Goal: Communication & Community: Answer question/provide support

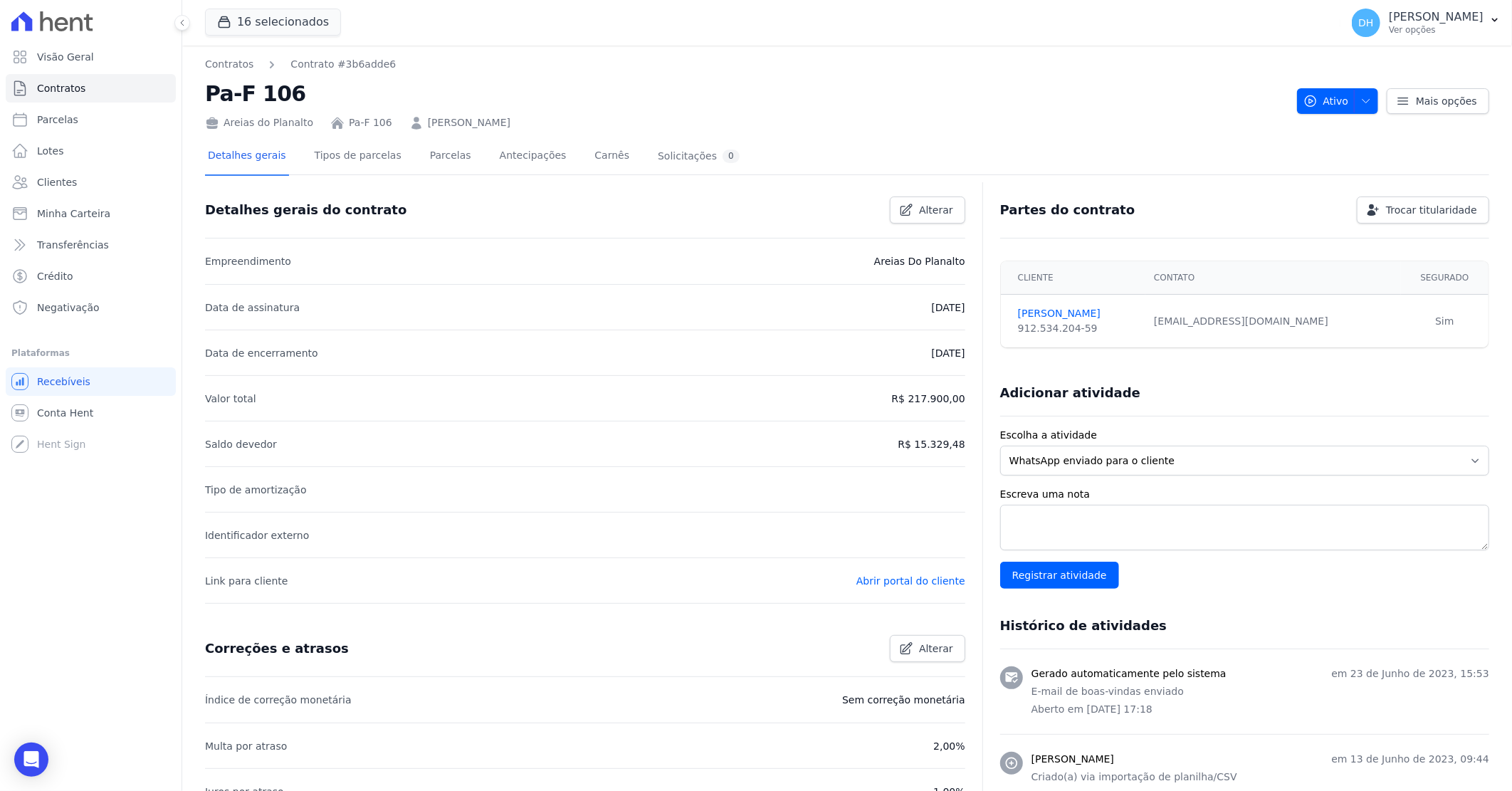
click at [77, 125] on link "Parcelas" at bounding box center [91, 119] width 170 height 29
select select
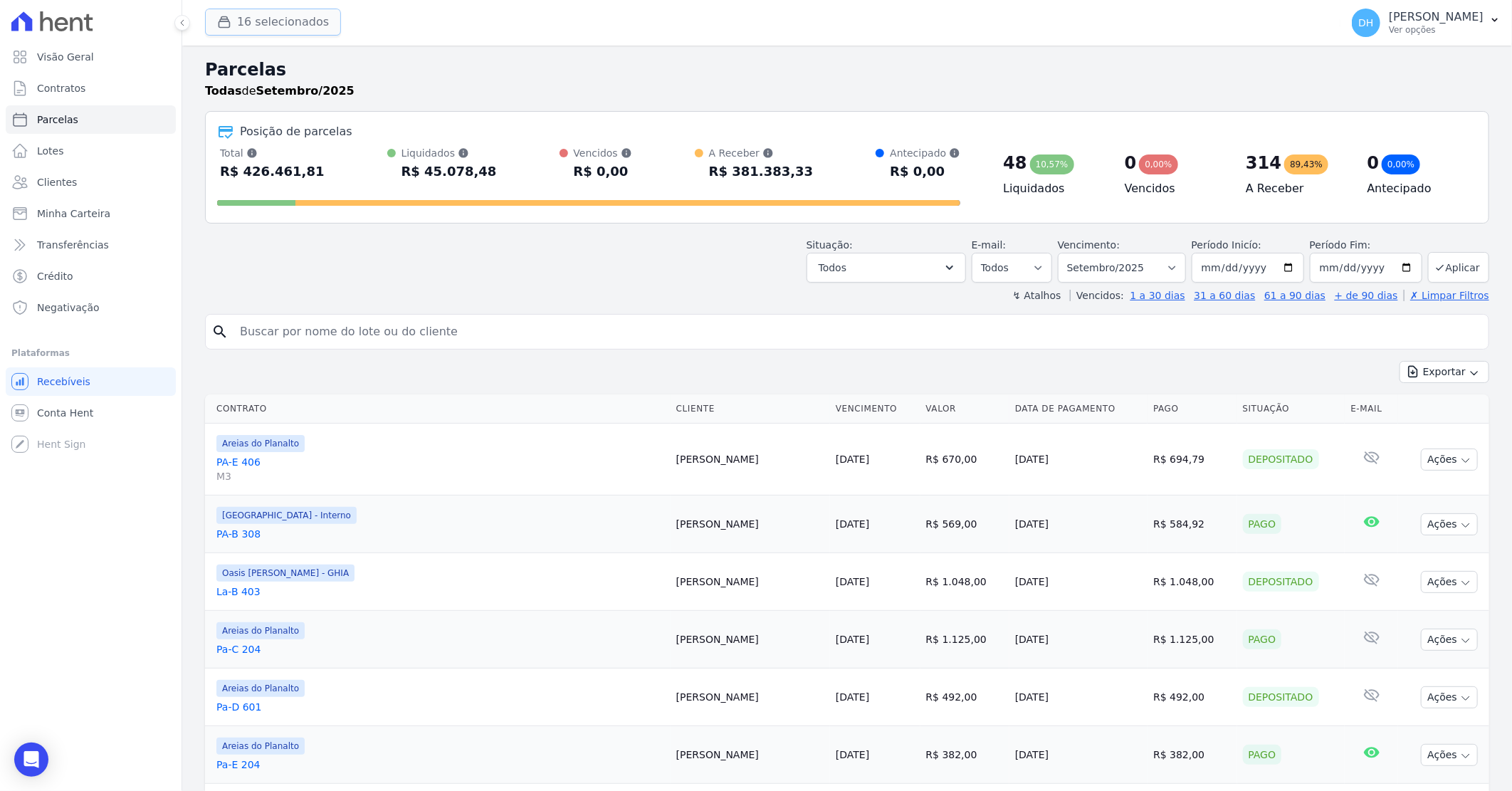
click at [266, 24] on button "16 selecionados" at bounding box center [273, 22] width 136 height 27
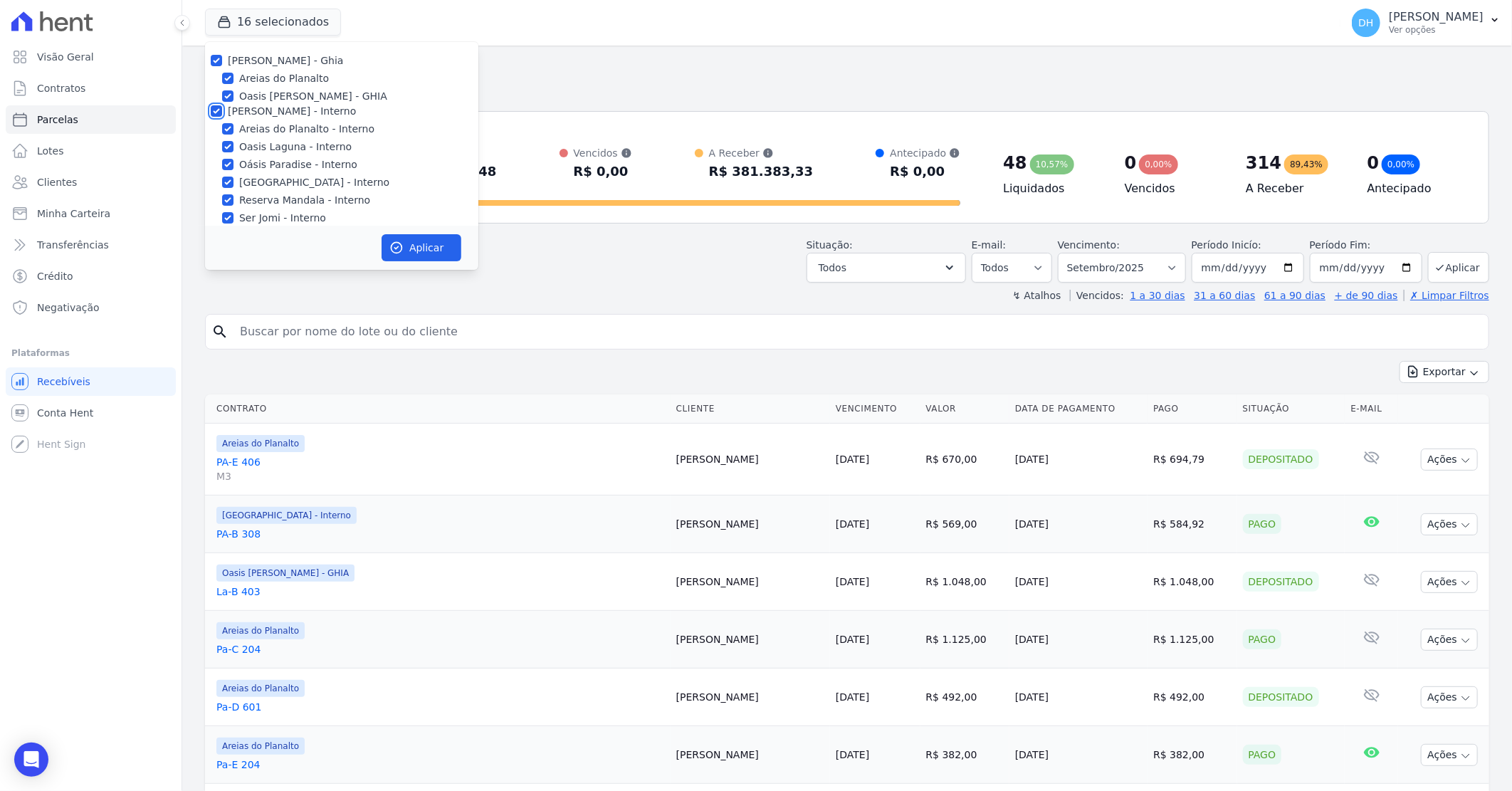
click at [212, 110] on input "[PERSON_NAME] - Interno" at bounding box center [216, 110] width 11 height 11
checkbox input "false"
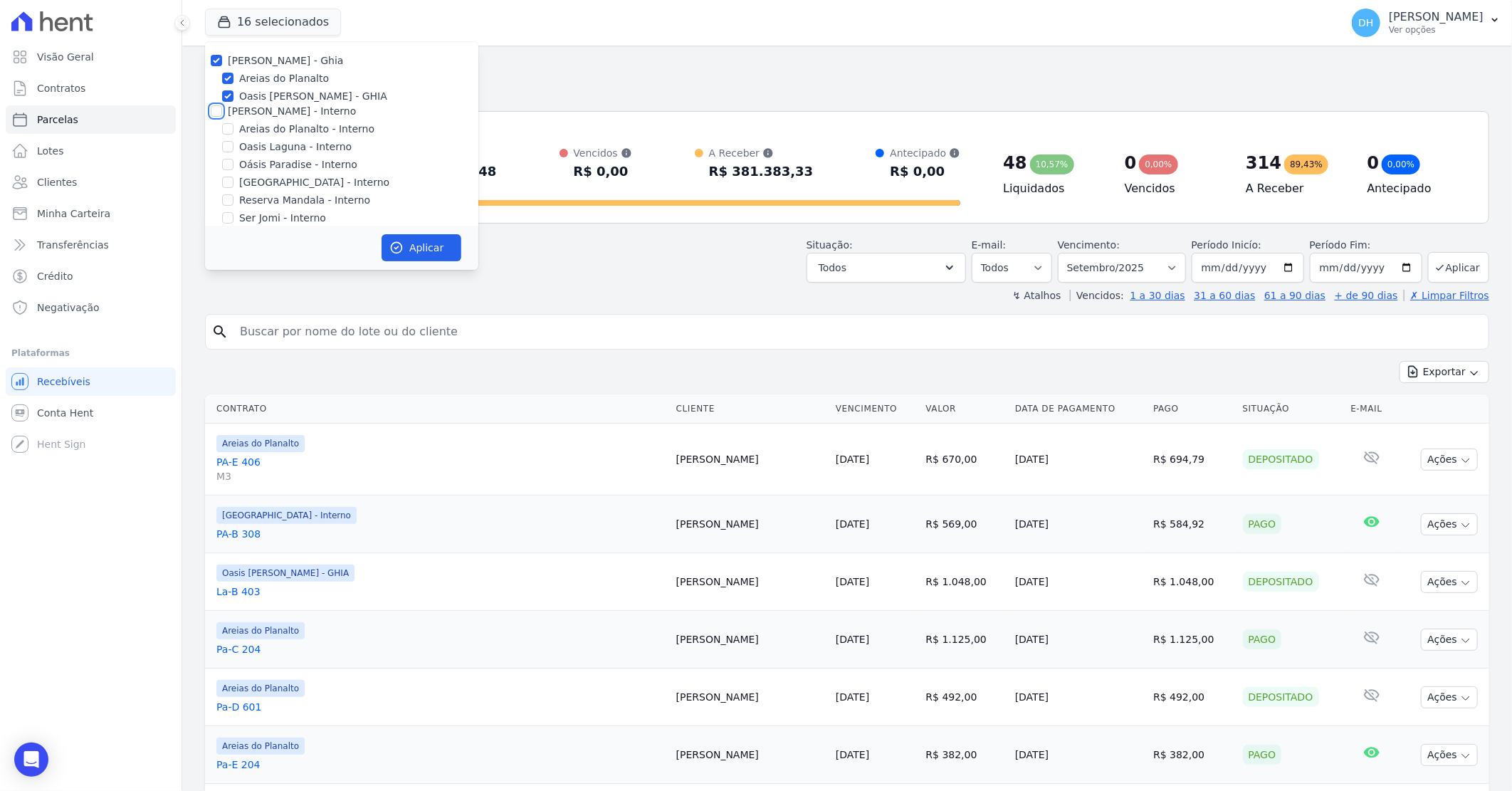
checkbox input "false"
click at [211, 153] on input "[PERSON_NAME]" at bounding box center [216, 153] width 11 height 11
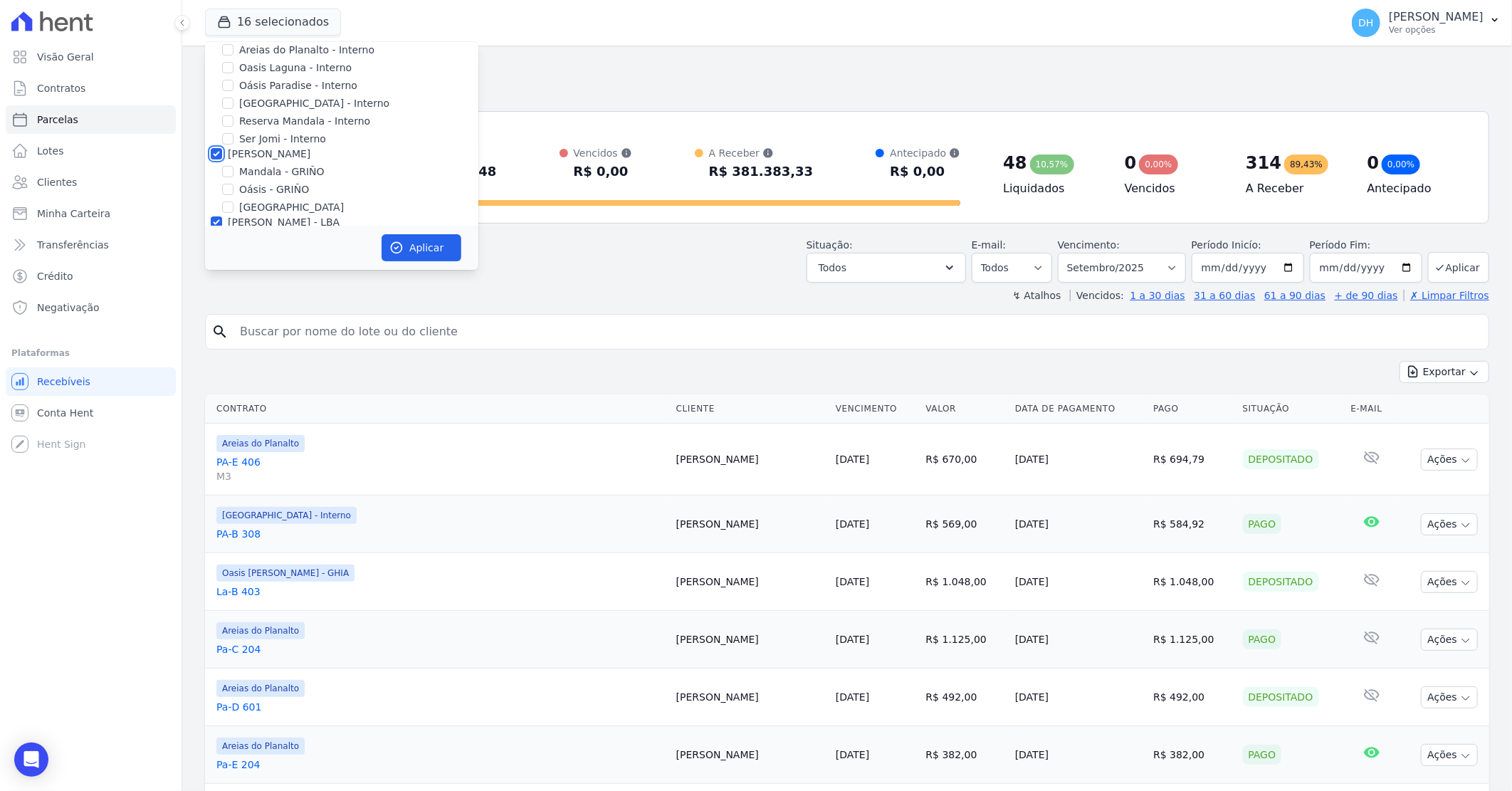
checkbox input "false"
click at [212, 222] on input "[PERSON_NAME] - LBA" at bounding box center [216, 222] width 11 height 11
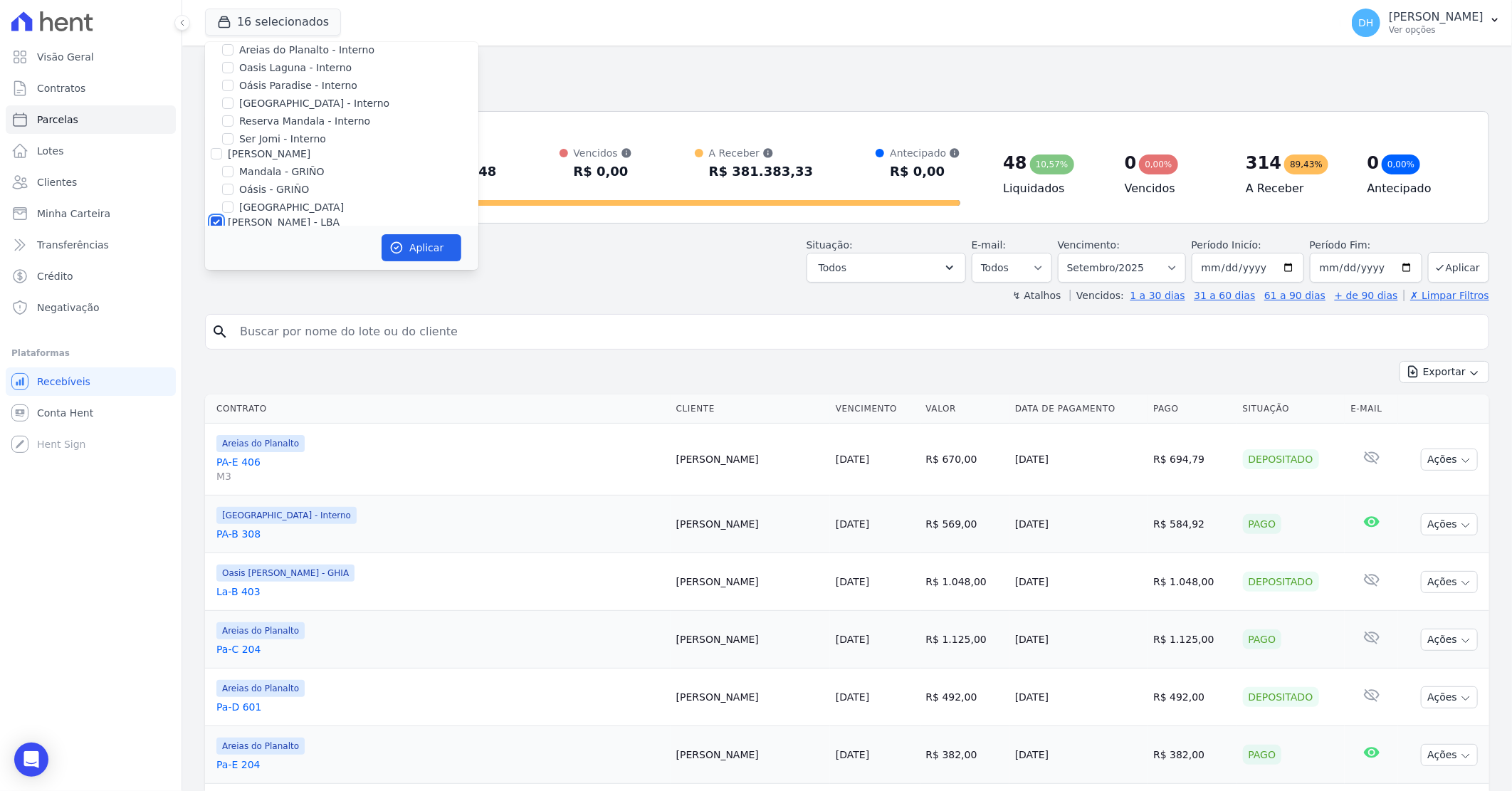
checkbox input "false"
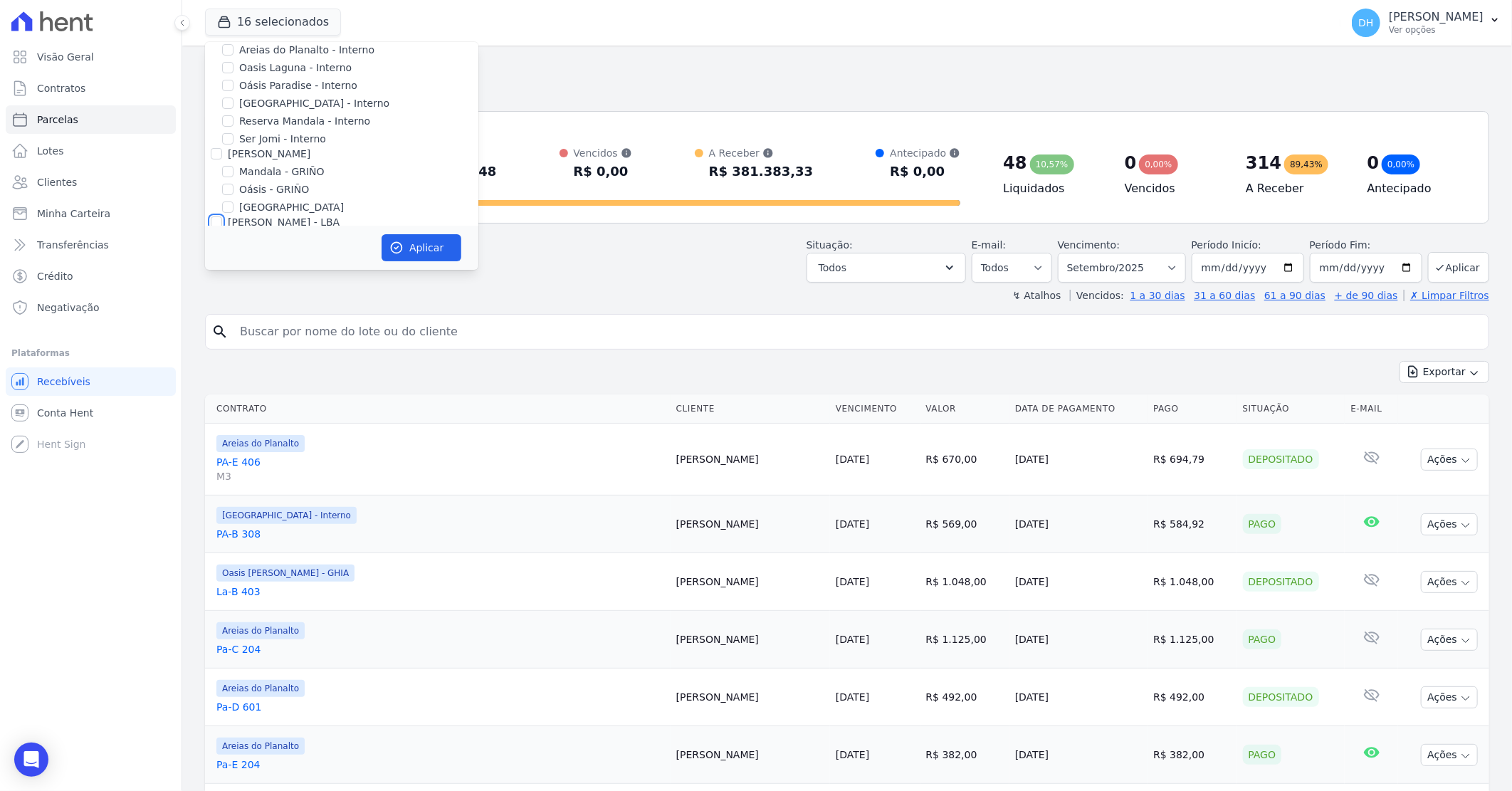
checkbox input "false"
click at [230, 98] on input "Oasis [PERSON_NAME] - GHIA" at bounding box center [227, 96] width 11 height 11
checkbox input "false"
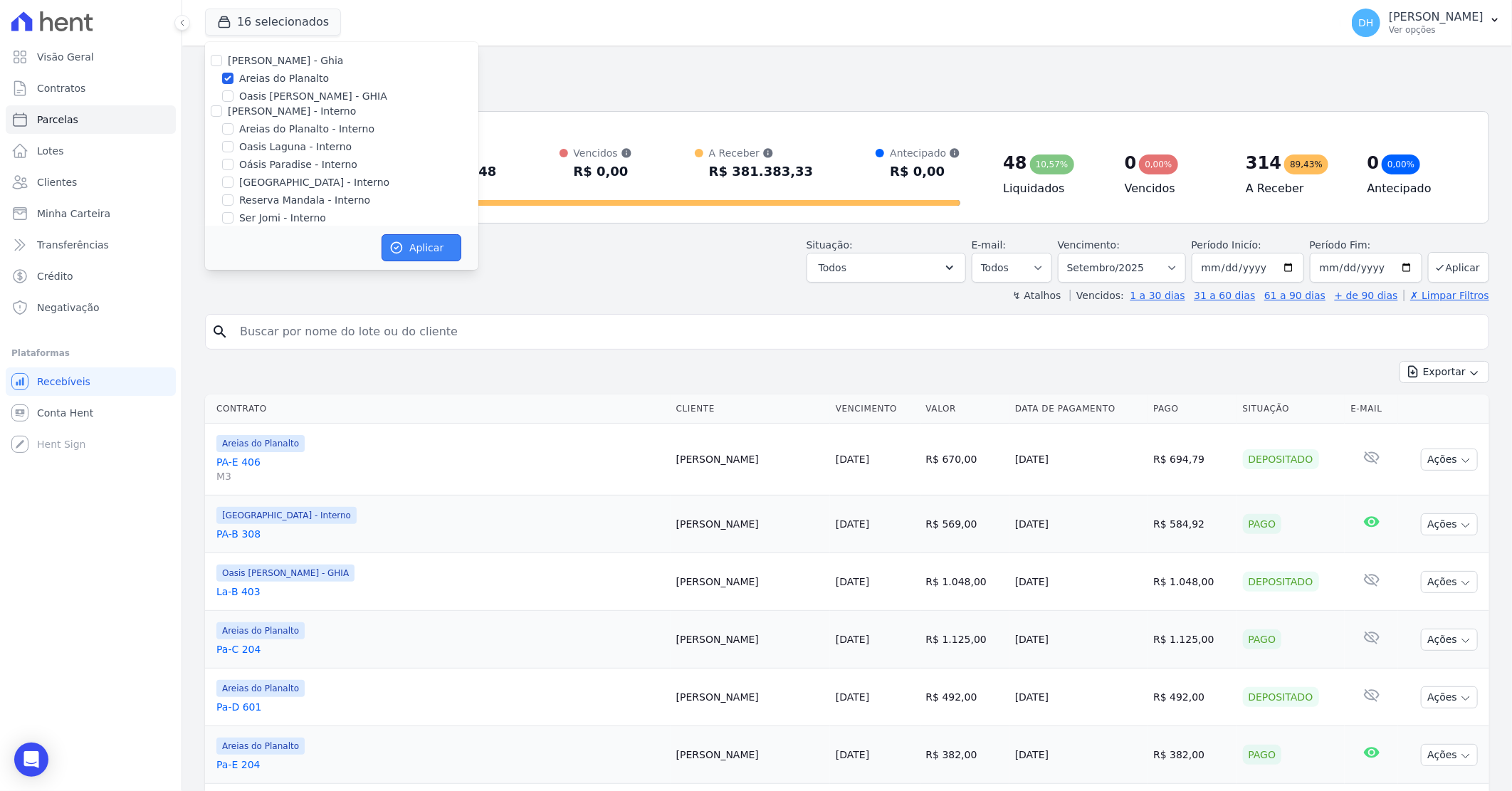
click at [401, 241] on icon "button" at bounding box center [396, 248] width 14 height 14
select select
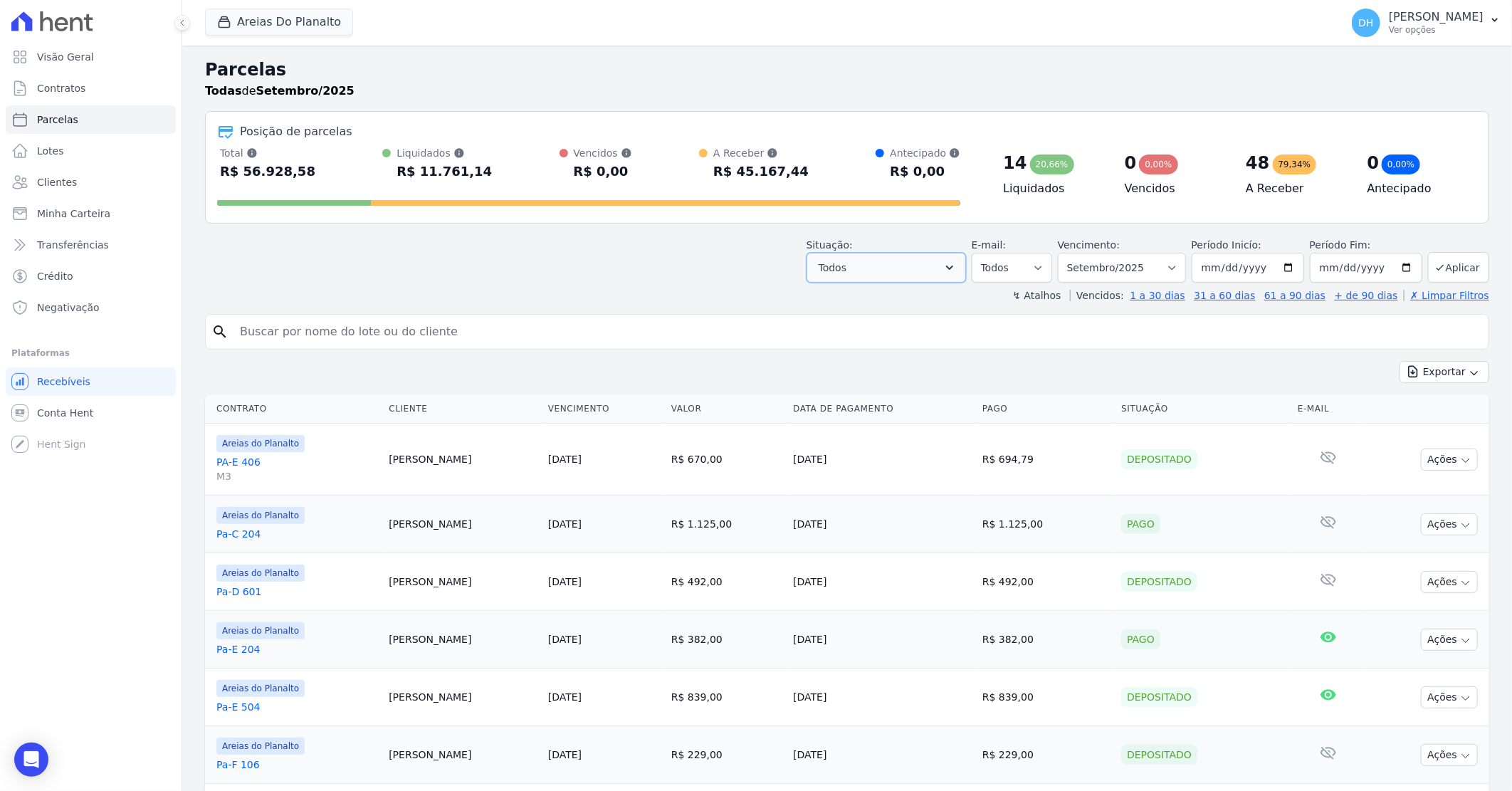
click at [957, 266] on icon "button" at bounding box center [950, 268] width 14 height 14
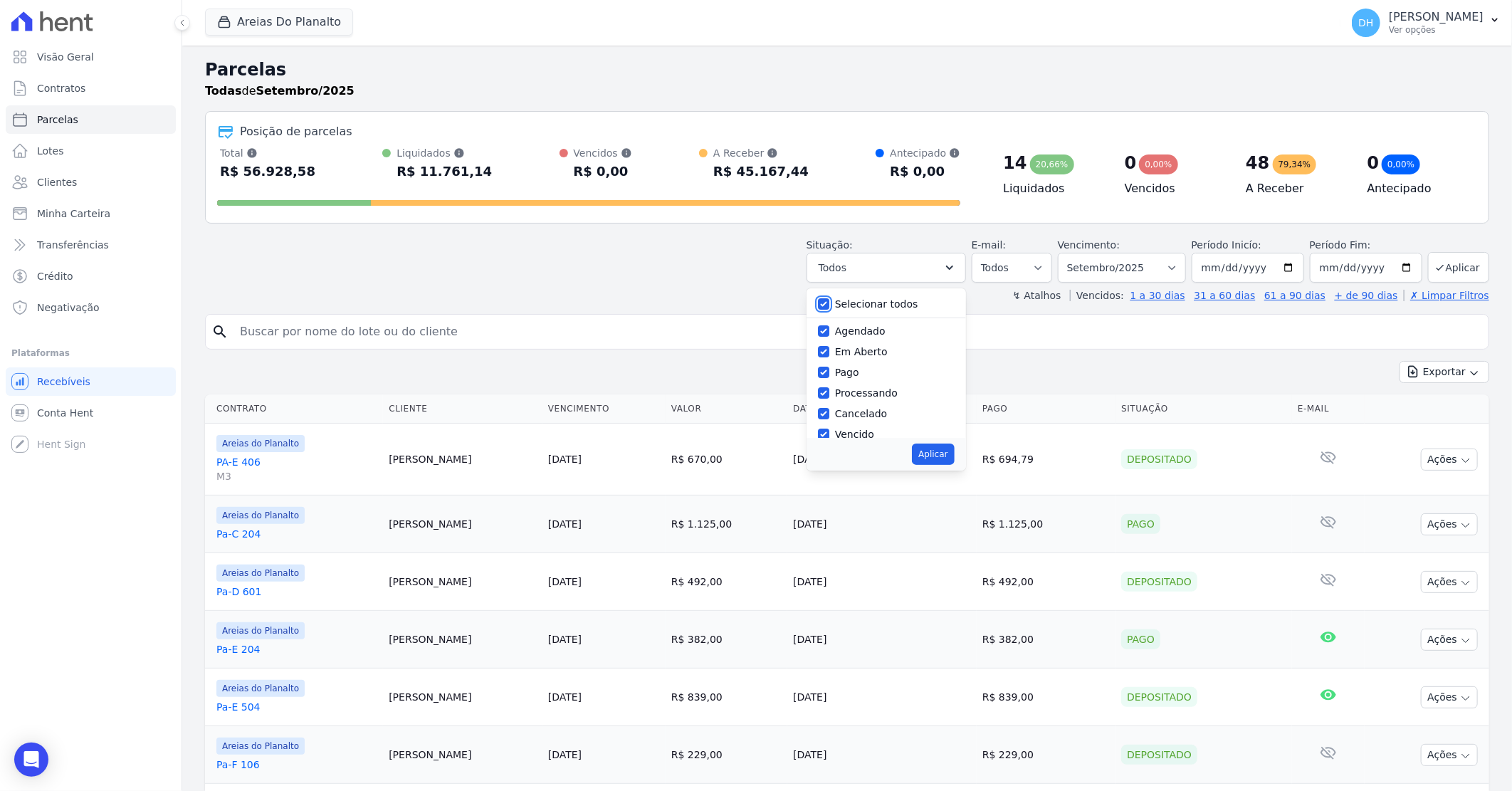
click at [829, 304] on input "Selecionar todos" at bounding box center [823, 304] width 11 height 11
checkbox input "false"
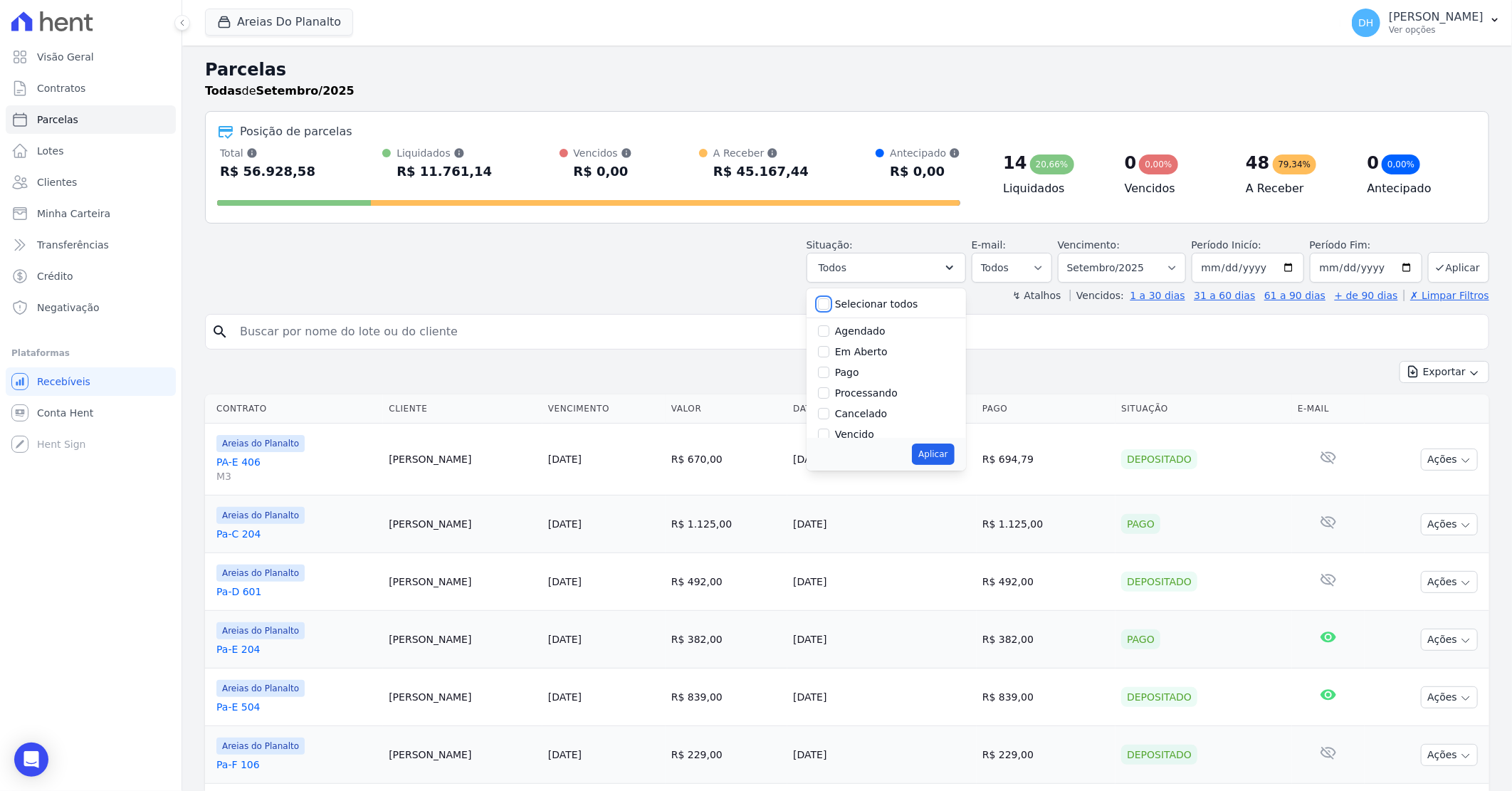
checkbox input "false"
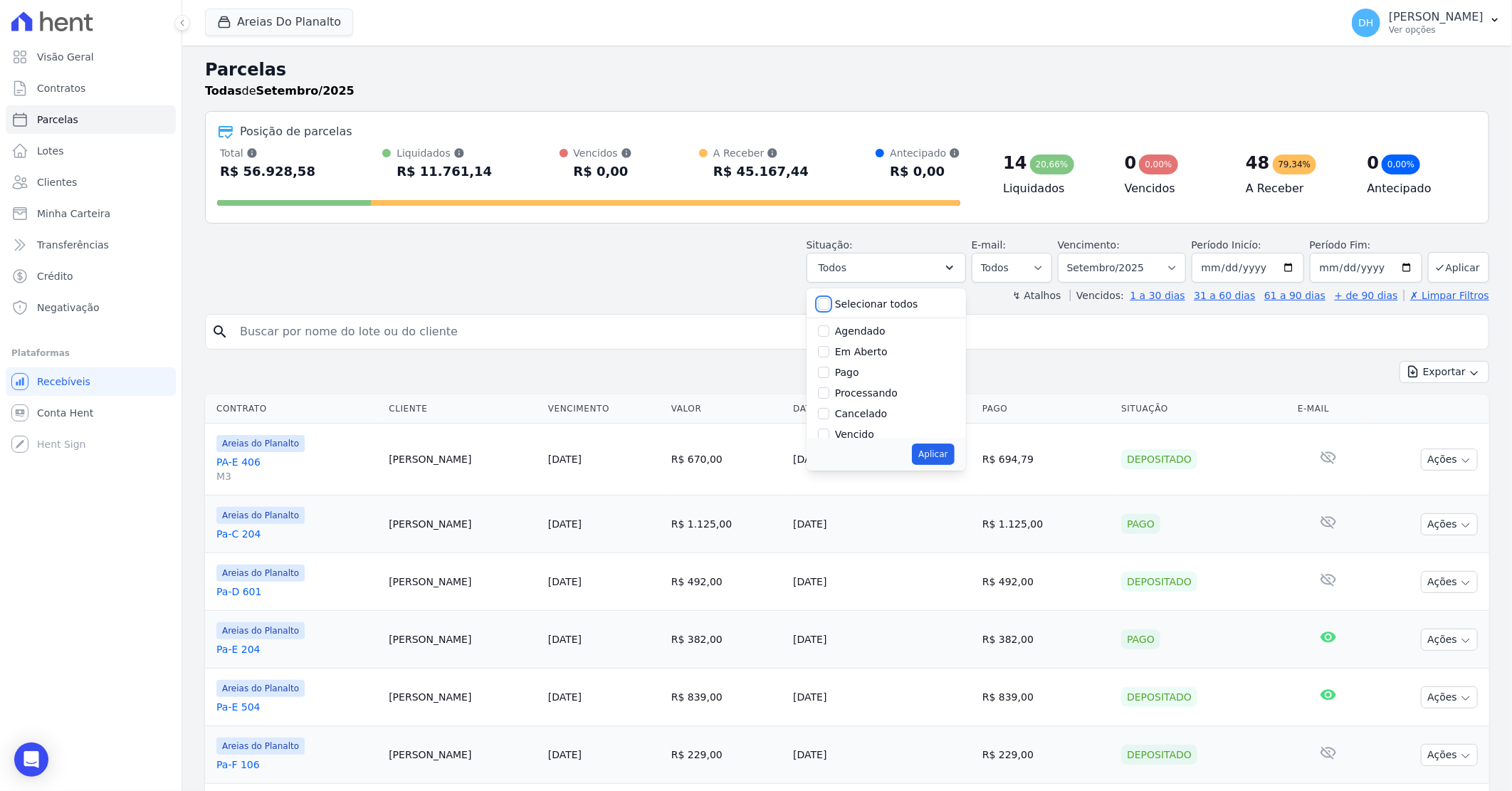
checkbox input "false"
click at [829, 336] on input "Agendado" at bounding box center [823, 331] width 11 height 11
checkbox input "true"
click at [829, 347] on input "Em Aberto" at bounding box center [823, 351] width 11 height 11
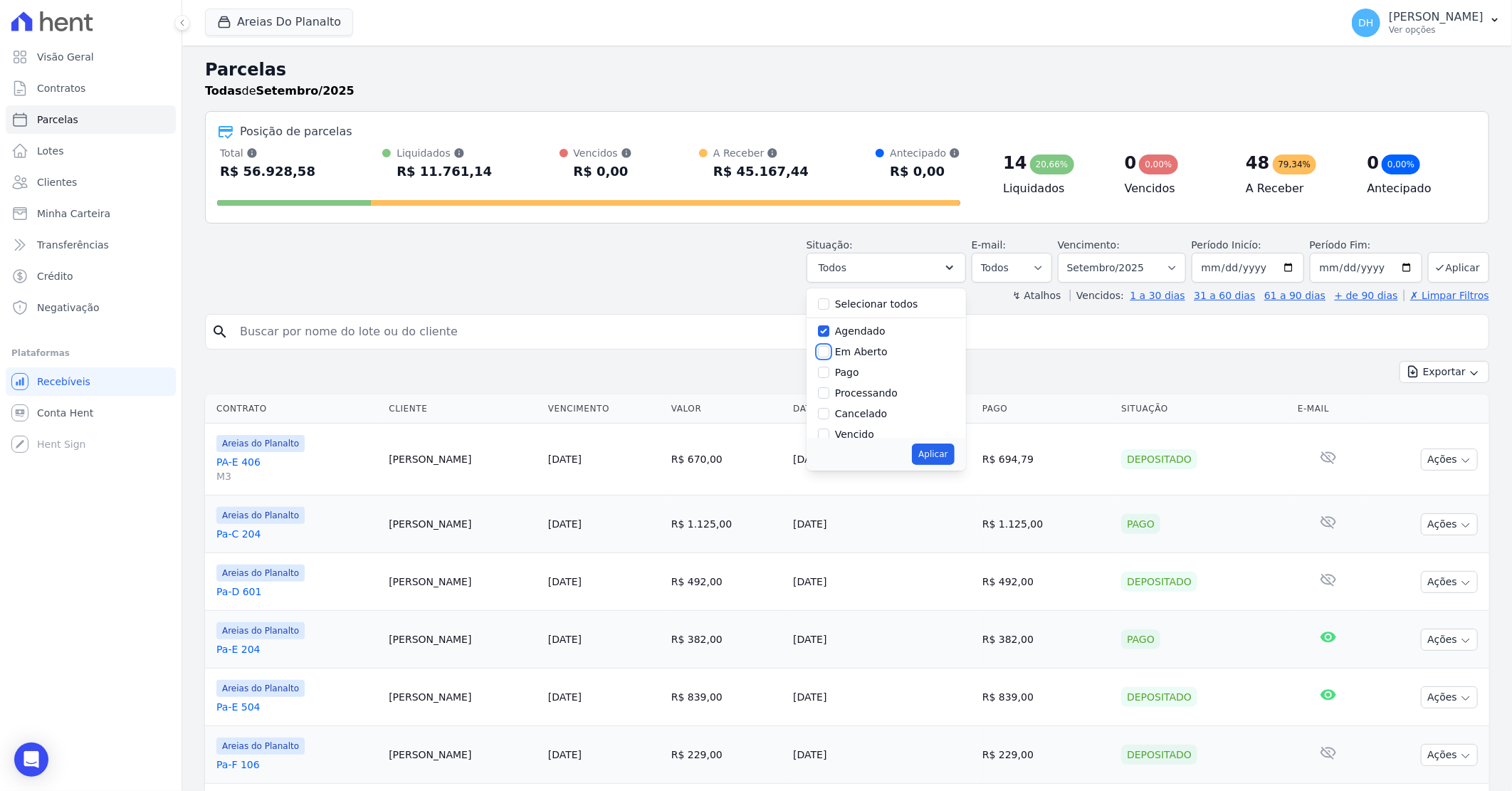
checkbox input "true"
click at [935, 457] on button "Aplicar" at bounding box center [933, 453] width 42 height 21
select select "scheduled"
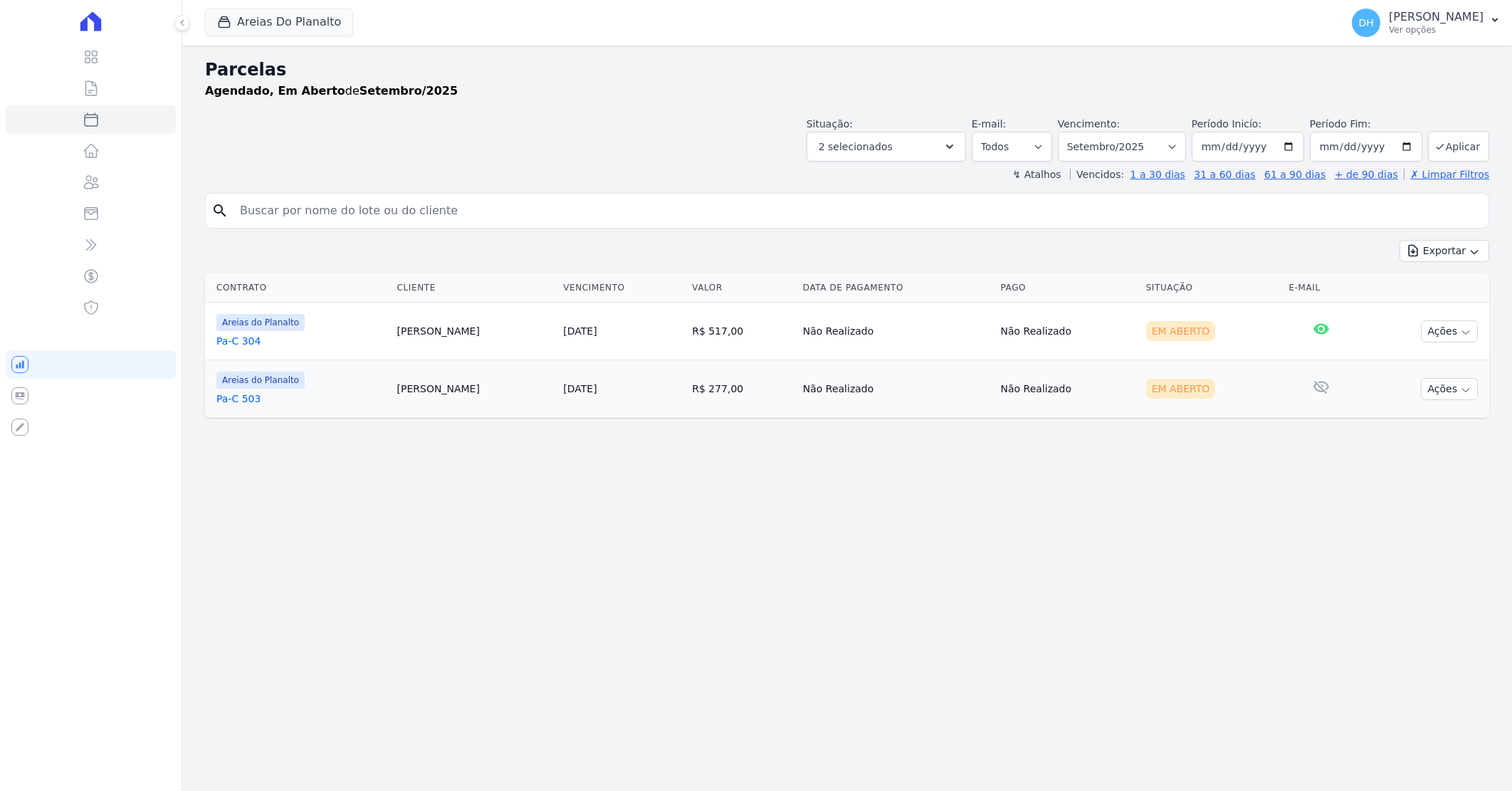
select select
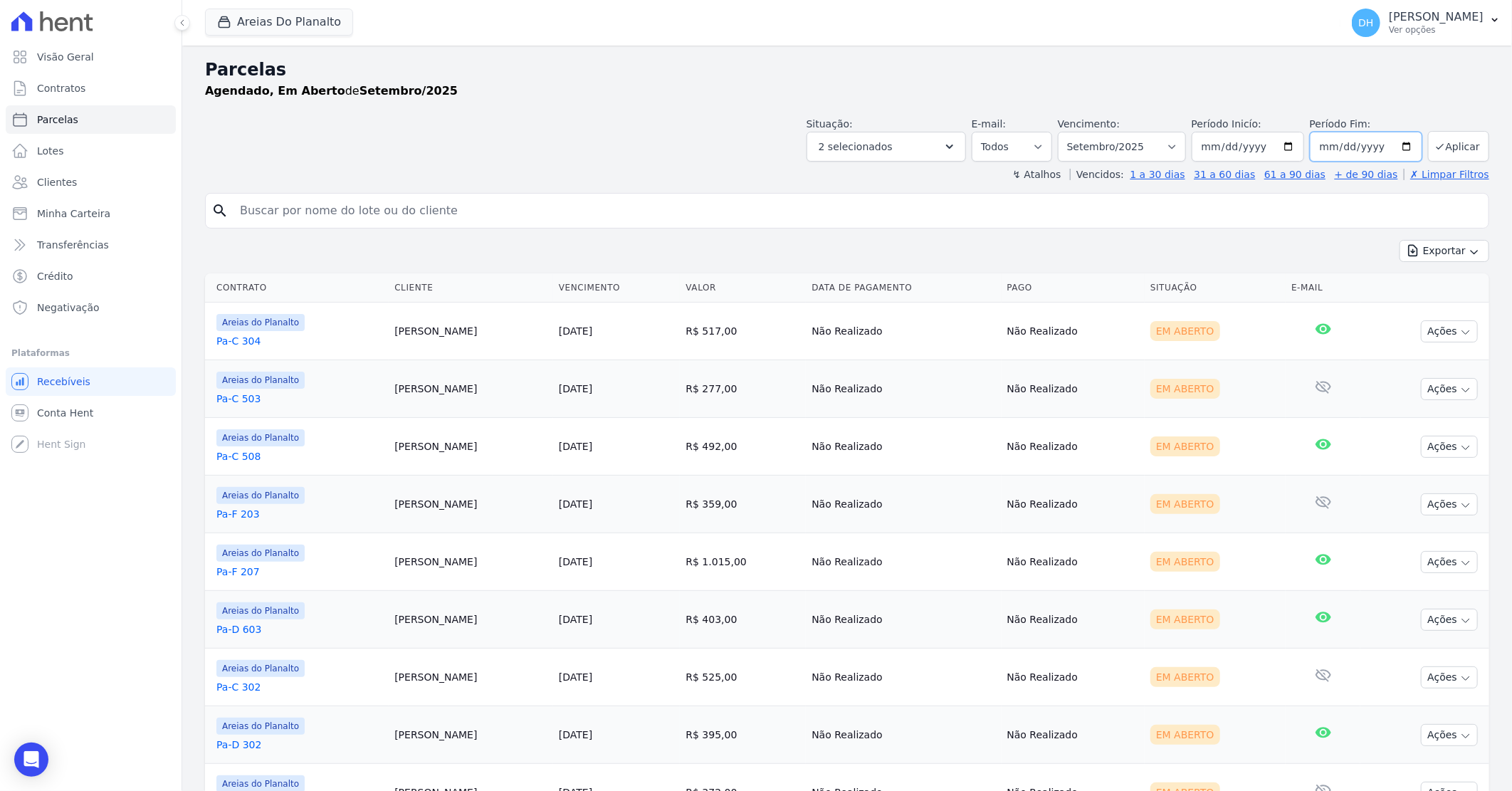
click at [1402, 148] on input "2025-09-30" at bounding box center [1365, 147] width 113 height 30
type input "[DATE]"
click at [1450, 141] on button "Aplicar" at bounding box center [1458, 146] width 61 height 31
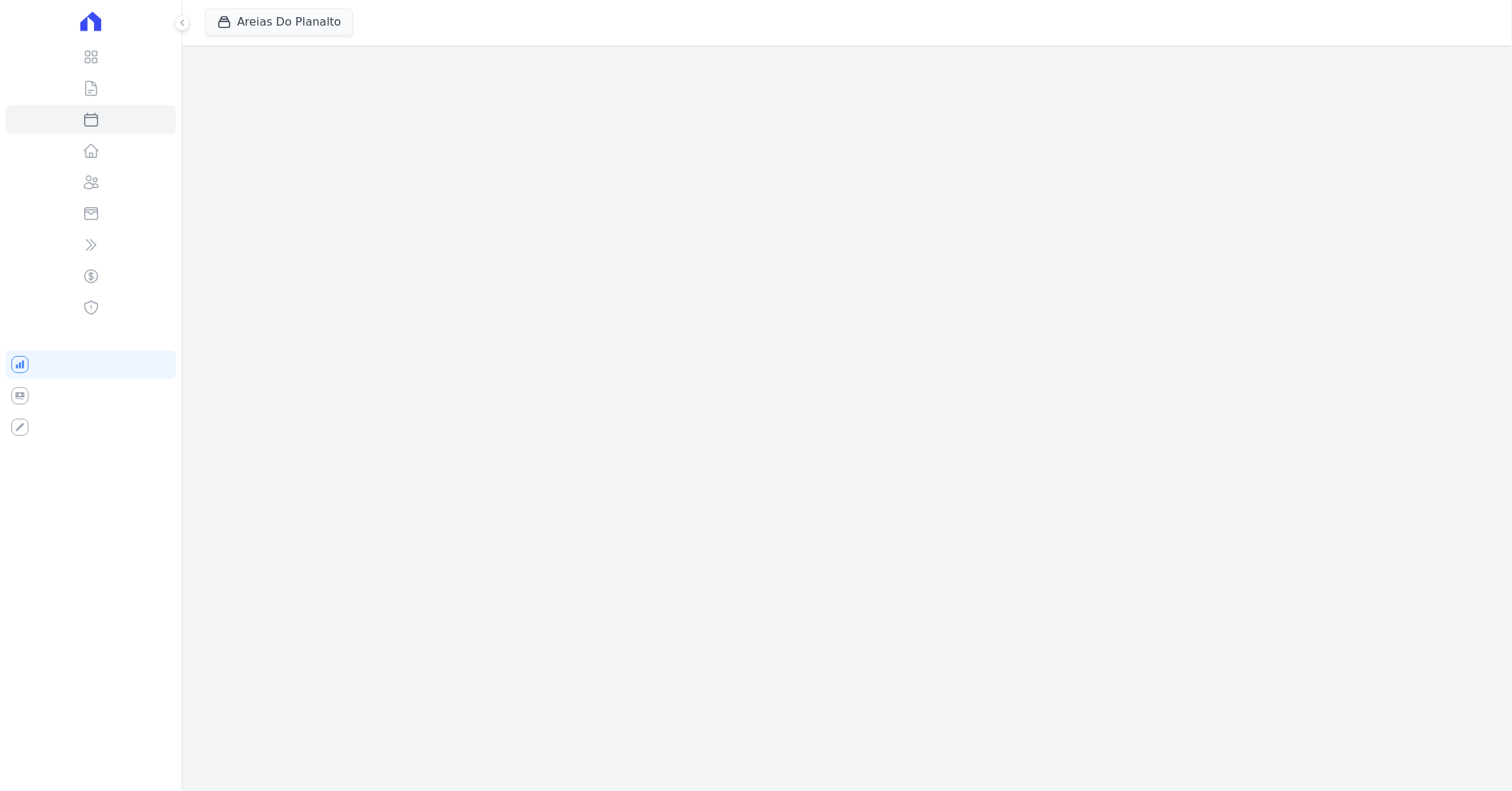
select select
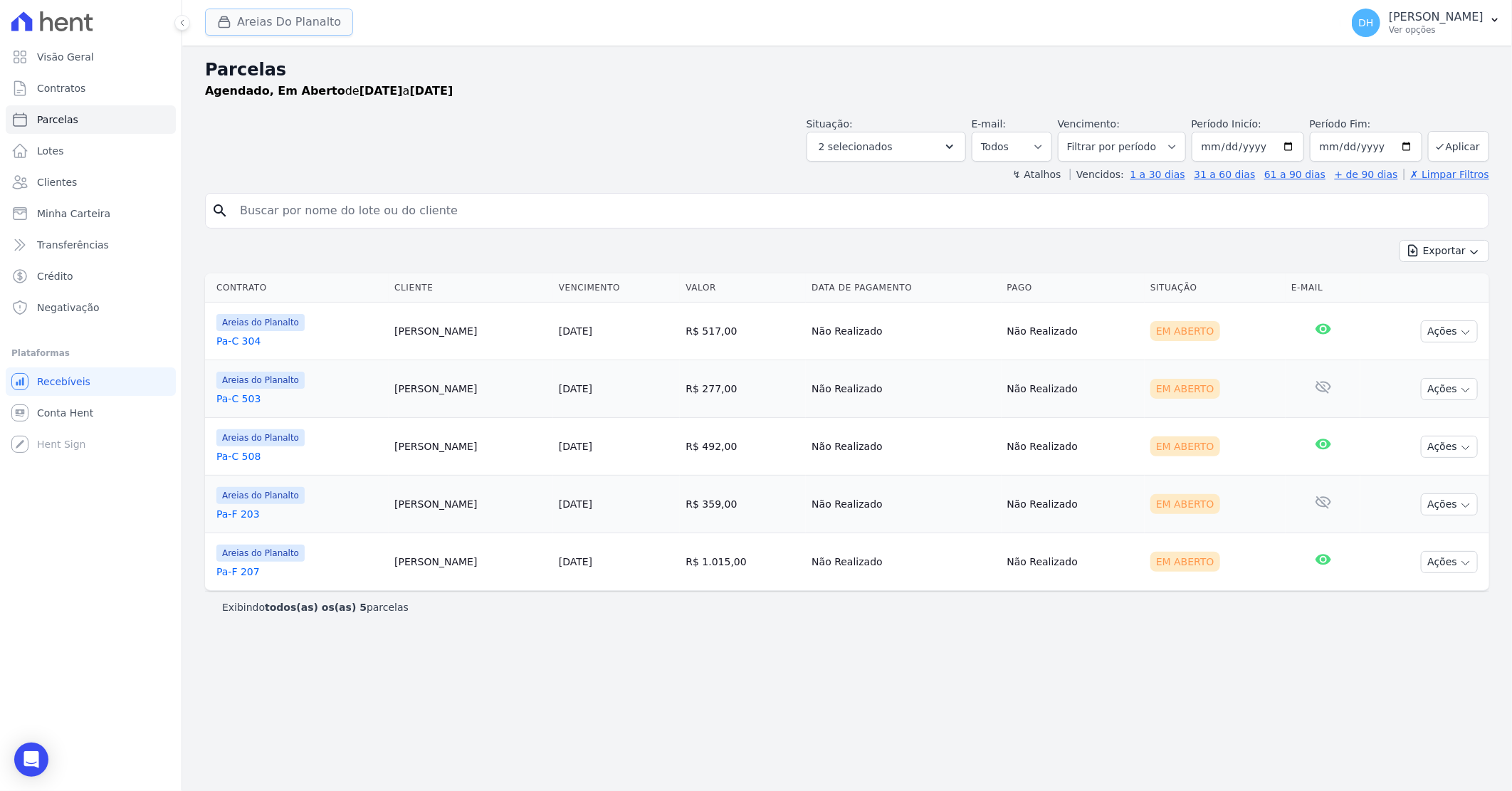
click at [289, 23] on button "Areias Do Planalto" at bounding box center [279, 22] width 148 height 27
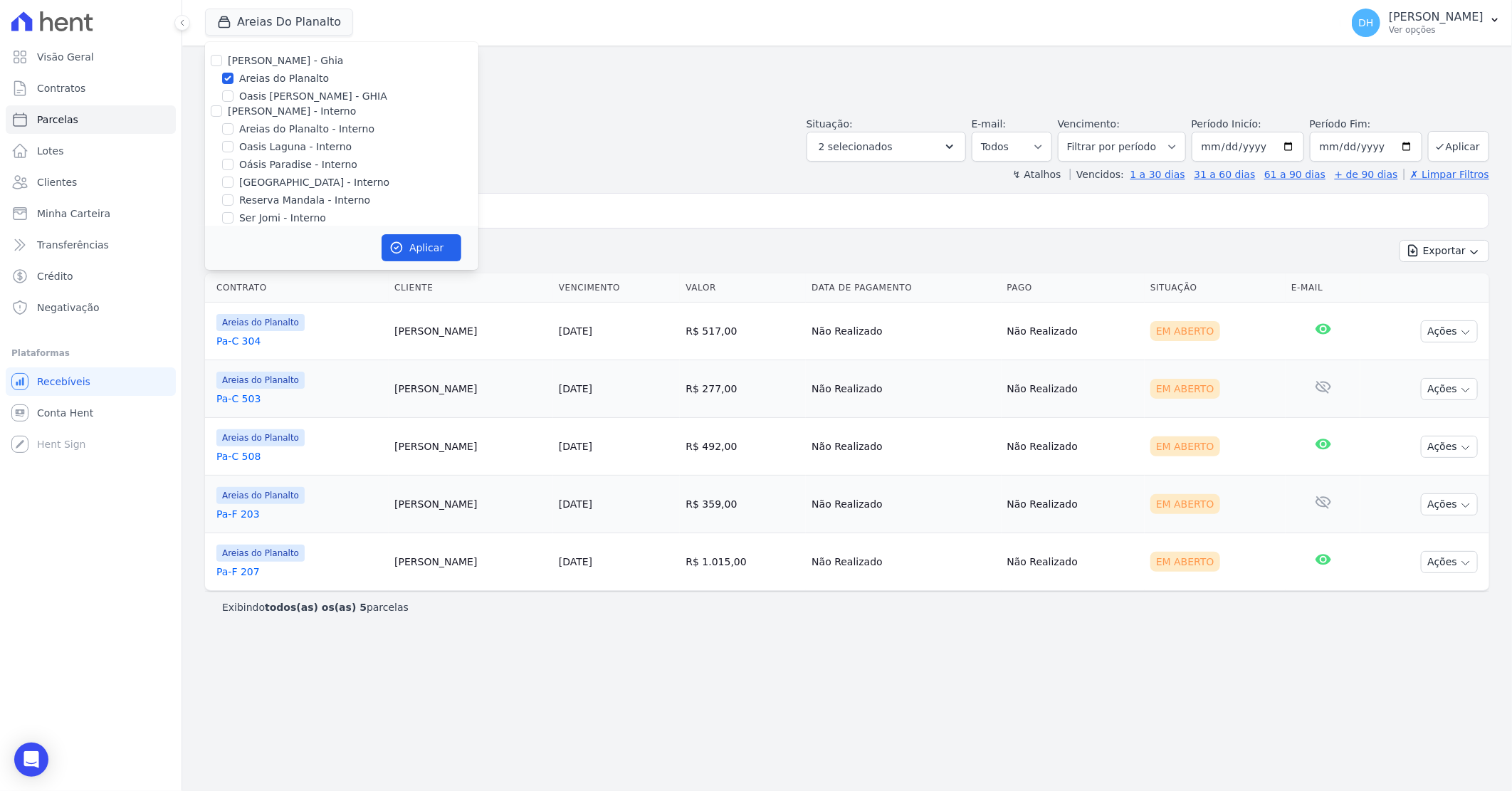
click at [549, 128] on div "Situação: Agendado Em Aberto Pago Processando Cancelado Vencido Transferindo De…" at bounding box center [847, 136] width 1284 height 51
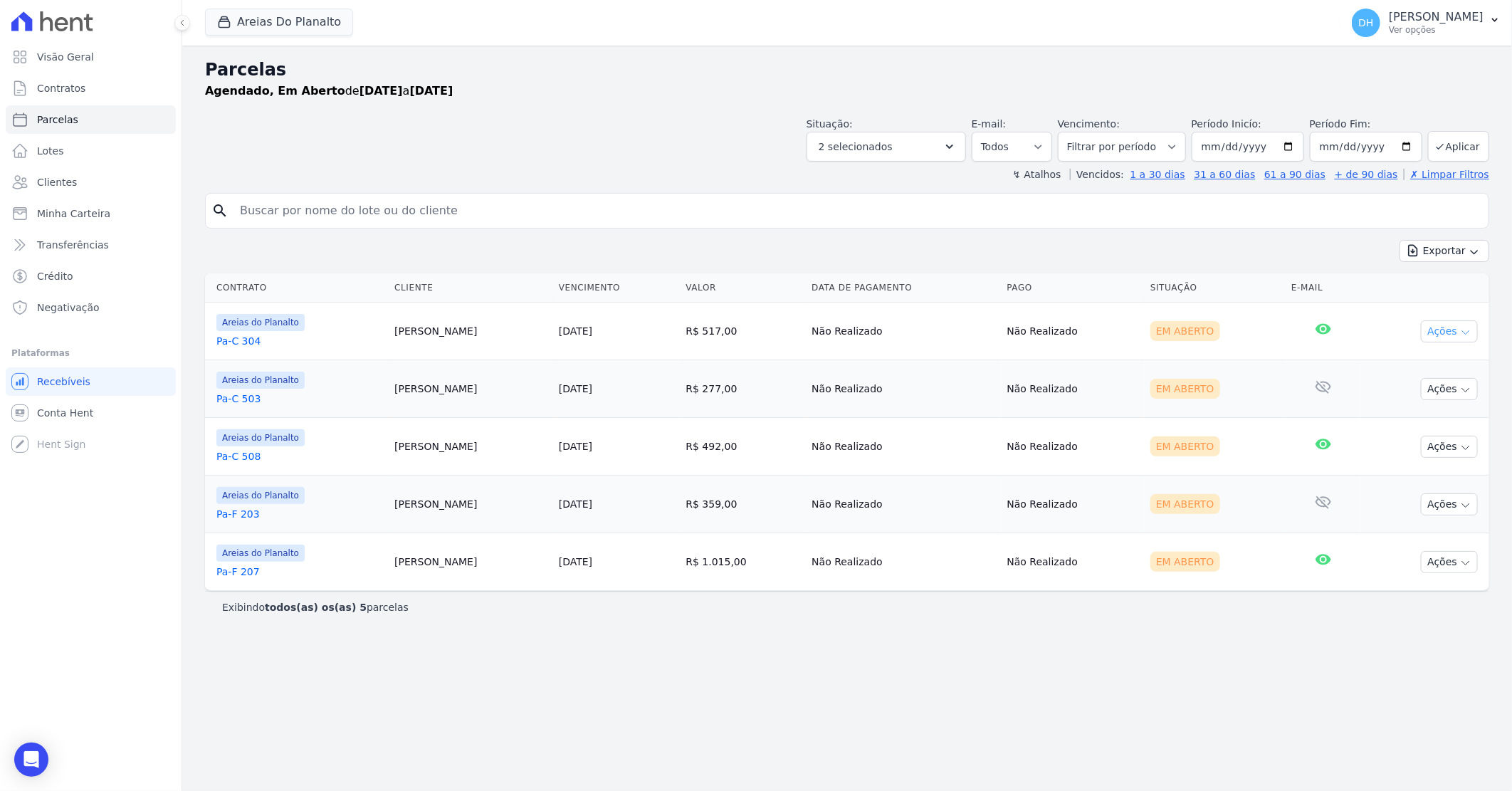
click at [1473, 324] on button "Ações" at bounding box center [1449, 332] width 57 height 22
click at [1434, 417] on link "Enviar whatsapp" at bounding box center [1443, 416] width 137 height 26
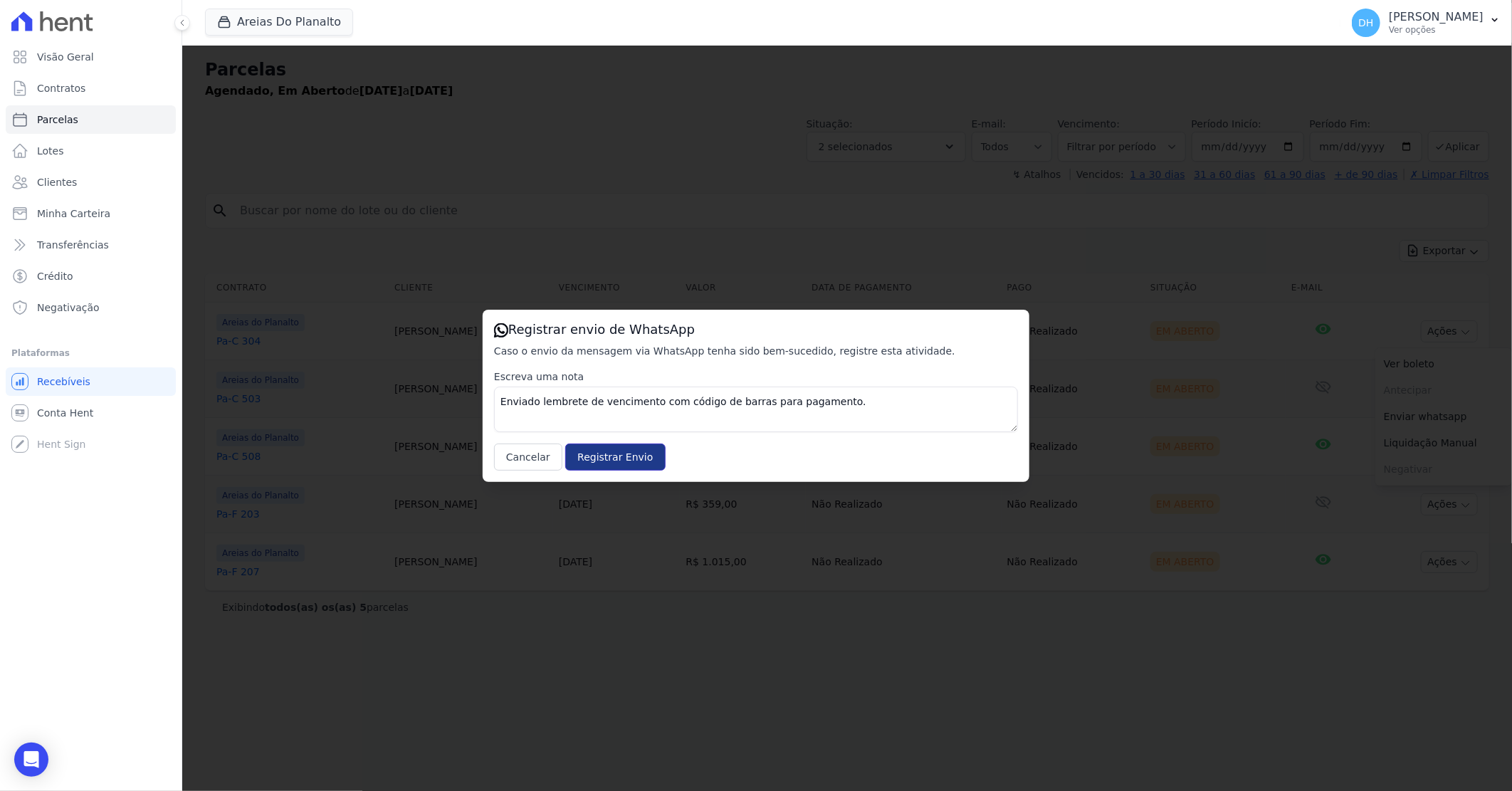
click at [601, 452] on input "Registrar Envio" at bounding box center [615, 456] width 100 height 27
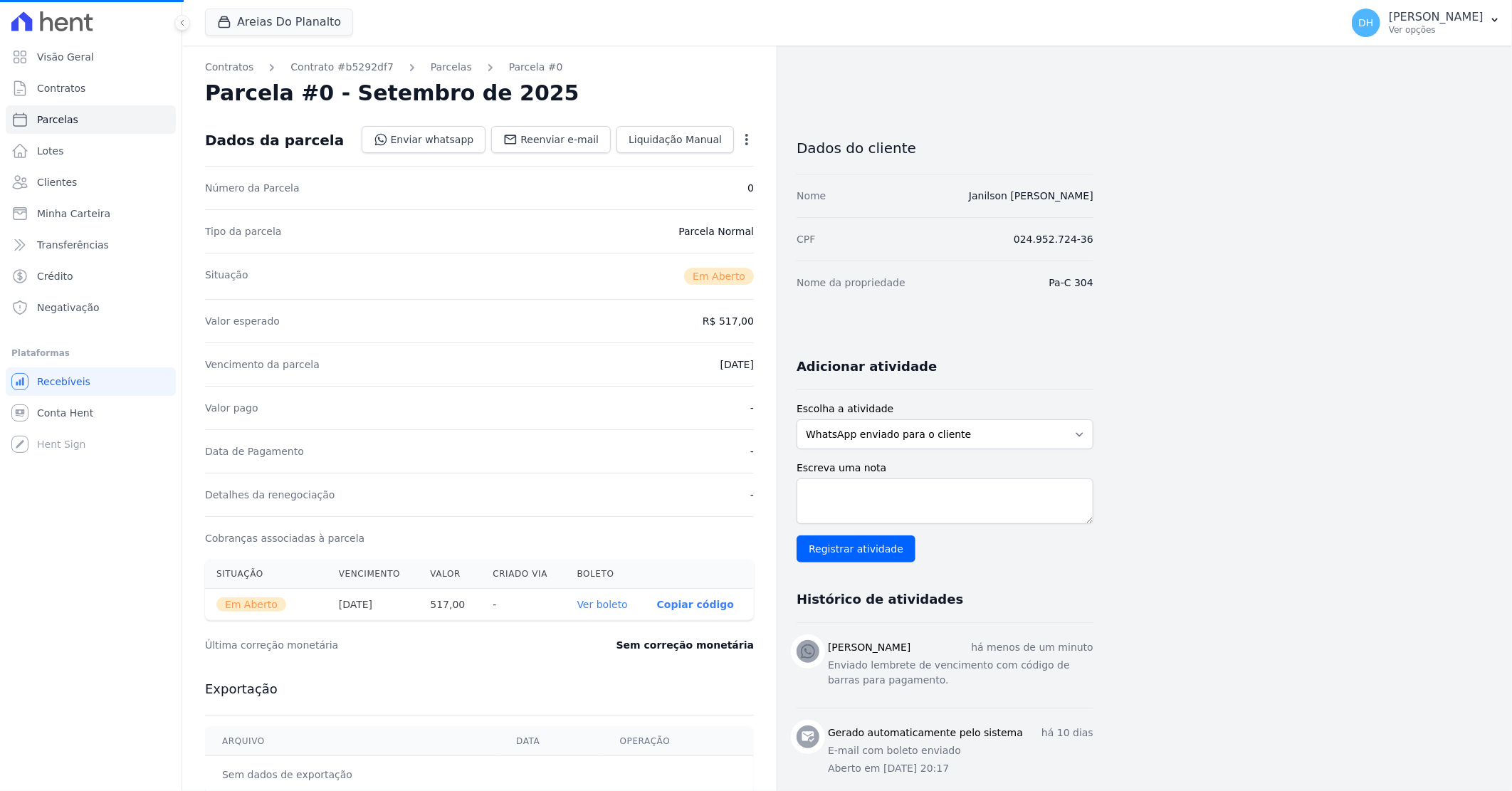
select select
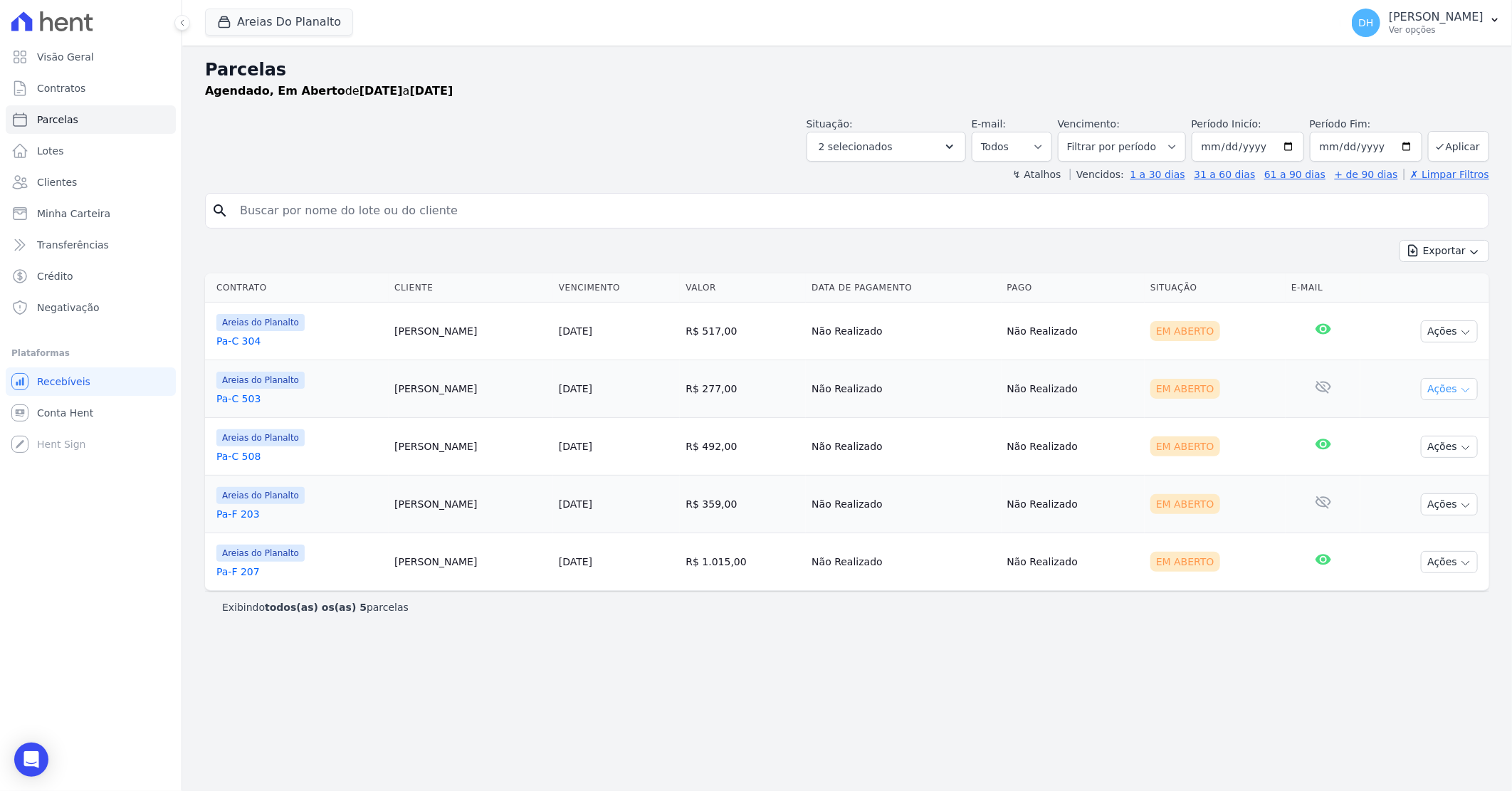
click at [1457, 389] on button "Ações" at bounding box center [1449, 389] width 57 height 22
click at [1421, 477] on link "Enviar whatsapp" at bounding box center [1443, 474] width 137 height 26
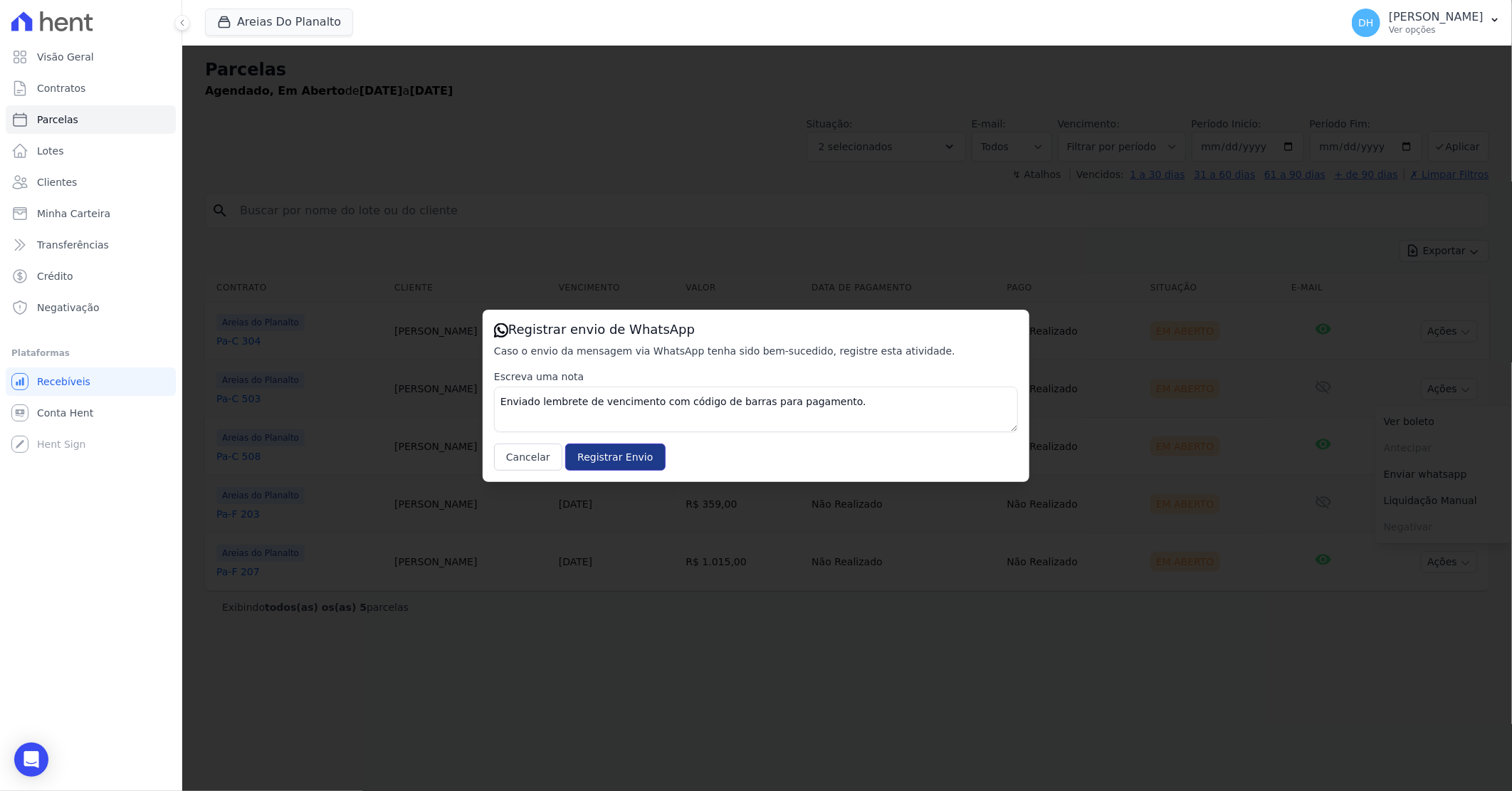
click at [592, 449] on input "Registrar Envio" at bounding box center [615, 456] width 100 height 27
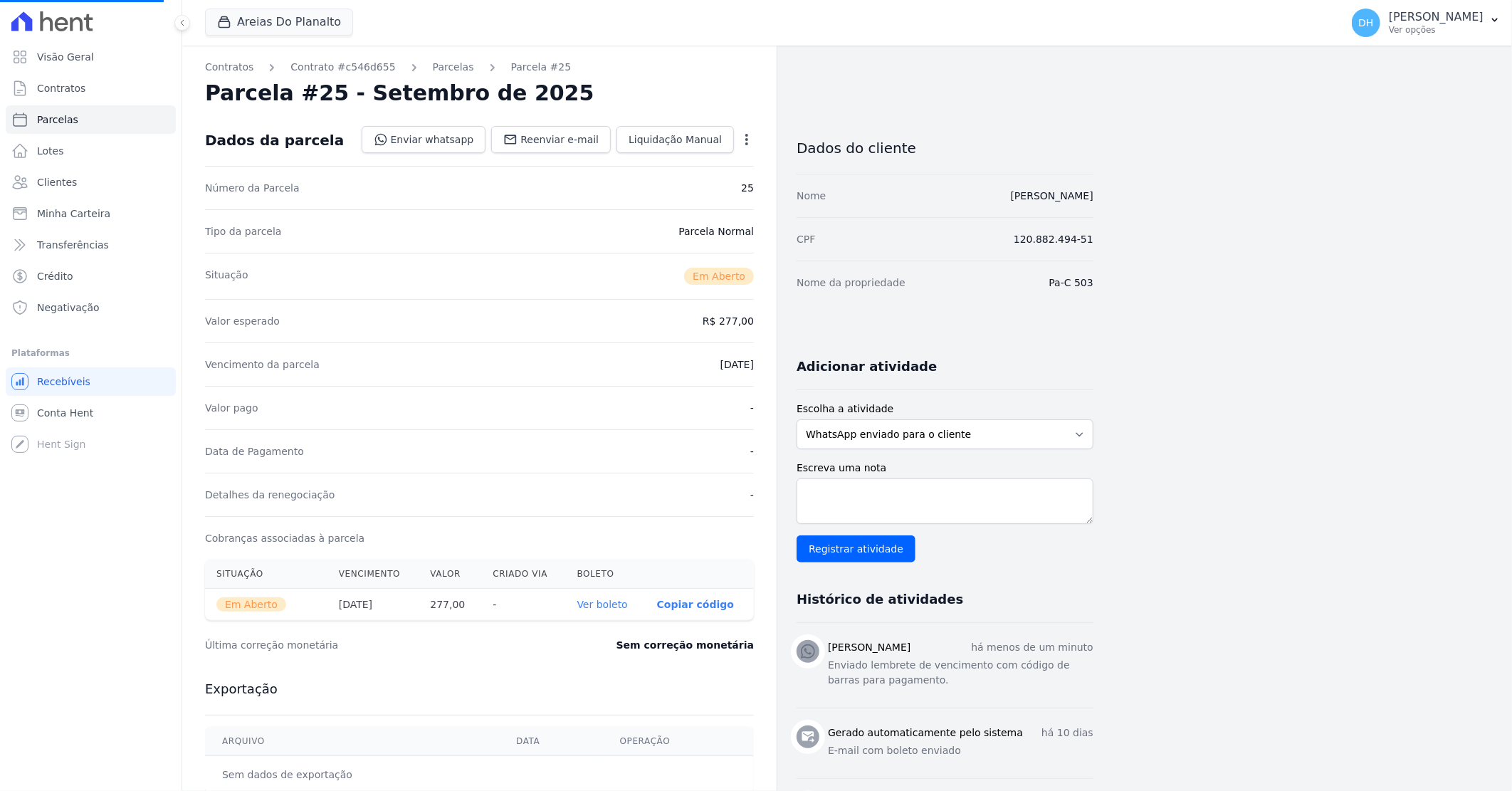
select select
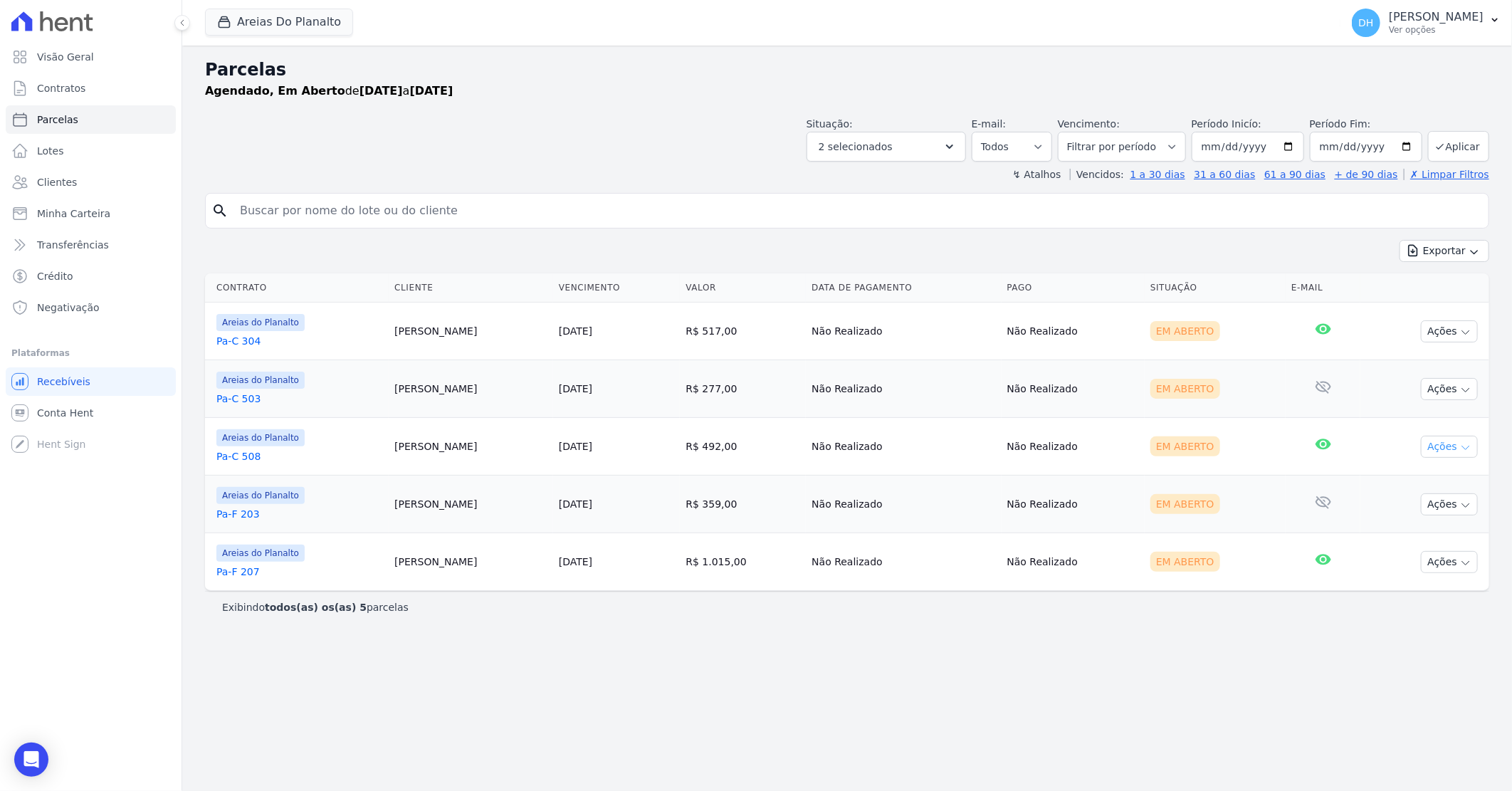
click at [1431, 447] on button "Ações" at bounding box center [1449, 446] width 57 height 22
click at [1432, 529] on link "Enviar whatsapp" at bounding box center [1443, 532] width 137 height 26
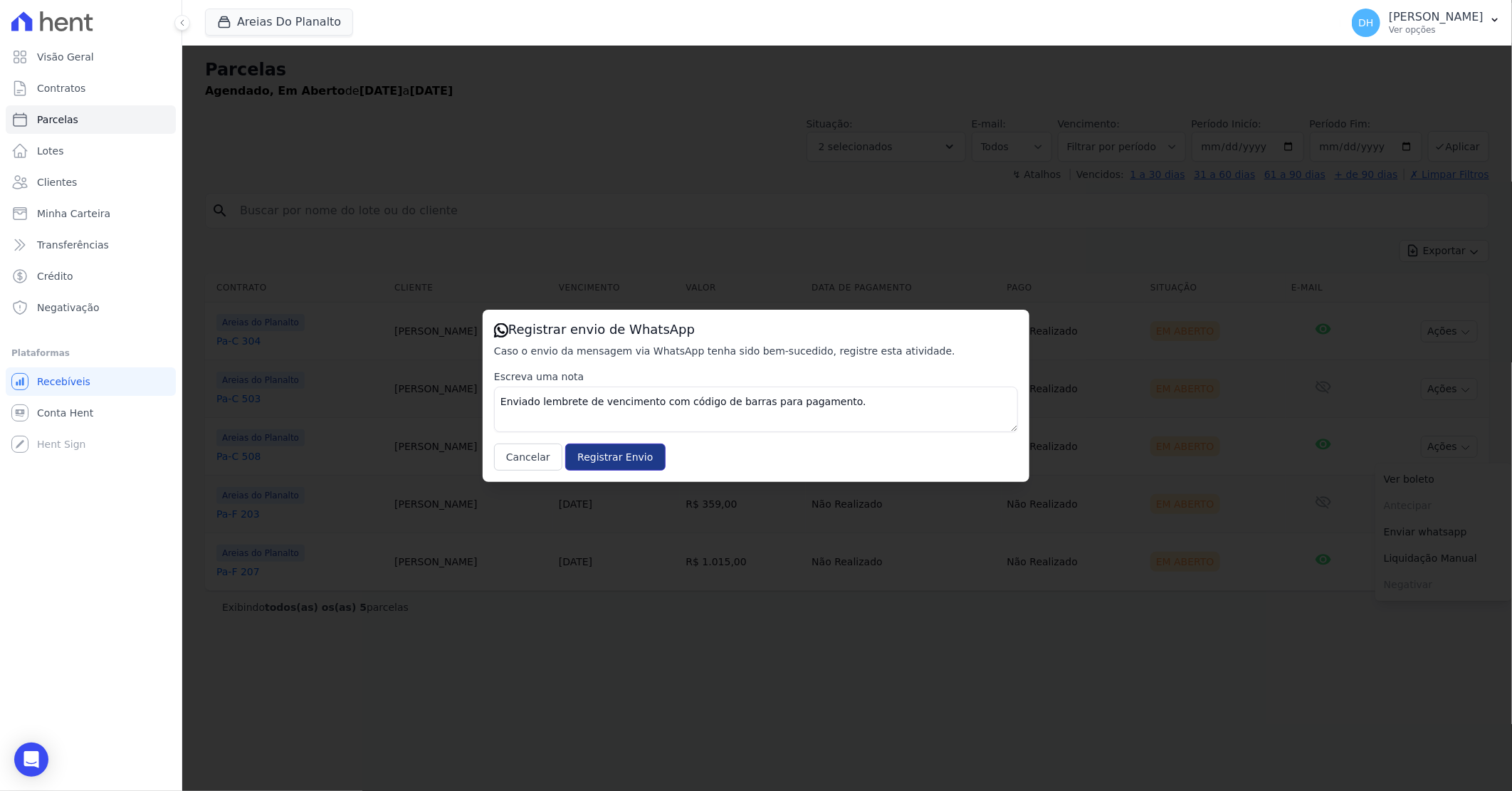
click at [596, 449] on input "Registrar Envio" at bounding box center [615, 456] width 100 height 27
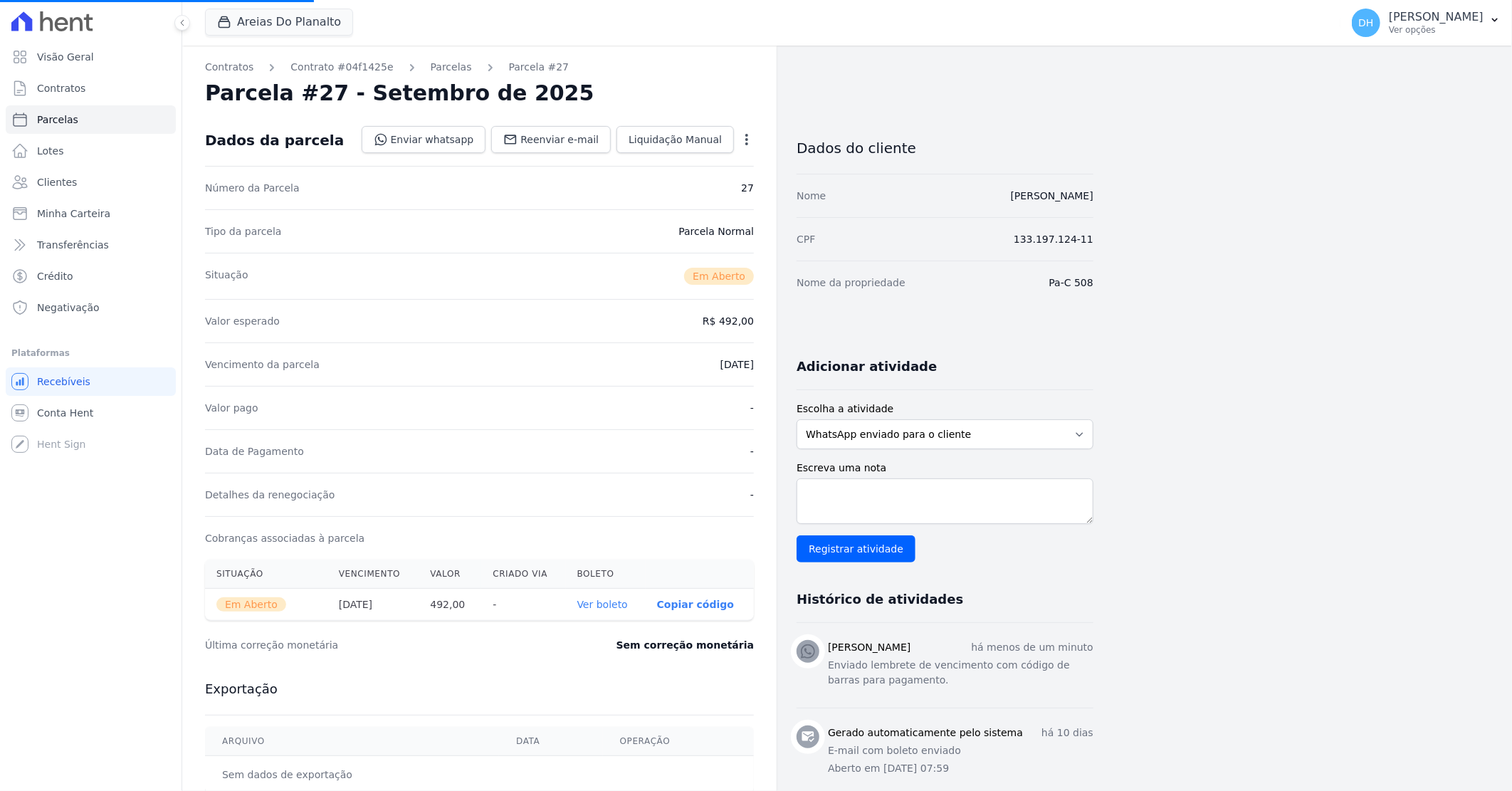
select select
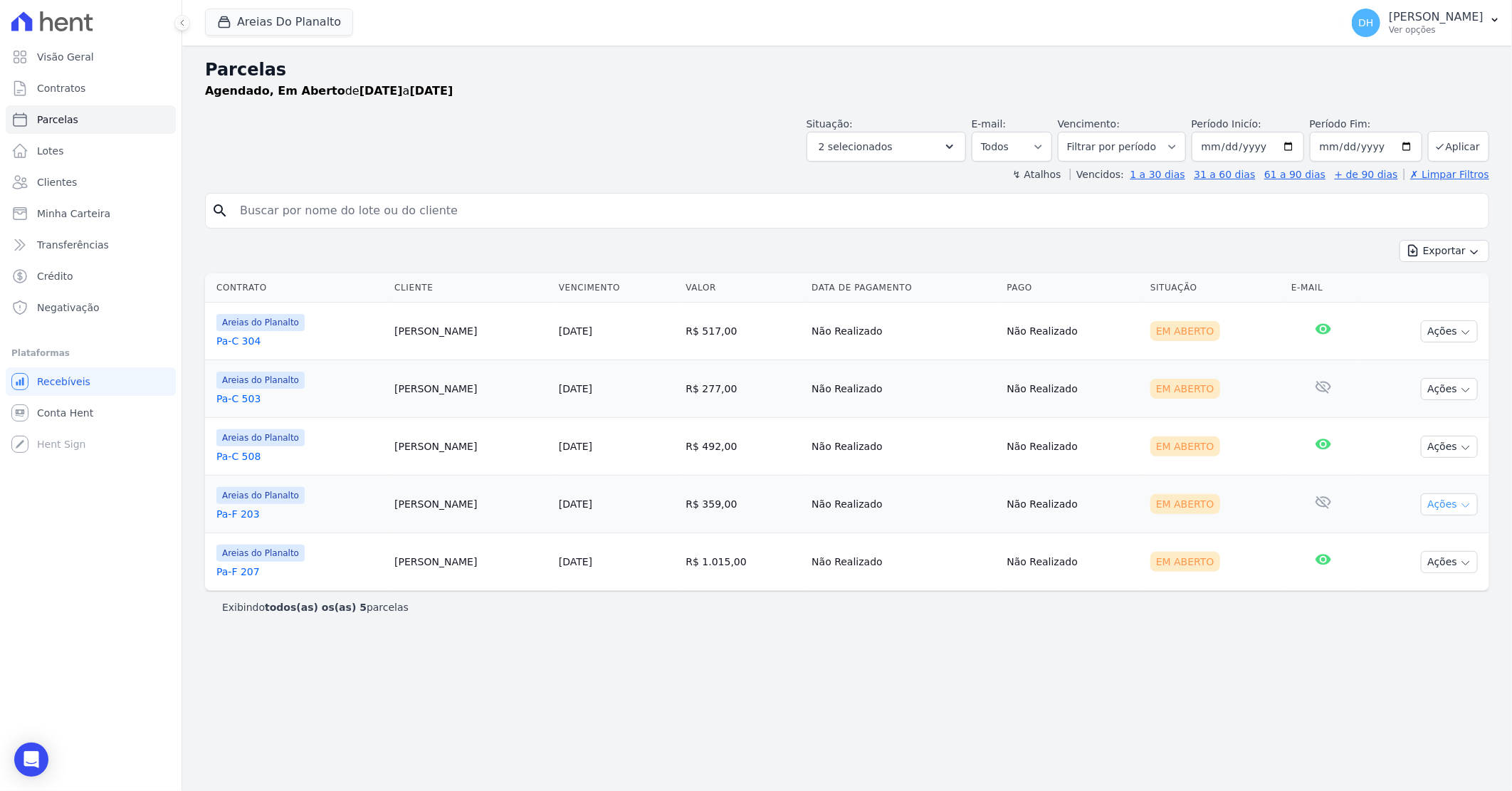
click at [1447, 507] on button "Ações" at bounding box center [1449, 504] width 57 height 22
click at [1412, 582] on link "Enviar whatsapp" at bounding box center [1443, 589] width 137 height 26
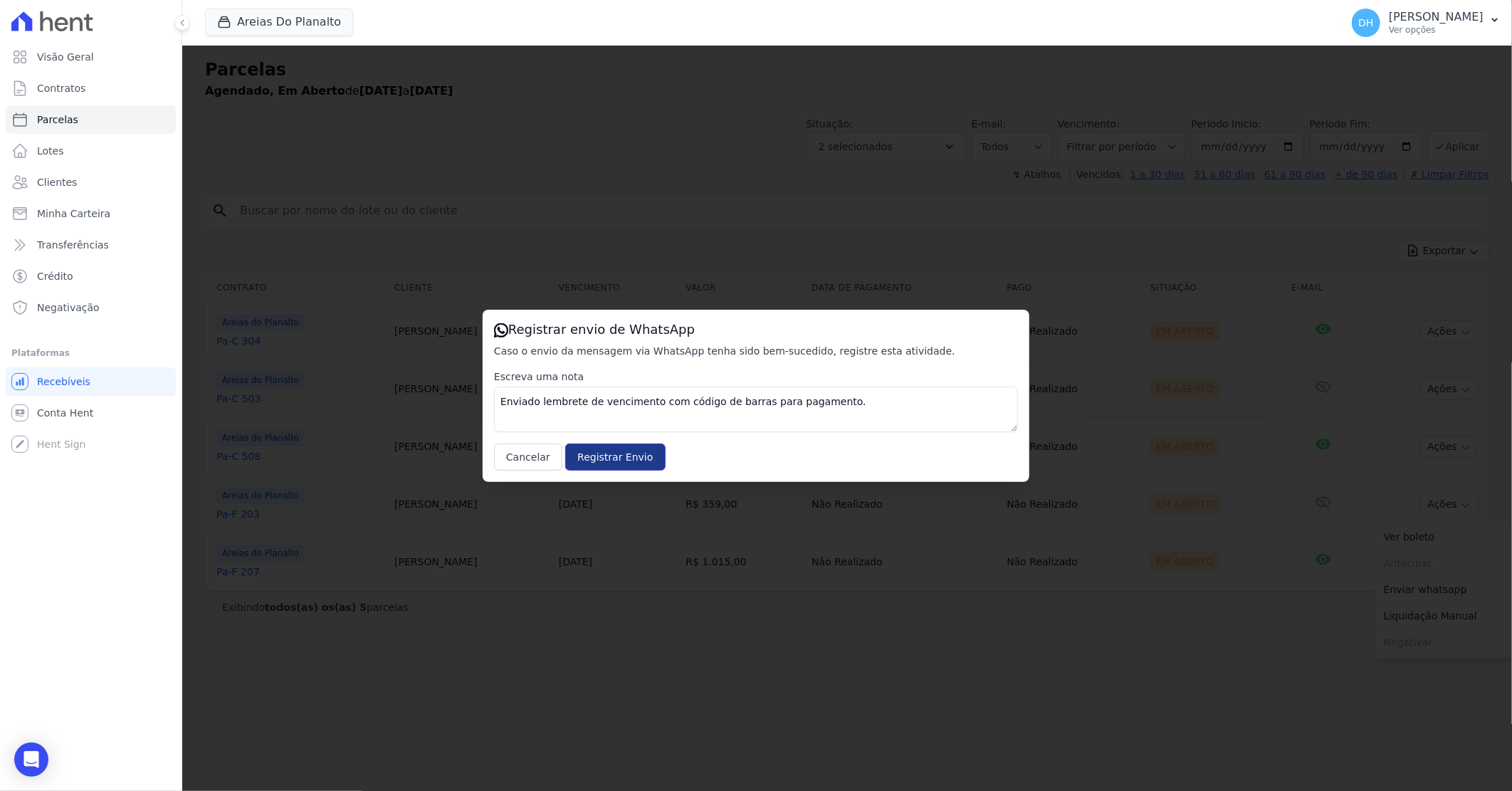
click at [607, 444] on input "Registrar Envio" at bounding box center [615, 456] width 100 height 27
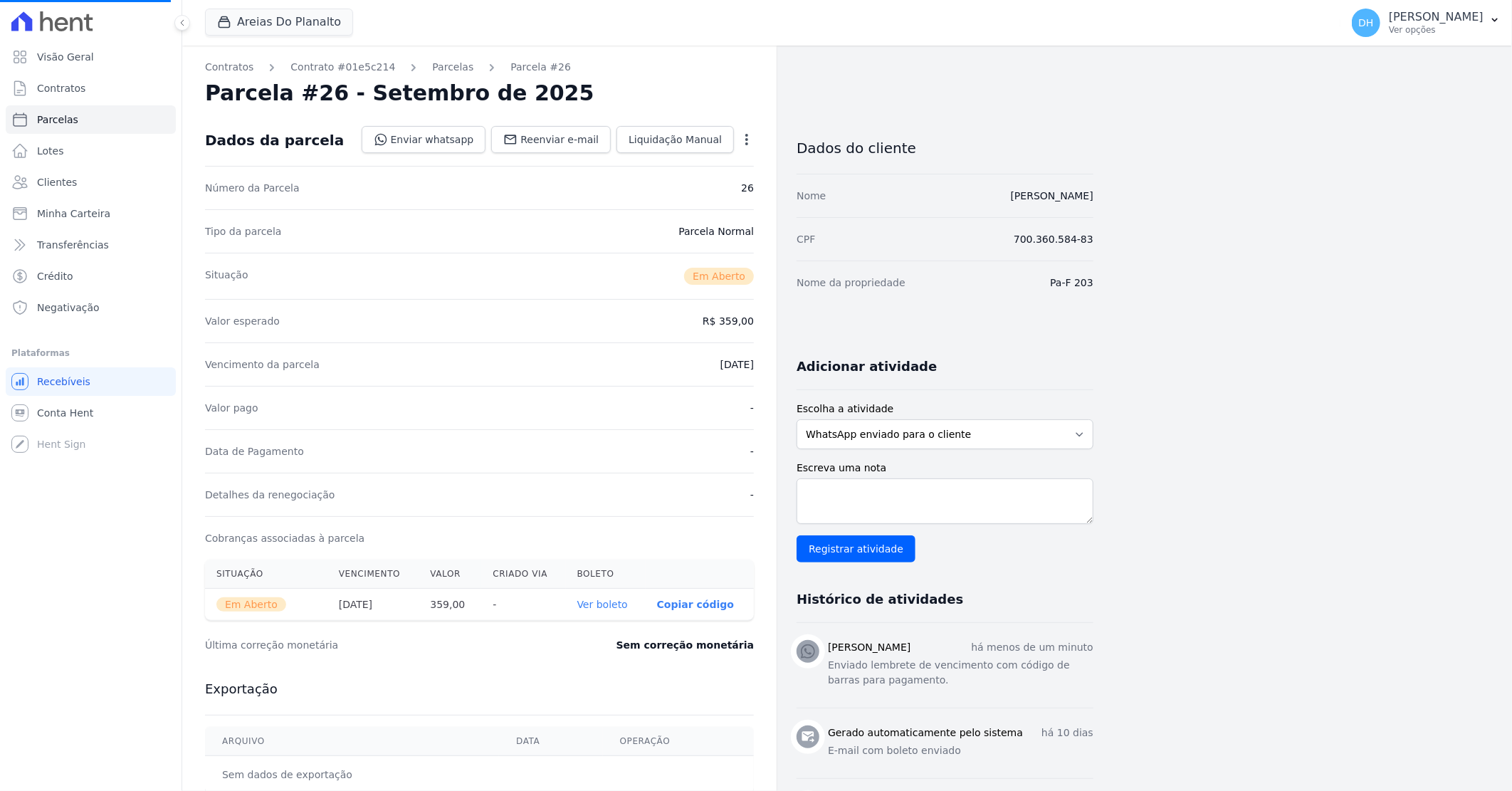
select select
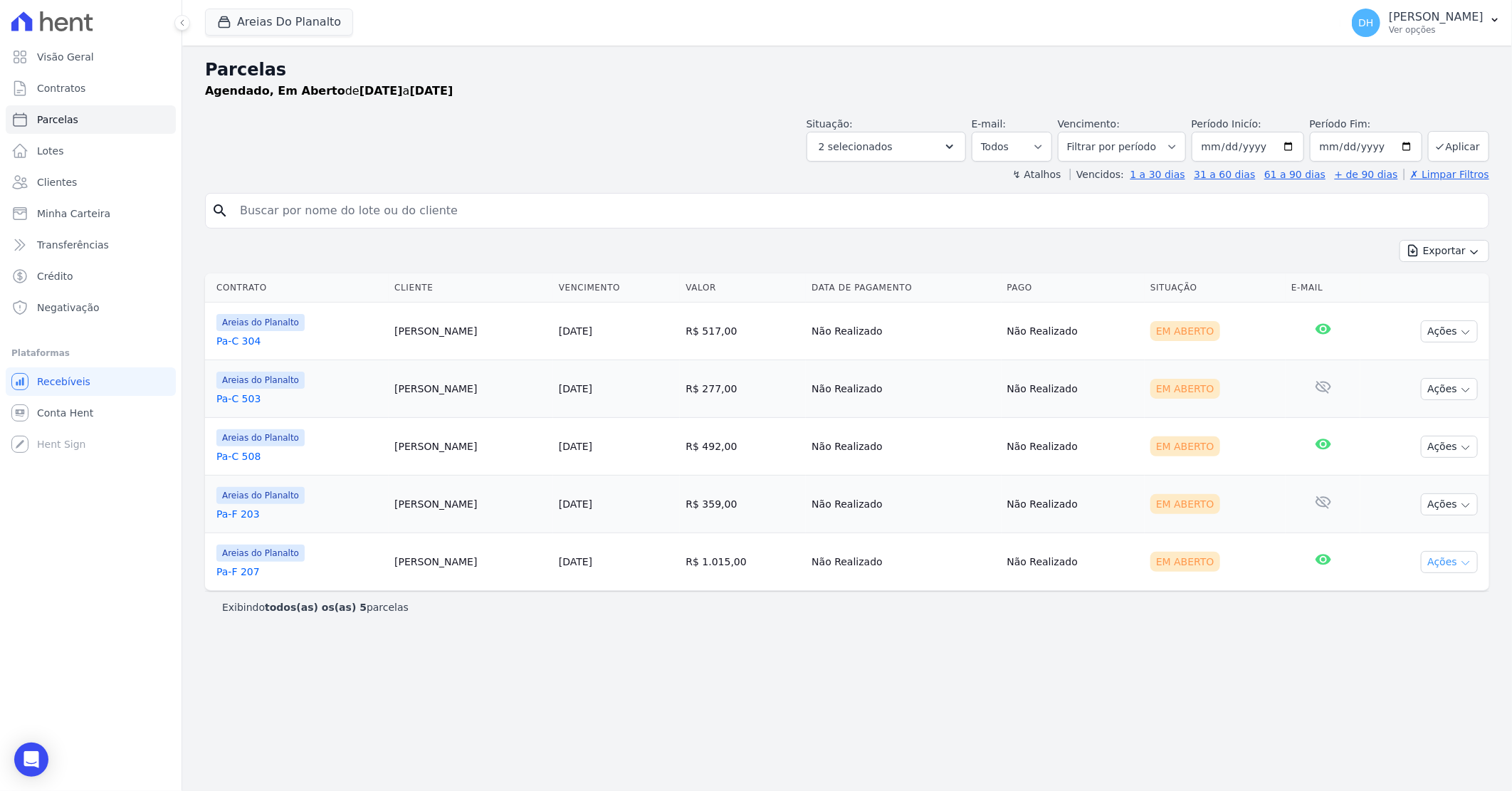
click at [1443, 565] on button "Ações" at bounding box center [1449, 562] width 57 height 22
click at [1433, 648] on link "Enviar whatsapp" at bounding box center [1443, 647] width 137 height 26
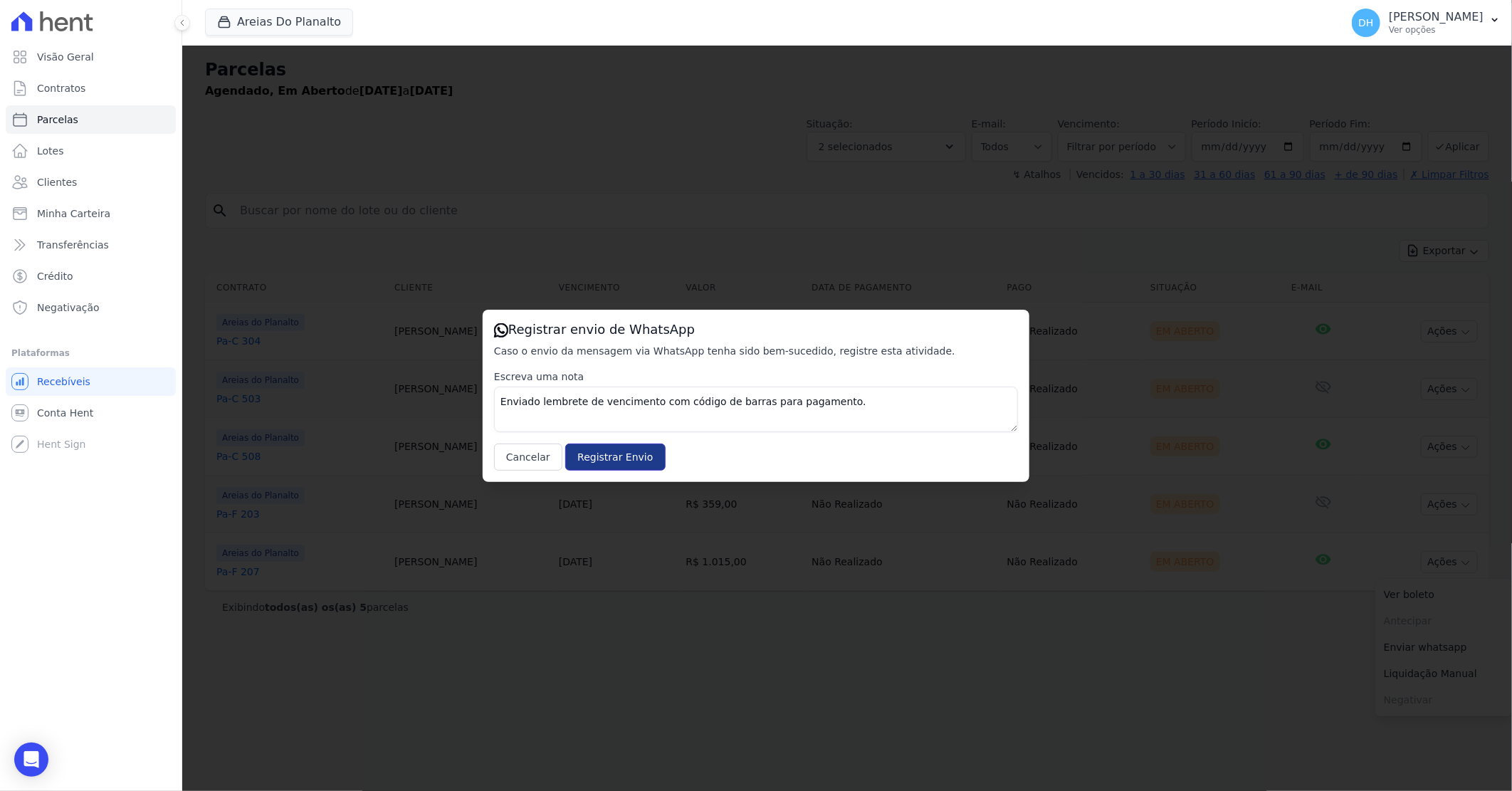
click at [621, 459] on input "Registrar Envio" at bounding box center [615, 456] width 100 height 27
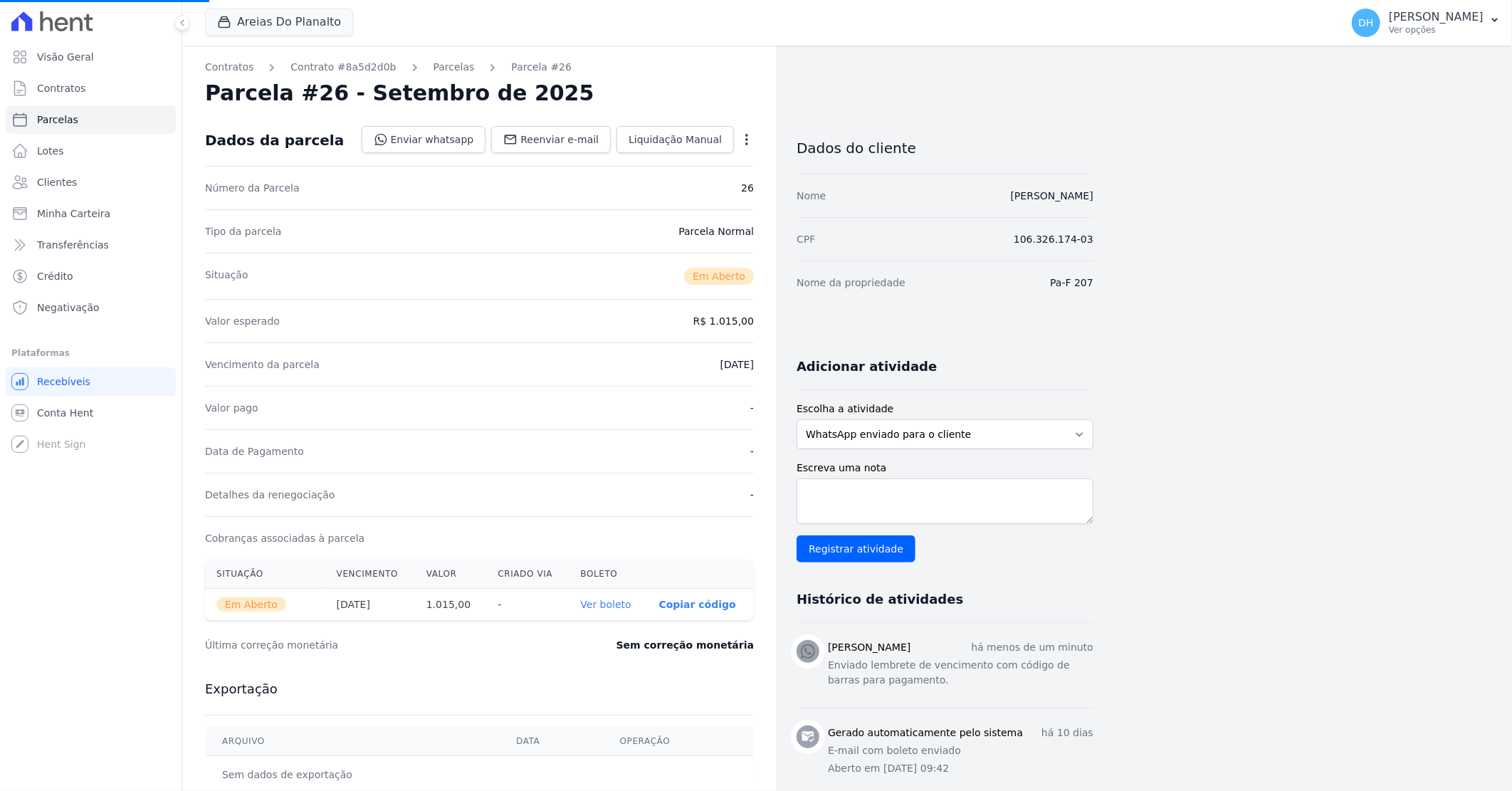
select select
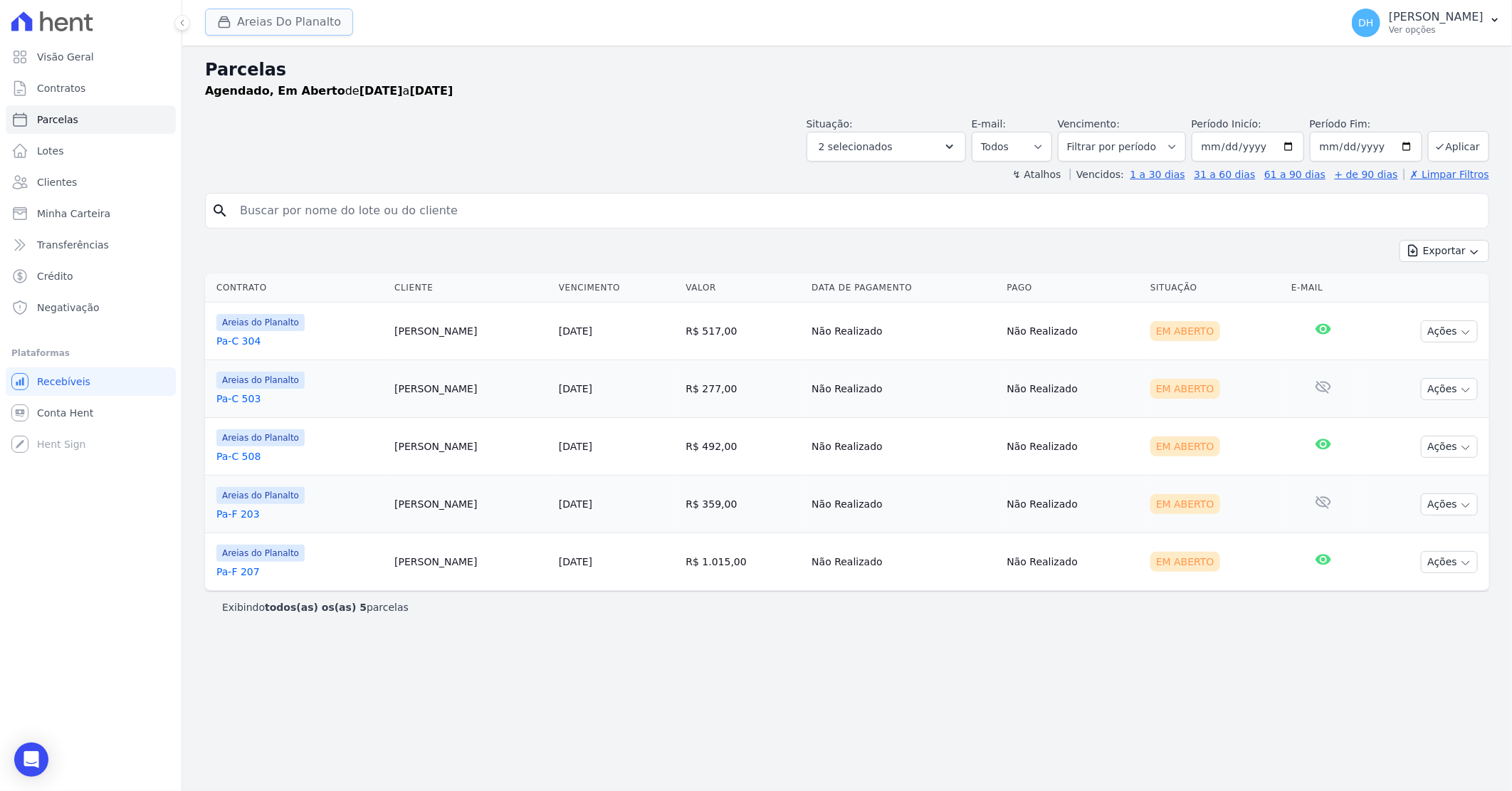
click at [232, 12] on button "Areias Do Planalto" at bounding box center [279, 22] width 148 height 27
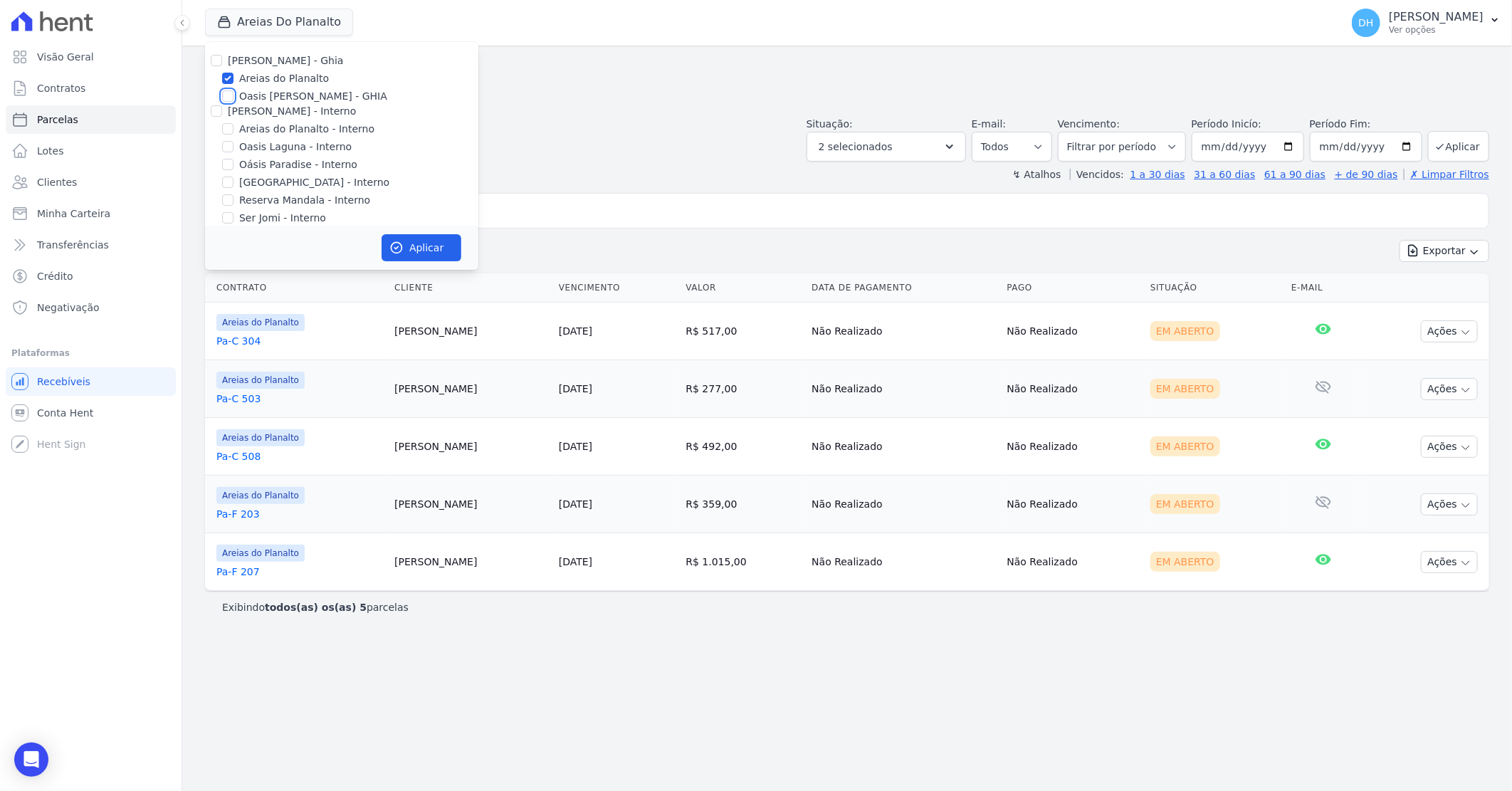
click at [233, 96] on input "Oasis [PERSON_NAME] - GHIA" at bounding box center [227, 96] width 11 height 11
checkbox input "true"
click at [229, 83] on input "Areias do Planalto" at bounding box center [227, 78] width 11 height 11
checkbox input "false"
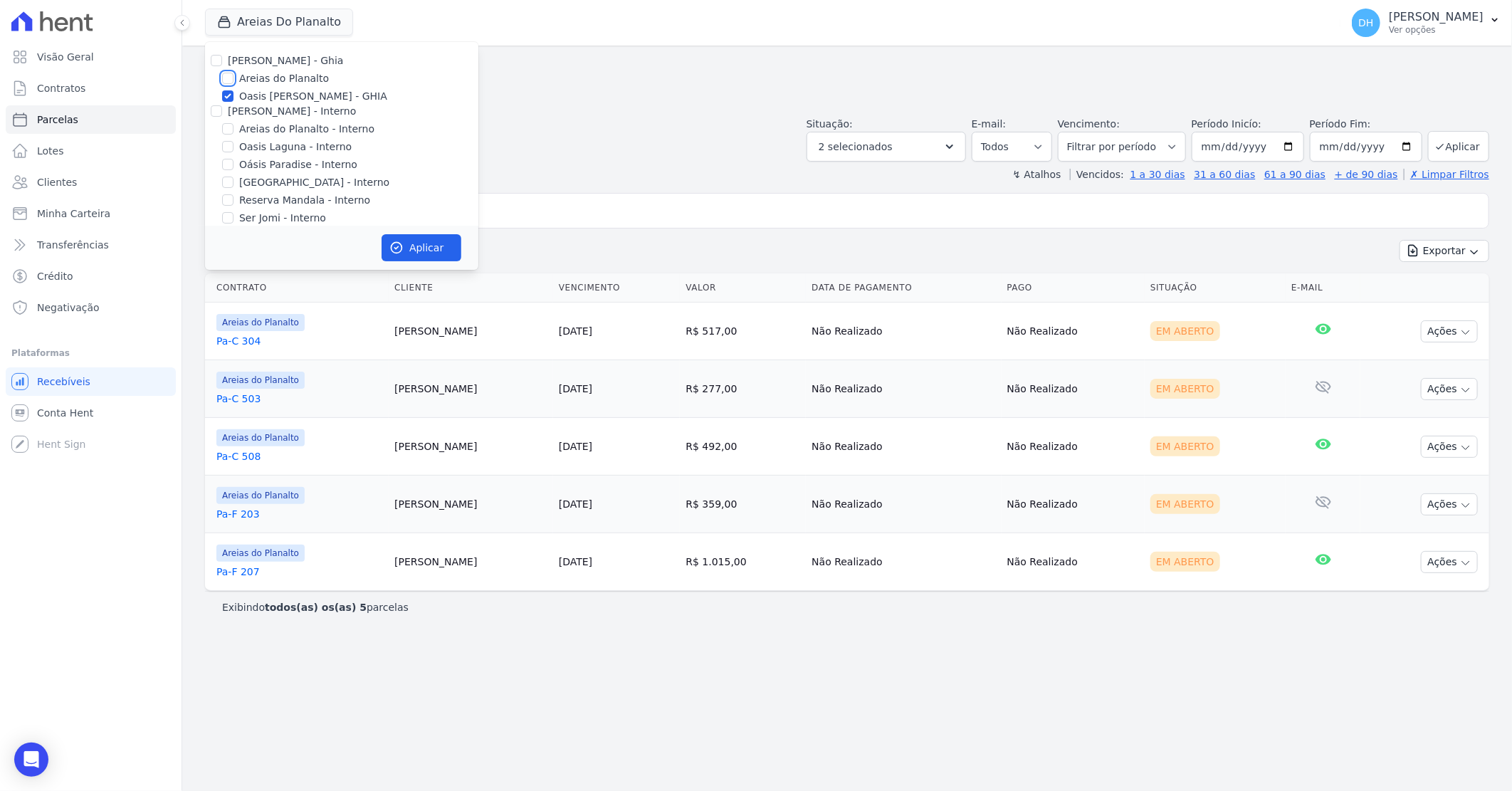
checkbox input "false"
click at [434, 242] on button "Aplicar" at bounding box center [421, 247] width 80 height 27
select select
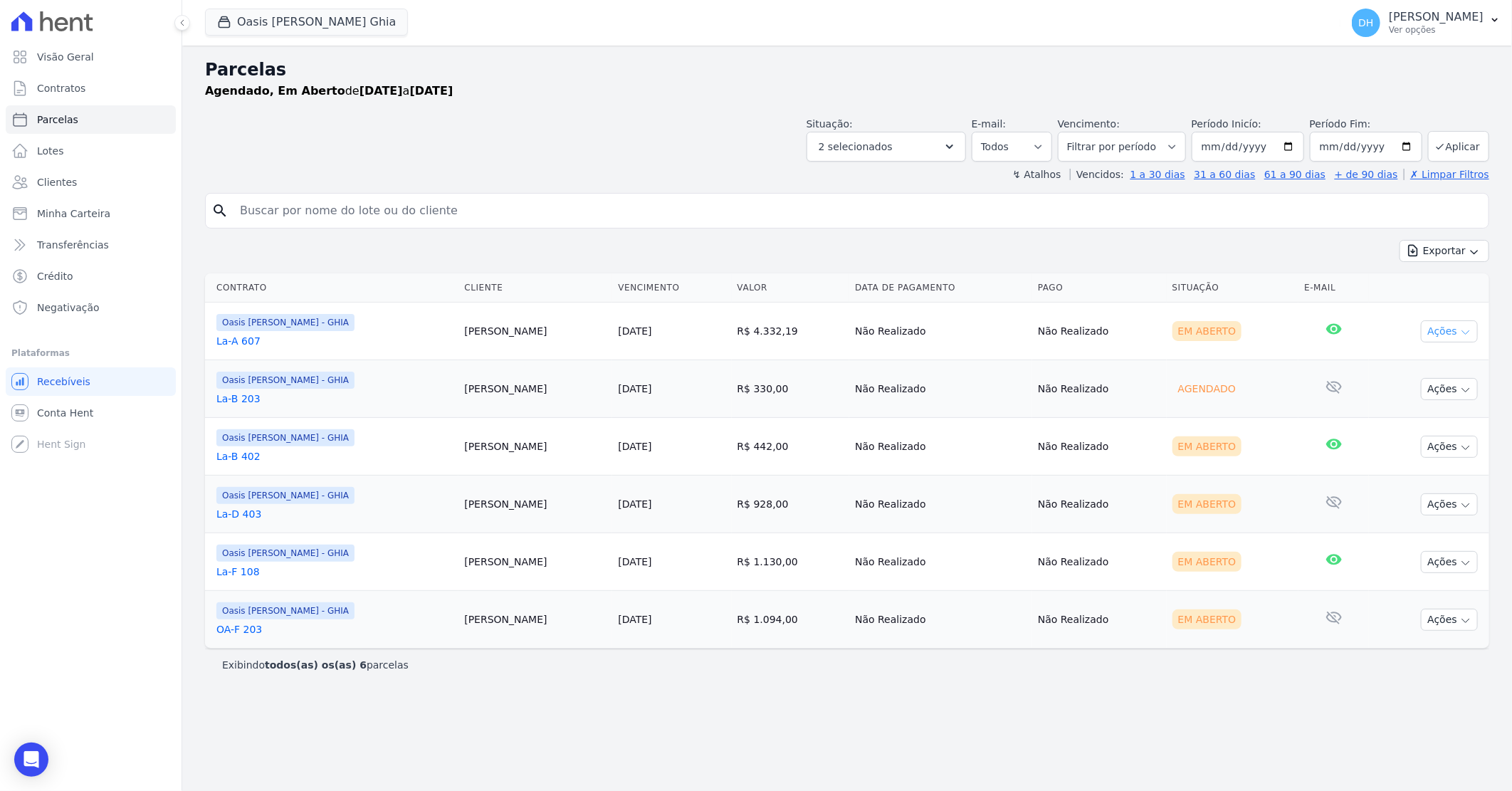
click at [1442, 331] on button "Ações" at bounding box center [1449, 332] width 57 height 22
click at [1425, 417] on link "Enviar whatsapp" at bounding box center [1443, 416] width 137 height 26
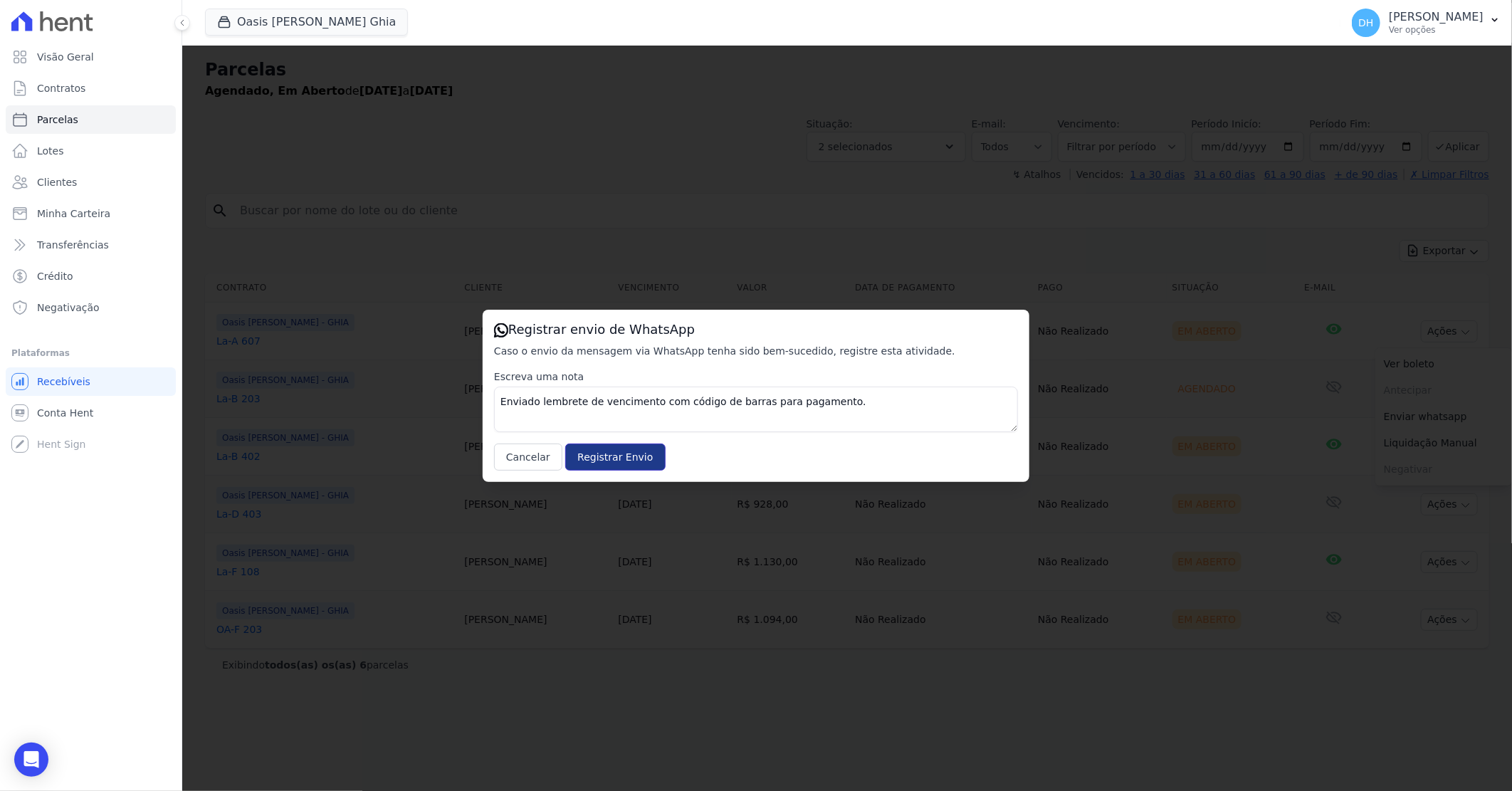
click at [598, 451] on input "Registrar Envio" at bounding box center [615, 456] width 100 height 27
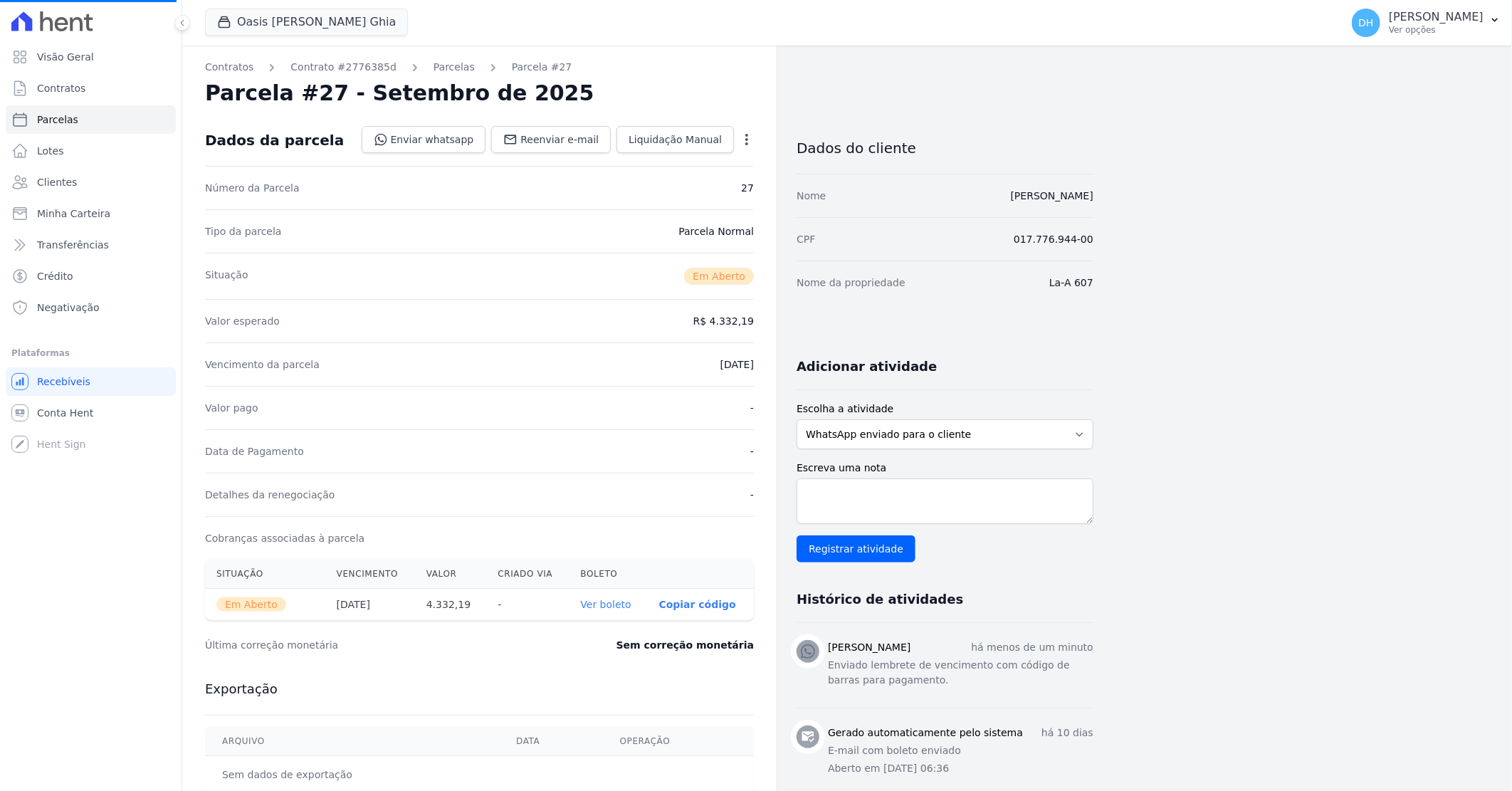
select select
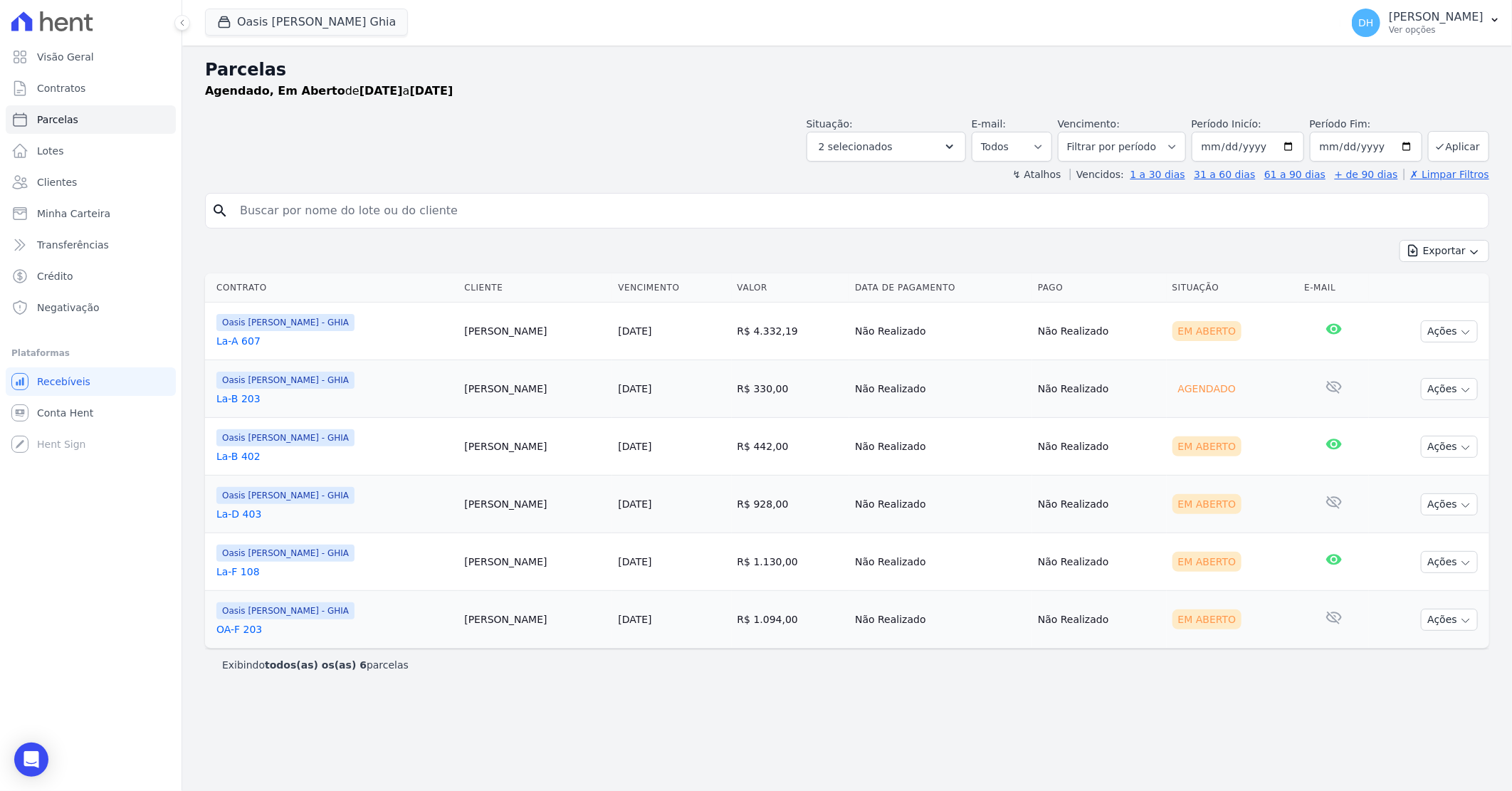
click at [251, 402] on link "La-B 203" at bounding box center [335, 398] width 237 height 14
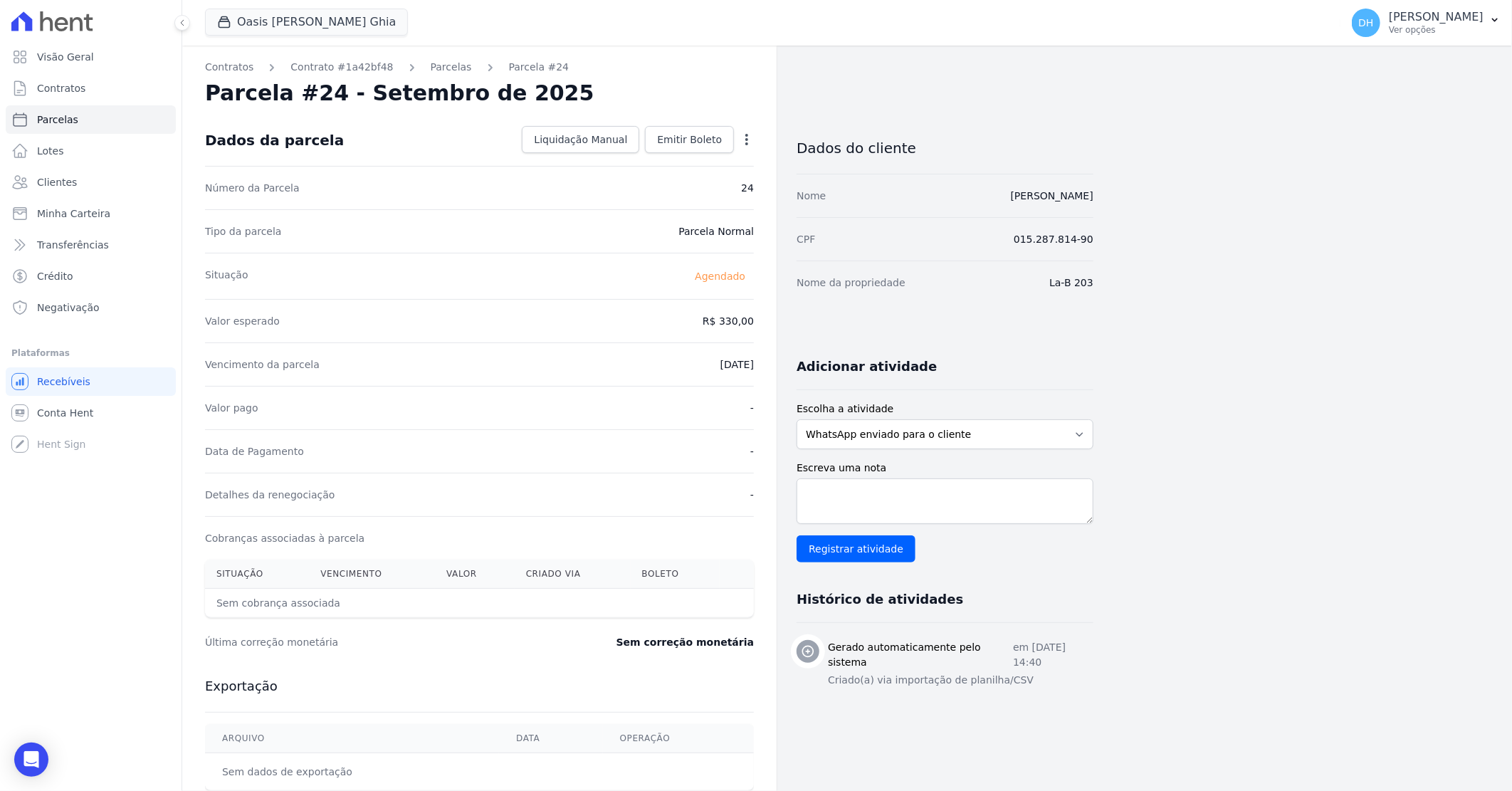
click at [442, 76] on div "Contratos Contrato #1a42bf48 Parcelas Parcela #24 Parcela #24 - Setembro de 202…" at bounding box center [478, 503] width 594 height 916
click at [442, 70] on link "Parcelas" at bounding box center [450, 67] width 41 height 15
select select
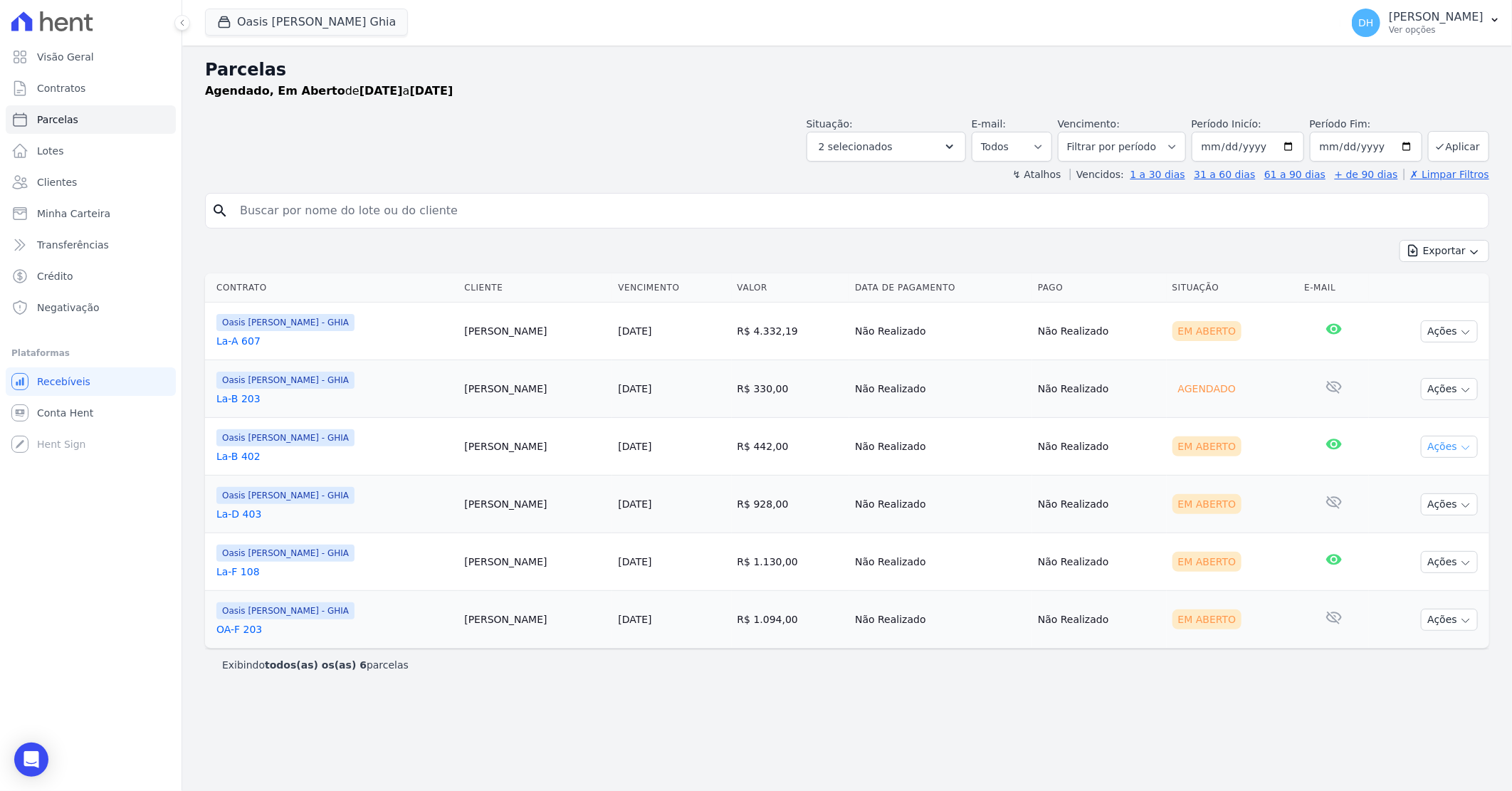
click at [1449, 452] on button "Ações" at bounding box center [1449, 446] width 57 height 22
click at [1413, 529] on link "Enviar whatsapp" at bounding box center [1443, 532] width 137 height 26
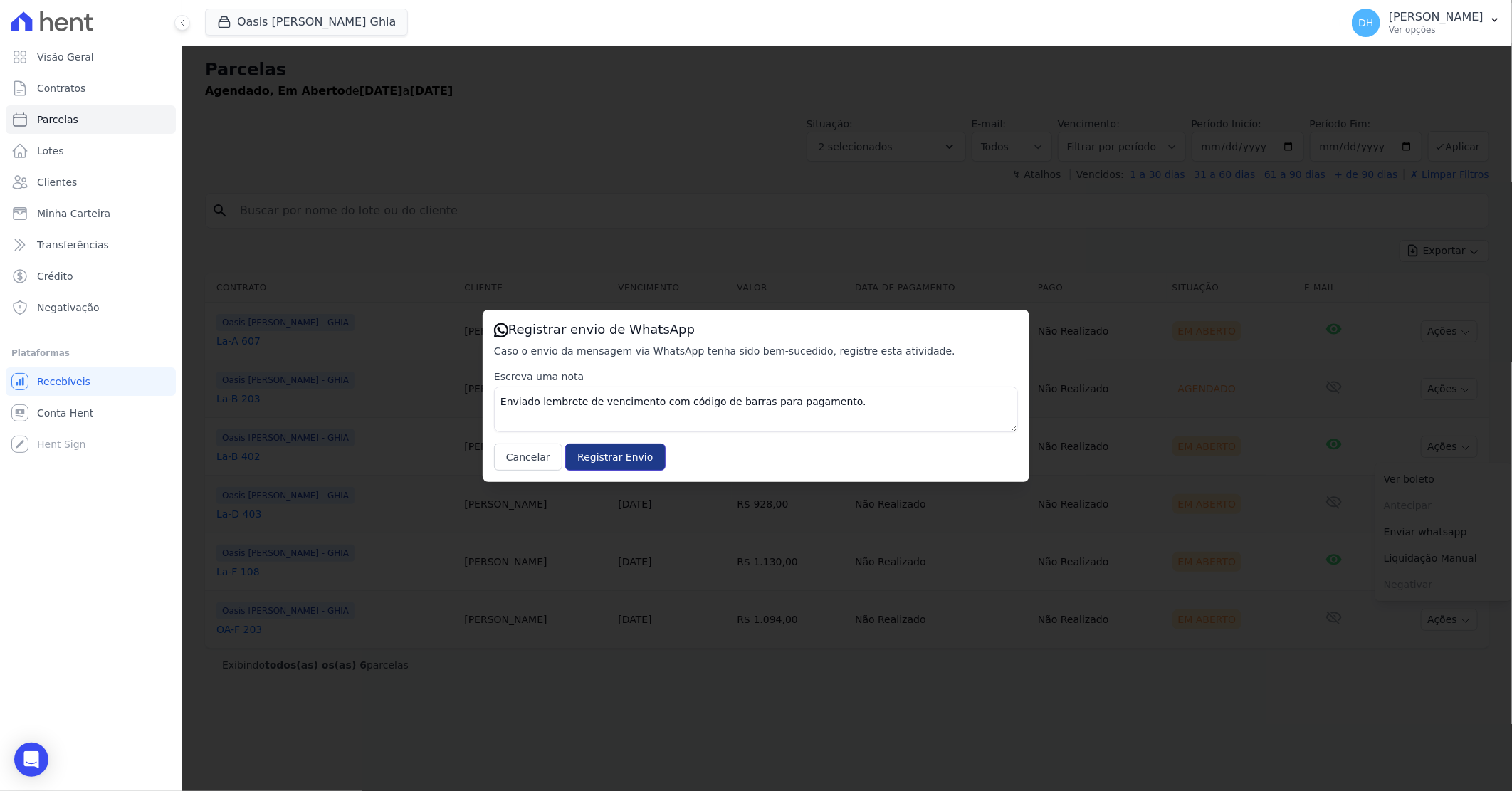
click at [629, 455] on input "Registrar Envio" at bounding box center [615, 456] width 100 height 27
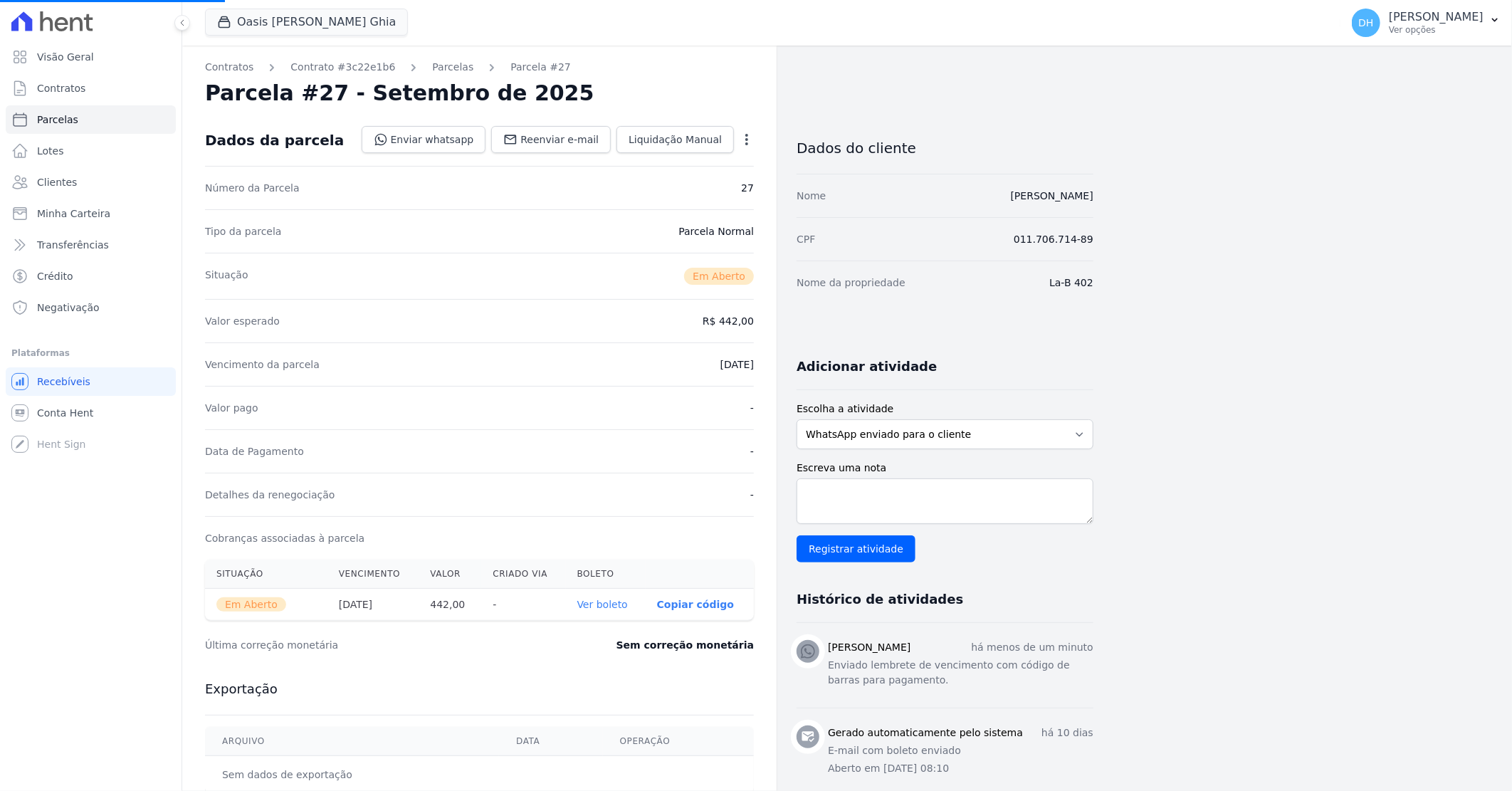
select select
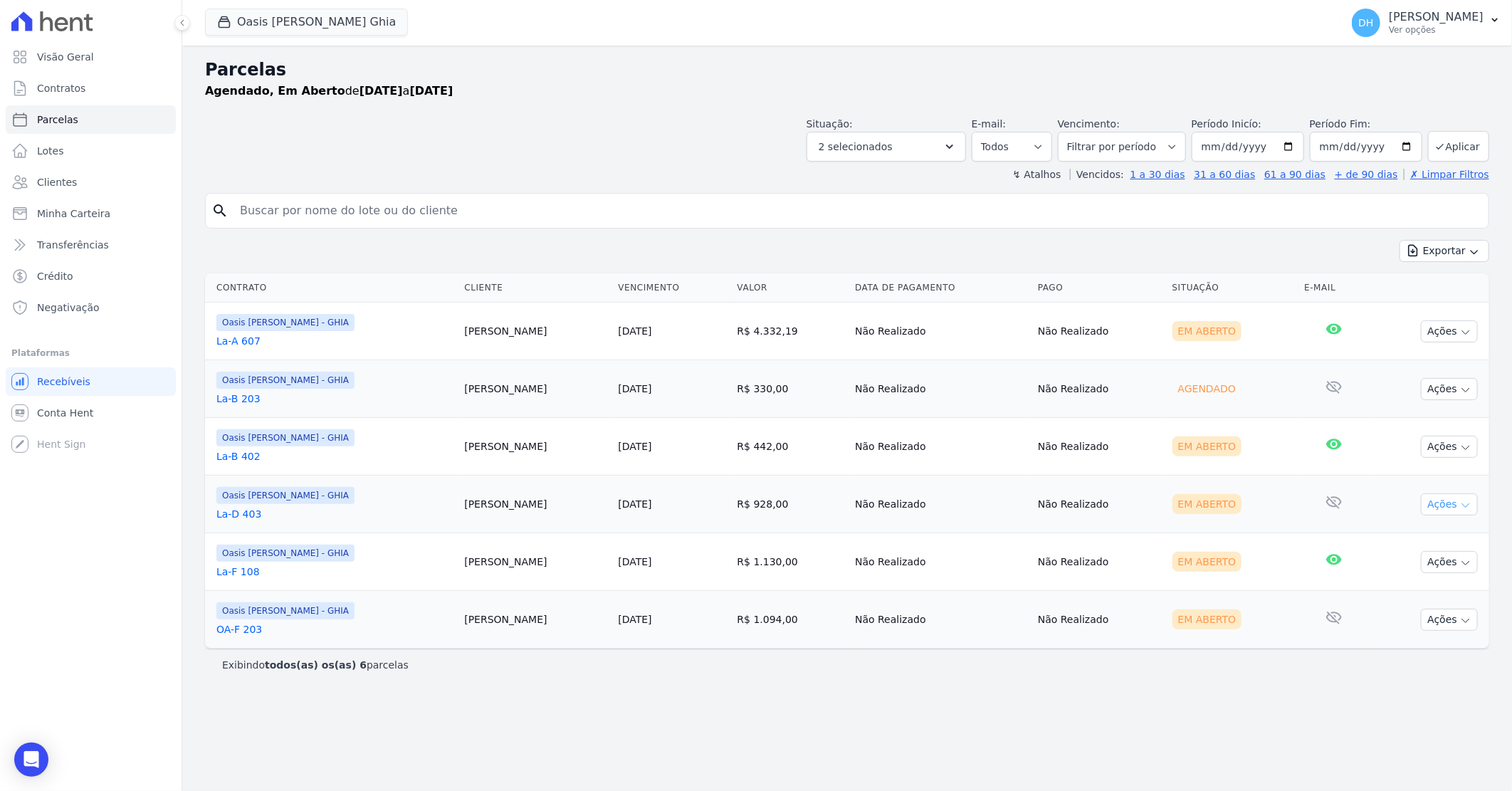
click at [1449, 507] on button "Ações" at bounding box center [1449, 504] width 57 height 22
click at [1406, 588] on link "Enviar whatsapp" at bounding box center [1443, 589] width 137 height 26
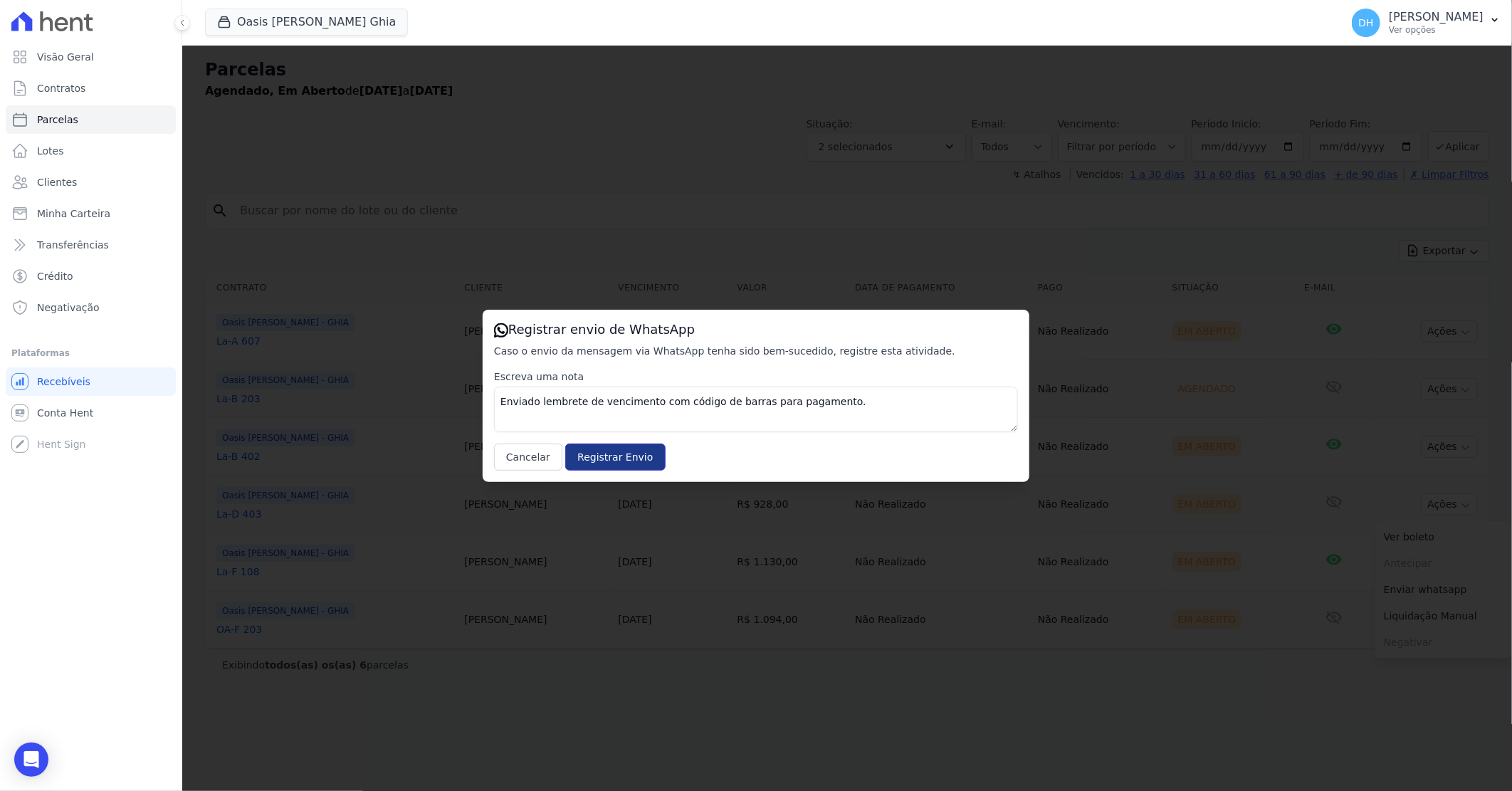
click at [593, 449] on input "Registrar Envio" at bounding box center [615, 456] width 100 height 27
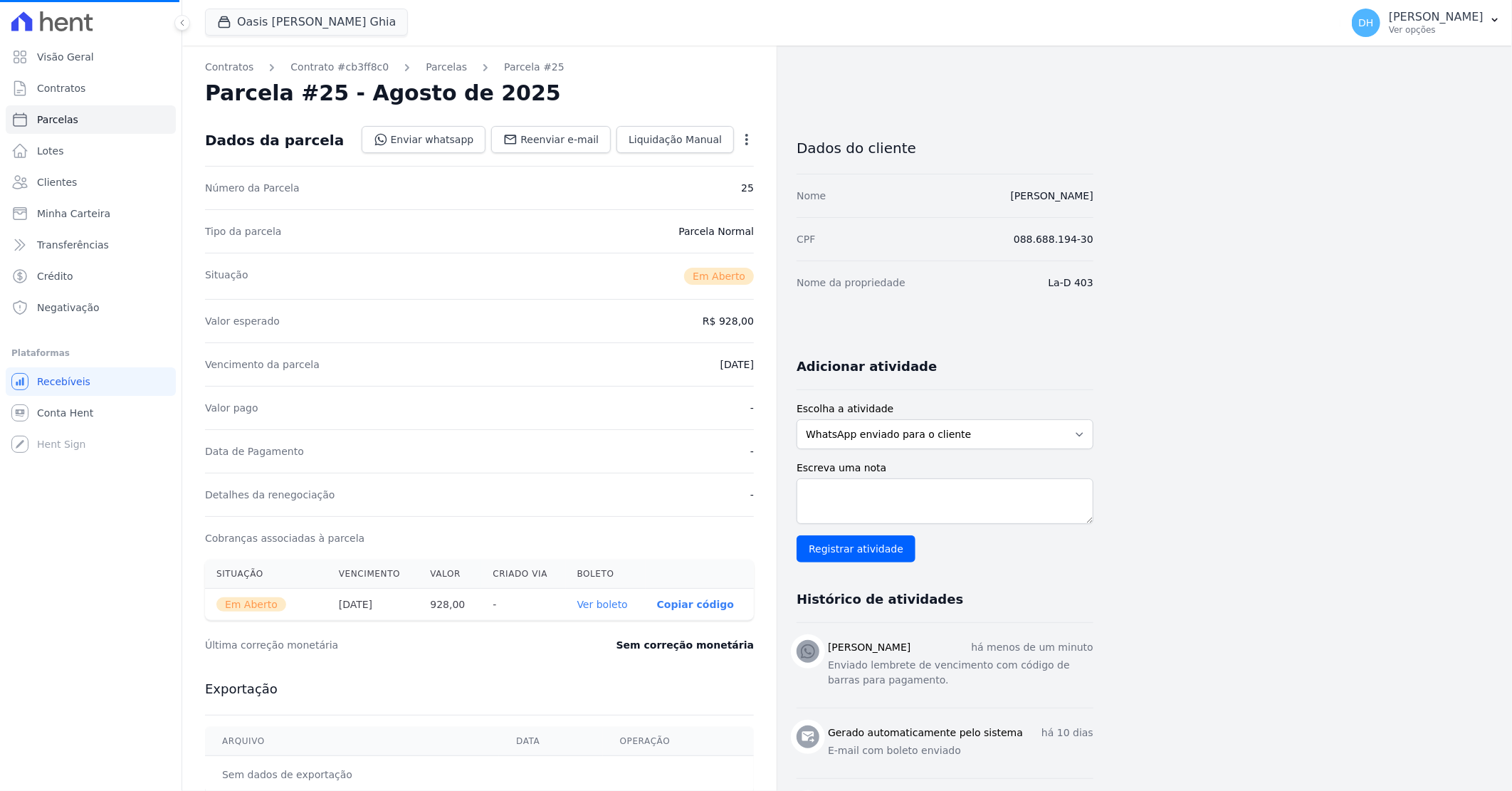
select select
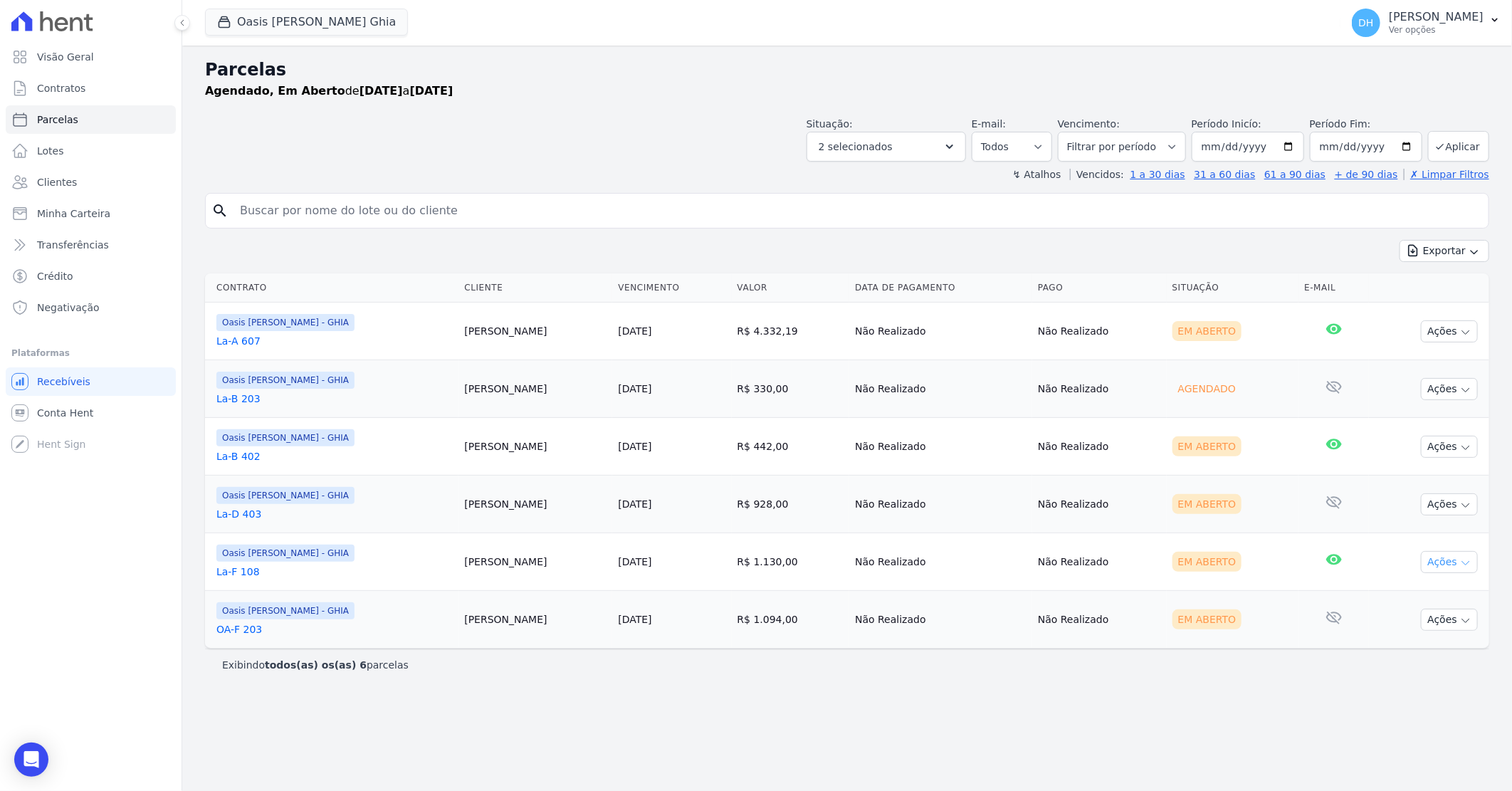
click at [1455, 563] on button "Ações" at bounding box center [1449, 562] width 57 height 22
click at [1411, 645] on link "Enviar whatsapp" at bounding box center [1443, 647] width 137 height 26
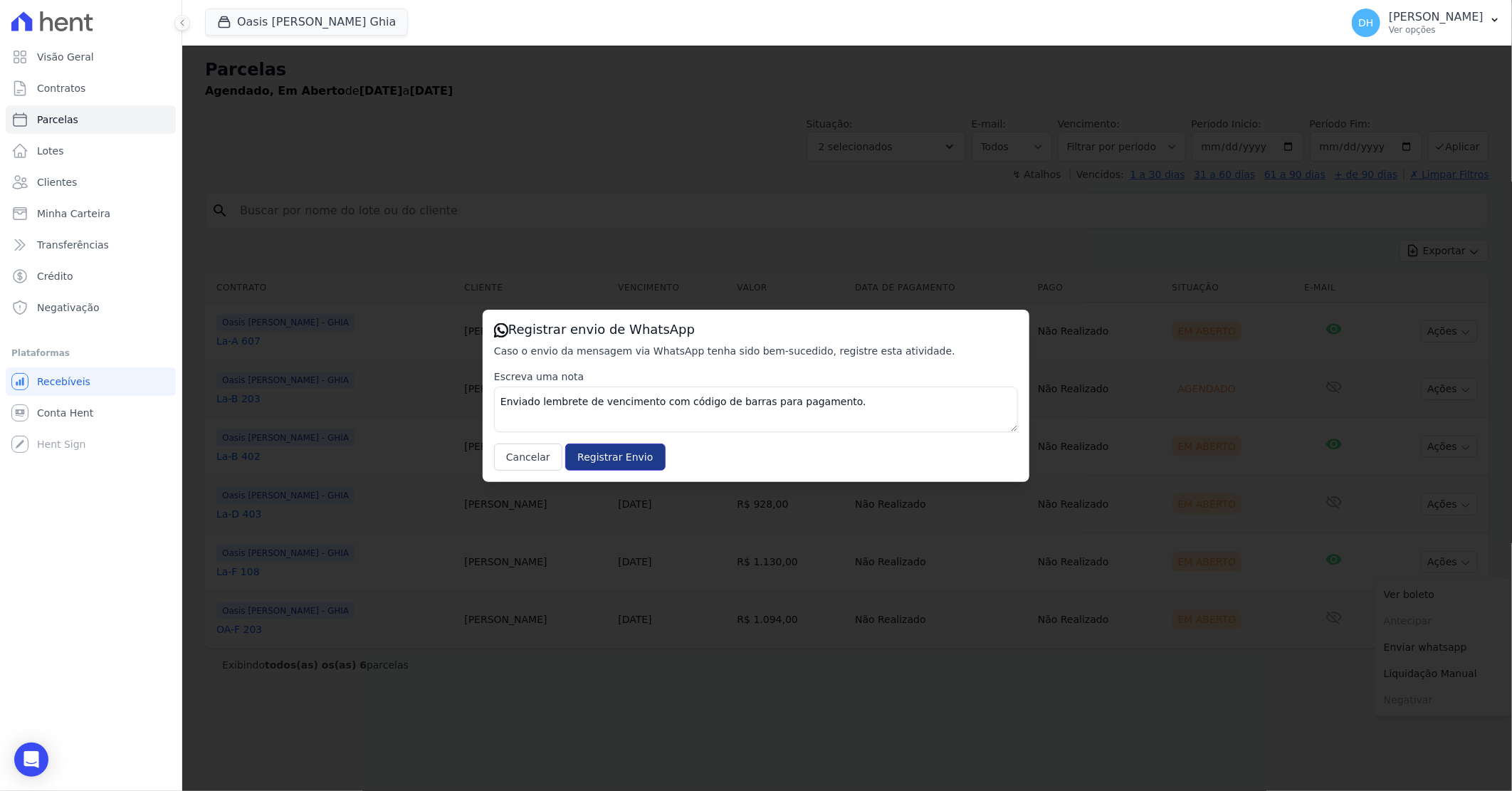
click at [578, 447] on input "Registrar Envio" at bounding box center [615, 456] width 100 height 27
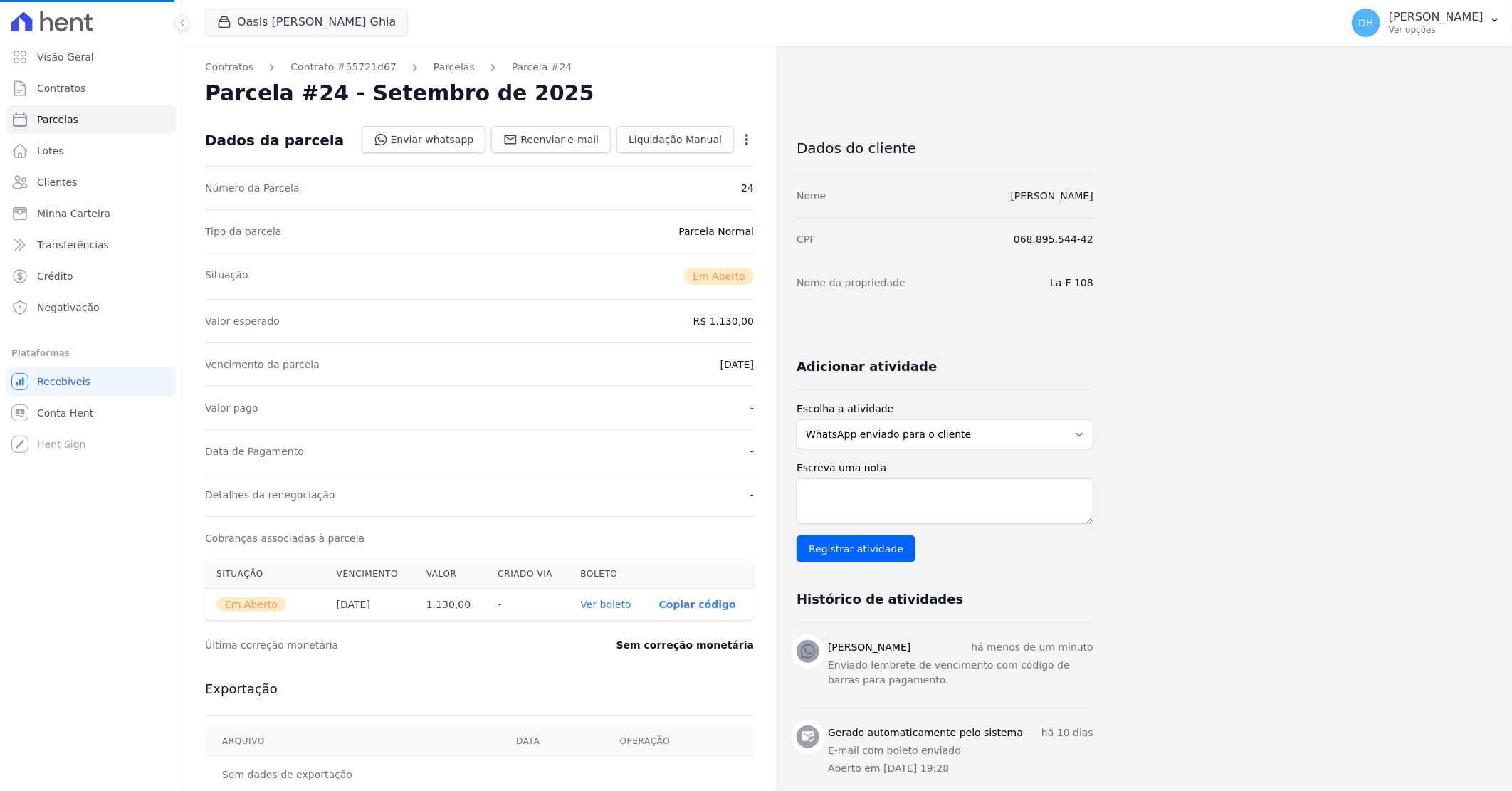
select select
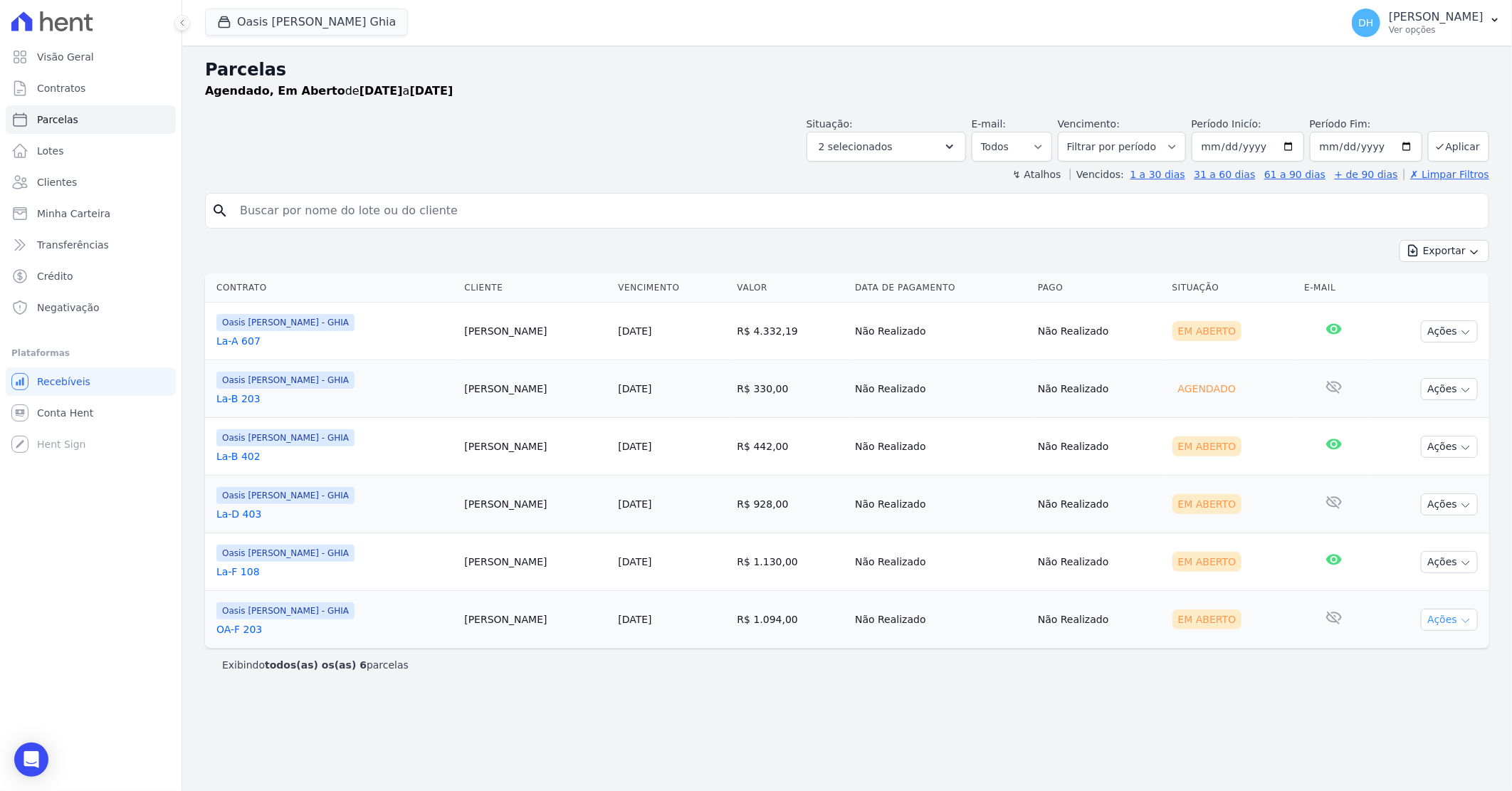
click at [1450, 617] on button "Ações" at bounding box center [1449, 619] width 57 height 22
click at [1423, 707] on link "Enviar whatsapp" at bounding box center [1443, 705] width 137 height 26
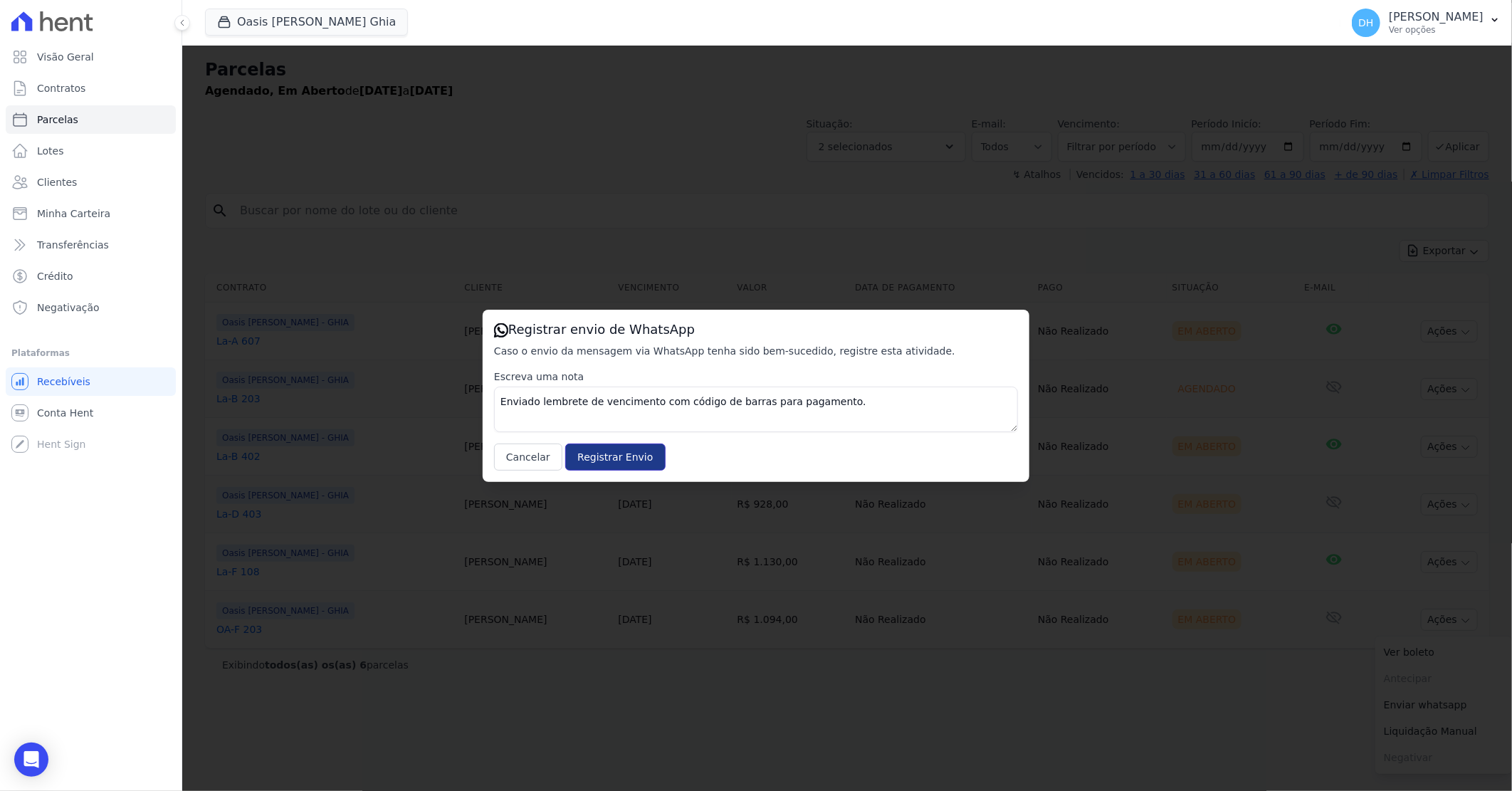
click at [613, 450] on input "Registrar Envio" at bounding box center [615, 456] width 100 height 27
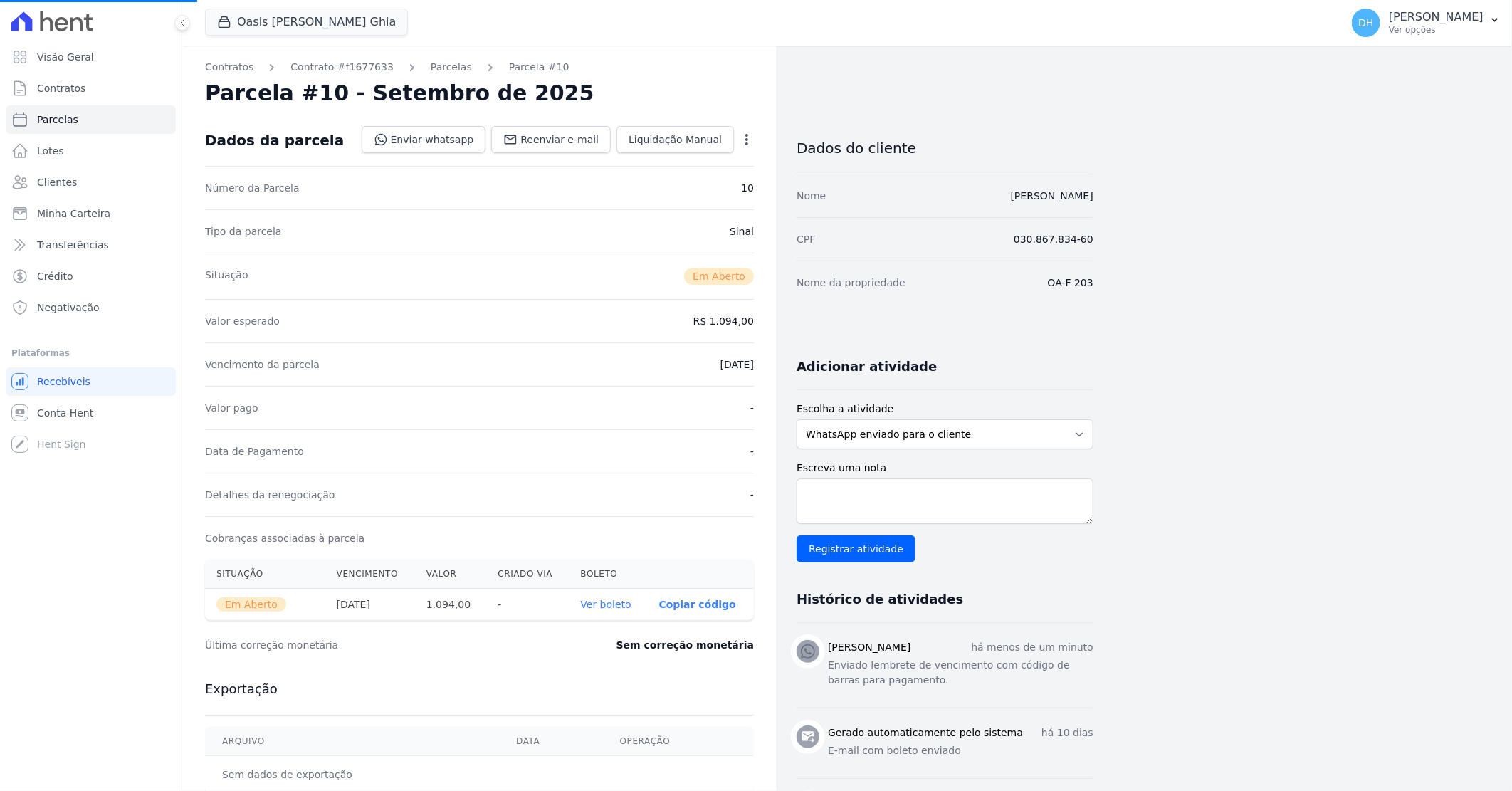
select select
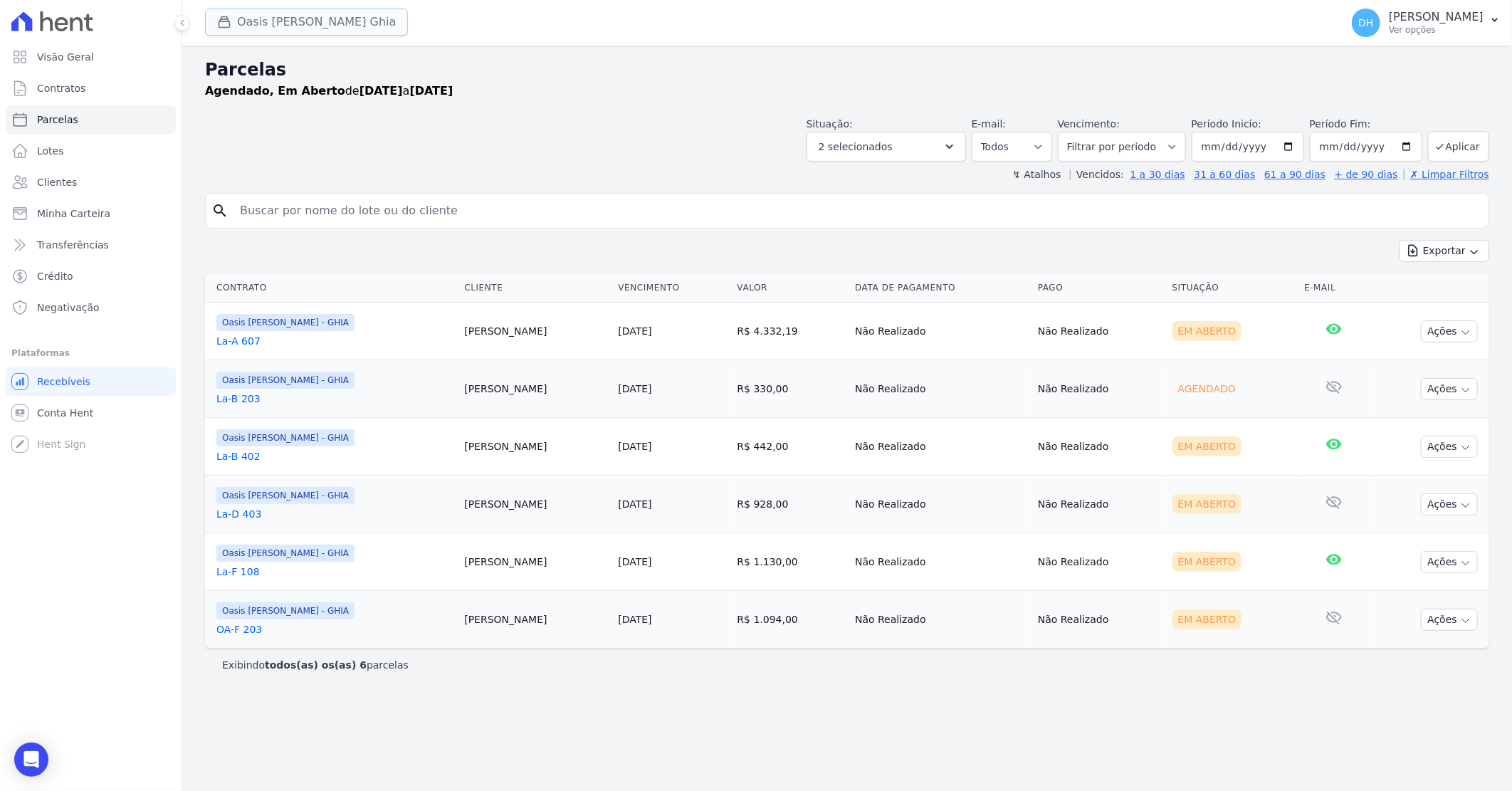
click at [336, 16] on button "Oasis Celina Guimaraes Ghia" at bounding box center [306, 22] width 203 height 27
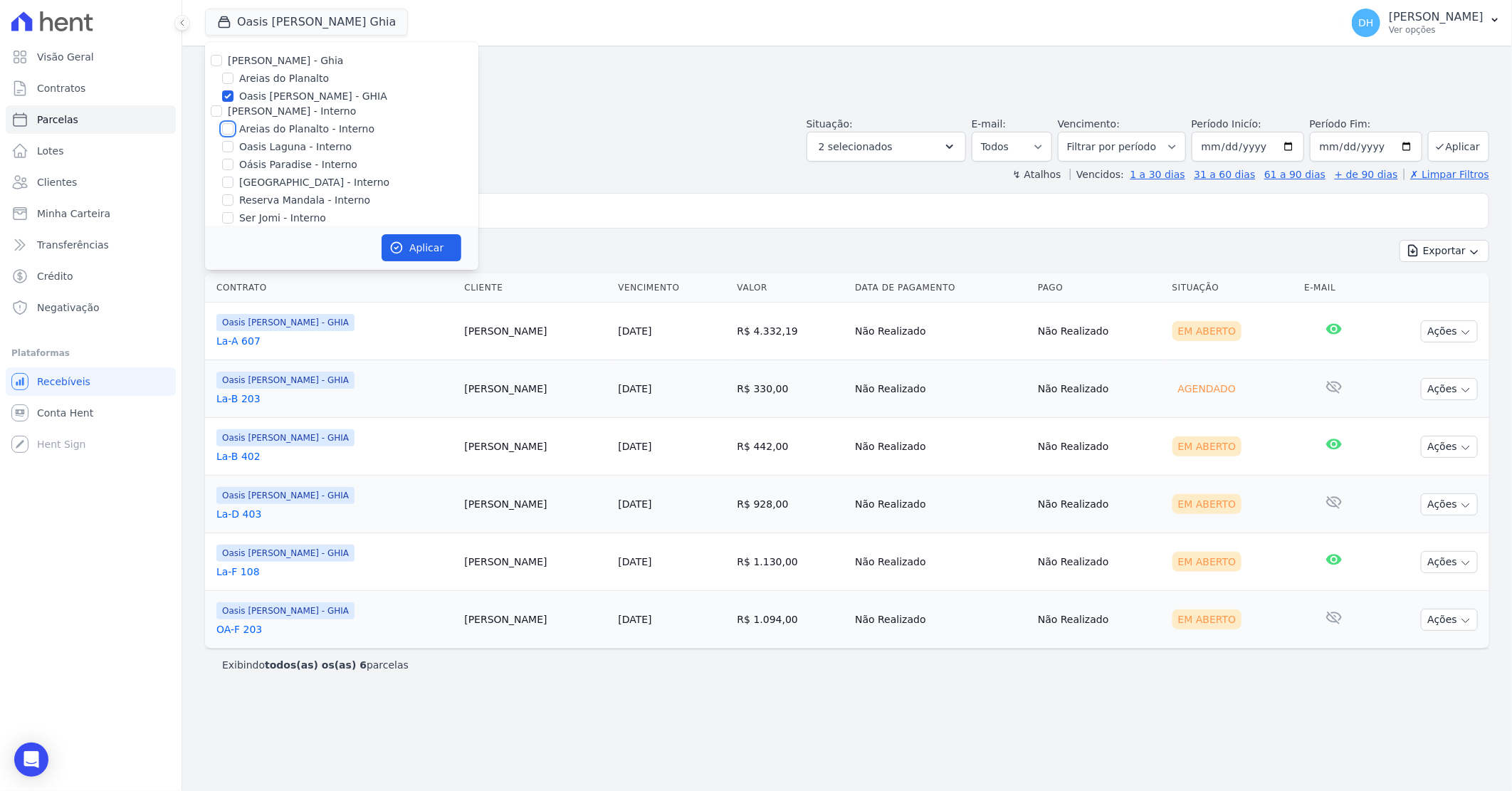
click at [229, 130] on input "Areias do Planalto - Interno" at bounding box center [227, 128] width 11 height 11
checkbox input "true"
click at [226, 93] on input "Oasis [PERSON_NAME] - GHIA" at bounding box center [227, 96] width 11 height 11
checkbox input "false"
click at [415, 253] on button "Aplicar" at bounding box center [421, 247] width 80 height 27
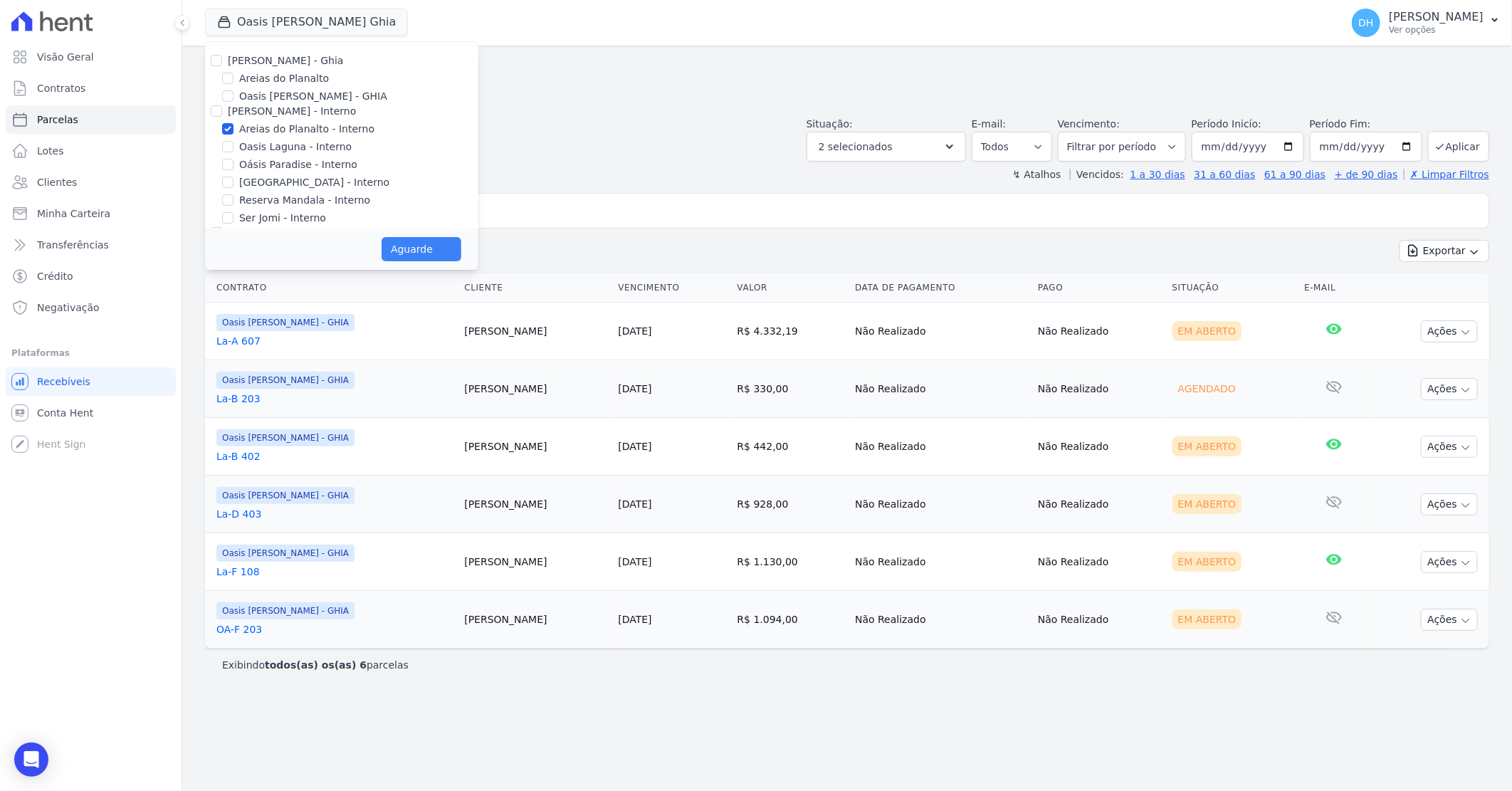
select select
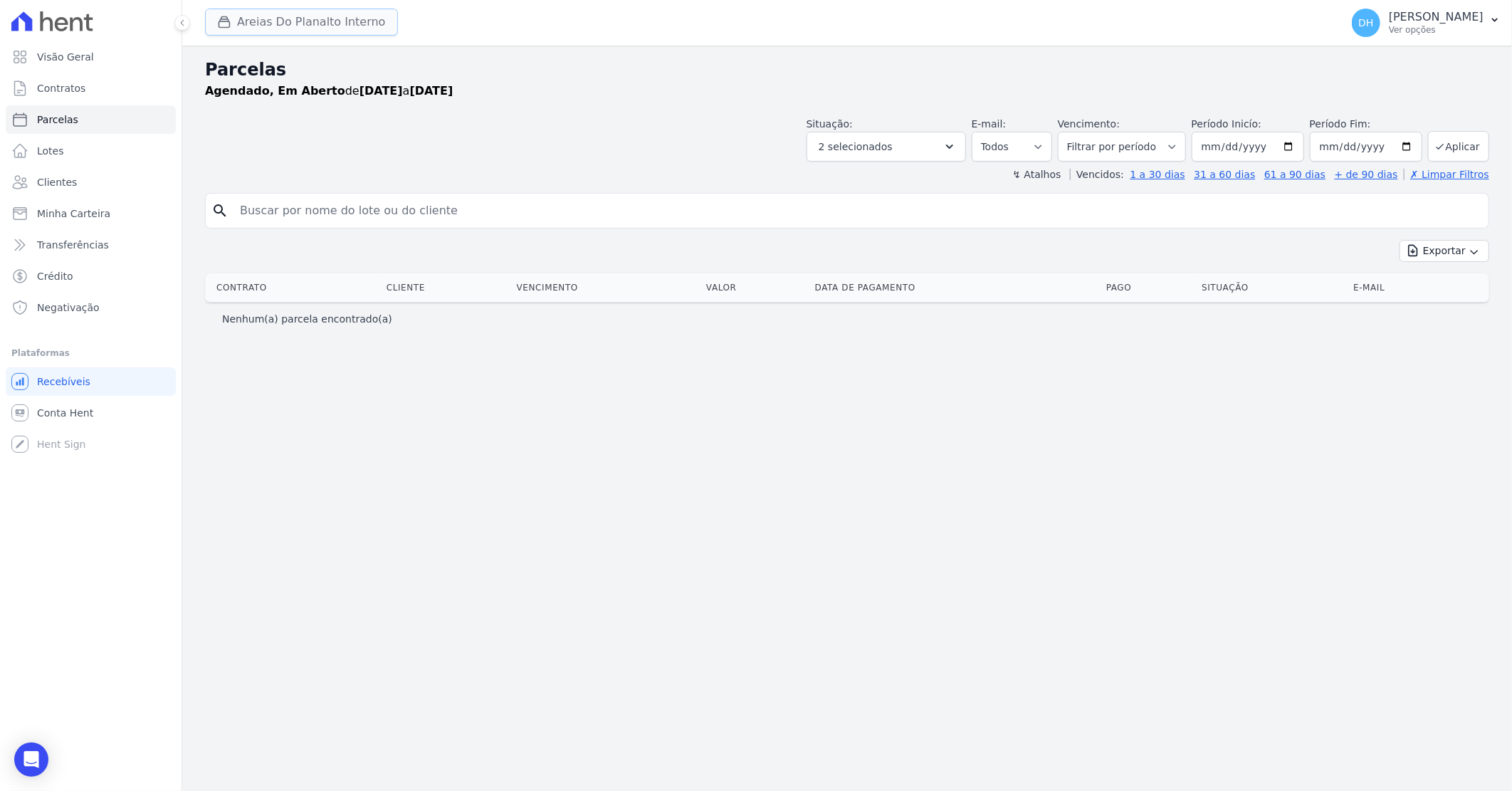
click at [344, 19] on button "Areias Do Planalto Interno" at bounding box center [301, 22] width 193 height 27
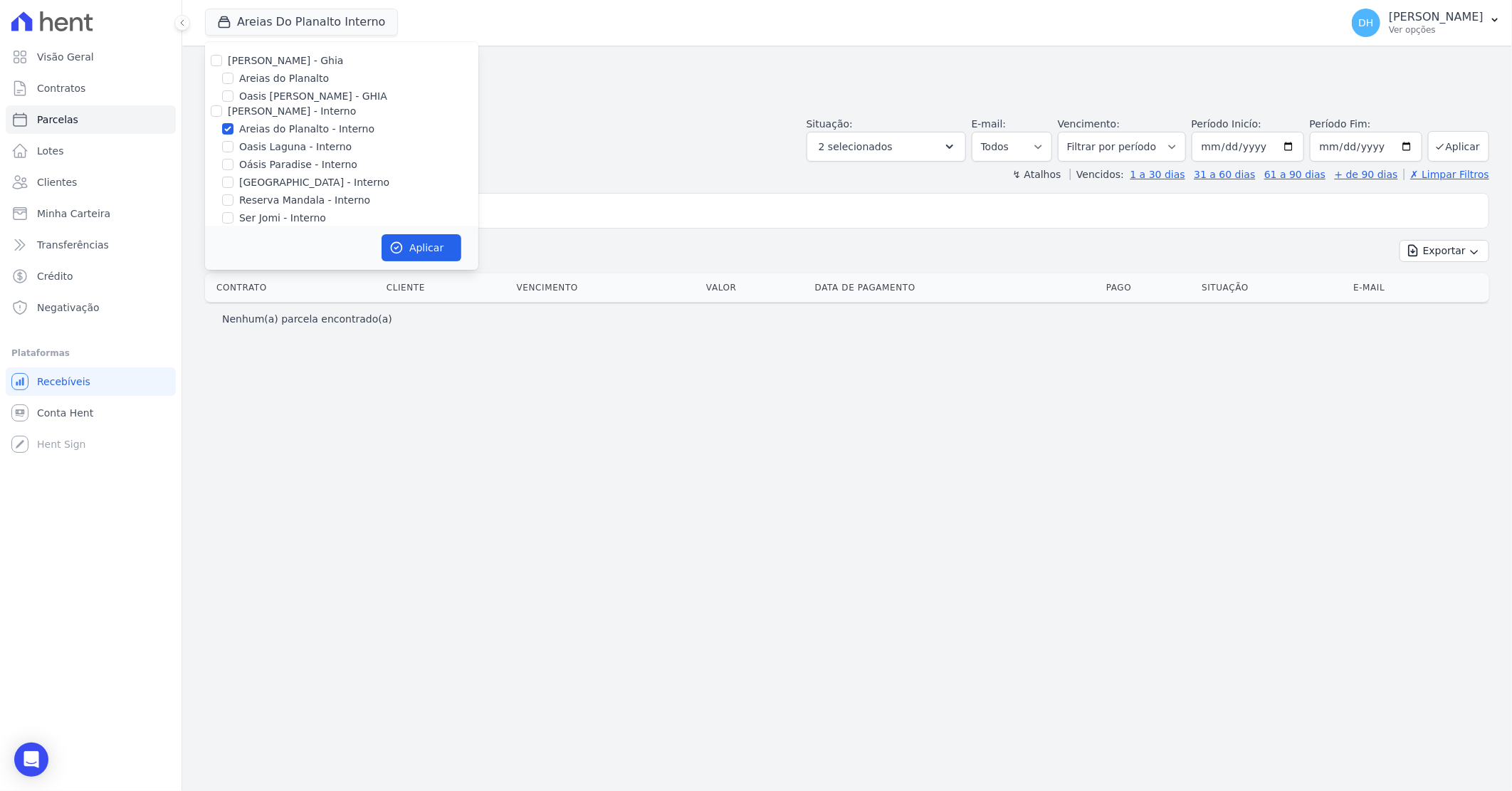
click at [226, 138] on div "[PERSON_NAME] - Ghia [PERSON_NAME] do Planalto Oasis [PERSON_NAME] - GHIA [PERS…" at bounding box center [342, 226] width 274 height 368
click at [228, 148] on input "Oasis Laguna - Interno" at bounding box center [227, 146] width 11 height 11
checkbox input "true"
click at [226, 127] on input "Areias do Planalto - Interno" at bounding box center [227, 128] width 11 height 11
checkbox input "false"
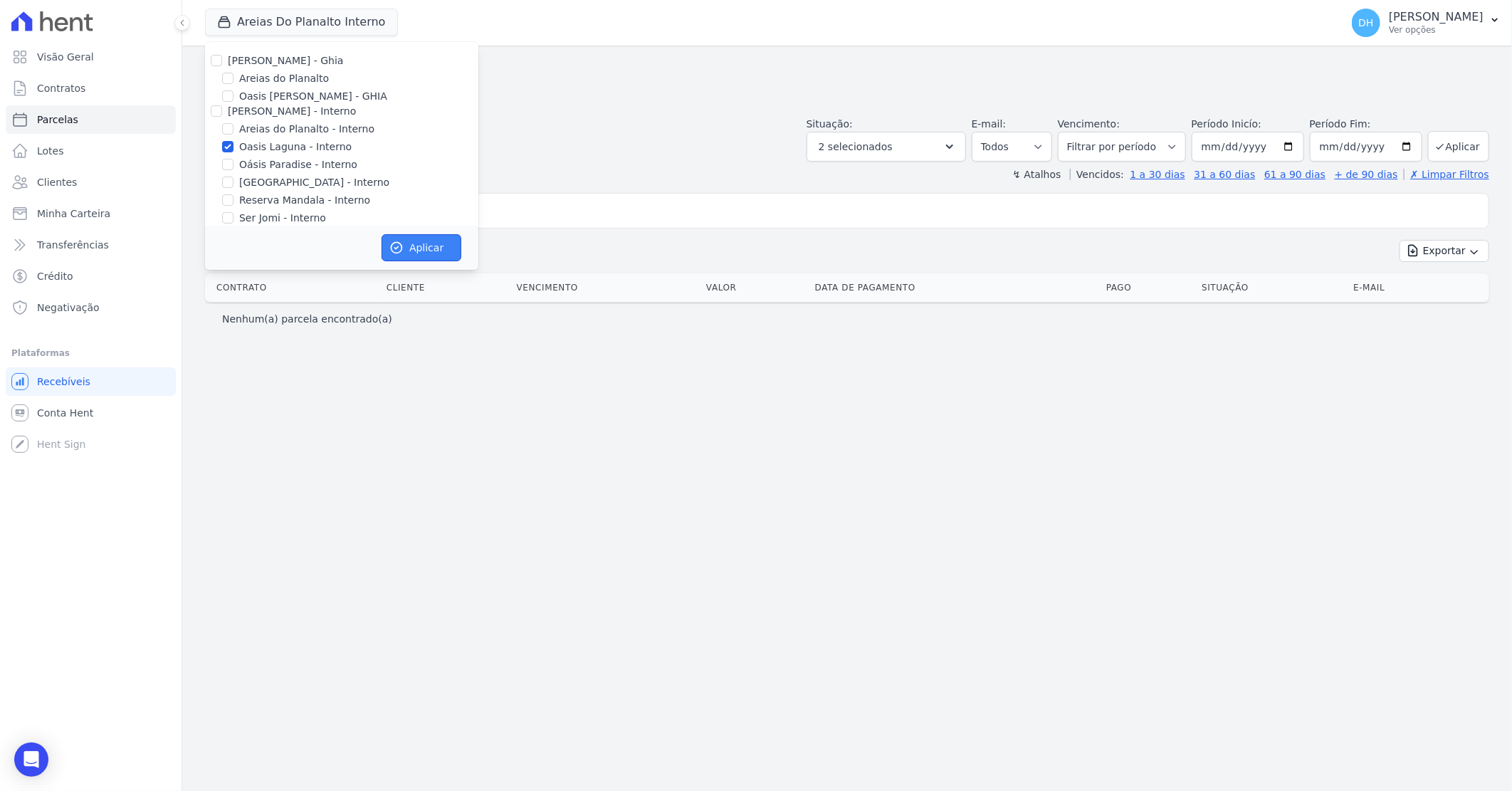
click at [422, 242] on button "Aplicar" at bounding box center [421, 247] width 80 height 27
select select
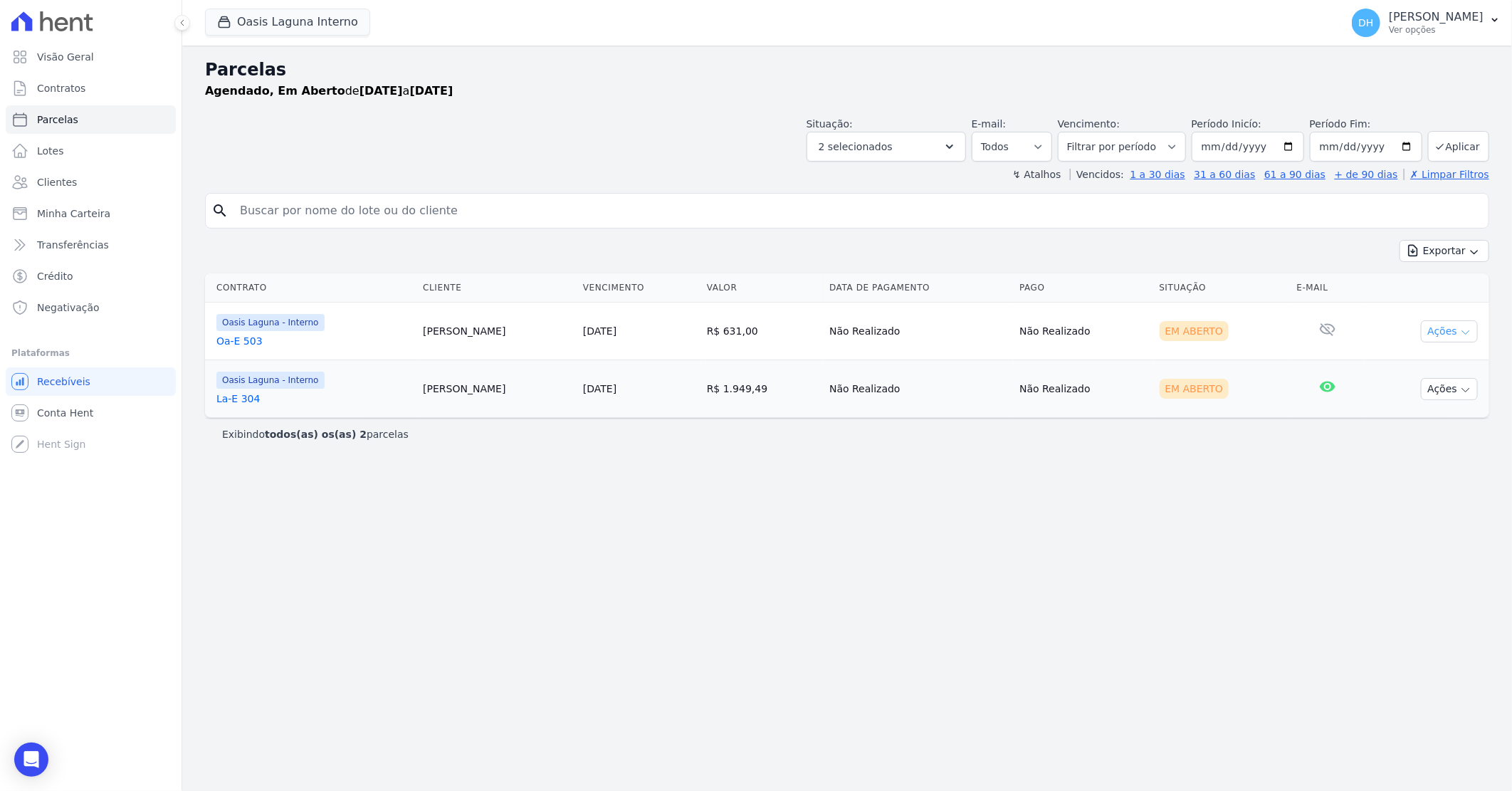
click at [1435, 331] on button "Ações" at bounding box center [1449, 332] width 57 height 22
click at [1431, 418] on link "Enviar whatsapp" at bounding box center [1443, 416] width 137 height 26
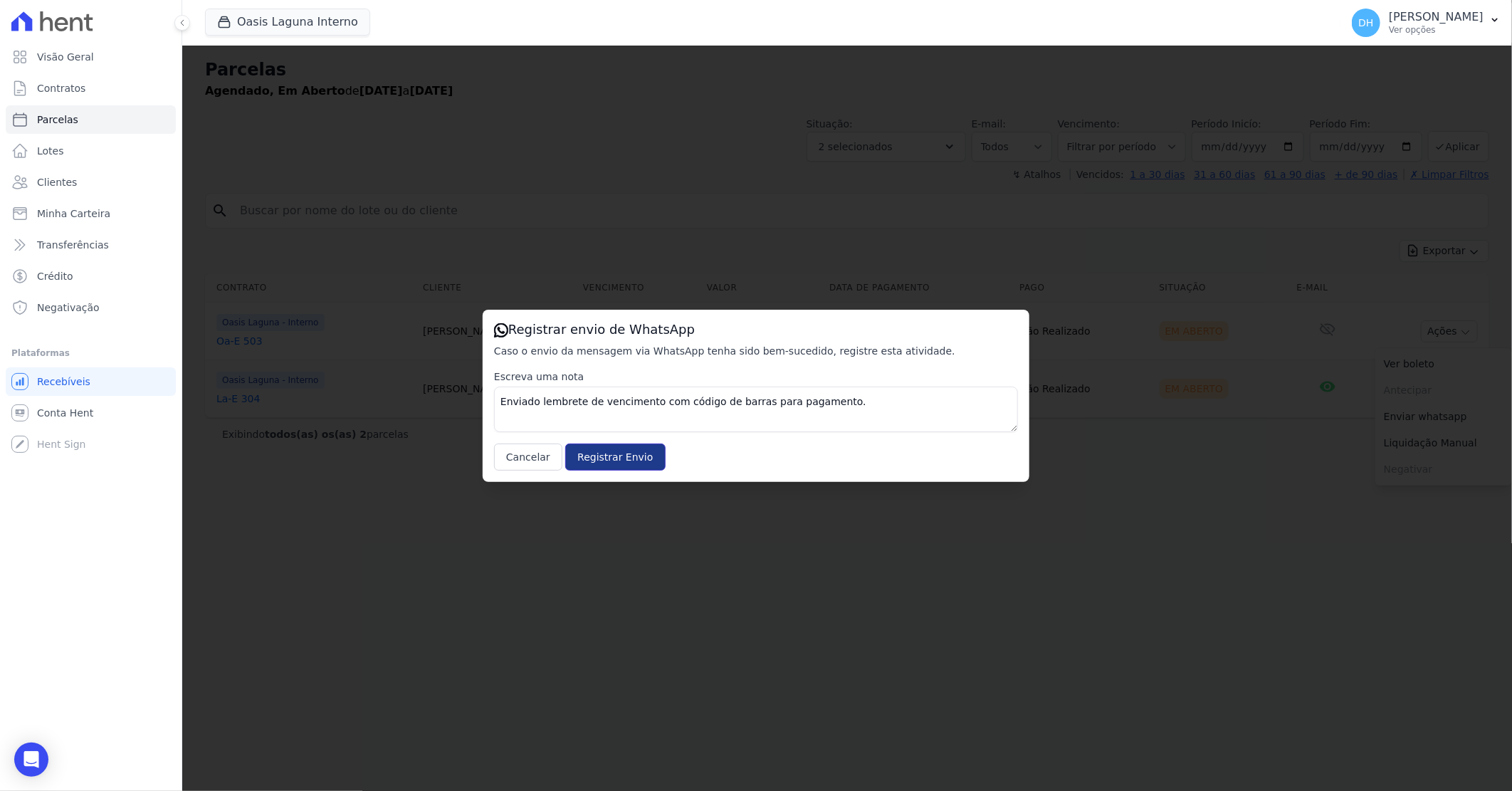
click at [606, 443] on input "Registrar Envio" at bounding box center [615, 456] width 100 height 27
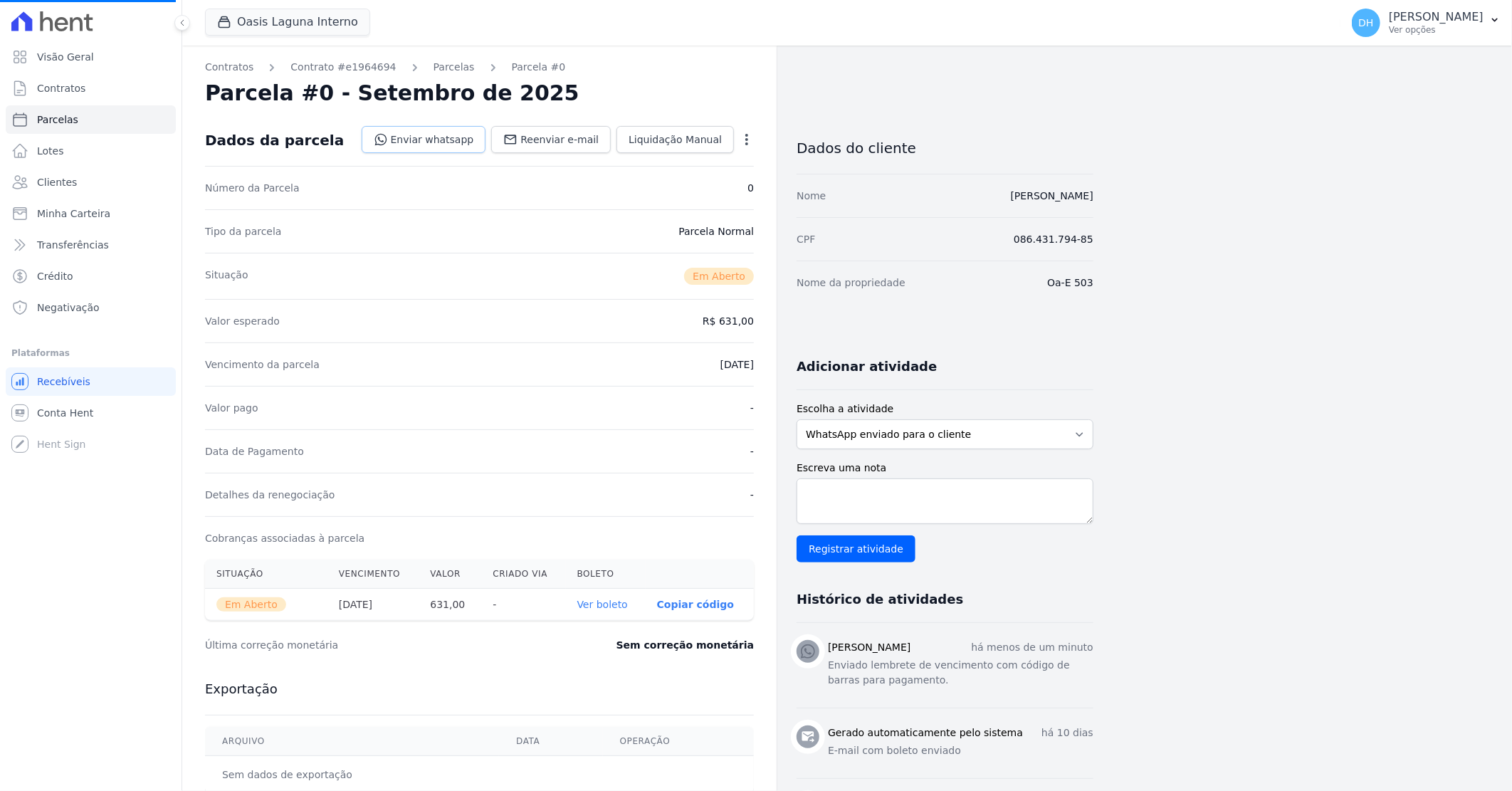
select select
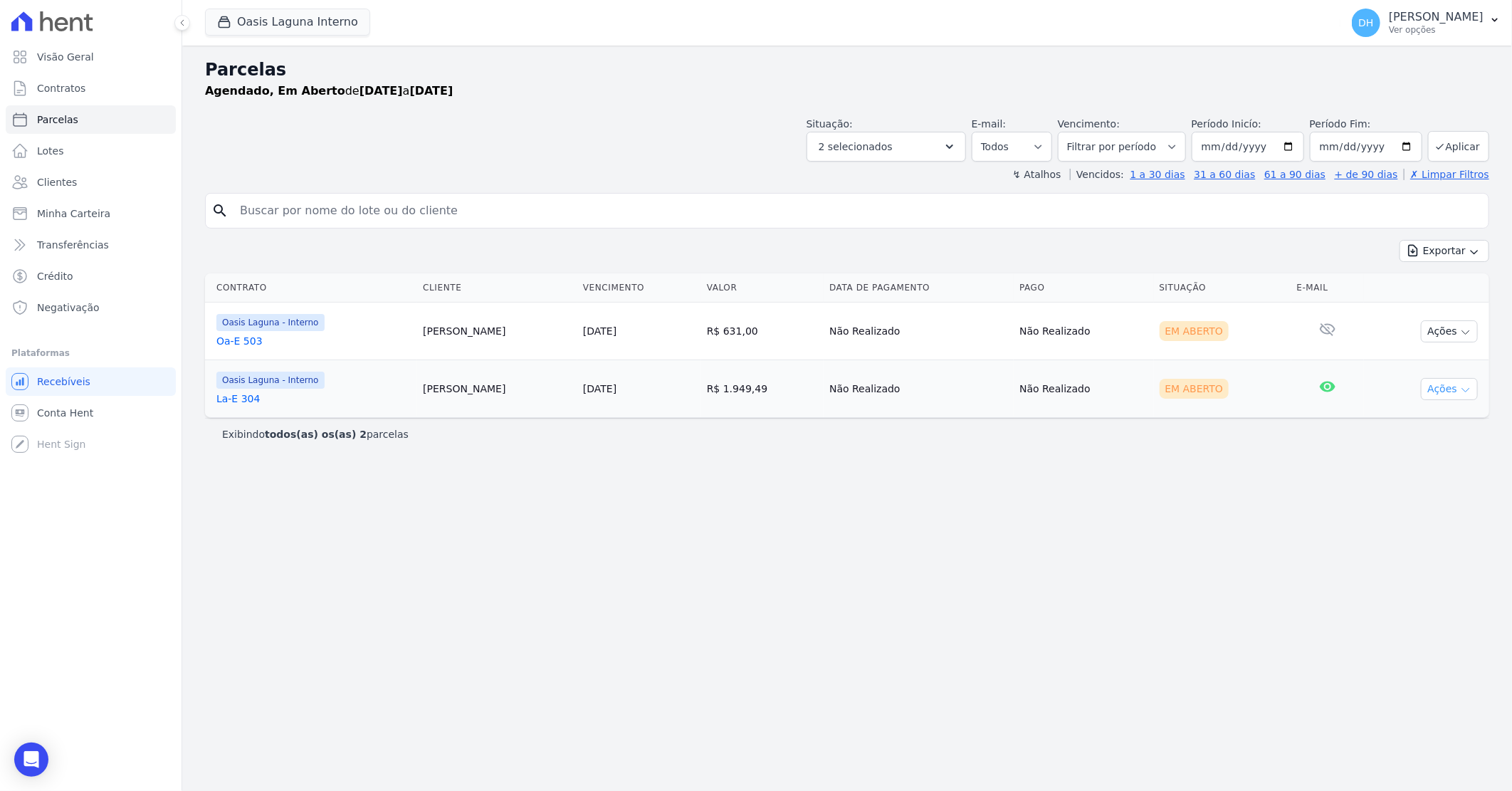
click at [1449, 397] on button "Ações" at bounding box center [1449, 389] width 57 height 22
click at [1420, 472] on link "Enviar whatsapp" at bounding box center [1443, 474] width 137 height 26
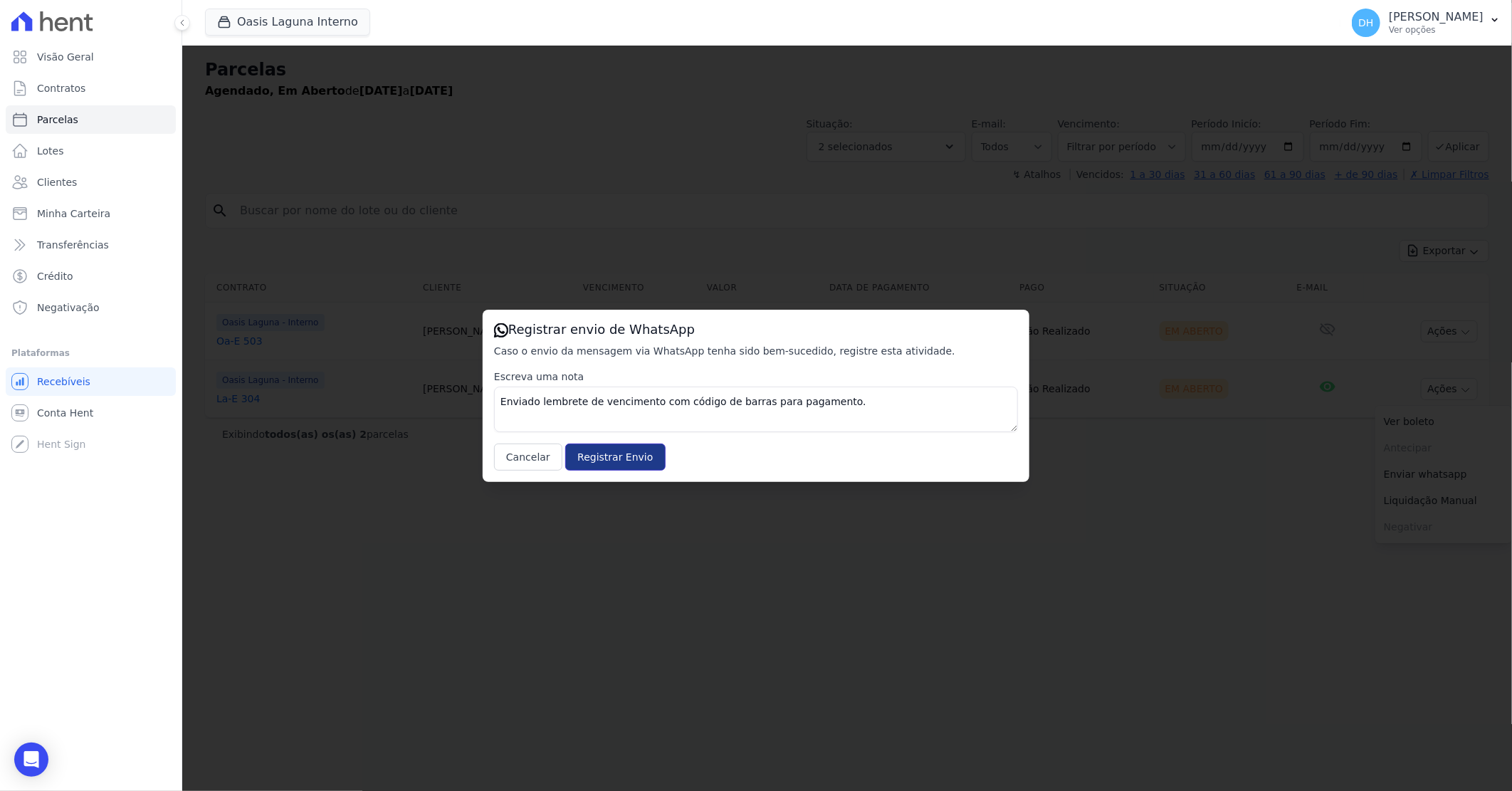
click at [598, 457] on input "Registrar Envio" at bounding box center [615, 456] width 100 height 27
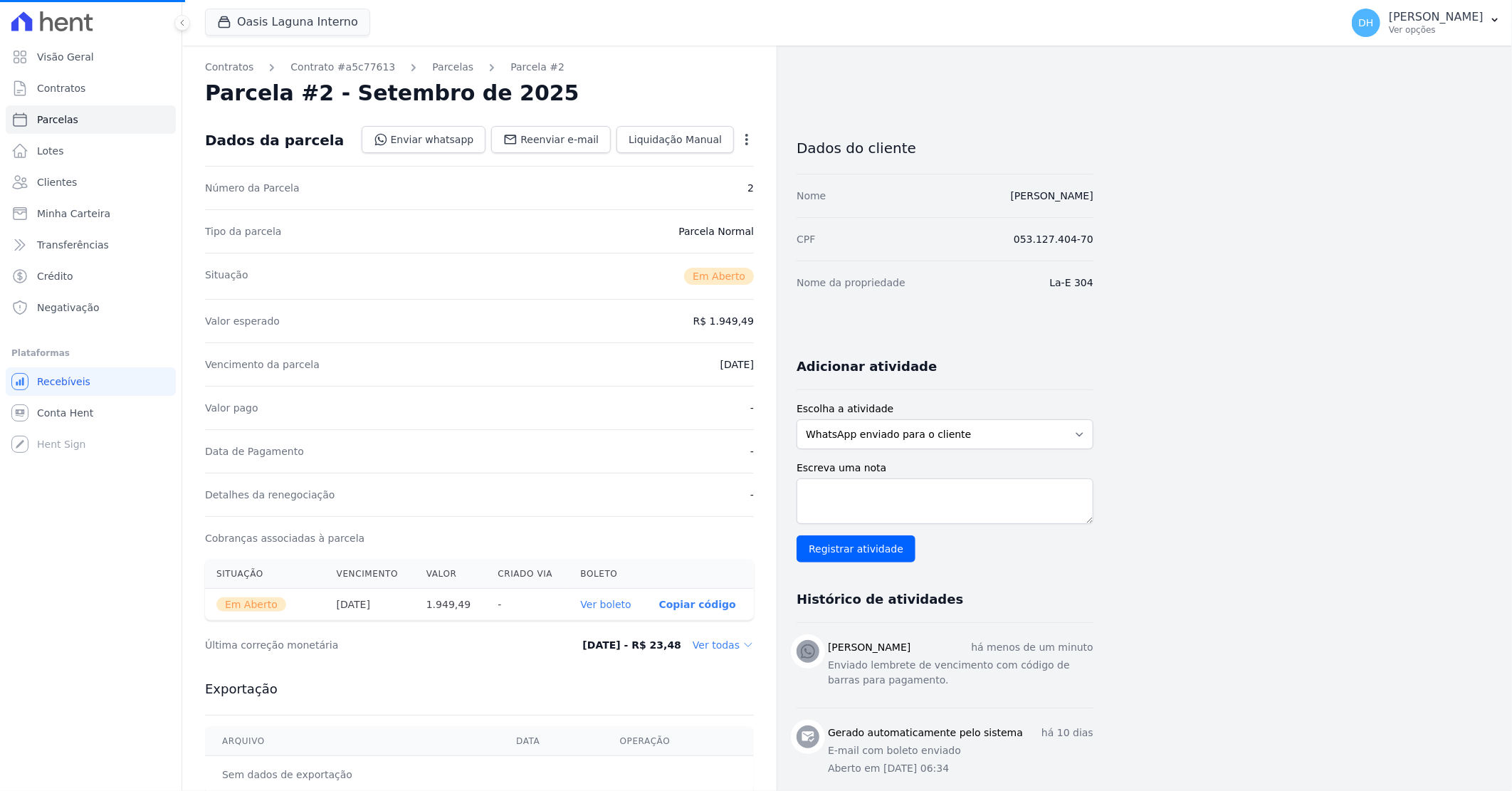
select select
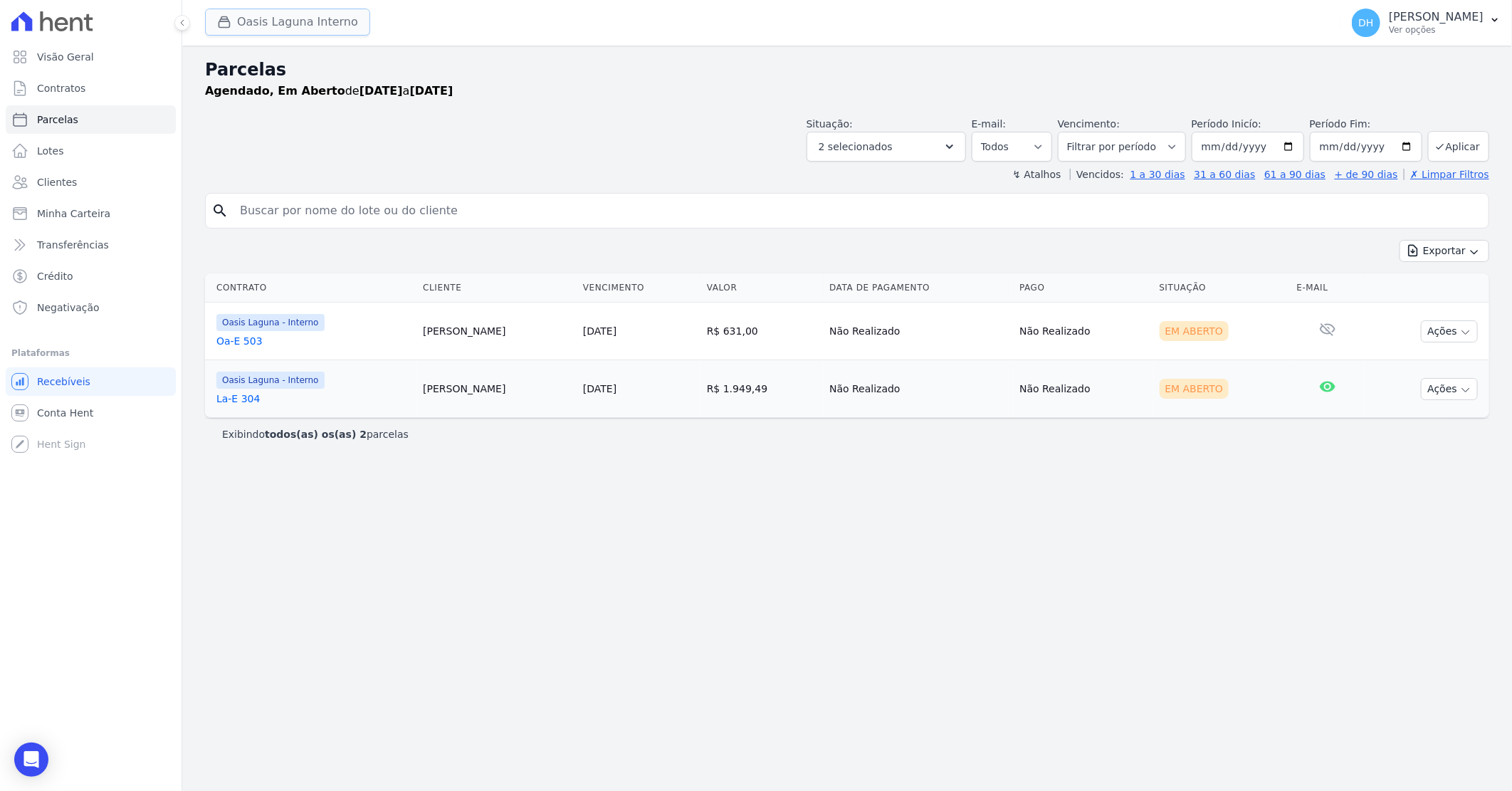
click at [306, 21] on button "Oasis Laguna Interno" at bounding box center [287, 22] width 165 height 27
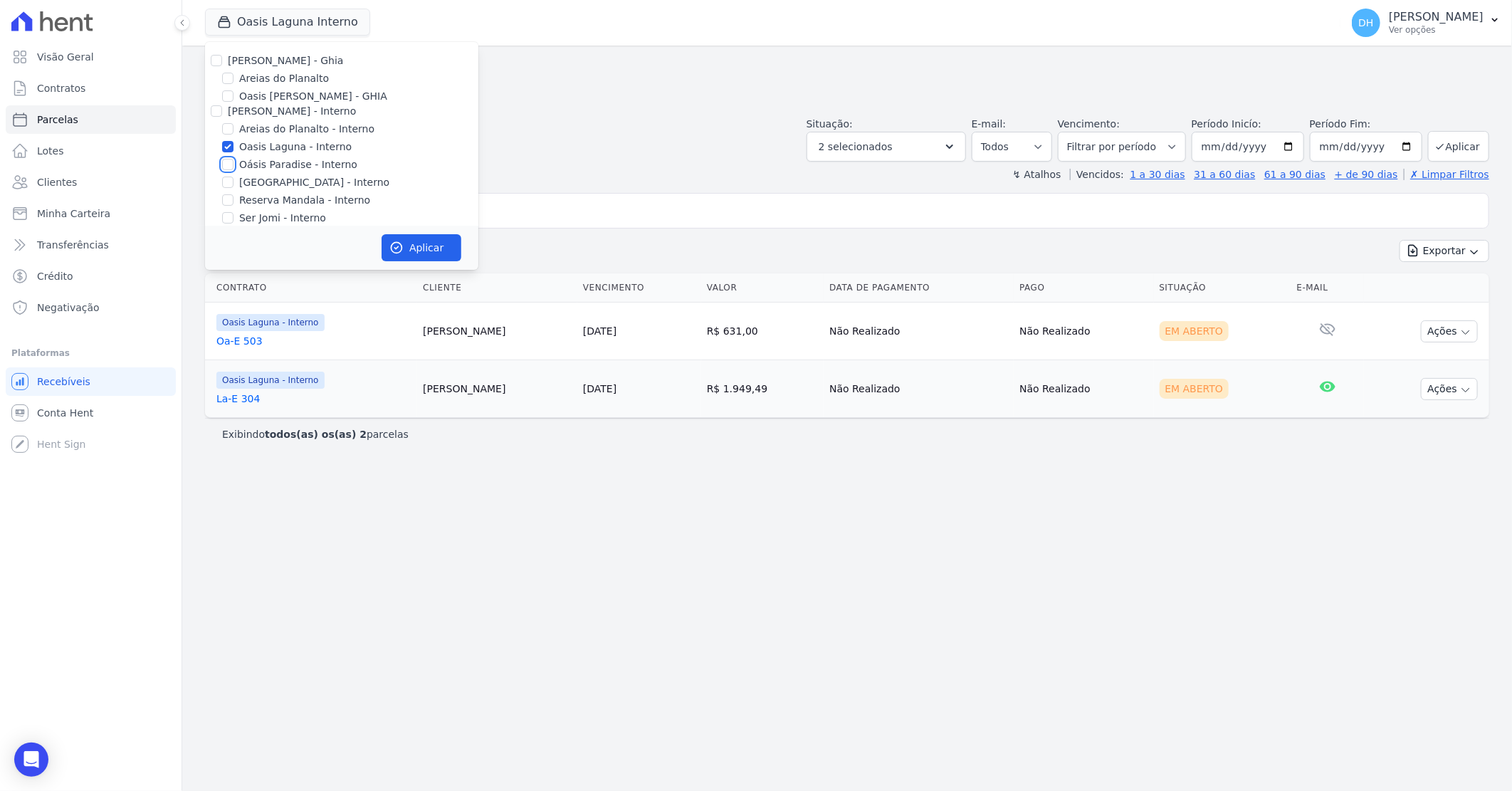
click at [226, 166] on input "Oásis Paradise - Interno" at bounding box center [227, 164] width 11 height 11
checkbox input "true"
click at [229, 146] on input "Oasis Laguna - Interno" at bounding box center [227, 146] width 11 height 11
checkbox input "false"
click at [446, 249] on button "Aplicar" at bounding box center [421, 247] width 80 height 27
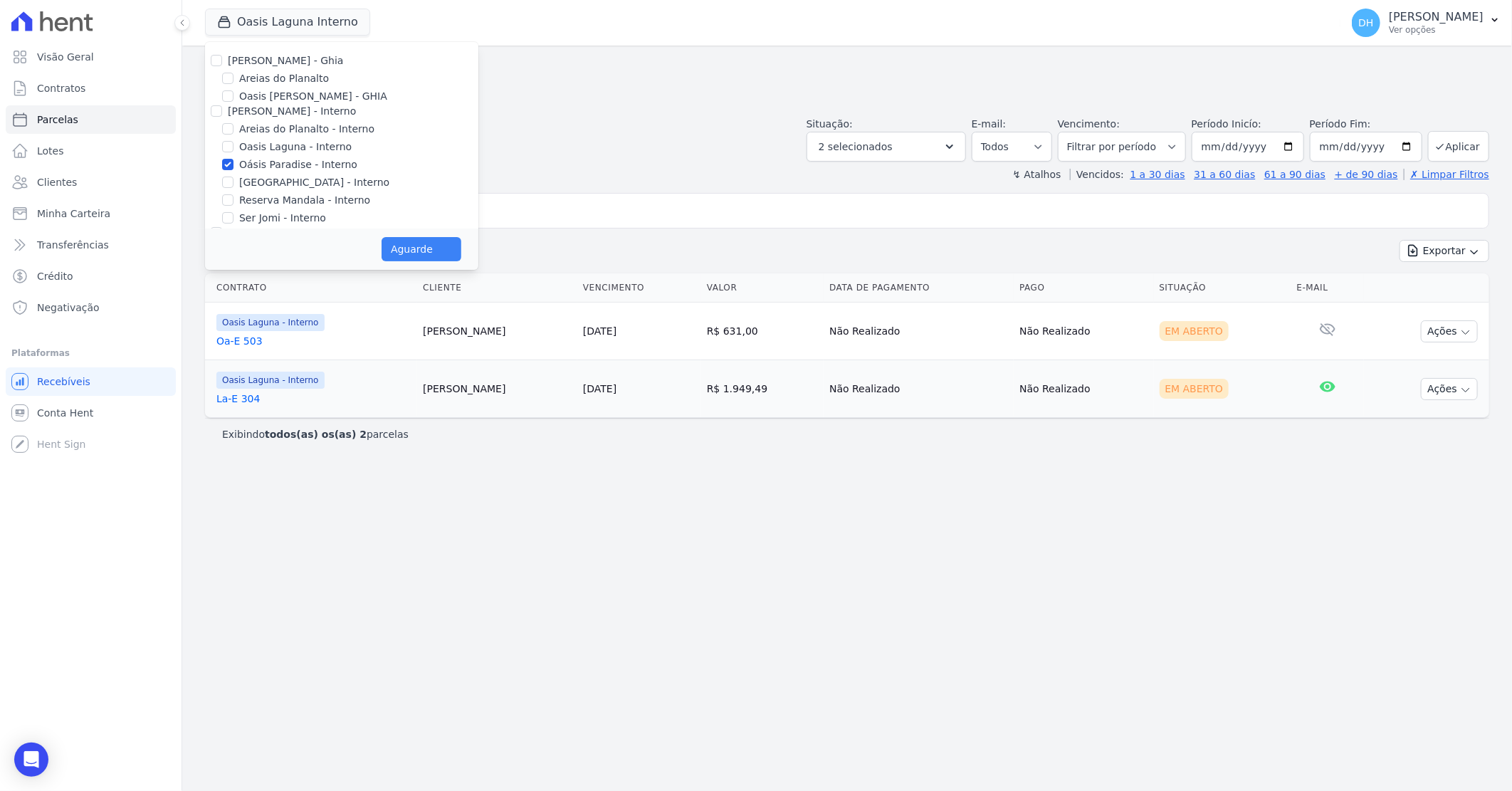
select select
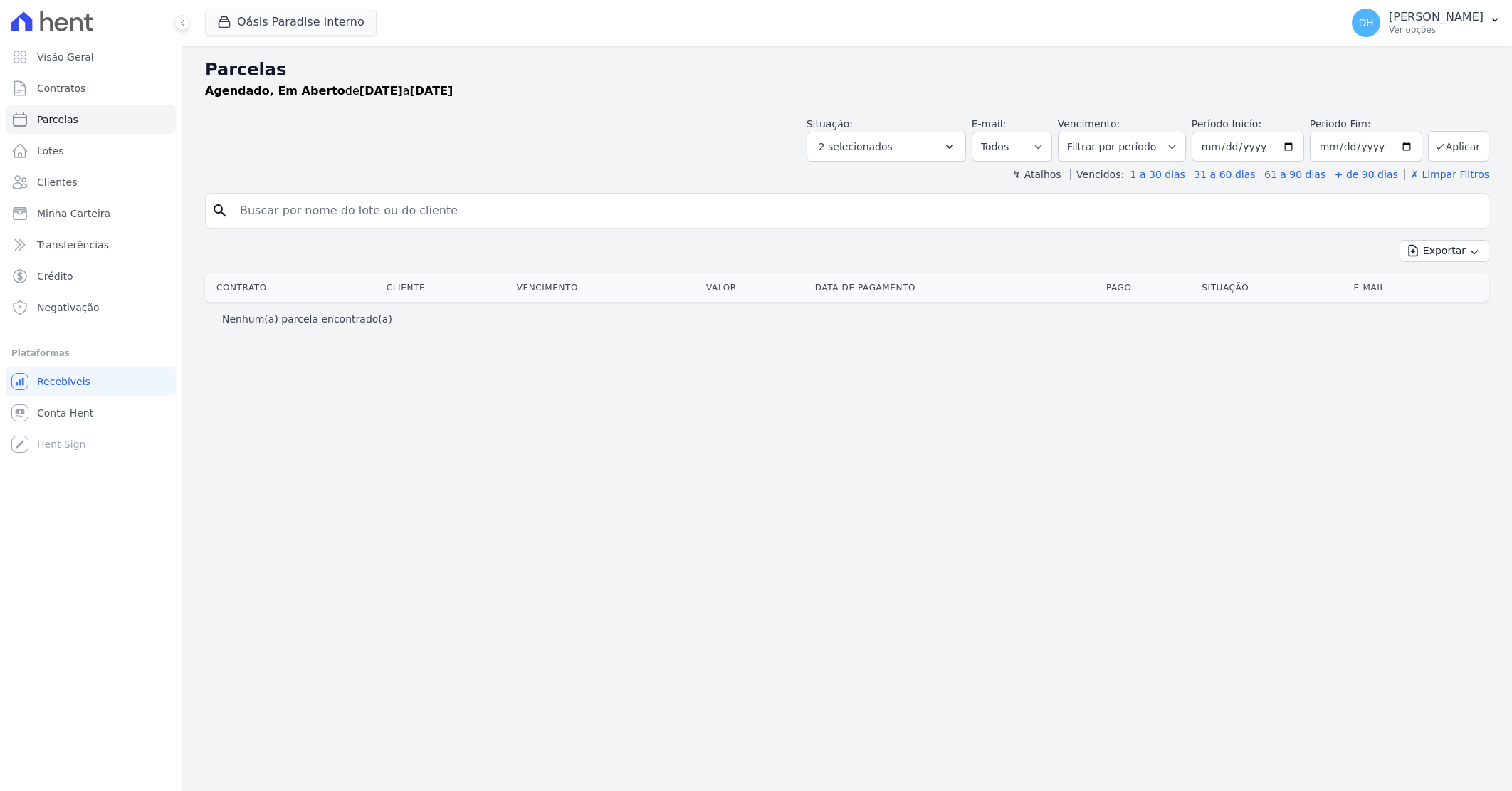
select select
click at [290, 31] on button "Oásis Paradise Interno" at bounding box center [291, 22] width 172 height 27
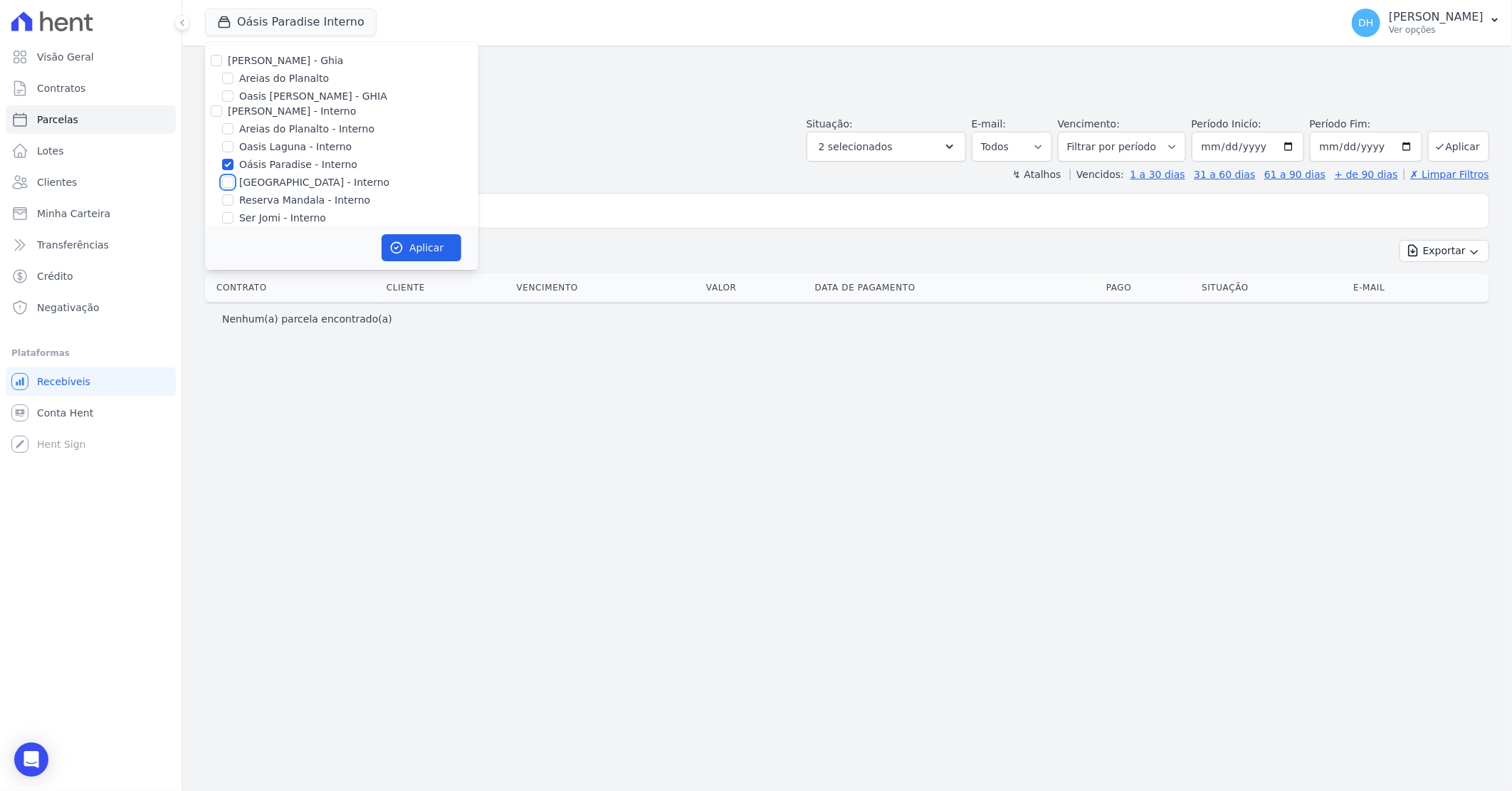
click at [227, 183] on input "[GEOGRAPHIC_DATA] - Interno" at bounding box center [227, 182] width 11 height 11
checkbox input "true"
click at [226, 160] on input "Oásis Paradise - Interno" at bounding box center [227, 164] width 11 height 11
checkbox input "false"
click at [407, 240] on button "Aplicar" at bounding box center [421, 247] width 80 height 27
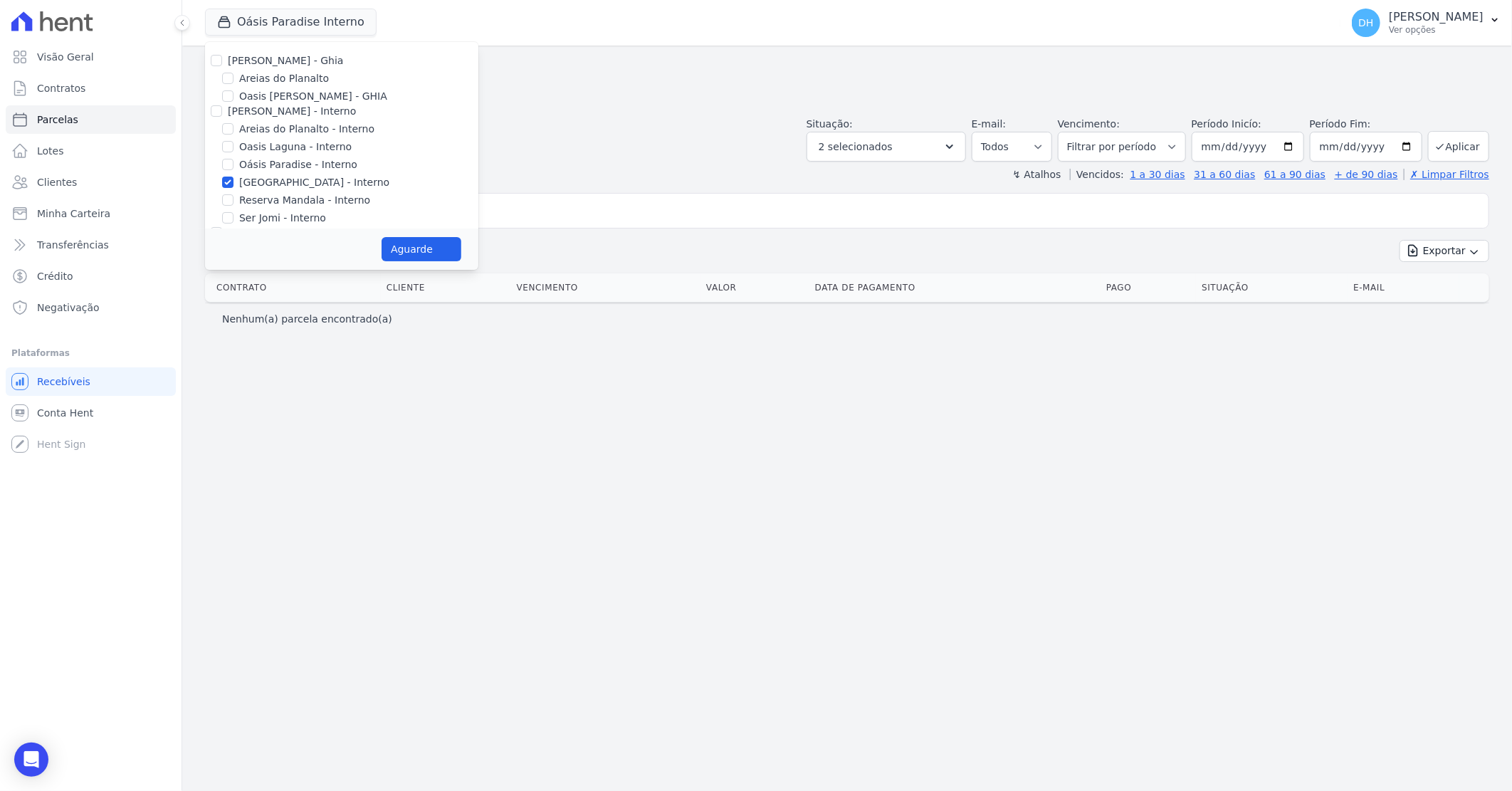
select select
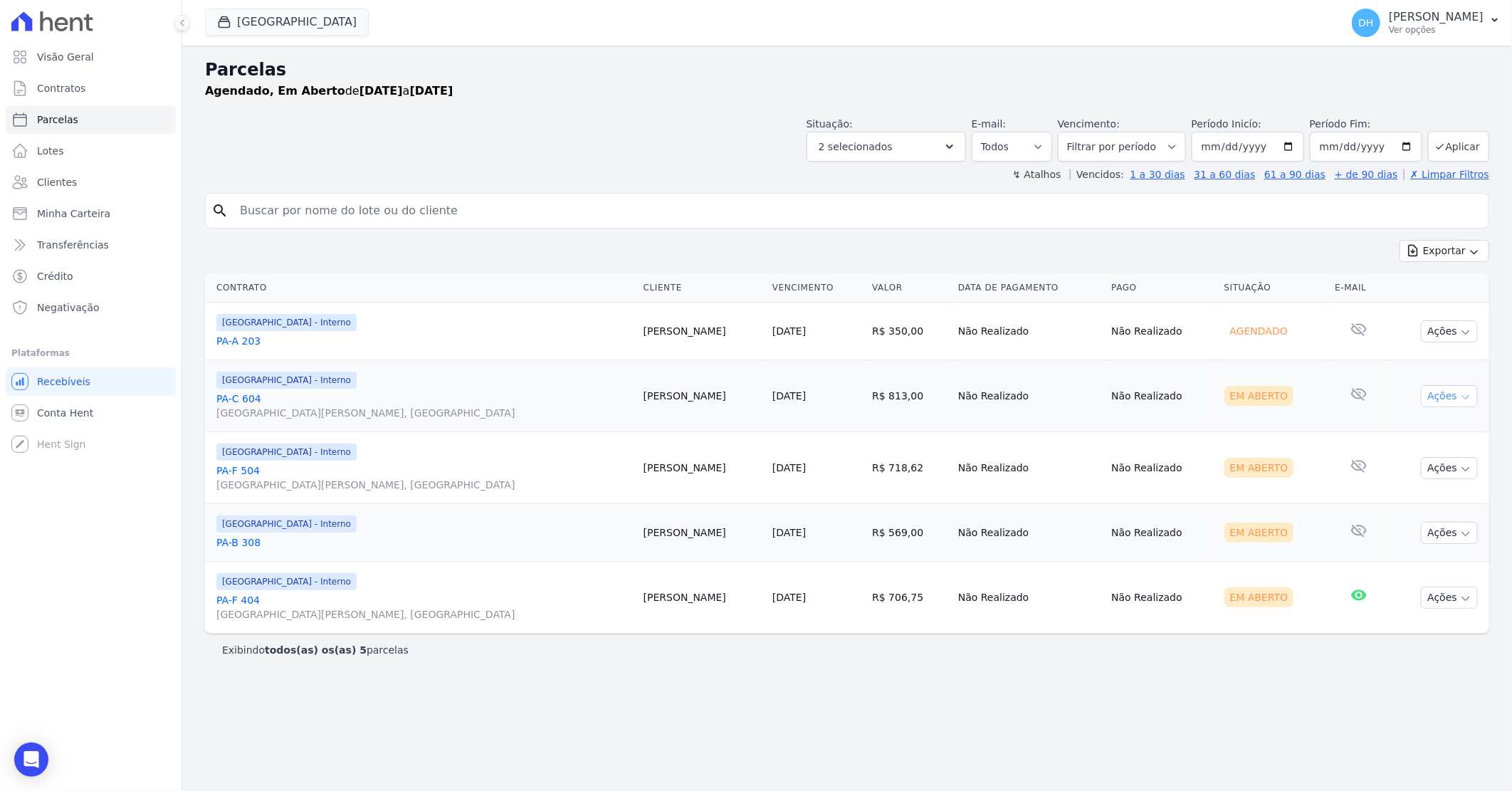
click at [1428, 399] on button "Ações" at bounding box center [1449, 396] width 57 height 22
click at [1406, 484] on link "Enviar whatsapp" at bounding box center [1443, 481] width 137 height 26
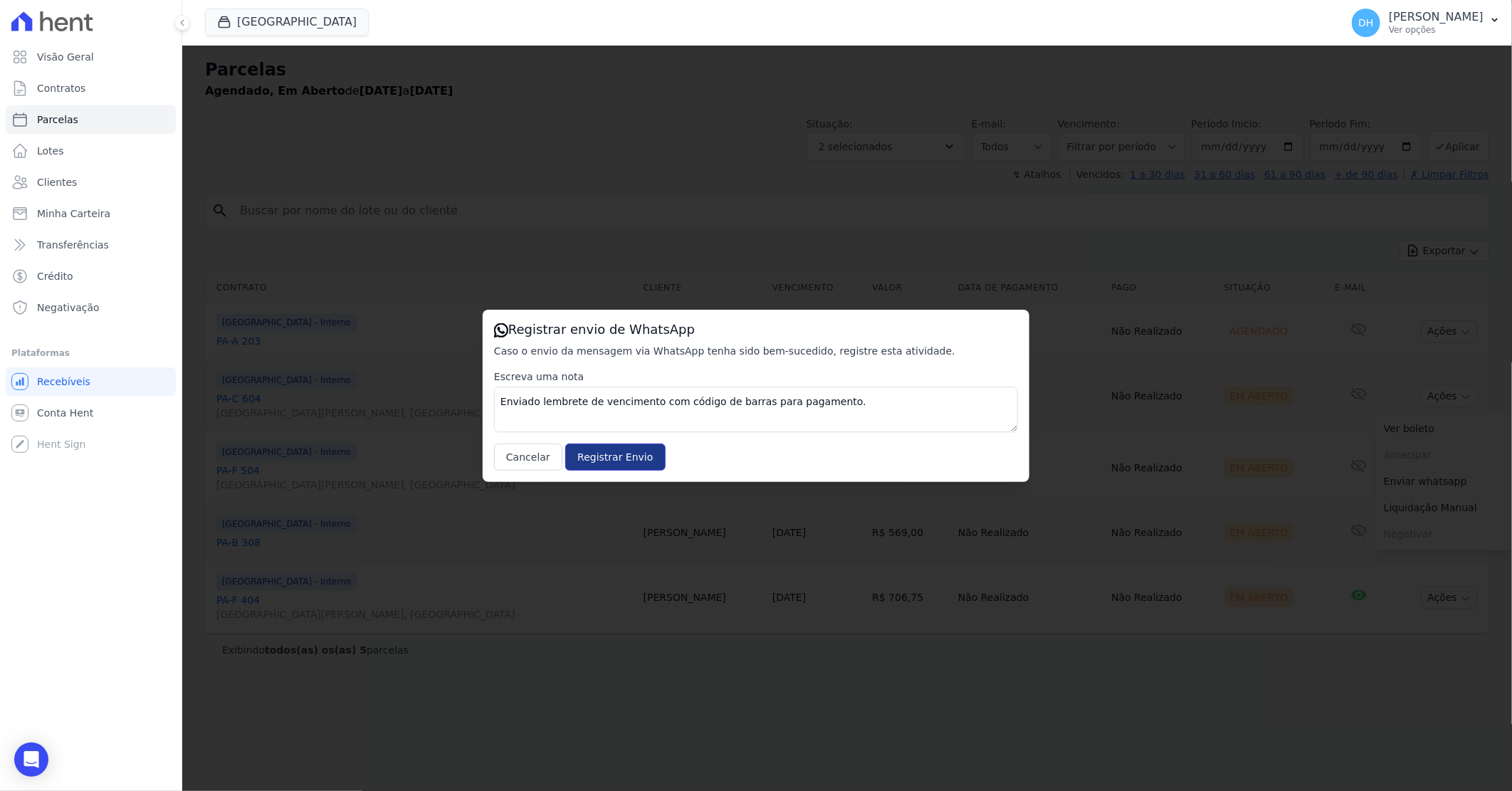
click at [593, 457] on input "Registrar Envio" at bounding box center [615, 456] width 100 height 27
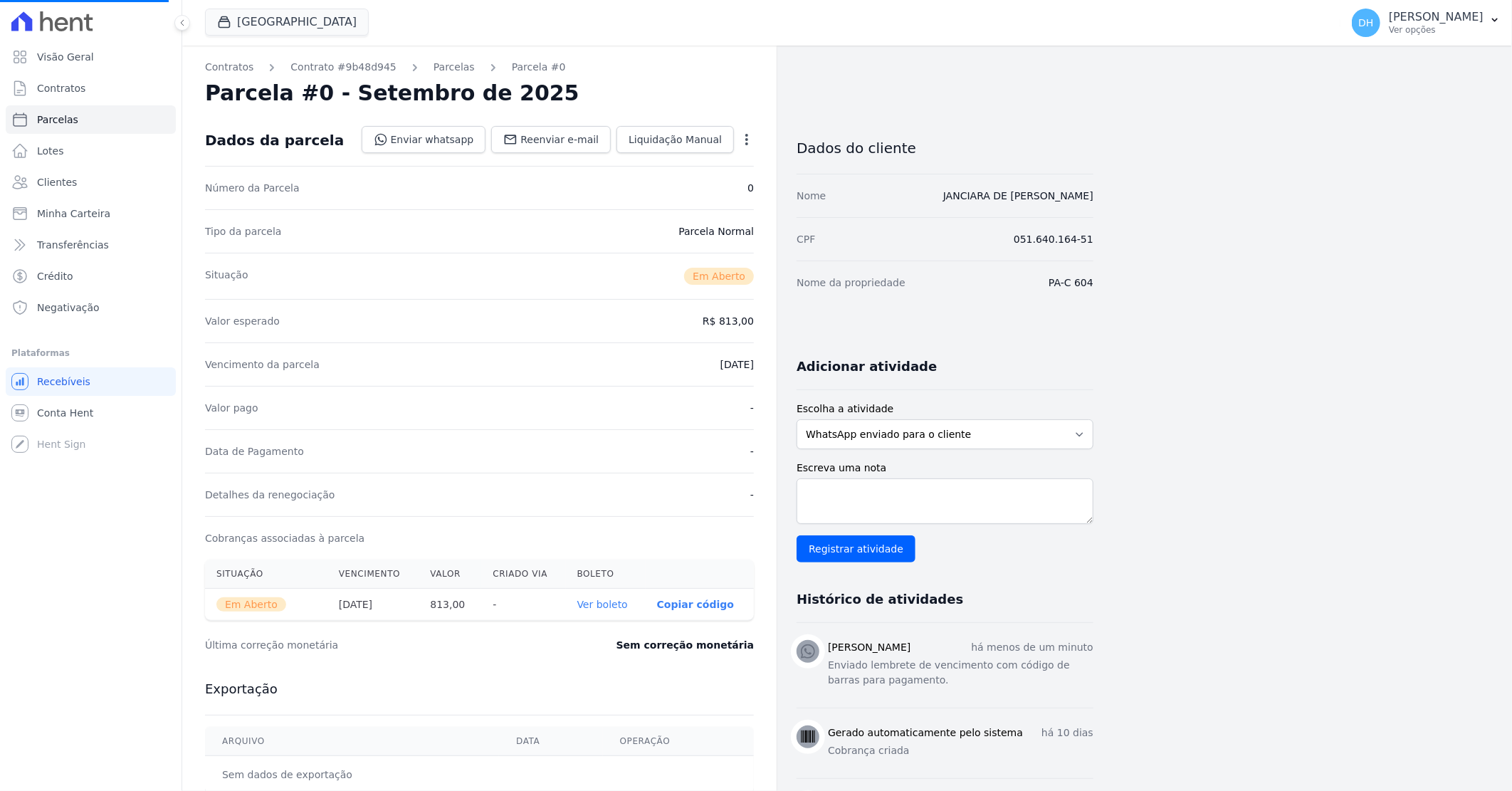
select select
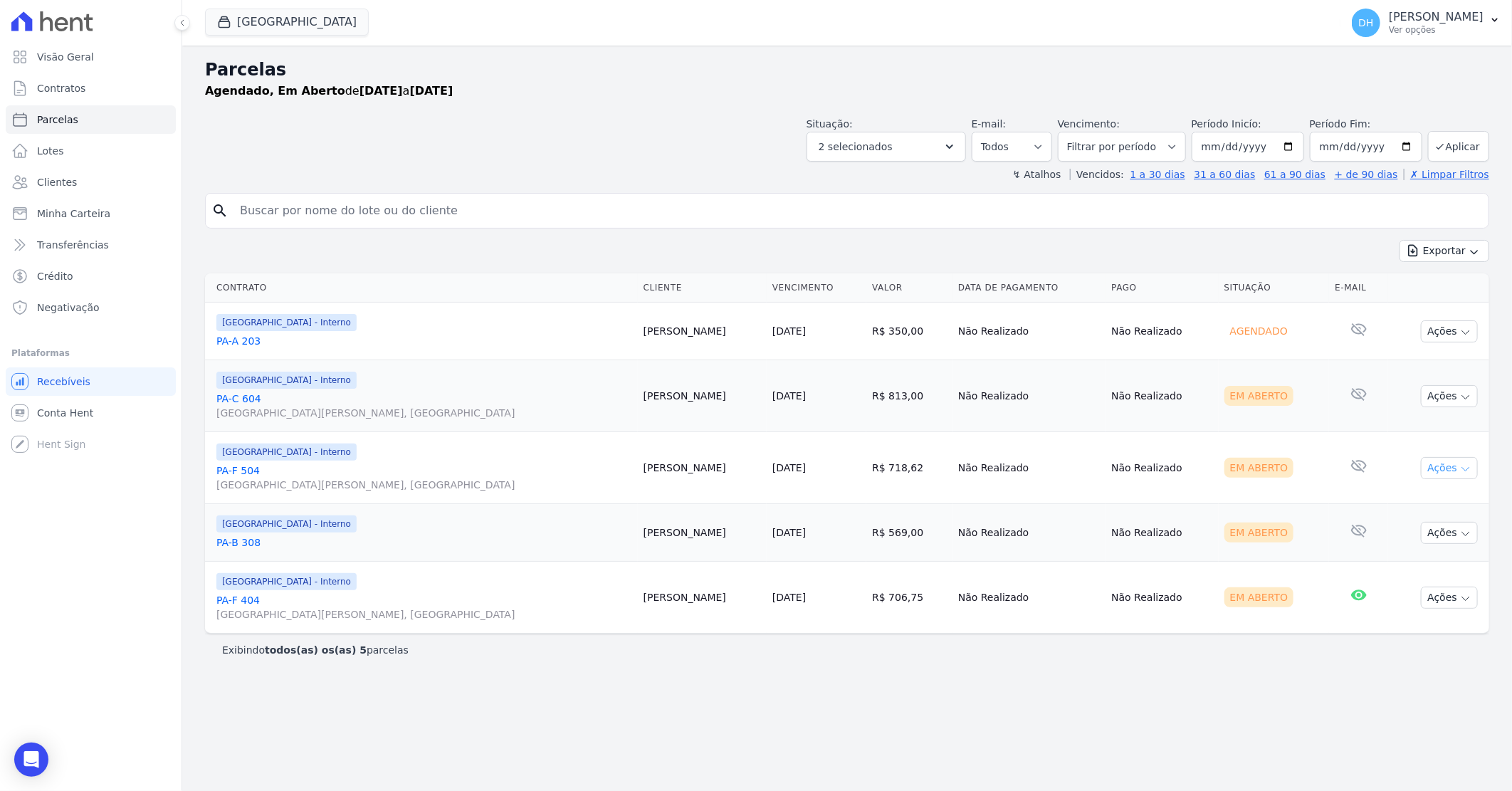
click at [1438, 467] on button "Ações" at bounding box center [1449, 468] width 57 height 22
click at [489, 498] on td "Parque do Planalto - Interno PA-F 504 Avenida Marechal Floriano Peixoto, Rocas" at bounding box center [420, 468] width 432 height 72
click at [1442, 465] on button "Ações" at bounding box center [1449, 468] width 57 height 22
click at [1421, 564] on link "Enviar whatsapp" at bounding box center [1443, 553] width 137 height 26
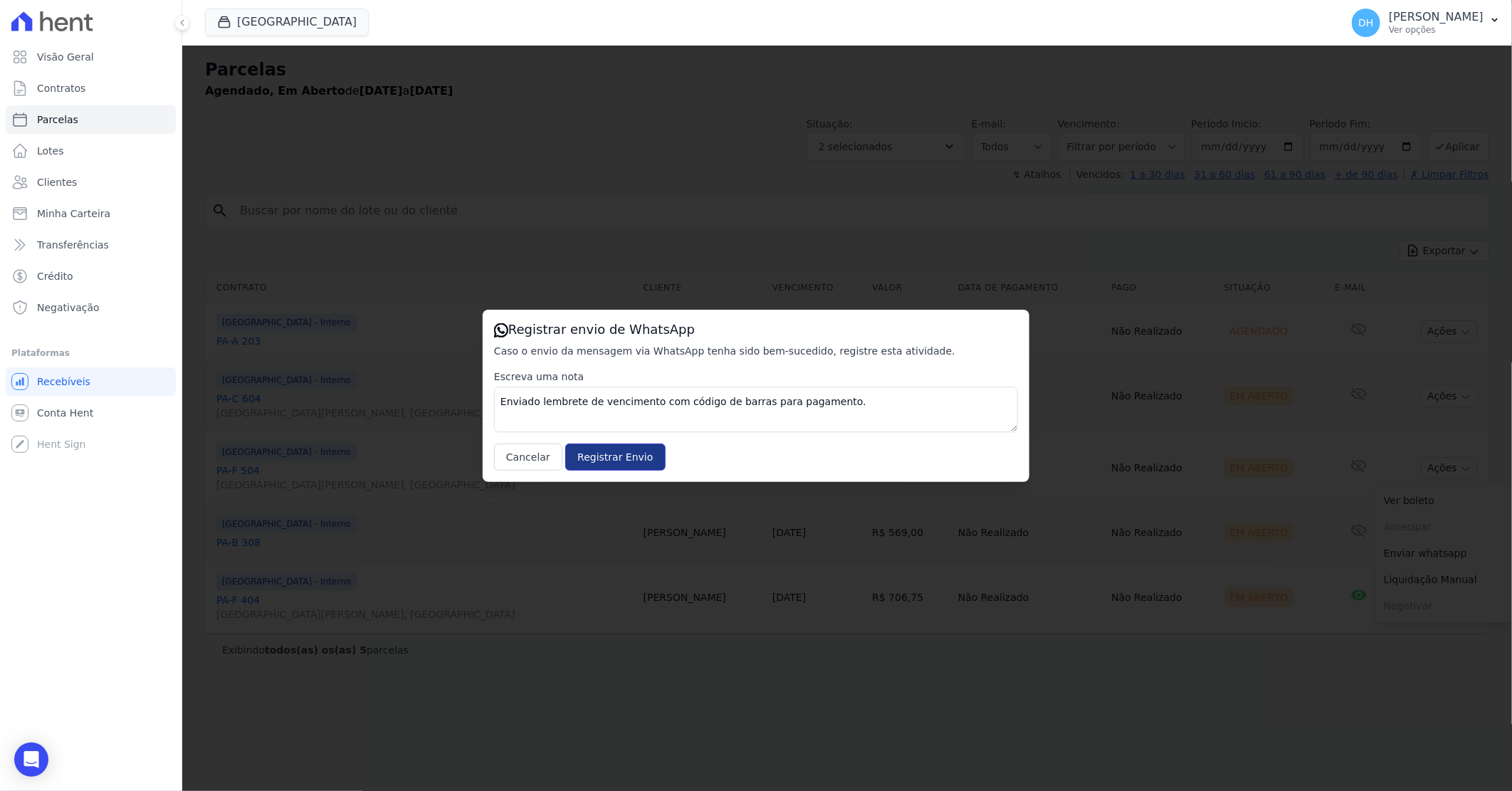
click at [609, 455] on input "Registrar Envio" at bounding box center [615, 456] width 100 height 27
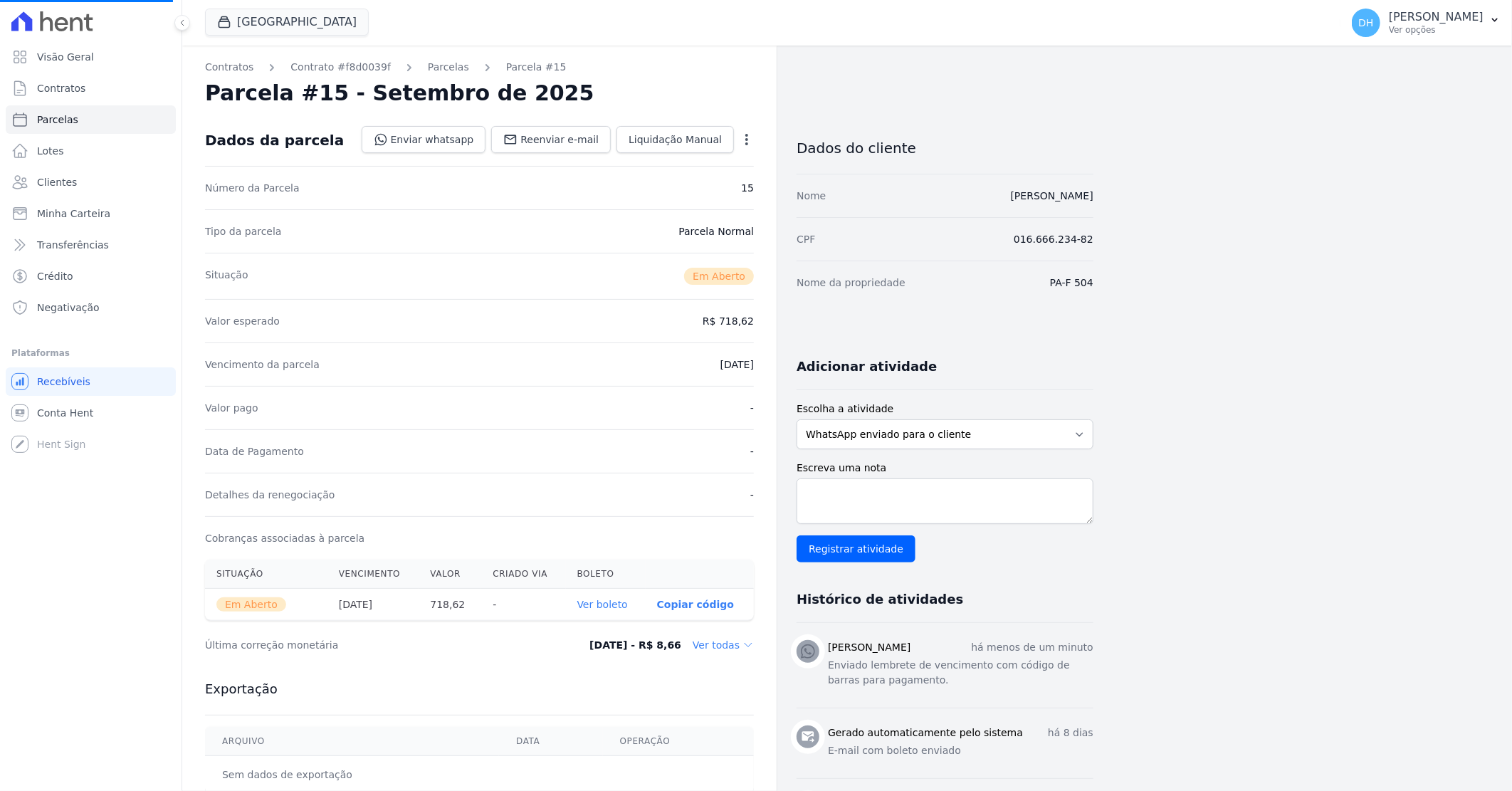
select select
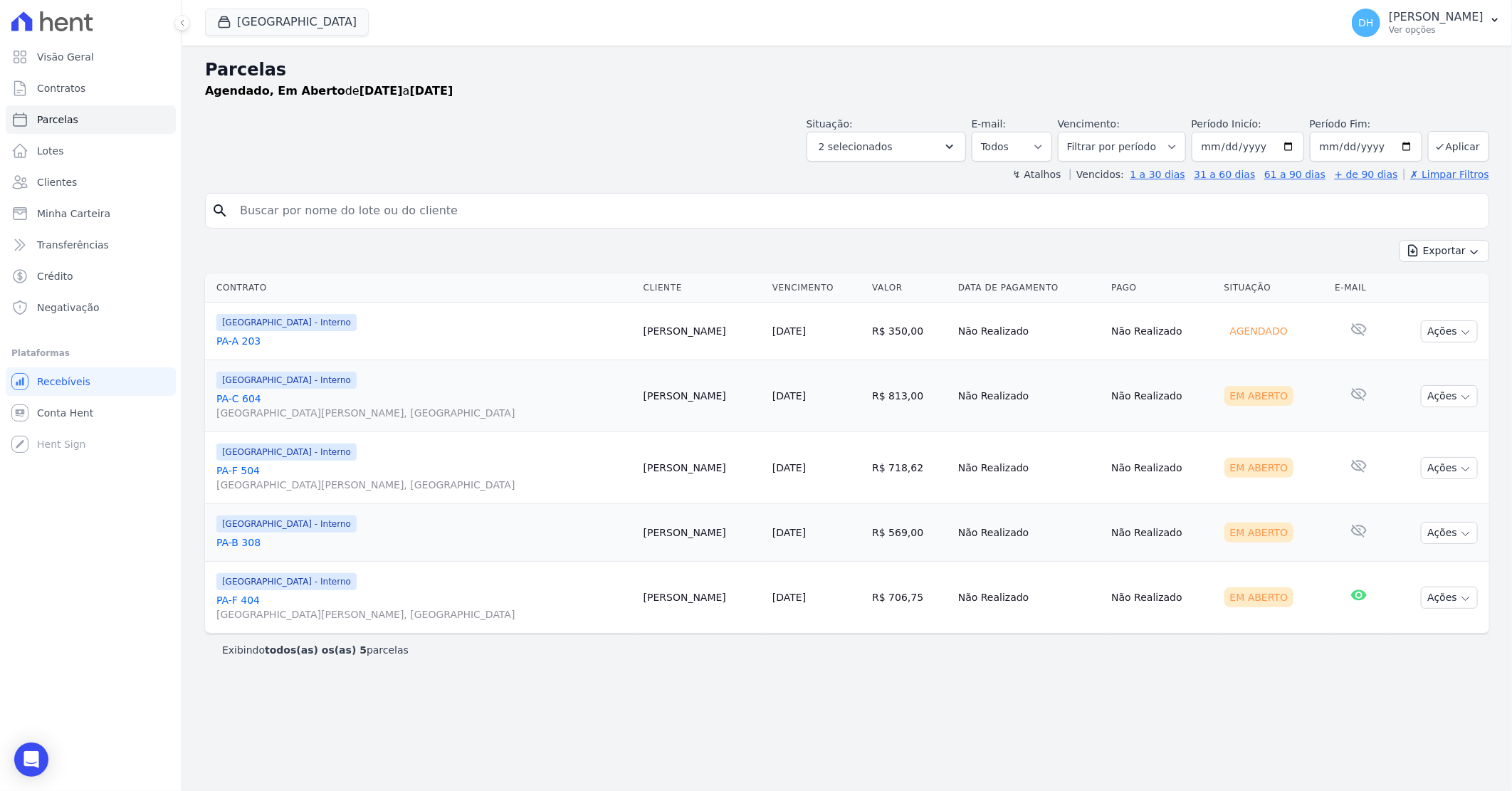
click at [386, 550] on td "Parque do Planalto - Interno PA-B 308" at bounding box center [420, 533] width 432 height 58
click at [234, 401] on link "PA-C 604 Avenida Marechal Floriano Peixoto, Rocas" at bounding box center [424, 405] width 415 height 29
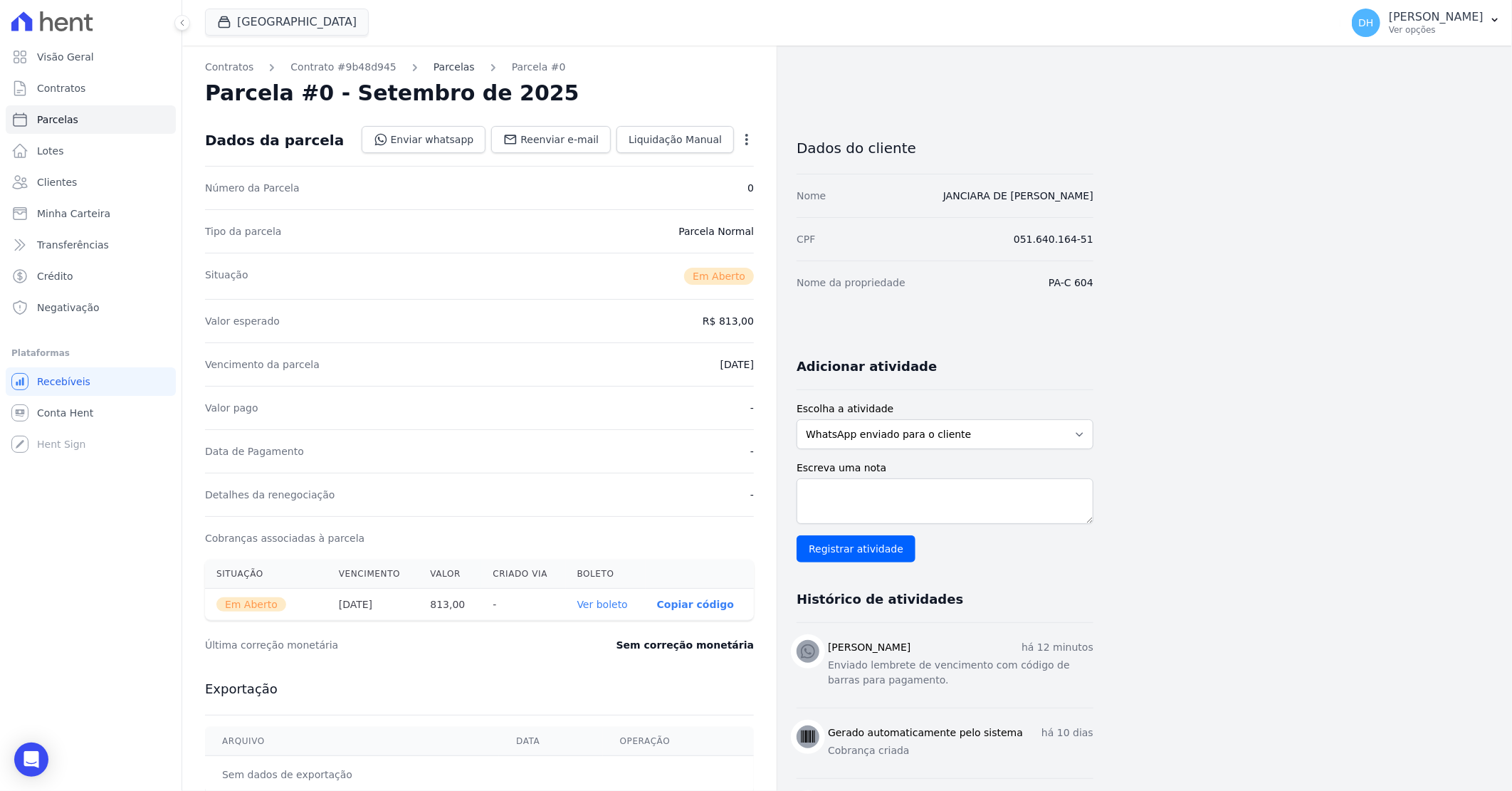
click at [448, 66] on link "Parcelas" at bounding box center [453, 67] width 41 height 15
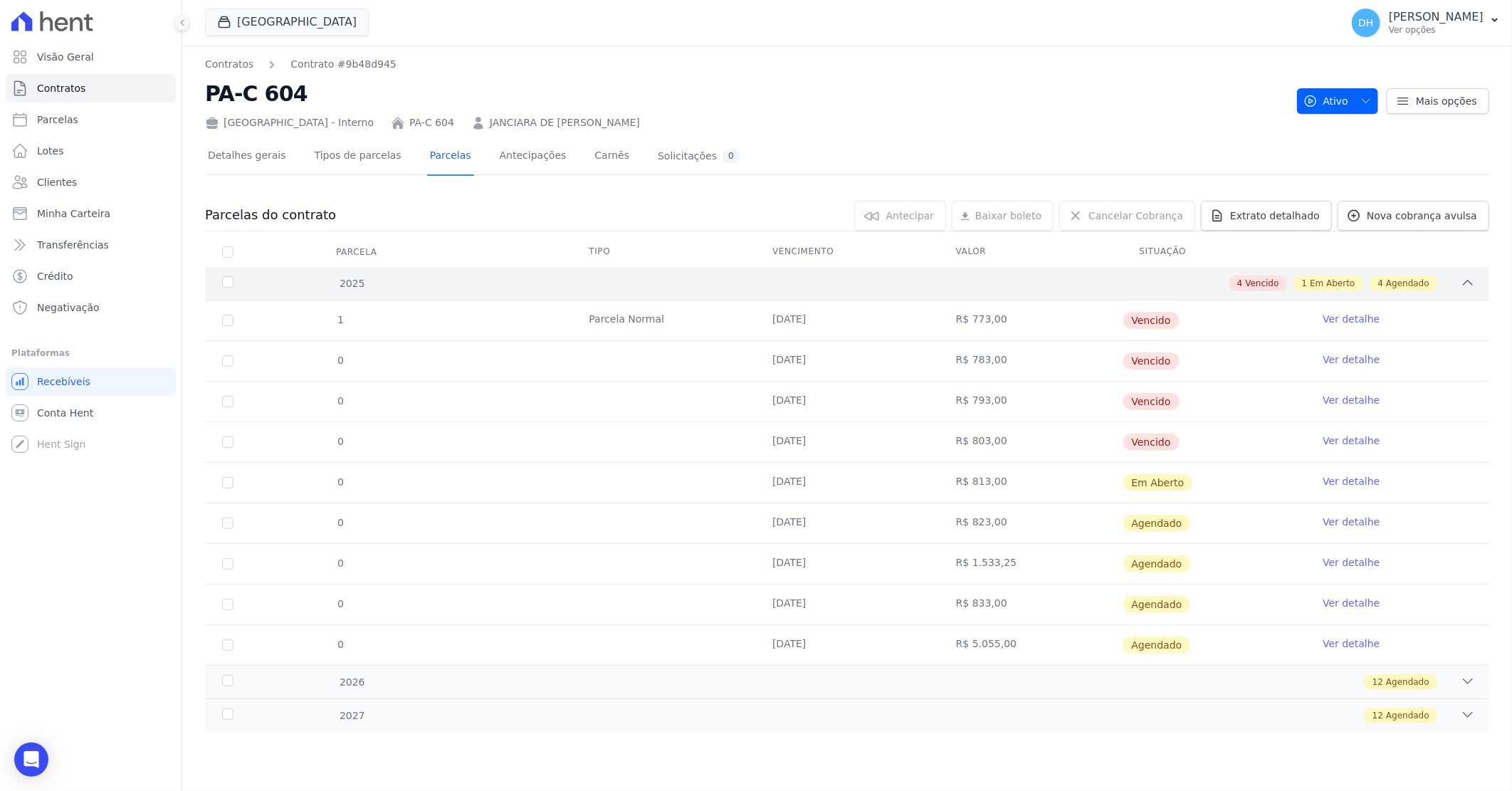
click at [1018, 278] on div "4 Vencido 1 Em Aberto 4 Agendado" at bounding box center [910, 284] width 1129 height 16
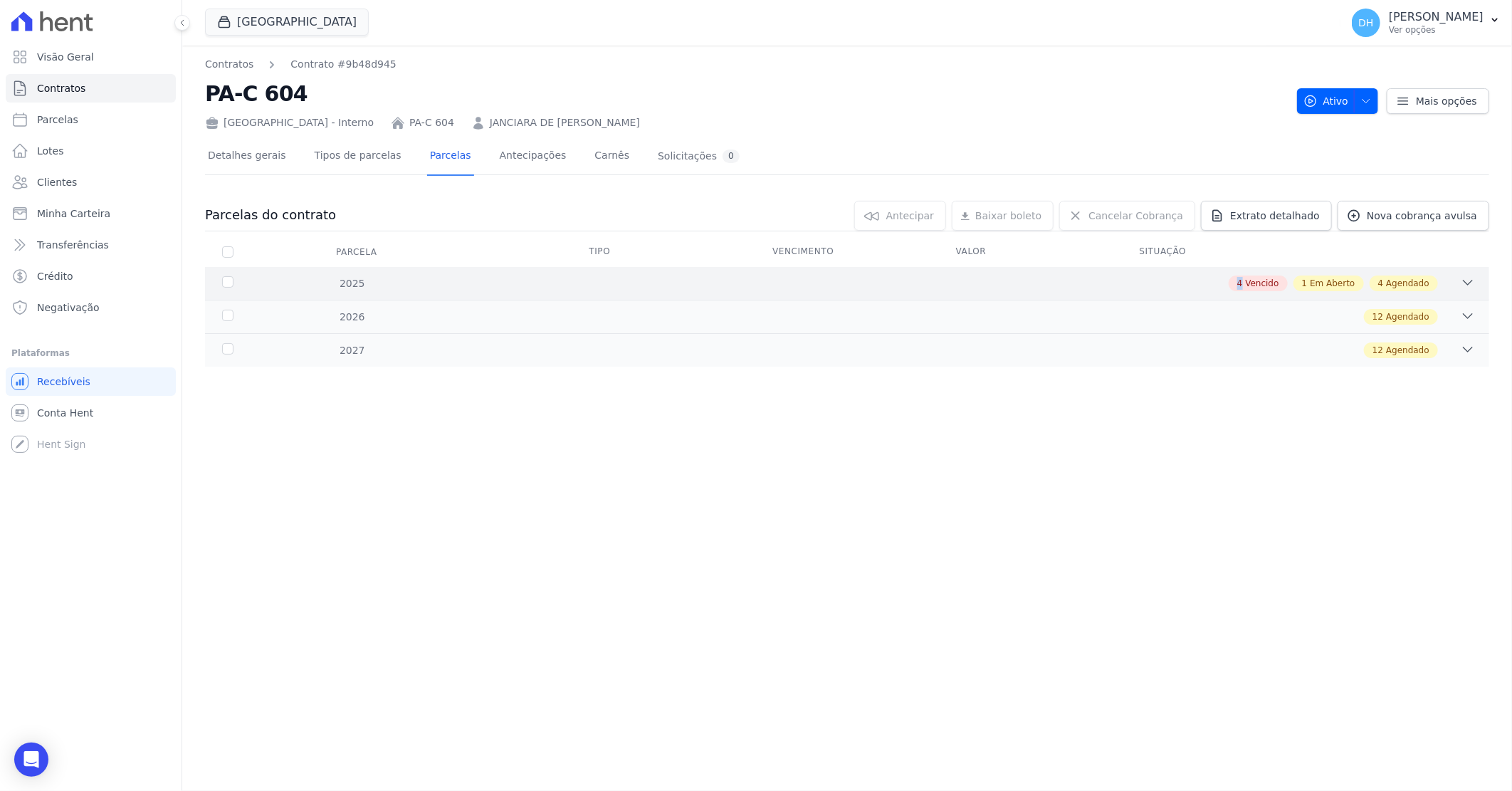
click at [1018, 278] on div "4 Vencido 1 Em Aberto 4 Agendado" at bounding box center [910, 284] width 1129 height 16
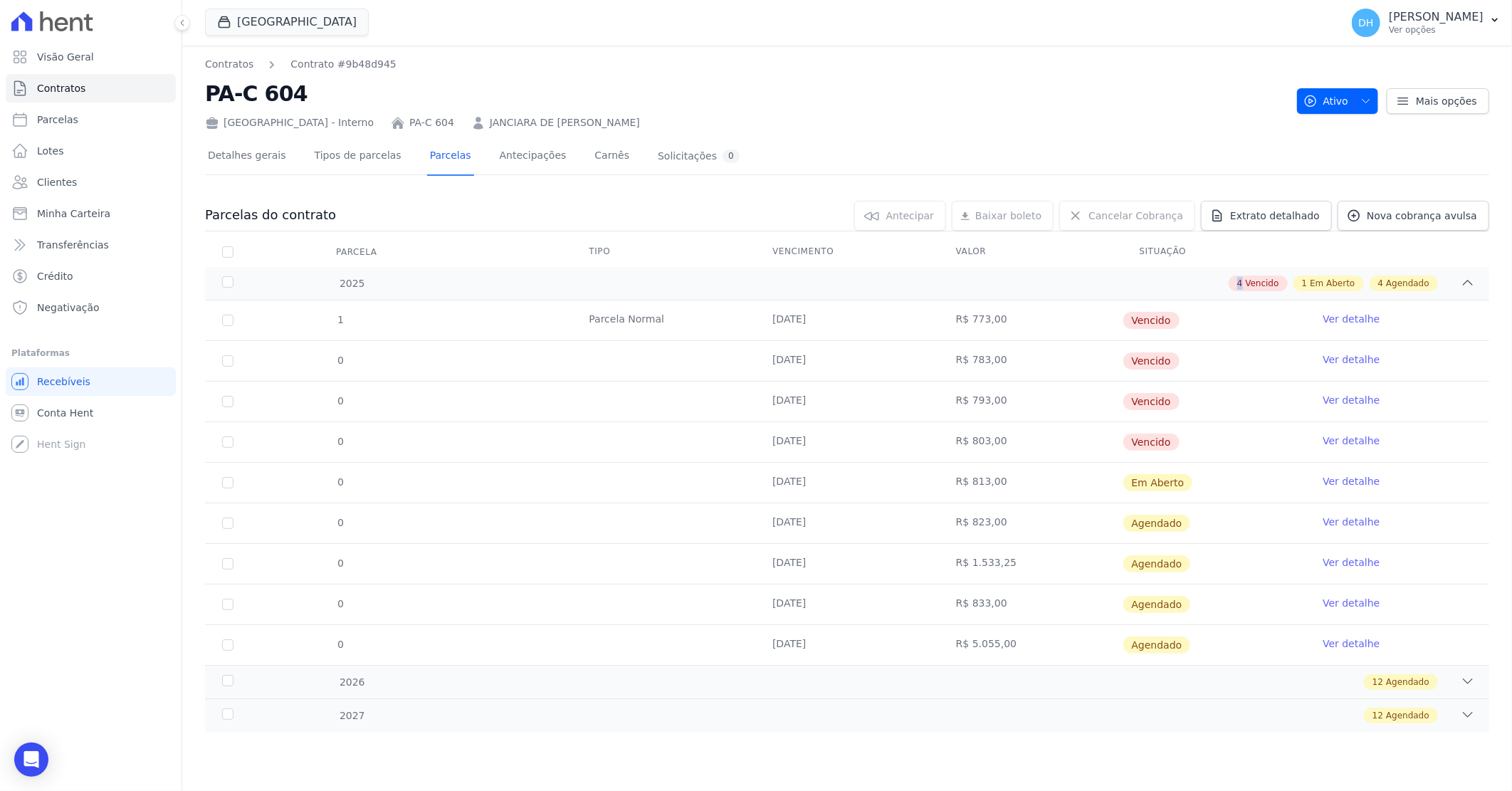
click at [1339, 324] on link "Ver detalhe" at bounding box center [1350, 319] width 57 height 14
click at [1339, 317] on link "Ver detalhe" at bounding box center [1350, 319] width 57 height 14
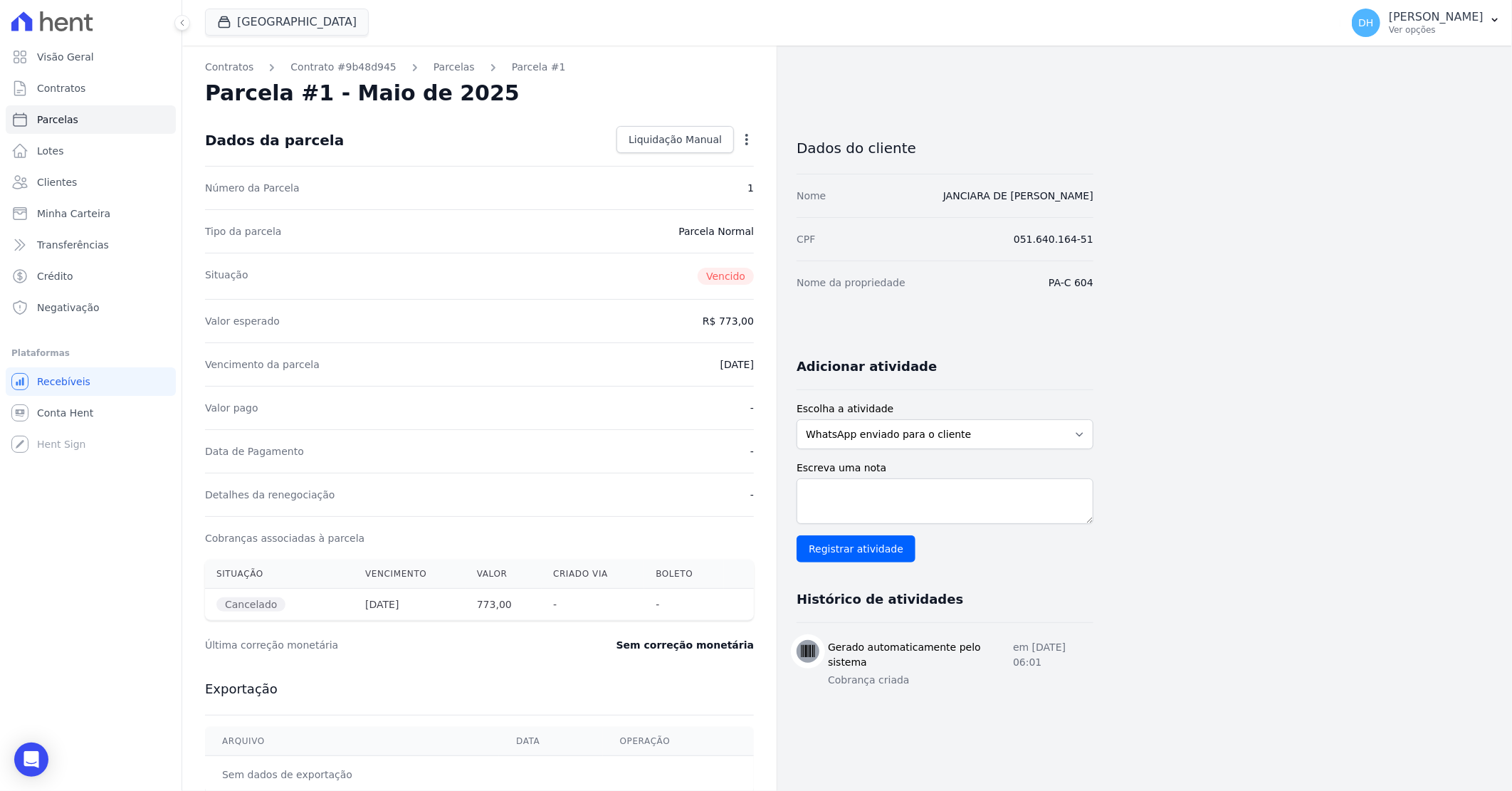
click at [746, 144] on icon "button" at bounding box center [746, 139] width 3 height 11
click at [500, 321] on div "Valor esperado R$ 773,00" at bounding box center [479, 320] width 549 height 43
click at [438, 74] on link "Parcelas" at bounding box center [453, 67] width 41 height 15
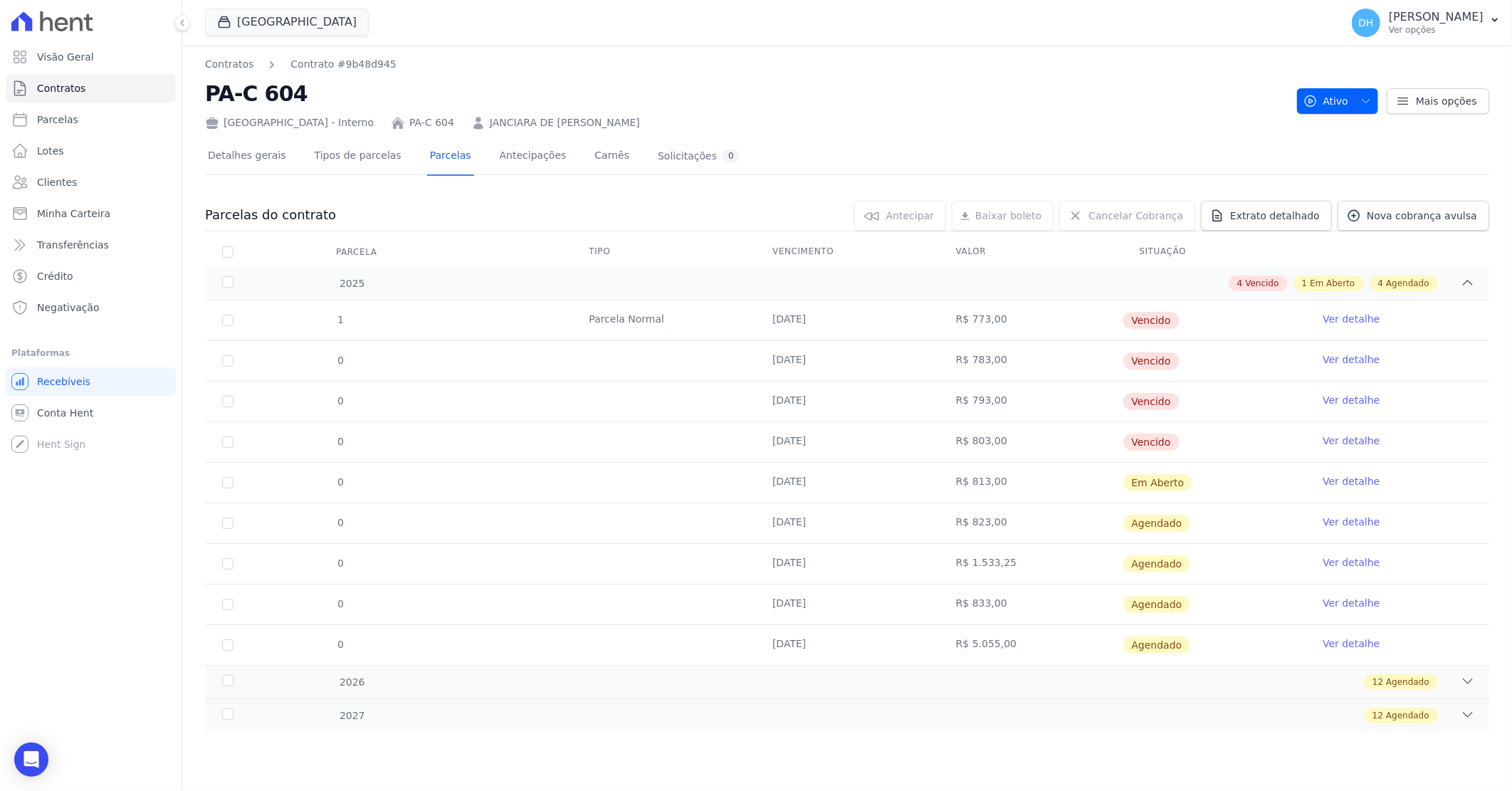
click at [1361, 322] on link "Ver detalhe" at bounding box center [1350, 319] width 57 height 14
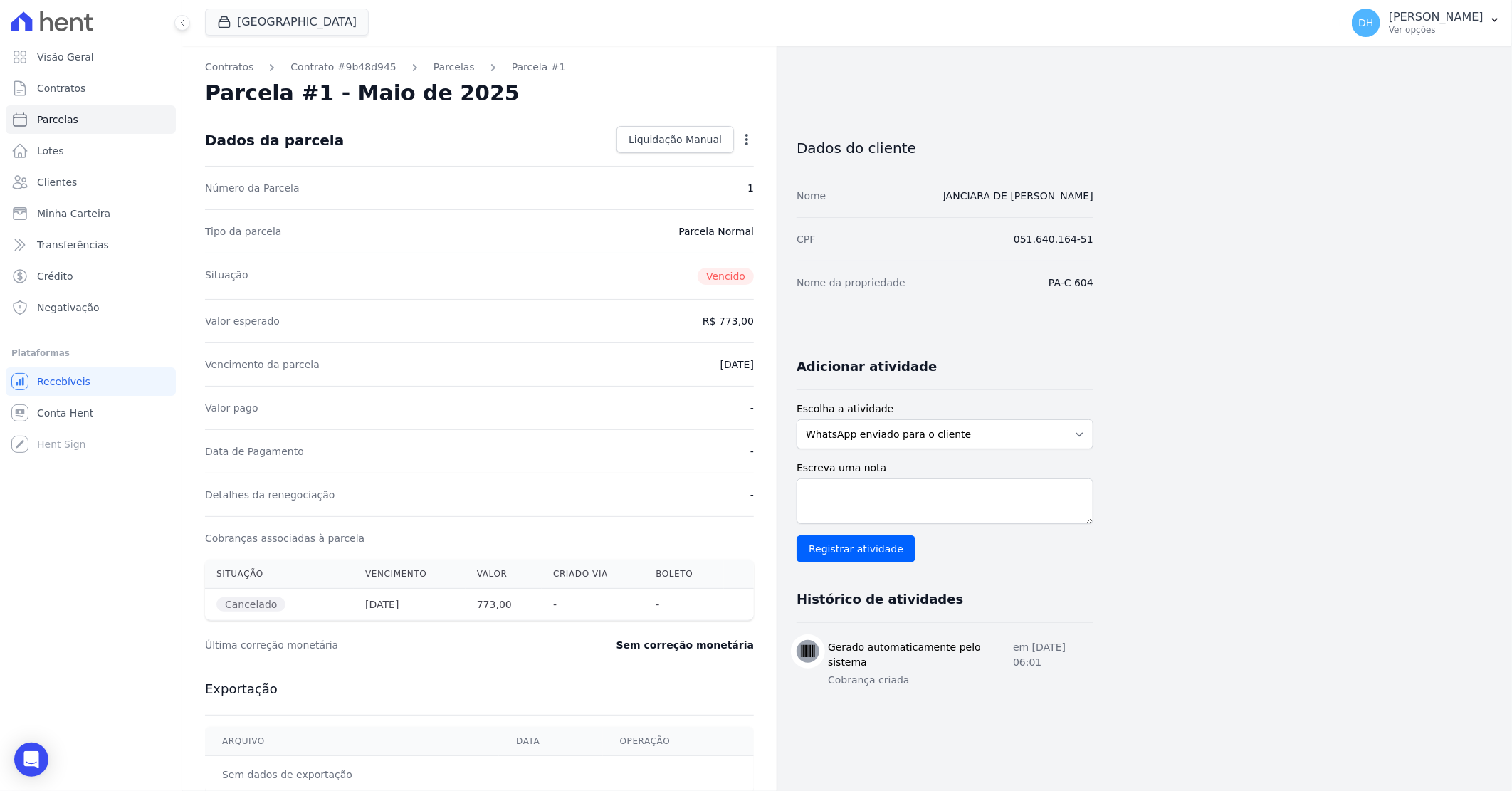
click at [748, 141] on icon "button" at bounding box center [747, 140] width 14 height 14
click at [672, 182] on link "Renegociar" at bounding box center [685, 185] width 125 height 26
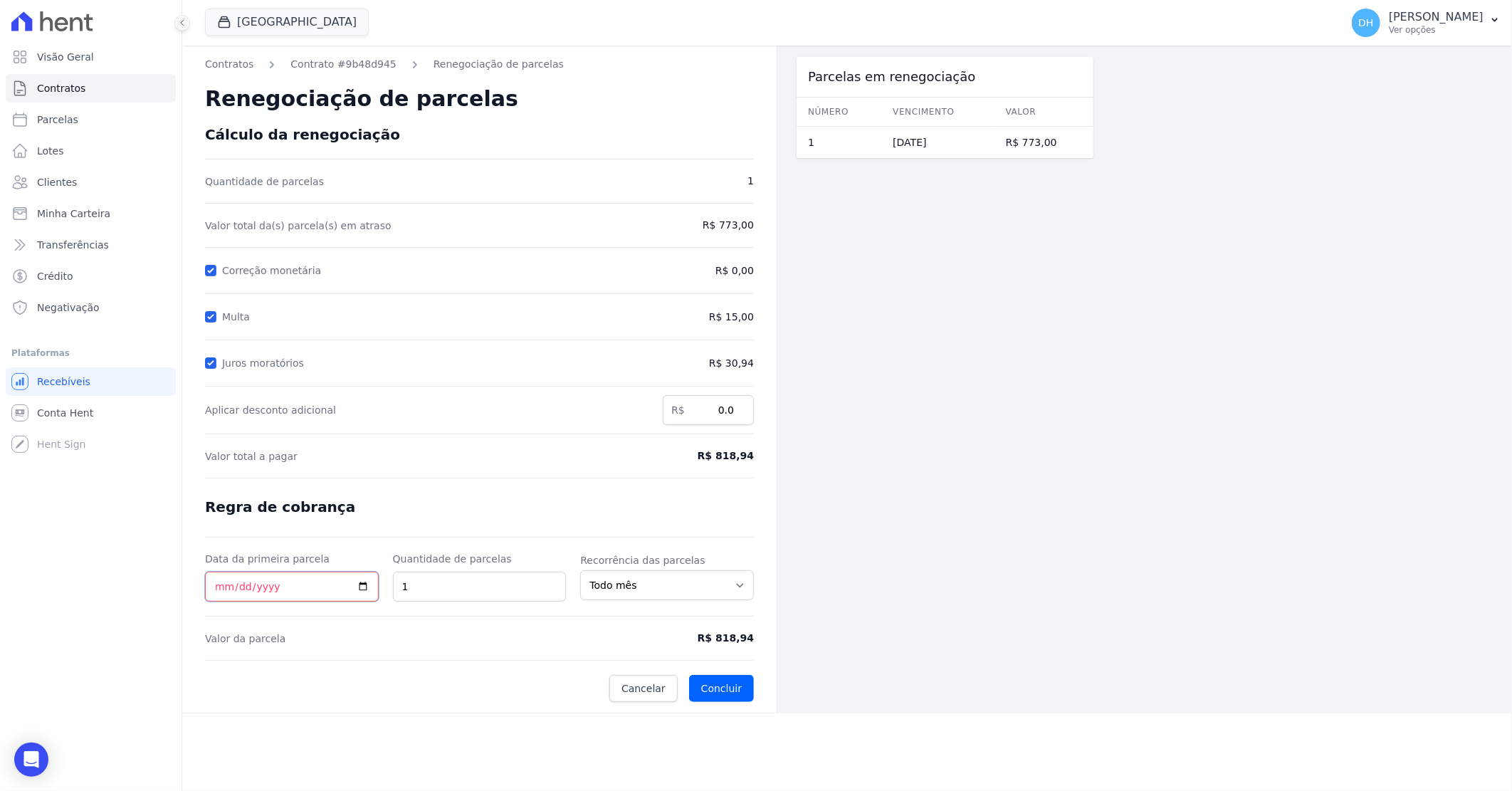
click at [219, 586] on input "Data da primeira parcela" at bounding box center [292, 586] width 174 height 30
type input "2025-09-02"
click at [722, 695] on button "Concluir" at bounding box center [721, 688] width 65 height 27
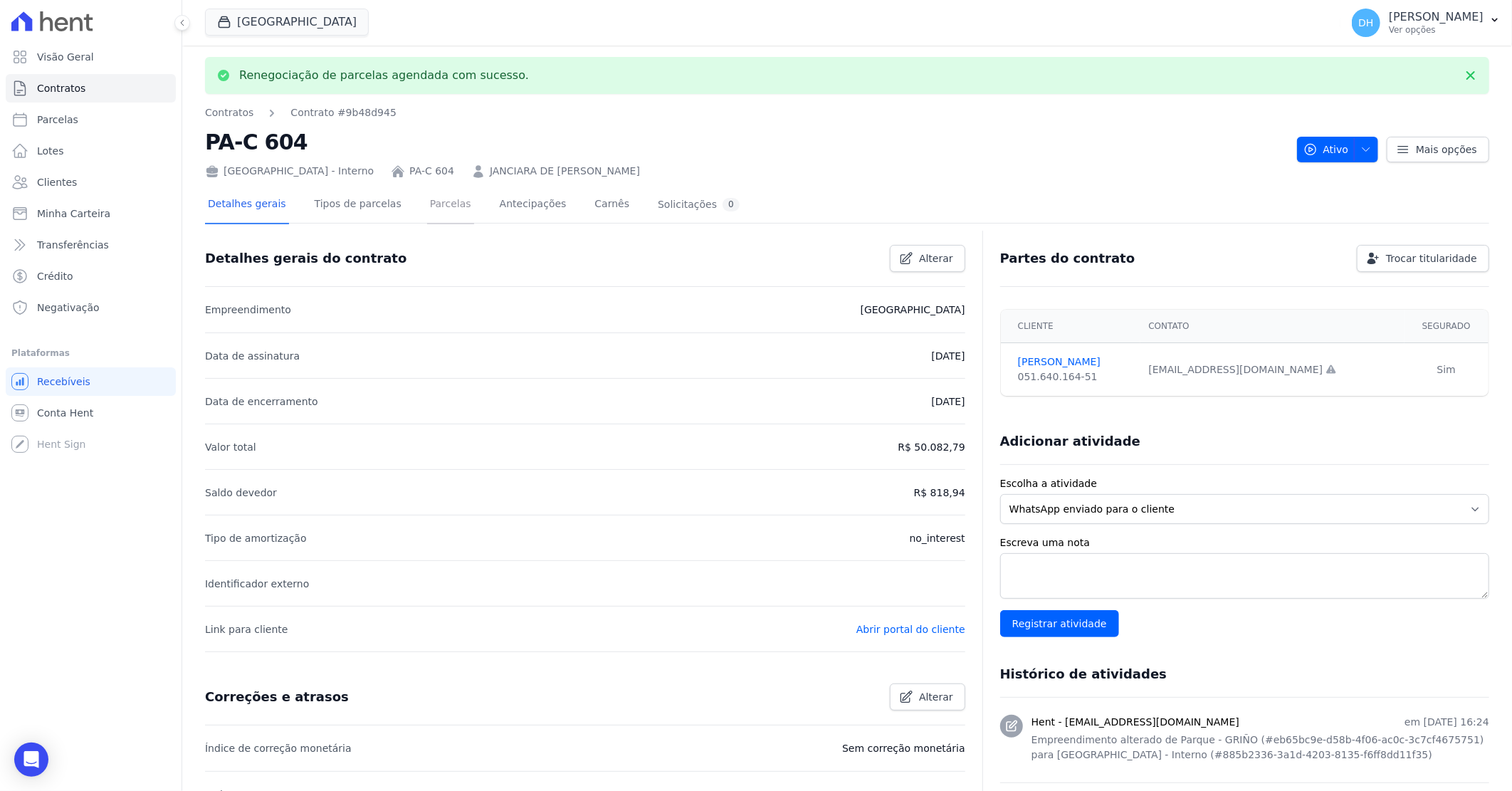
click at [427, 210] on link "Parcelas" at bounding box center [450, 206] width 47 height 38
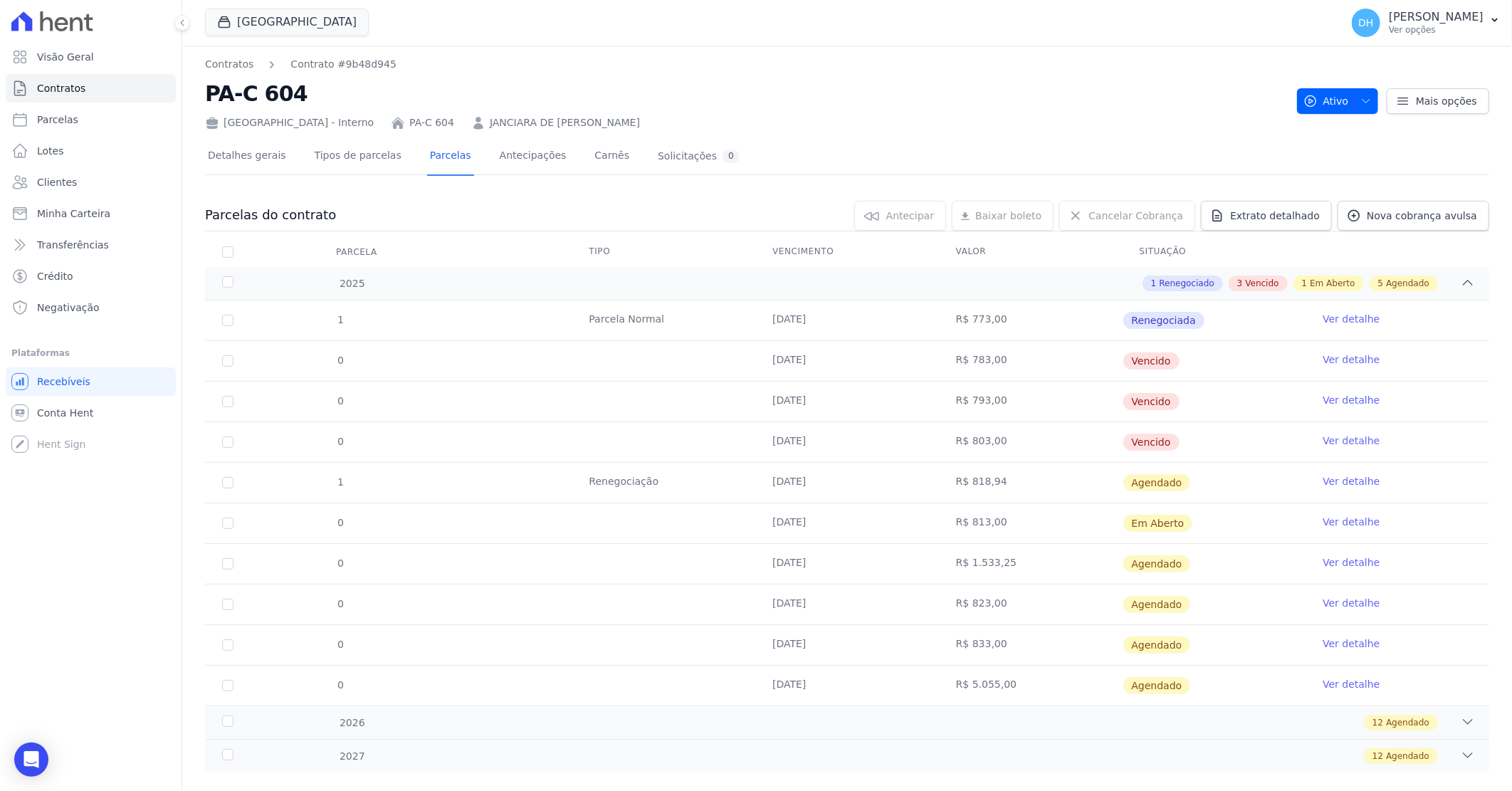
click at [1345, 364] on link "Ver detalhe" at bounding box center [1350, 360] width 57 height 14
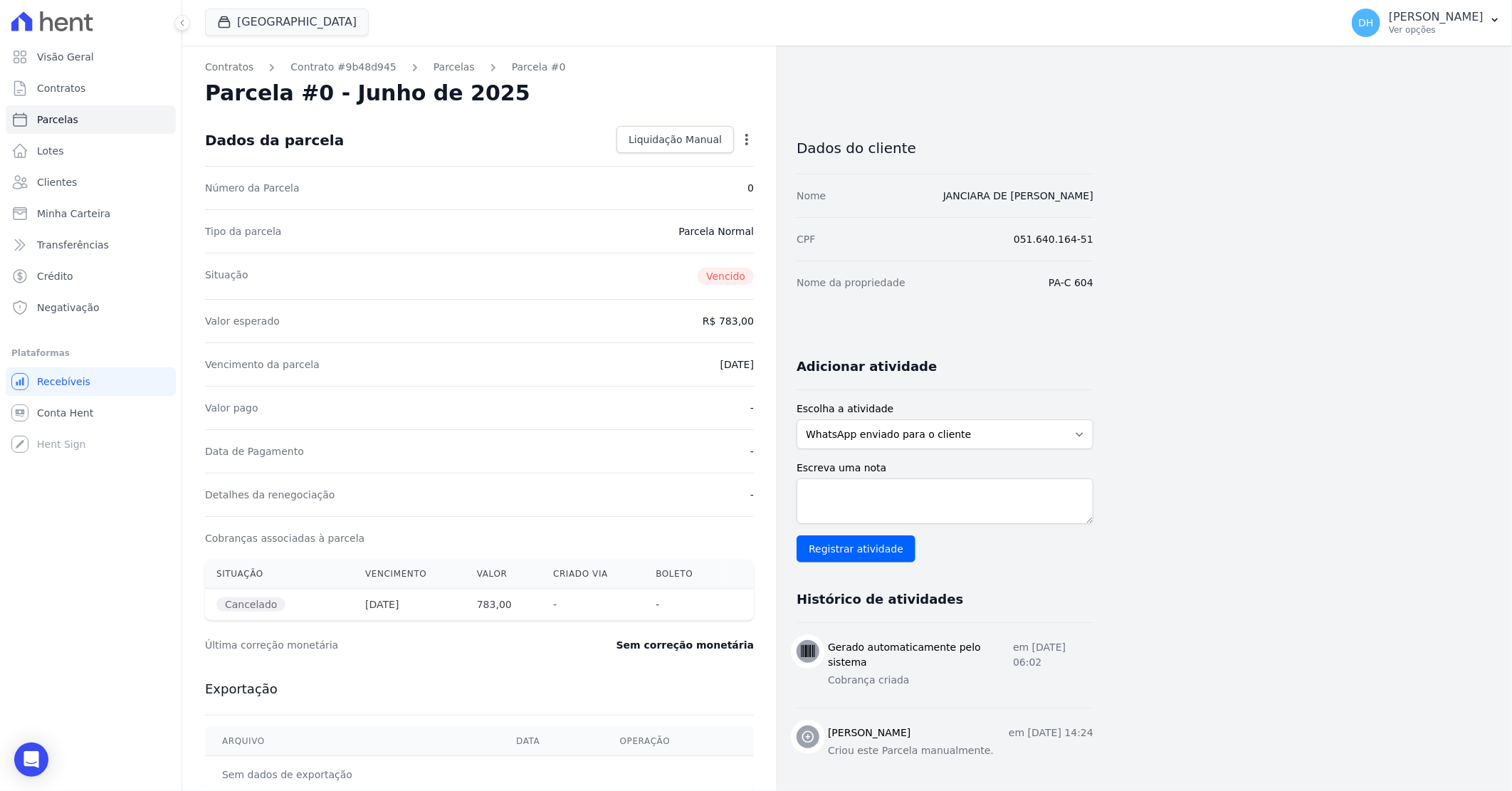
click at [751, 140] on icon "button" at bounding box center [747, 140] width 14 height 14
click at [658, 185] on link "Renegociar" at bounding box center [685, 185] width 125 height 26
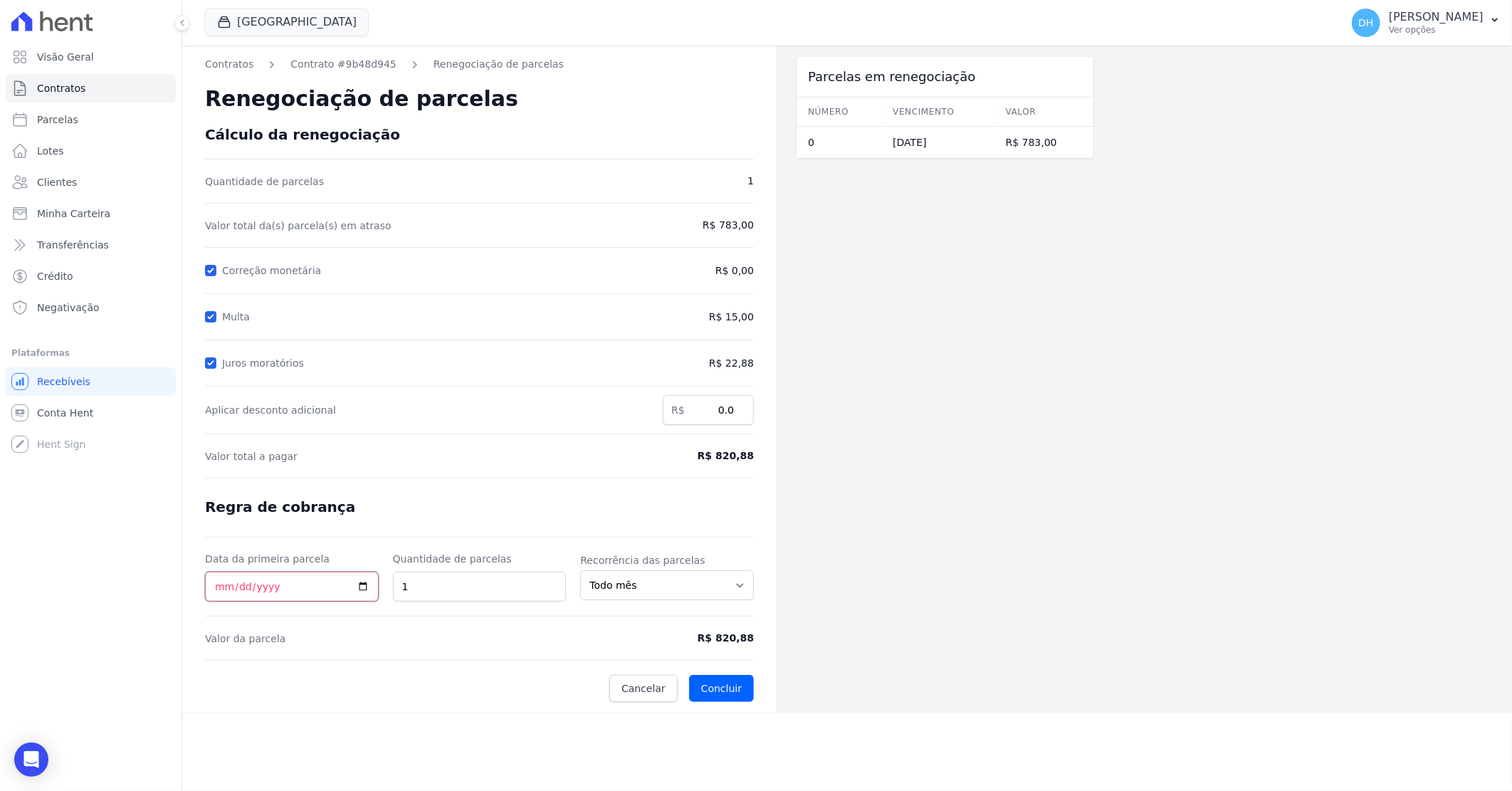
click at [223, 585] on input "Data da primeira parcela" at bounding box center [292, 586] width 174 height 30
type input "2025-09-02"
click at [730, 687] on button "Concluir" at bounding box center [721, 688] width 65 height 27
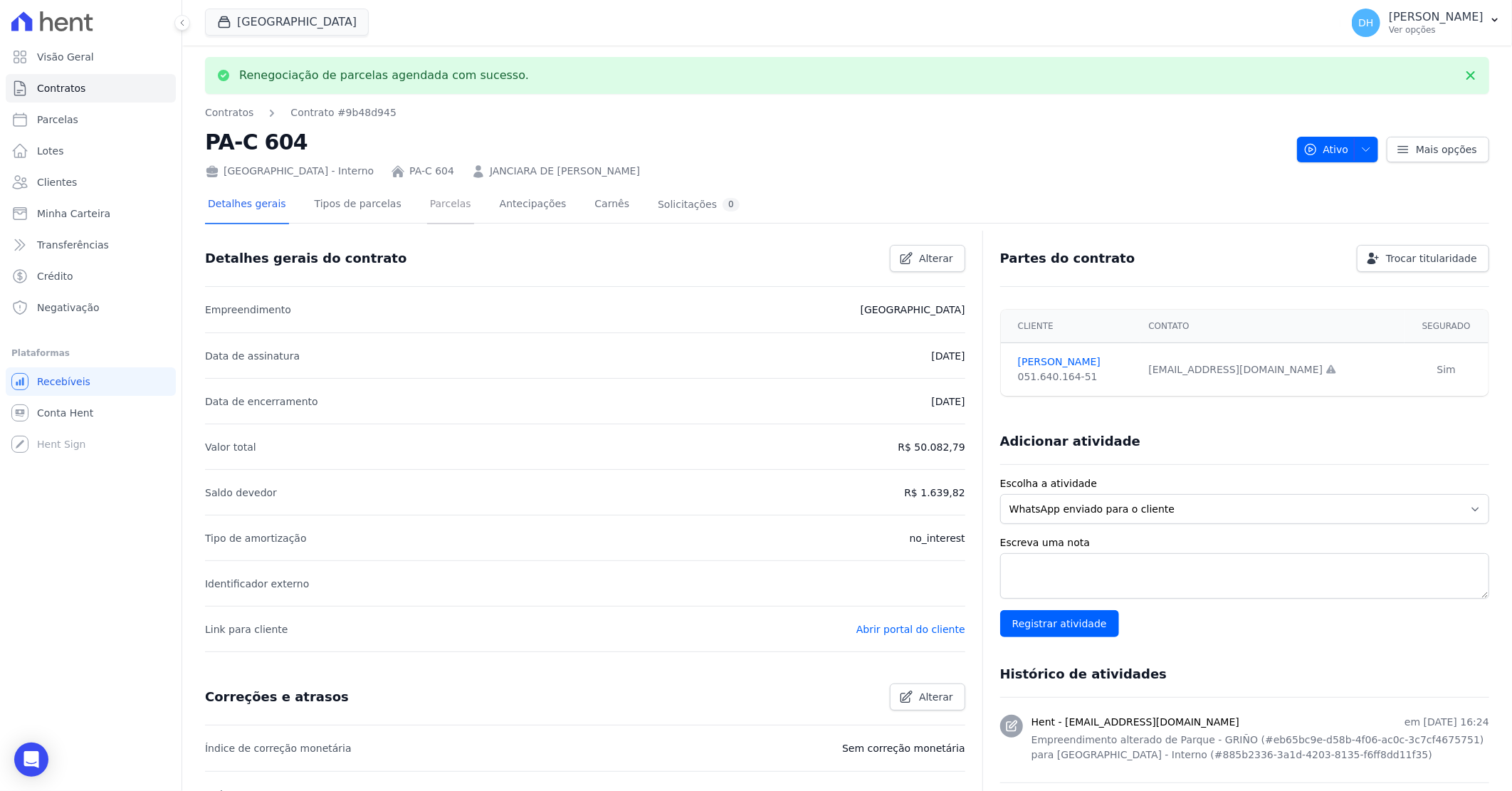
click at [439, 207] on link "Parcelas" at bounding box center [450, 206] width 47 height 38
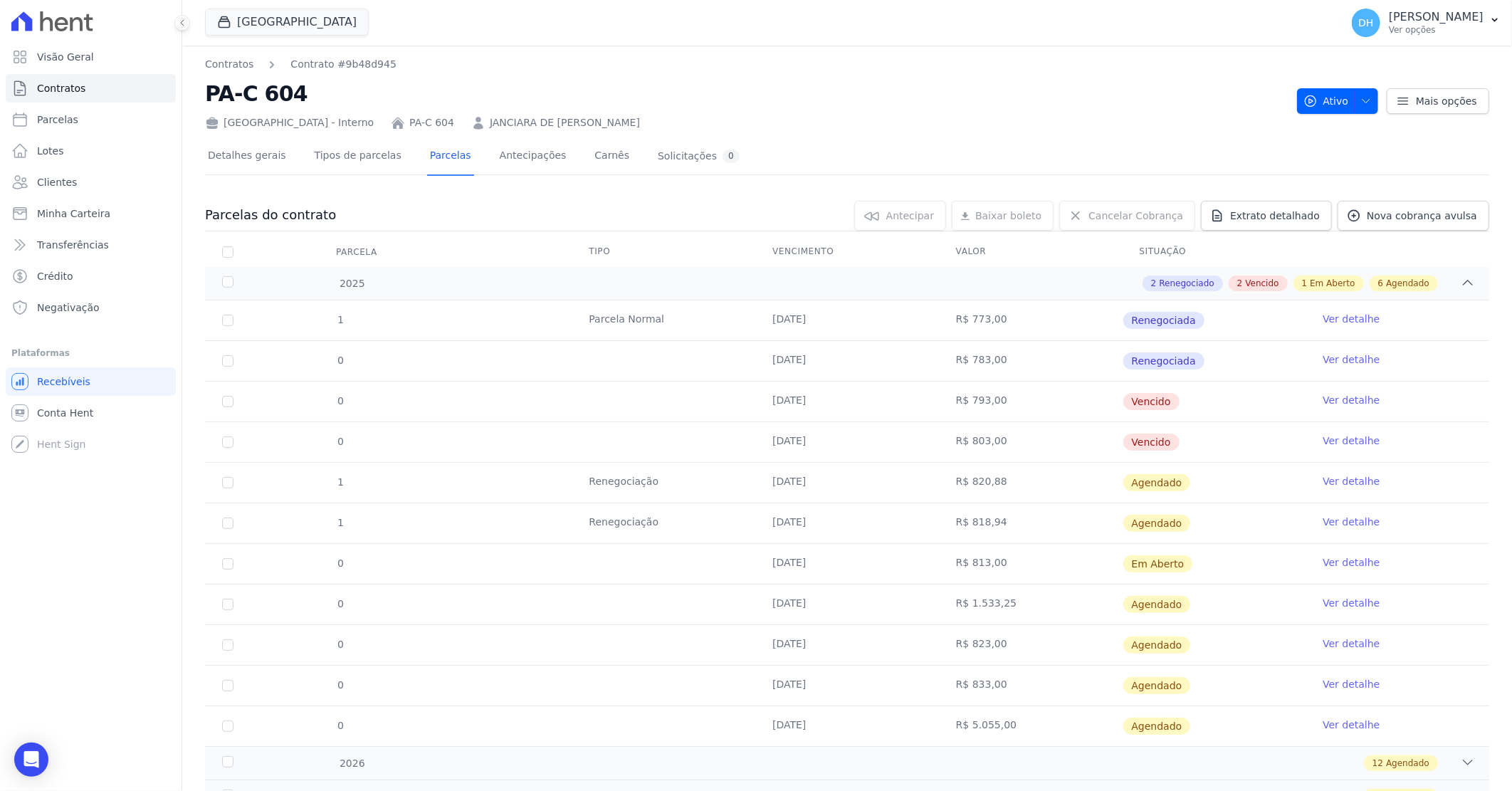
click at [1338, 520] on link "Ver detalhe" at bounding box center [1350, 521] width 57 height 14
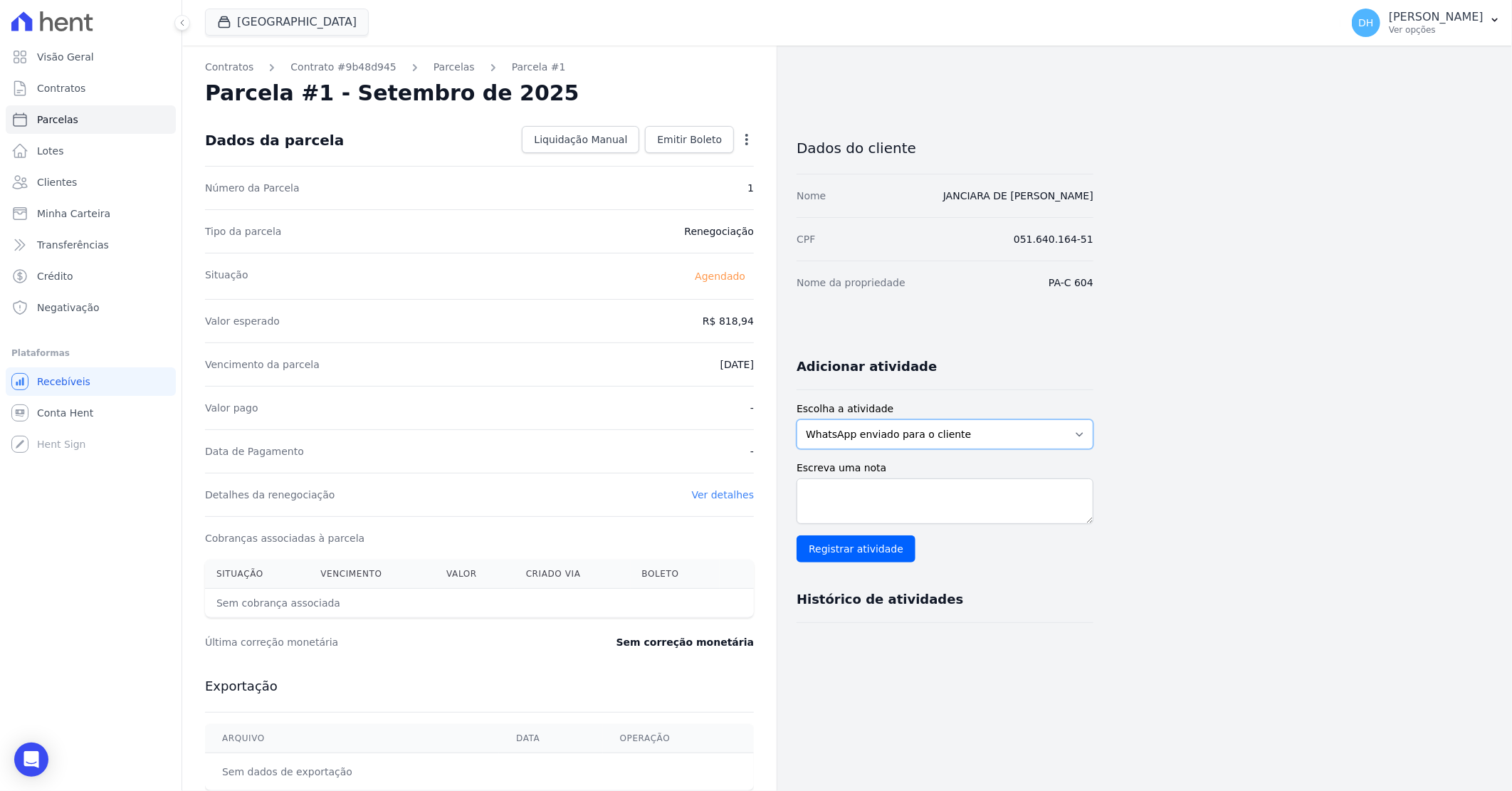
click at [951, 438] on select "WhatsApp enviado para o cliente Adicionar um comentário Ligação feita para o cl…" at bounding box center [945, 434] width 297 height 30
select select "note"
click at [797, 419] on select "WhatsApp enviado para o cliente Adicionar um comentário Ligação feita para o cl…" at bounding box center [945, 434] width 297 height 30
click at [881, 489] on textarea "Escreva uma nota" at bounding box center [945, 501] width 297 height 46
type textarea "Parcela de Maio/2025 renegociada"
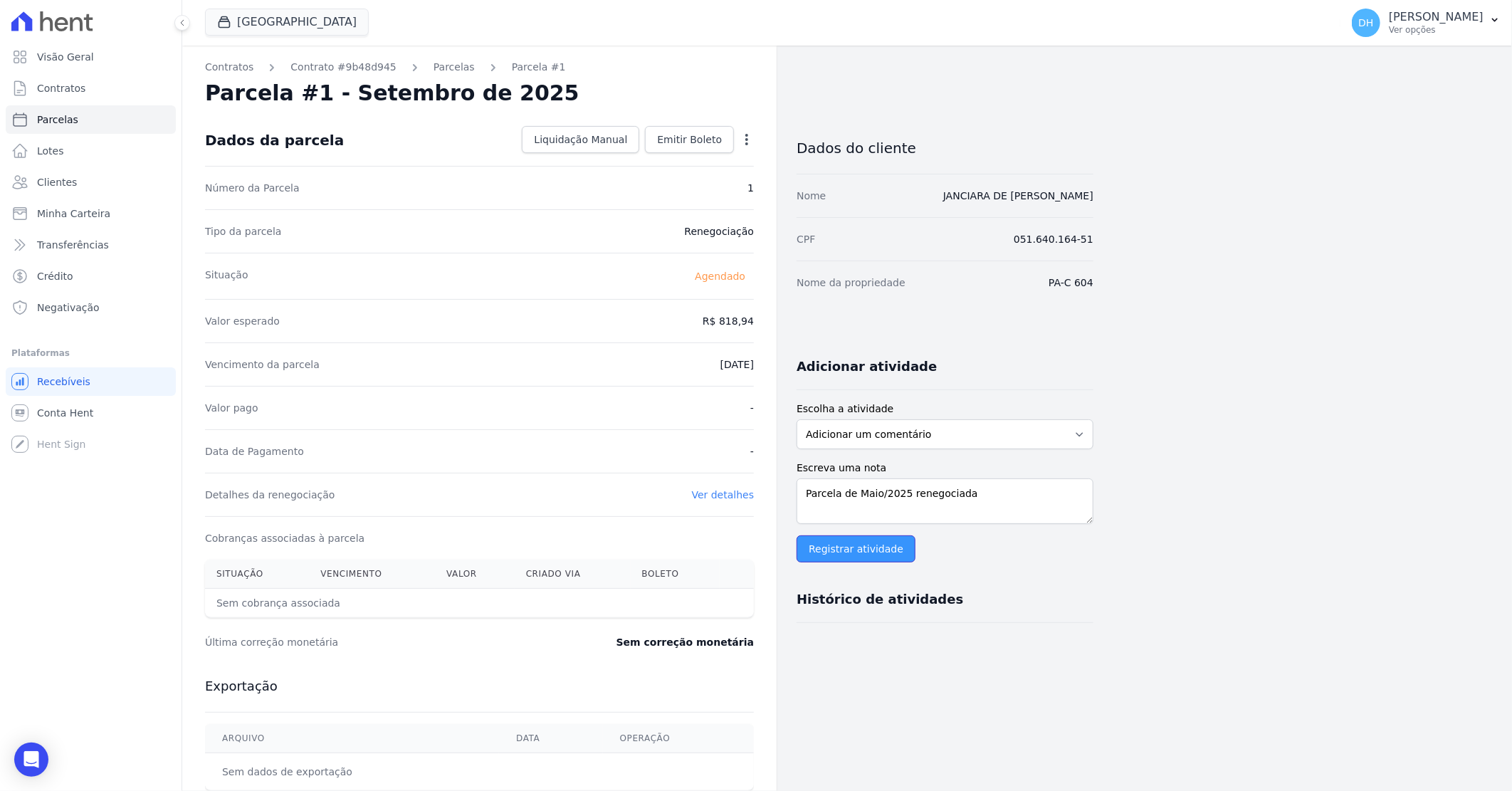
click at [862, 546] on input "Registrar atividade" at bounding box center [856, 548] width 119 height 27
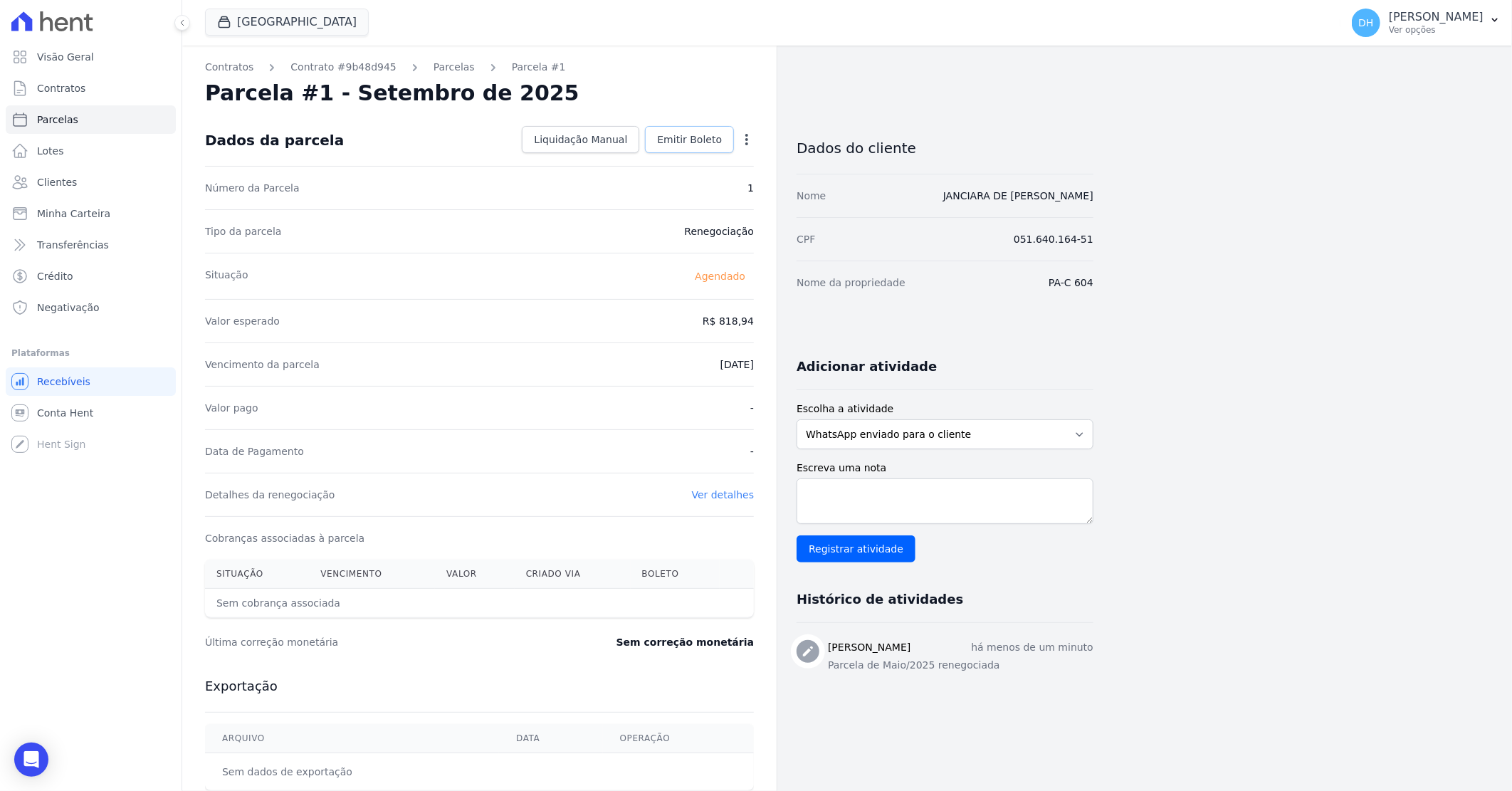
click at [685, 141] on span "Emitir Boleto" at bounding box center [689, 140] width 65 height 14
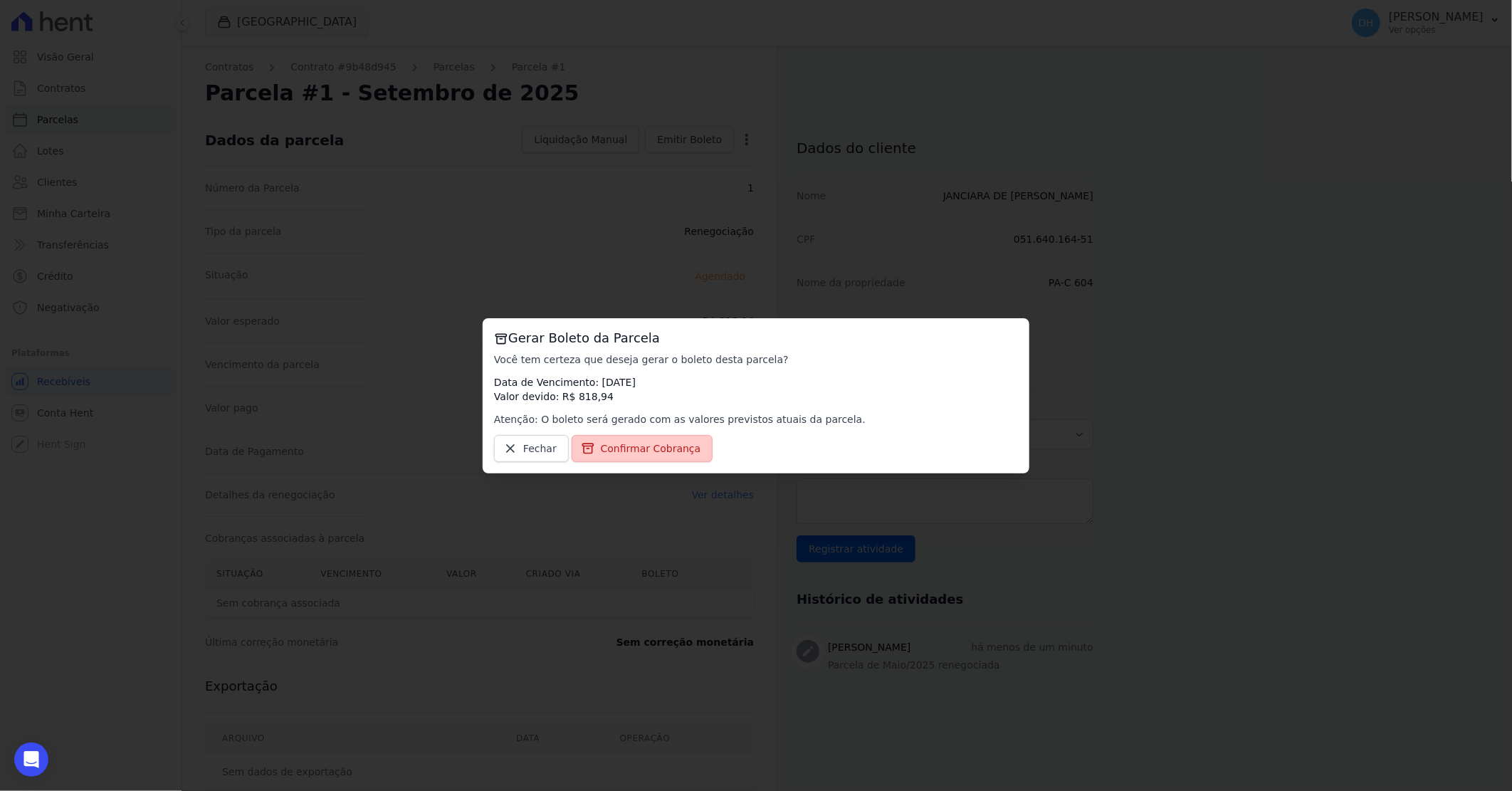
click at [638, 450] on span "Confirmar Cobrança" at bounding box center [651, 448] width 100 height 14
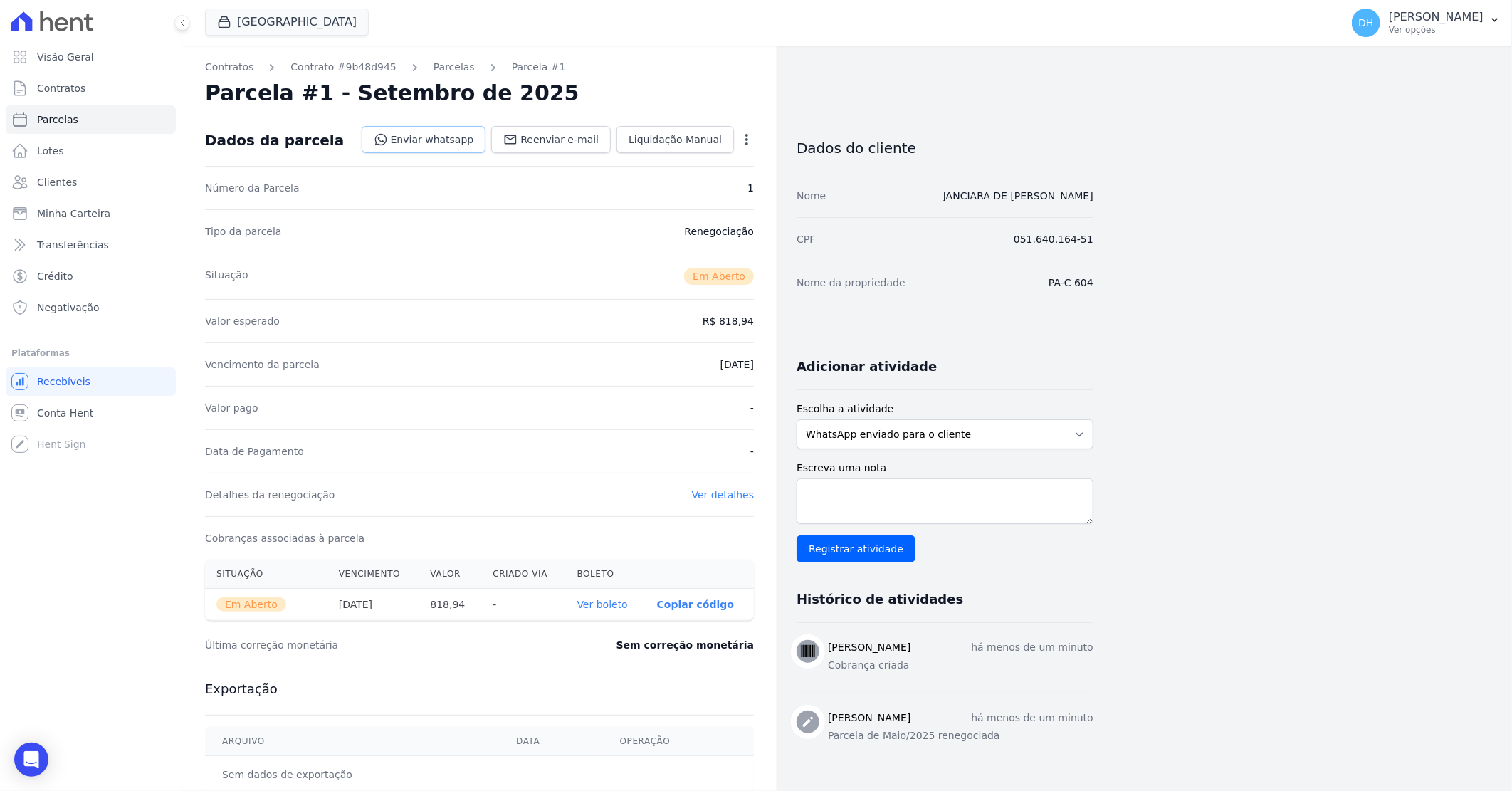
click at [434, 140] on link "Enviar whatsapp" at bounding box center [423, 139] width 125 height 27
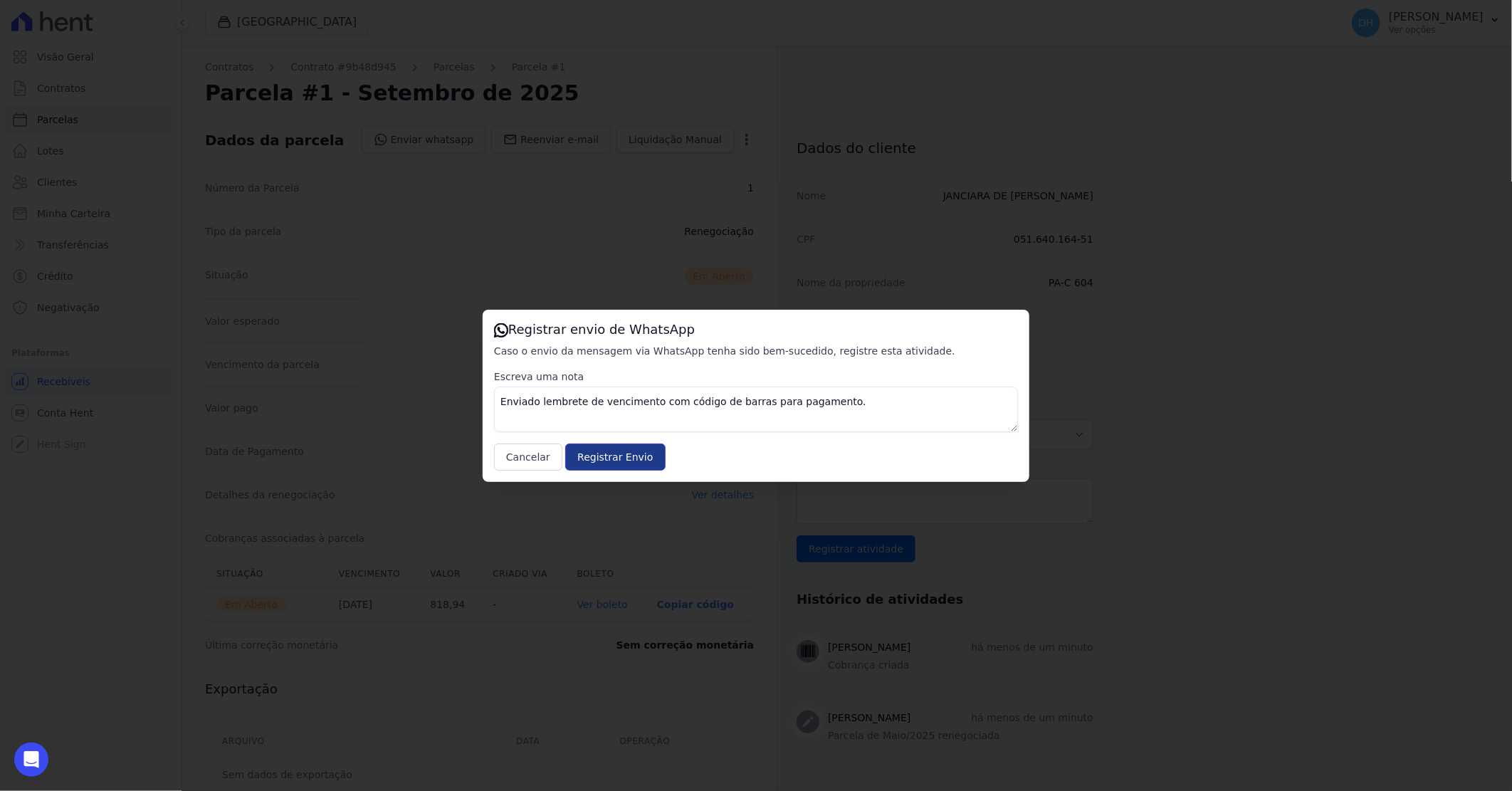
click at [608, 454] on input "Registrar Envio" at bounding box center [615, 456] width 100 height 27
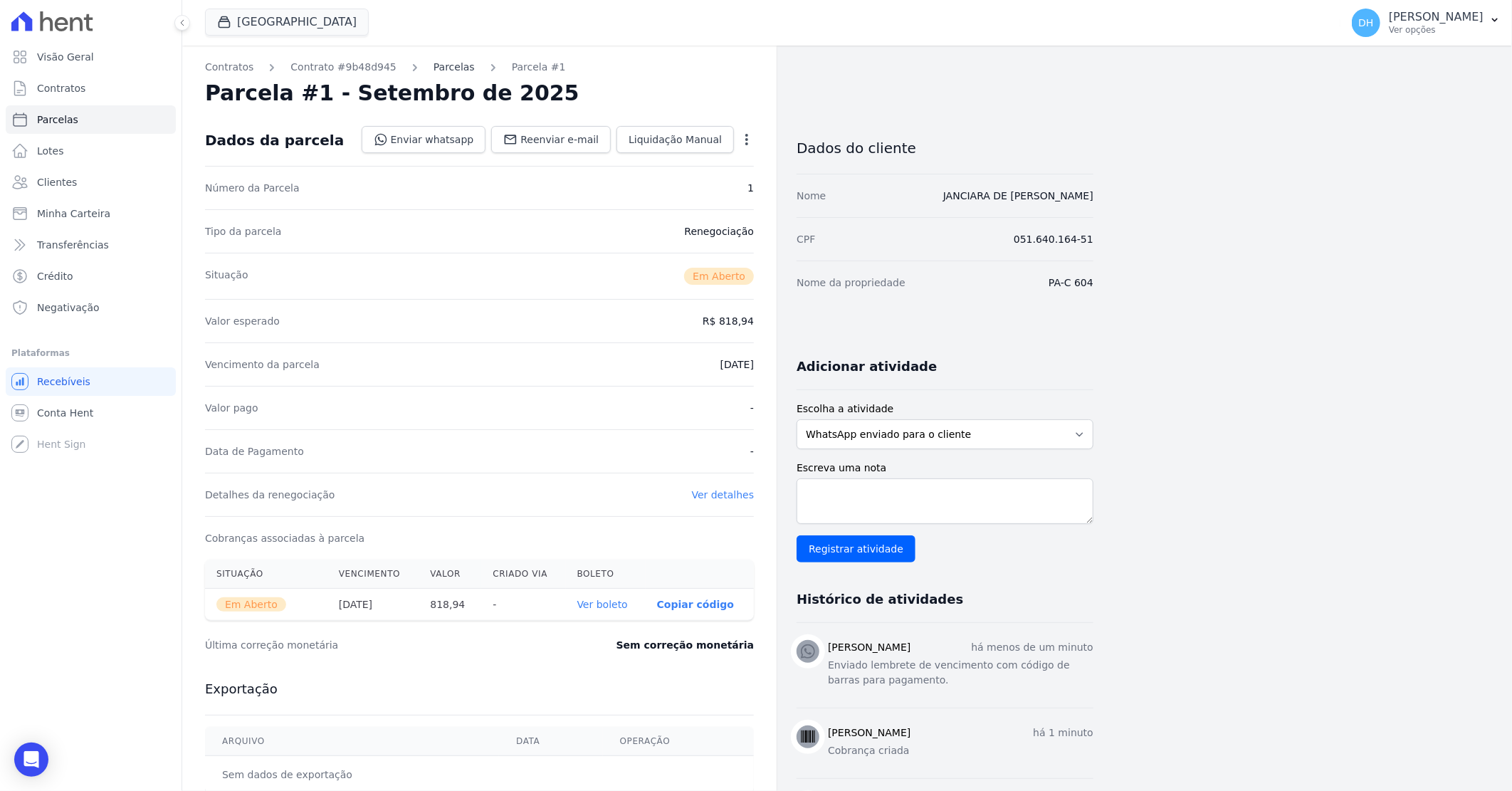
click at [438, 65] on link "Parcelas" at bounding box center [453, 67] width 41 height 15
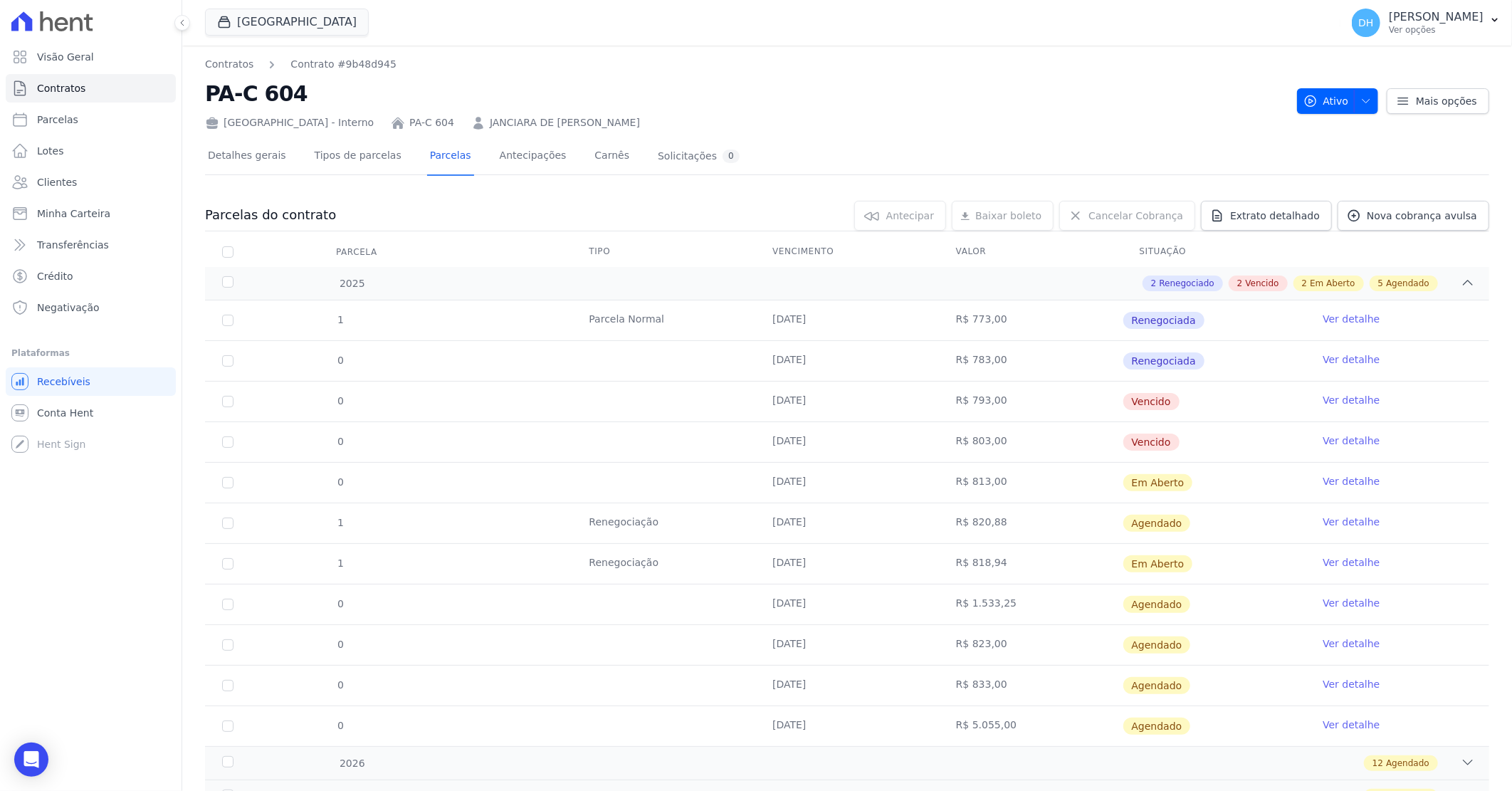
click at [1322, 521] on link "Ver detalhe" at bounding box center [1350, 521] width 57 height 14
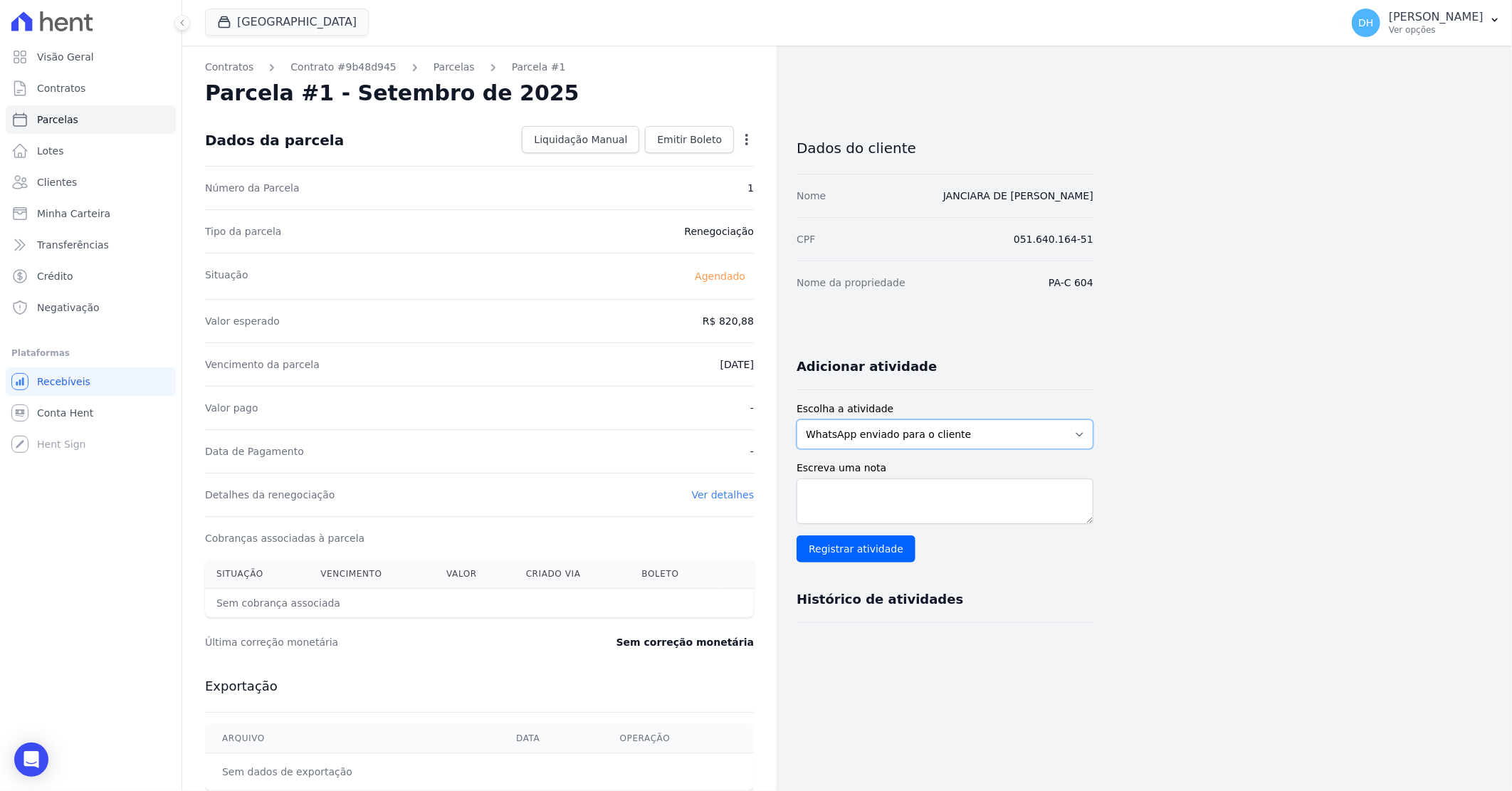
click at [901, 442] on select "WhatsApp enviado para o cliente Adicionar um comentário Ligação feita para o cl…" at bounding box center [945, 434] width 297 height 30
select select "note"
click at [797, 419] on select "WhatsApp enviado para o cliente Adicionar um comentário Ligação feita para o cl…" at bounding box center [945, 434] width 297 height 30
click at [866, 493] on textarea "Escreva uma nota" at bounding box center [945, 501] width 297 height 46
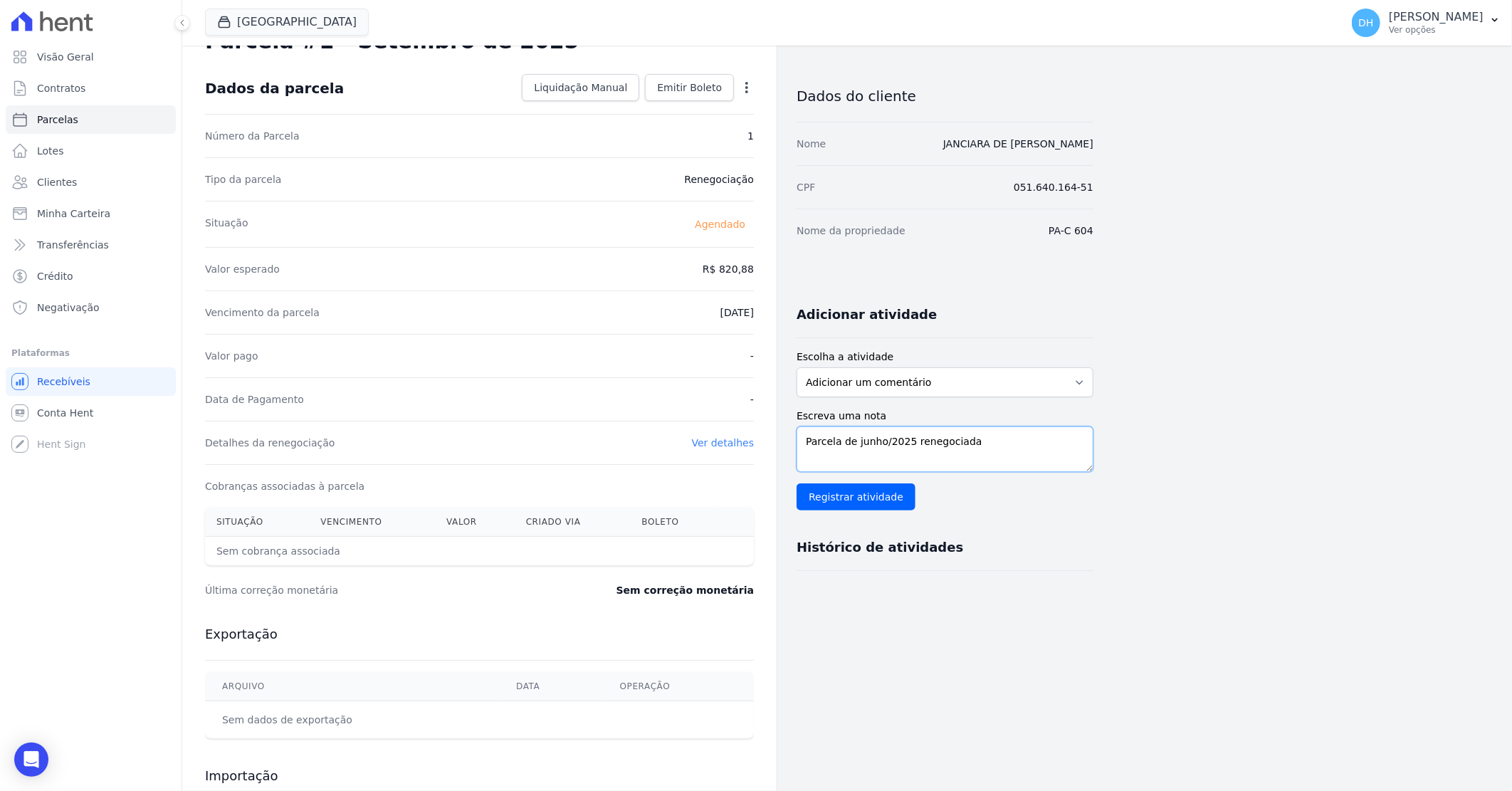
scroll to position [158, 0]
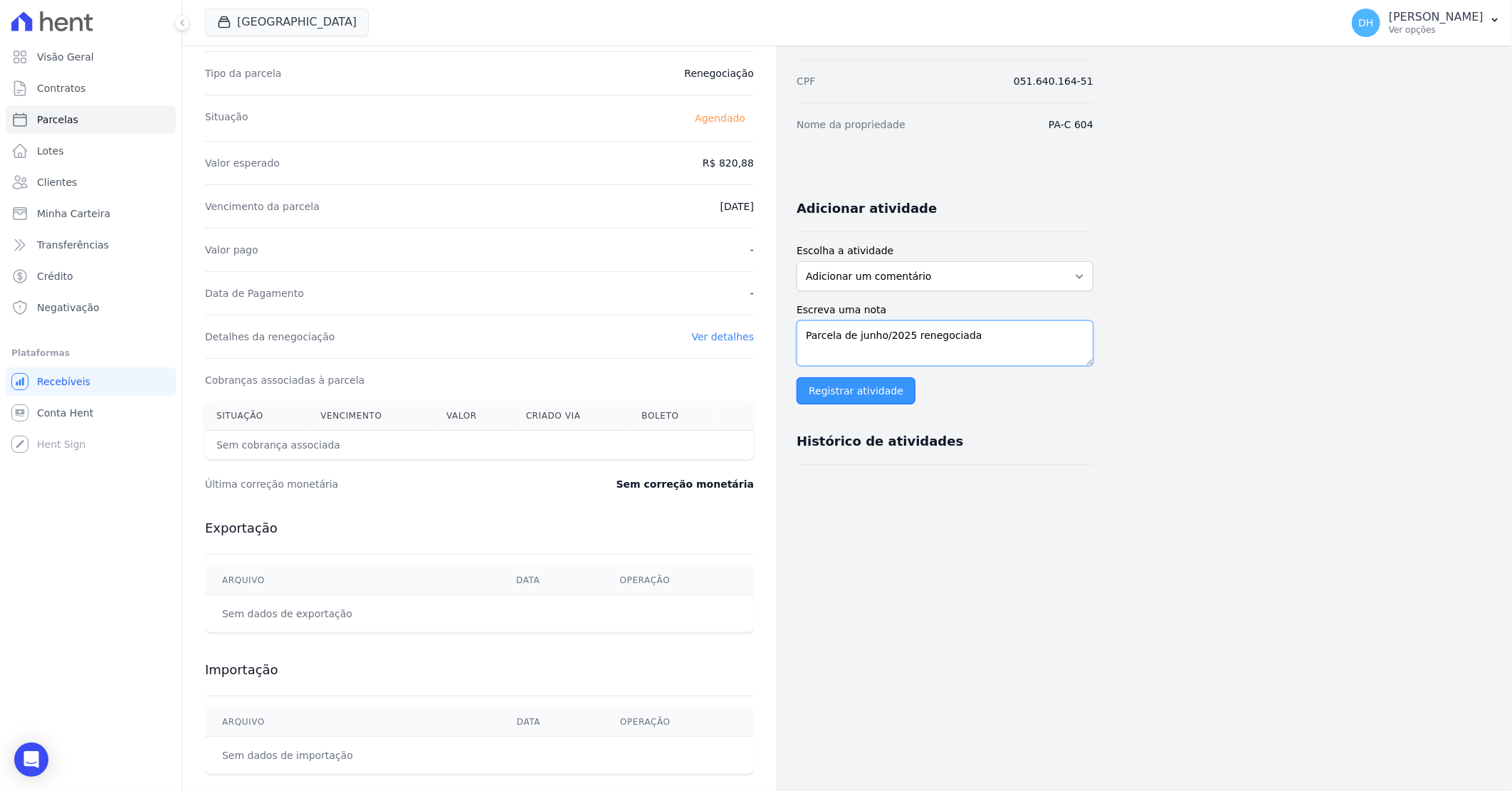
type textarea "Parcela de junho/2025 renegociada"
click at [894, 393] on input "Registrar atividade" at bounding box center [856, 391] width 119 height 27
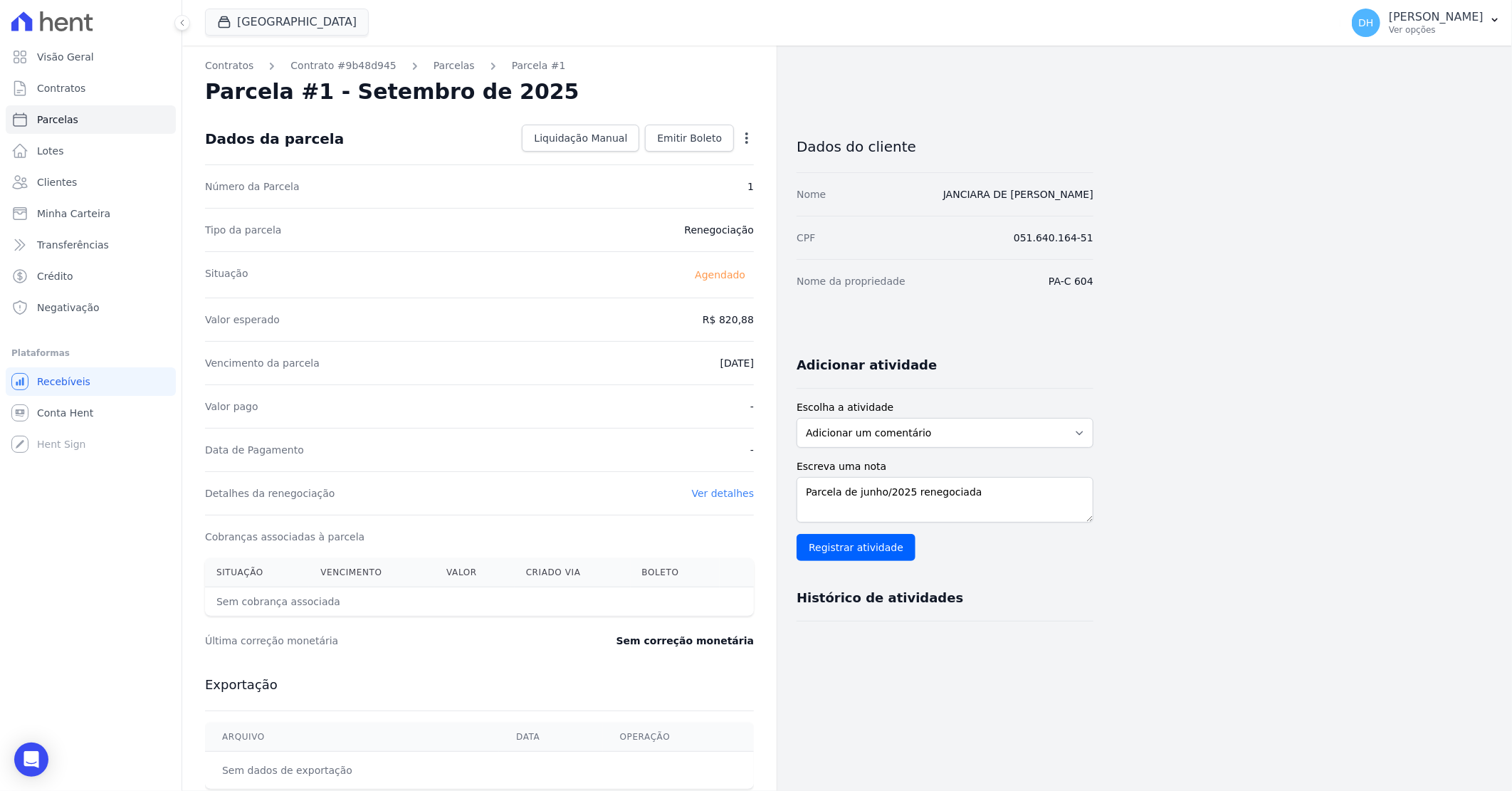
scroll to position [0, 0]
click at [438, 63] on link "Parcelas" at bounding box center [453, 67] width 41 height 15
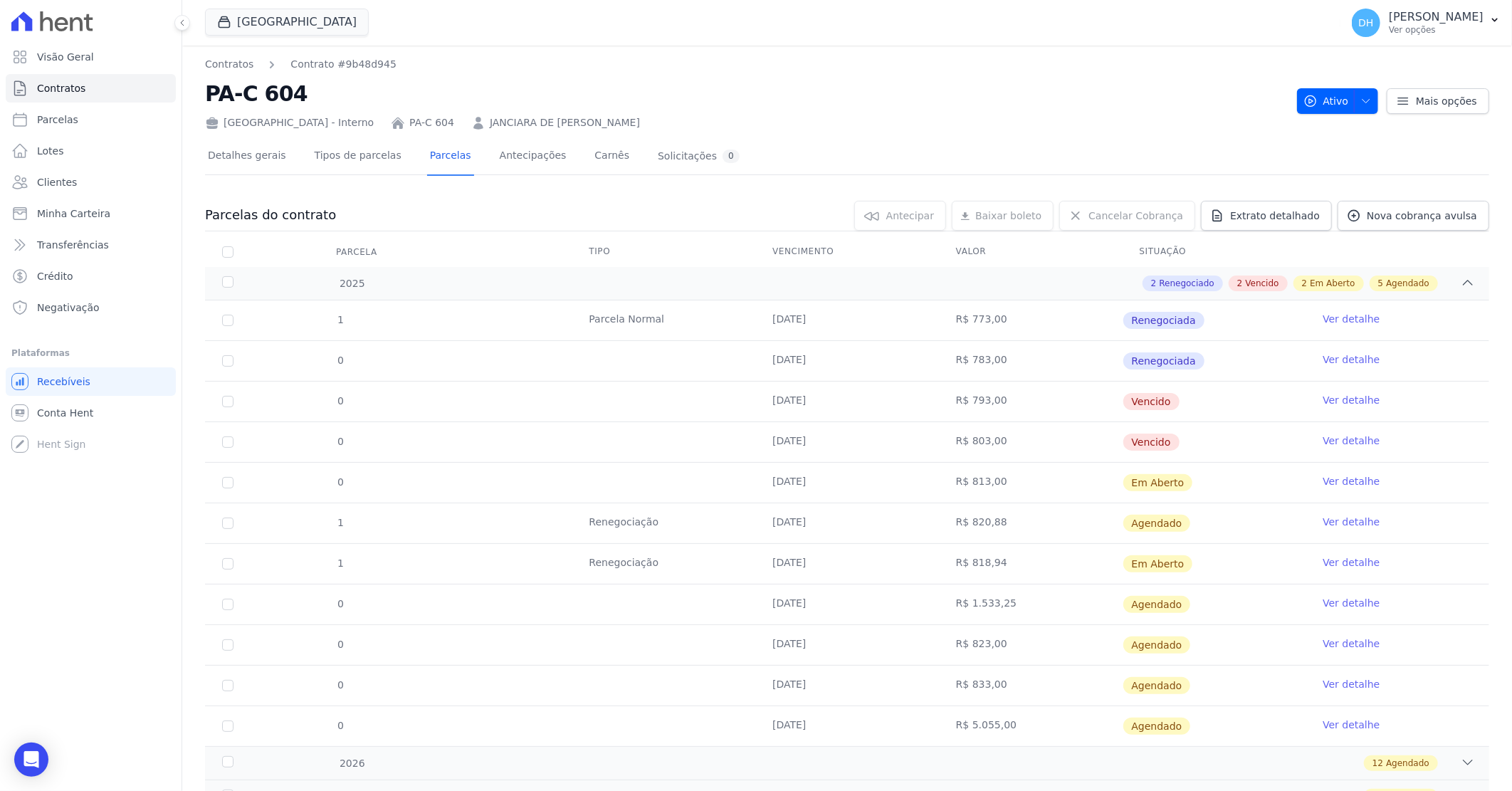
click at [1348, 525] on link "Ver detalhe" at bounding box center [1350, 521] width 57 height 14
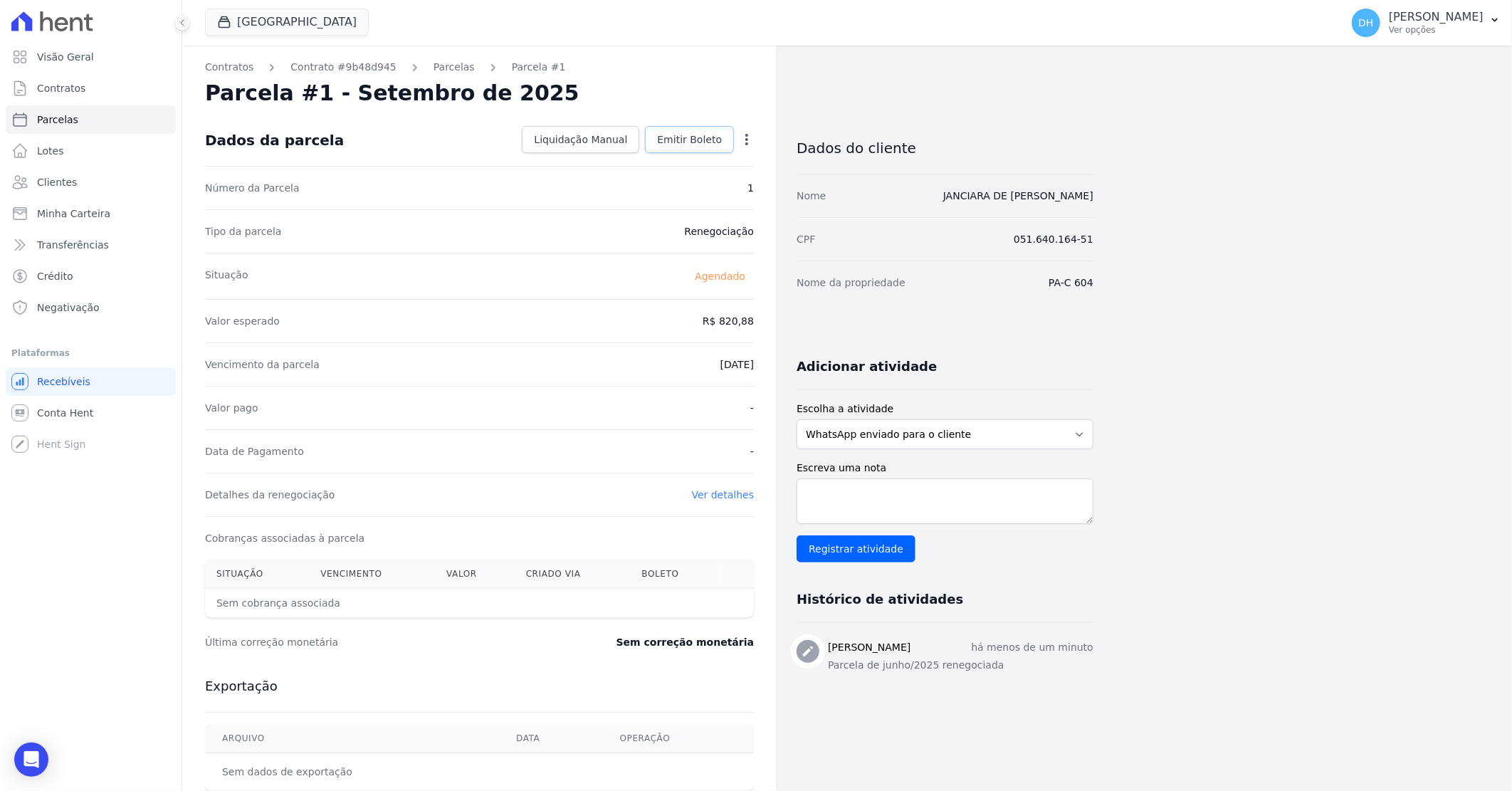
click at [707, 133] on span "Emitir Boleto" at bounding box center [689, 140] width 65 height 14
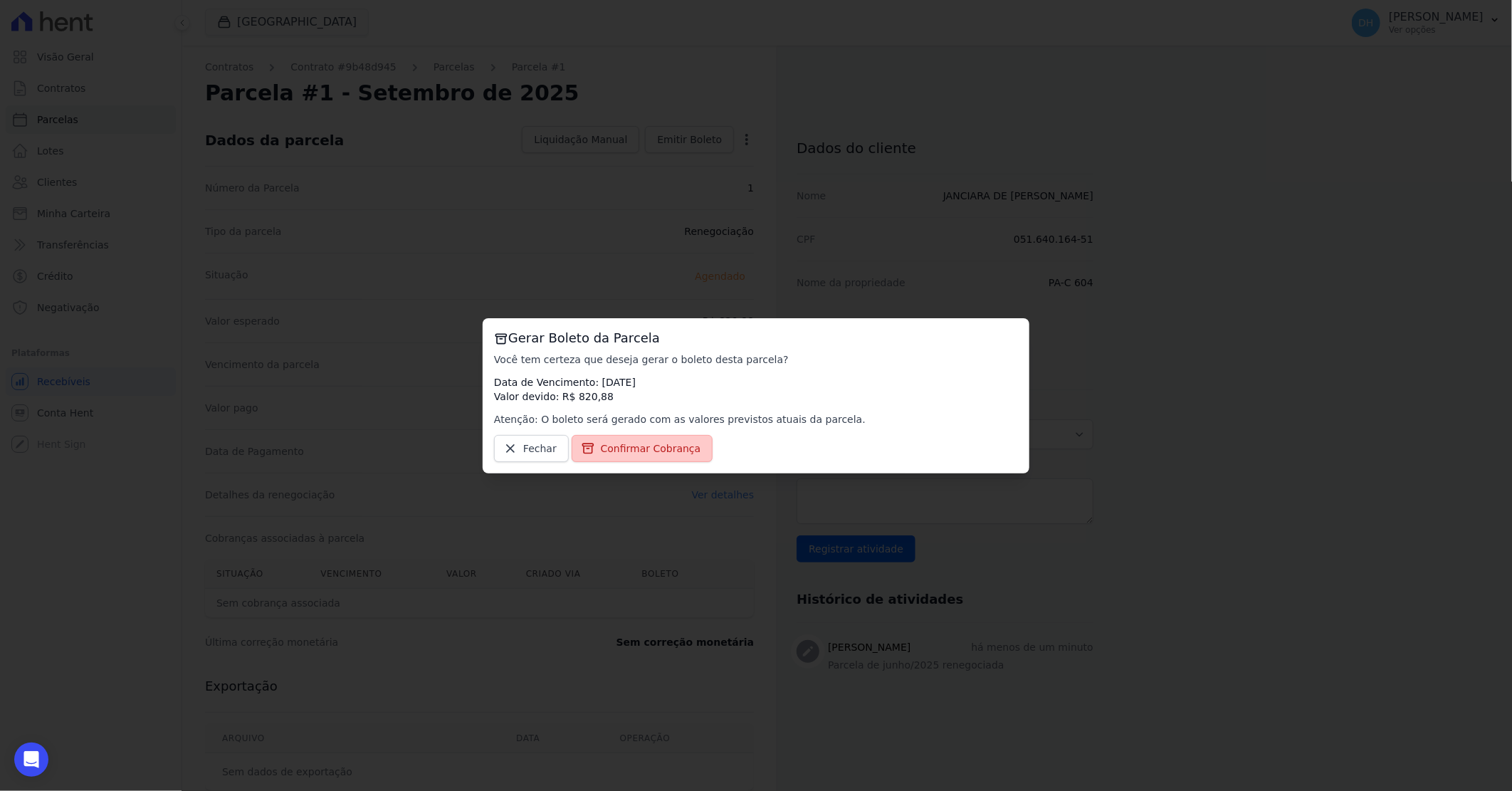
click at [656, 452] on span "Confirmar Cobrança" at bounding box center [651, 448] width 100 height 14
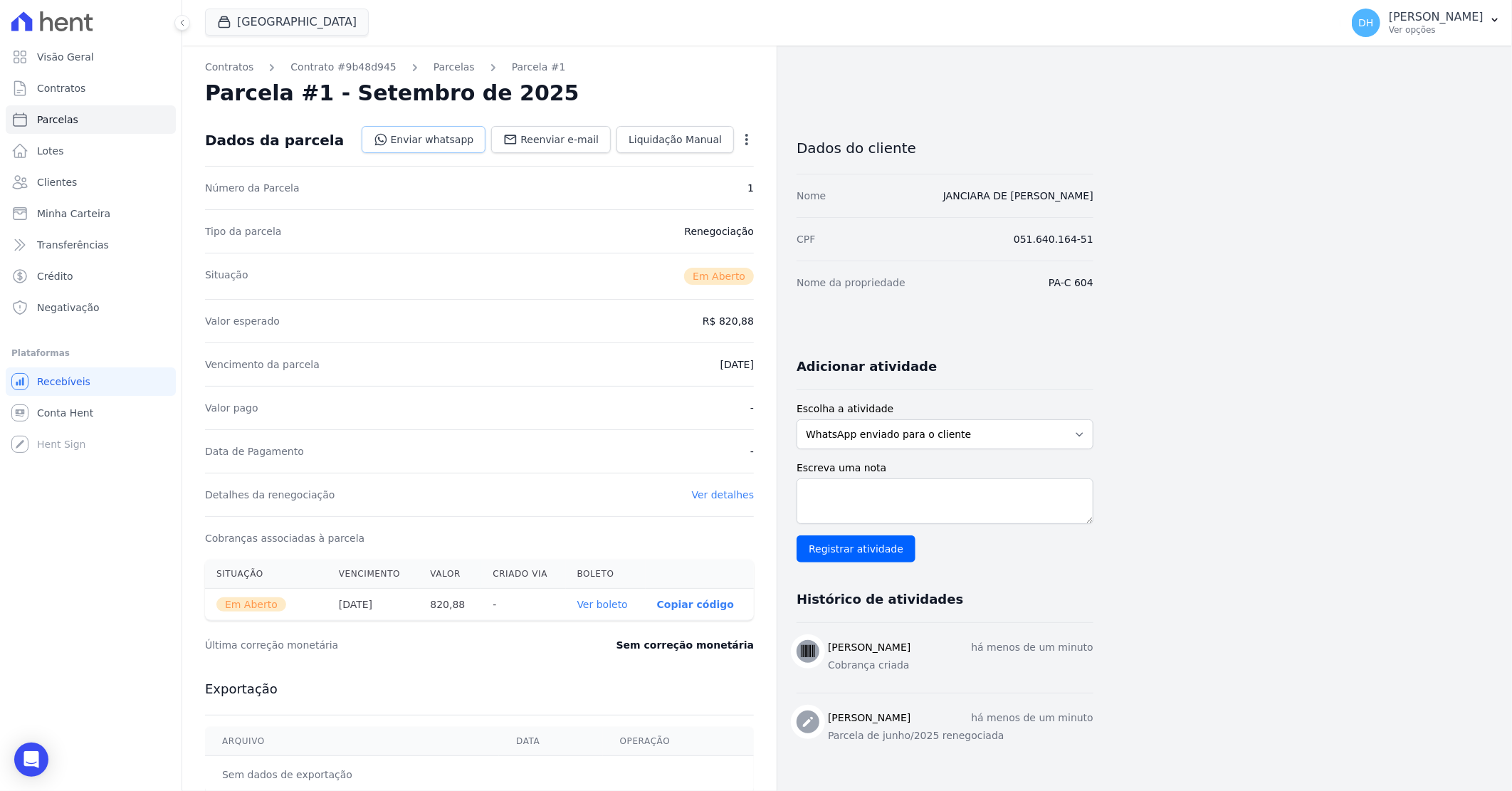
click at [446, 139] on link "Enviar whatsapp" at bounding box center [423, 139] width 125 height 27
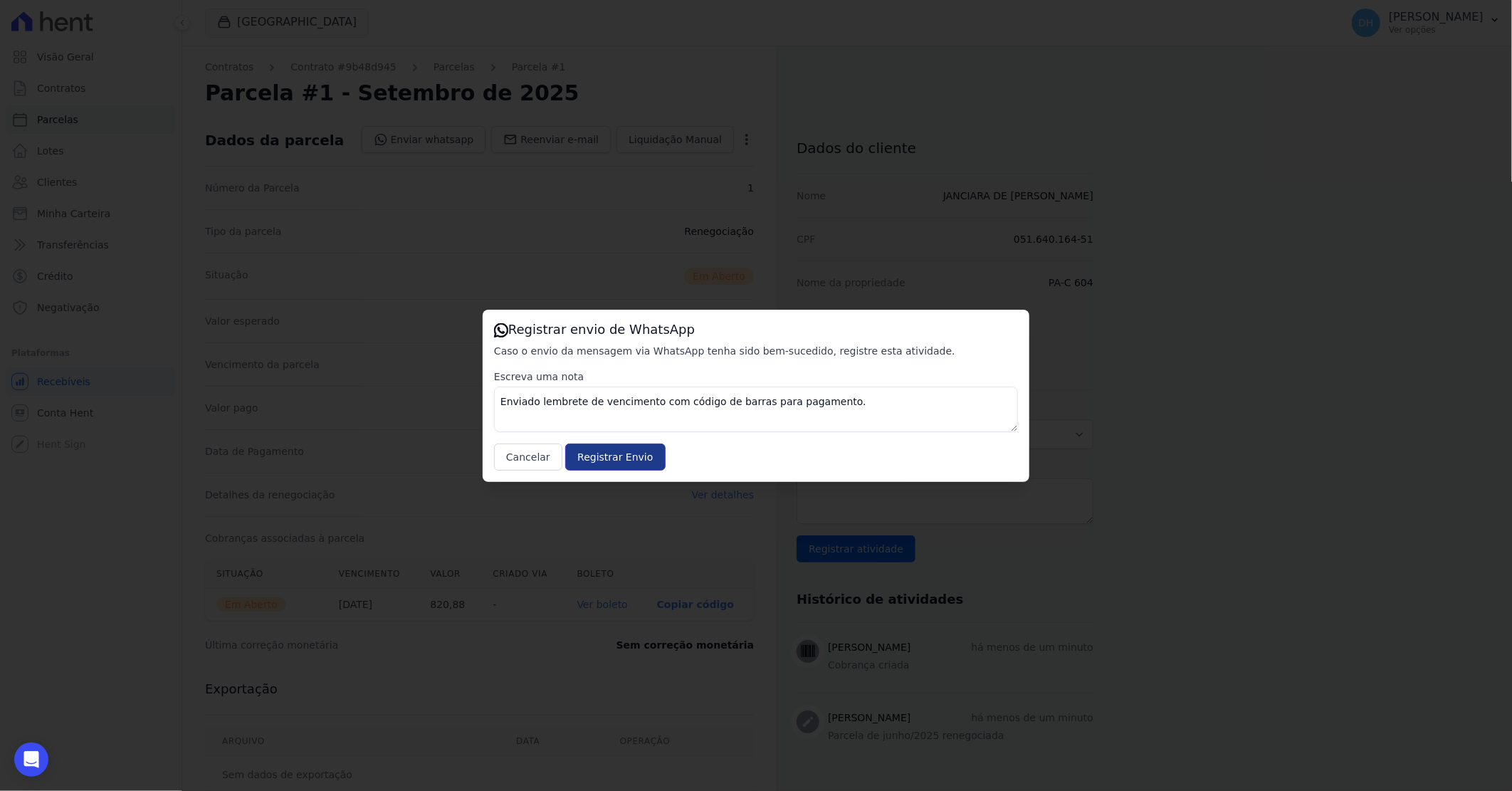
click at [589, 459] on input "Registrar Envio" at bounding box center [615, 456] width 100 height 27
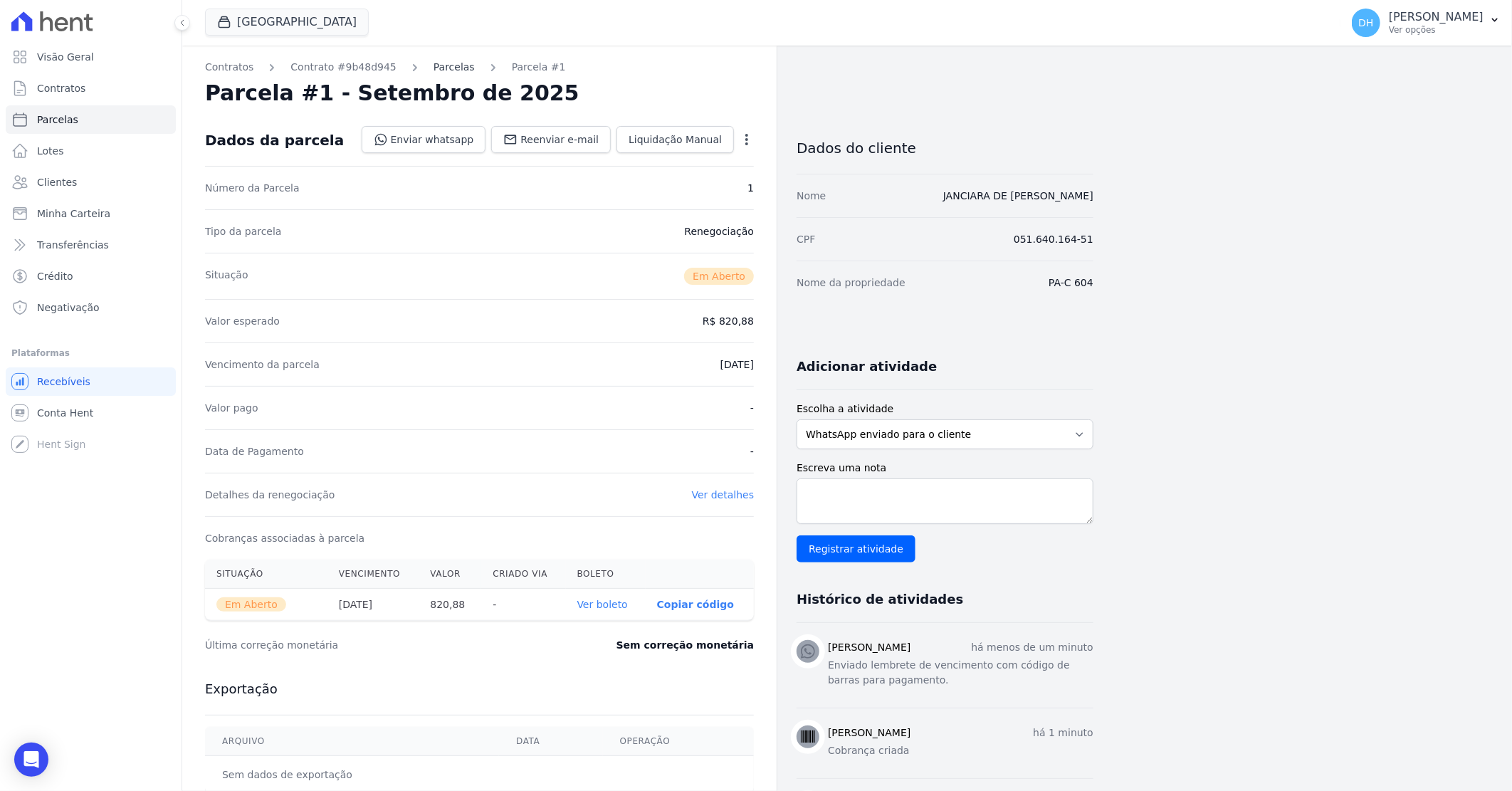
click at [437, 64] on link "Parcelas" at bounding box center [453, 67] width 41 height 15
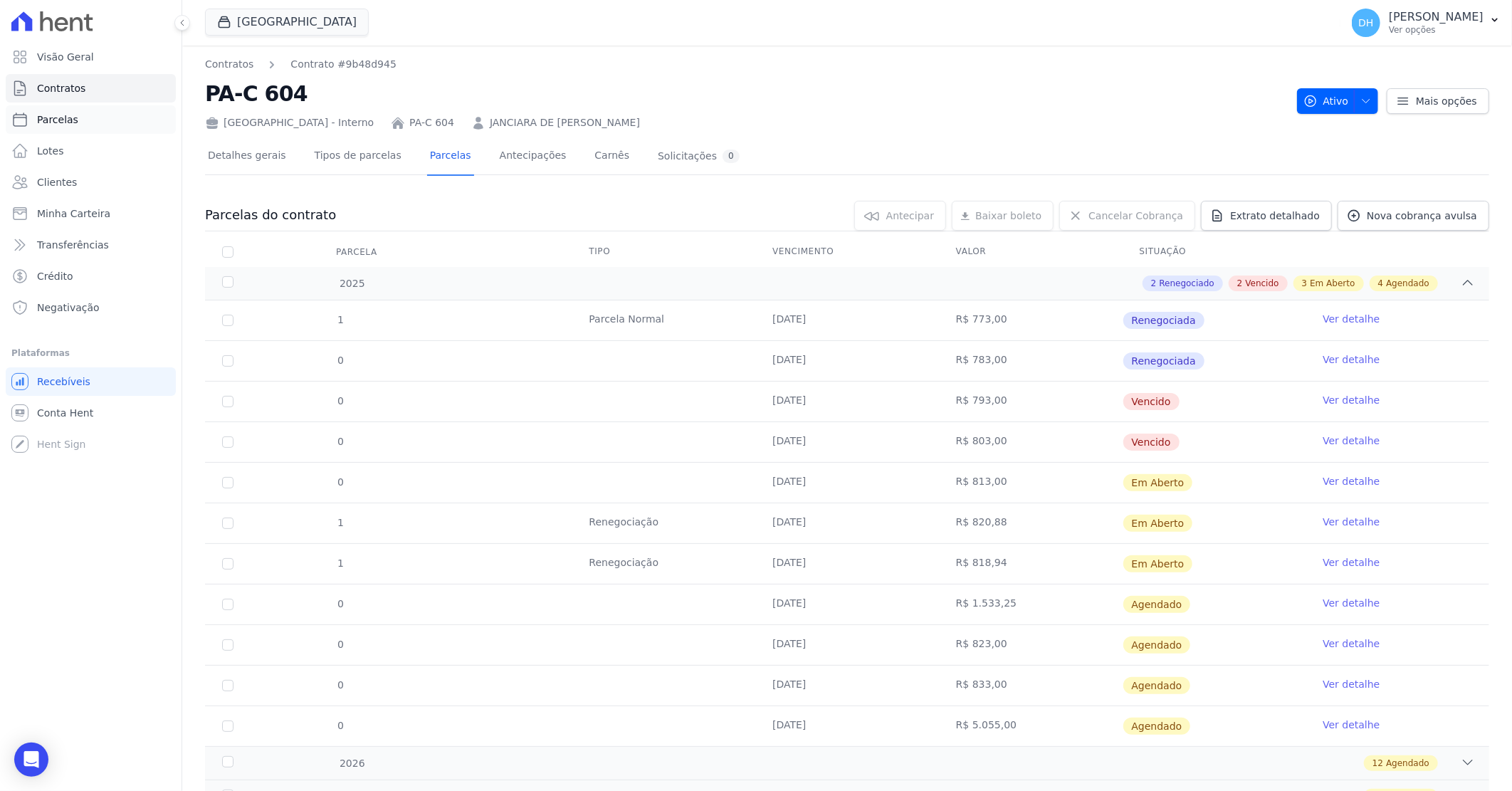
click at [68, 123] on span "Parcelas" at bounding box center [57, 120] width 41 height 14
select select
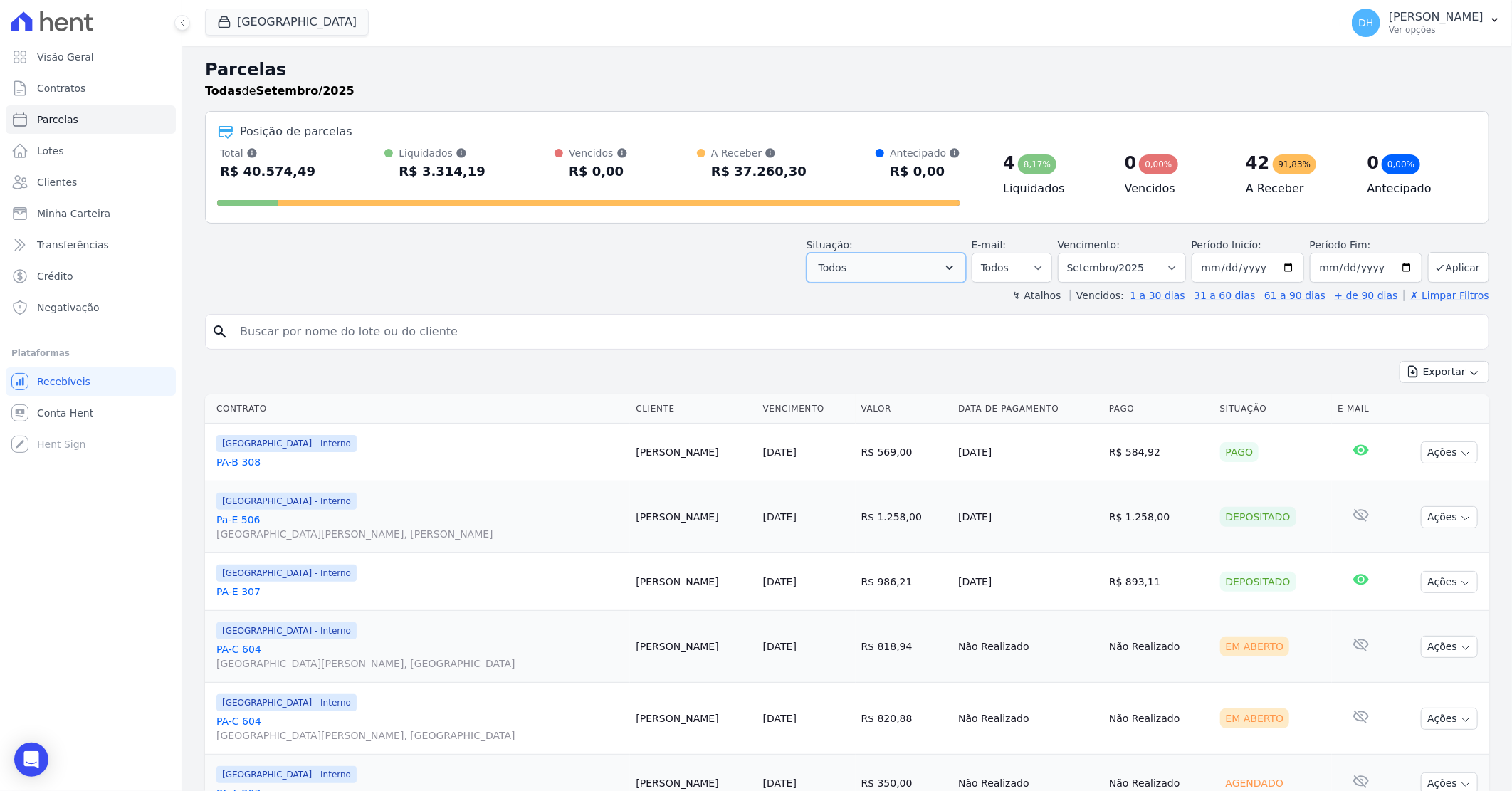
click at [943, 267] on button "Todos" at bounding box center [887, 268] width 160 height 30
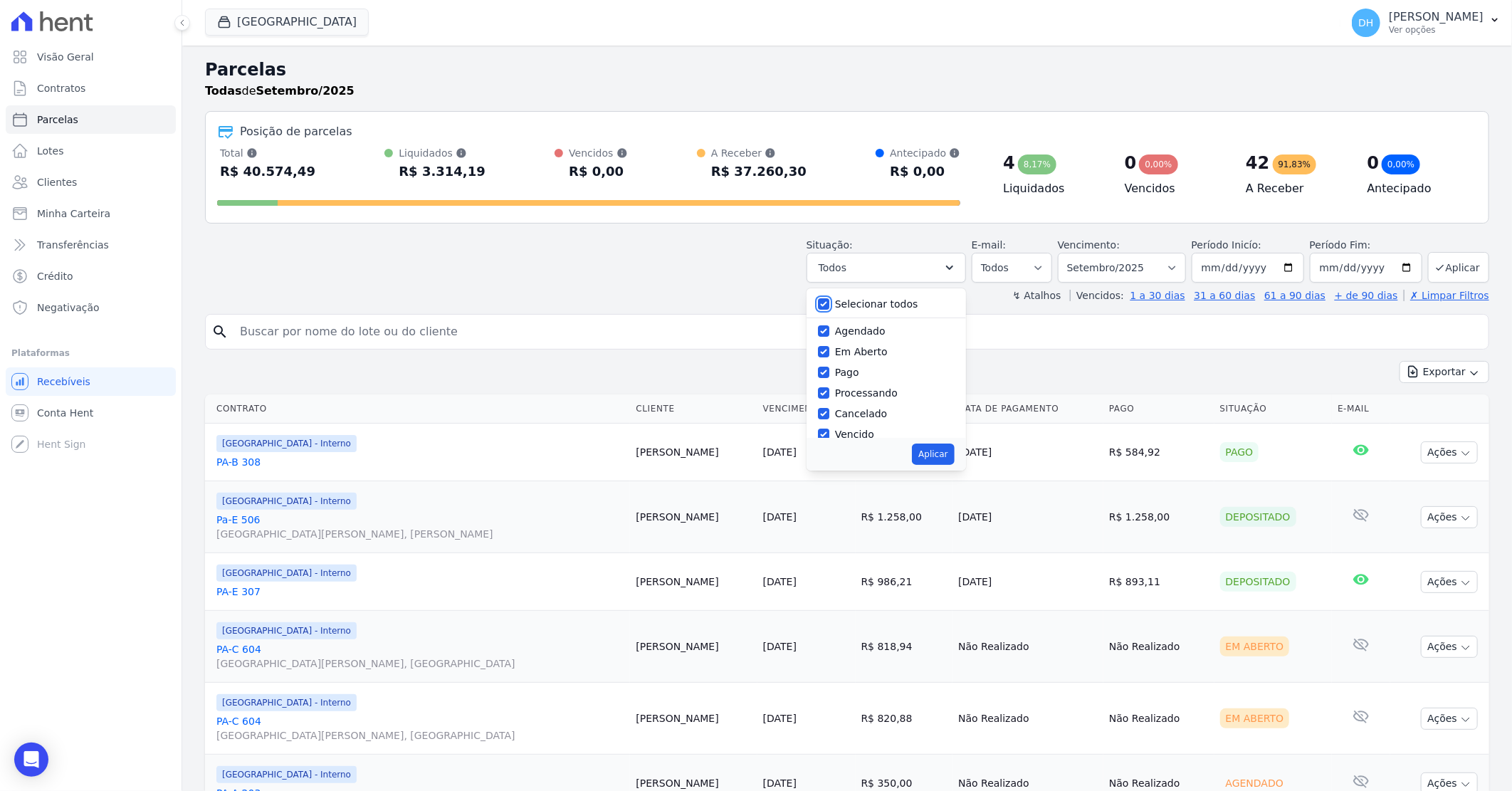
click at [829, 301] on input "Selecionar todos" at bounding box center [823, 304] width 11 height 11
checkbox input "false"
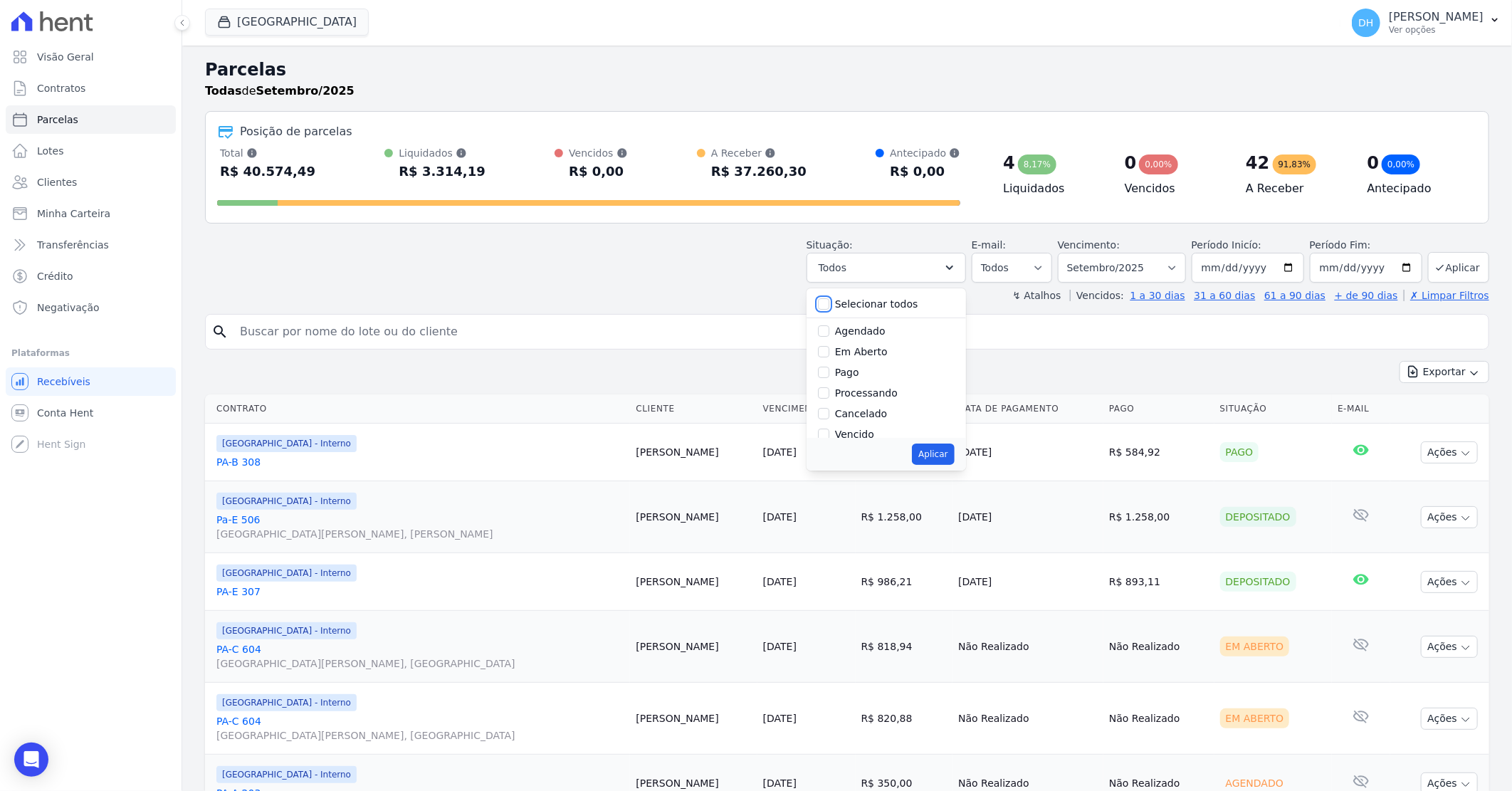
checkbox input "false"
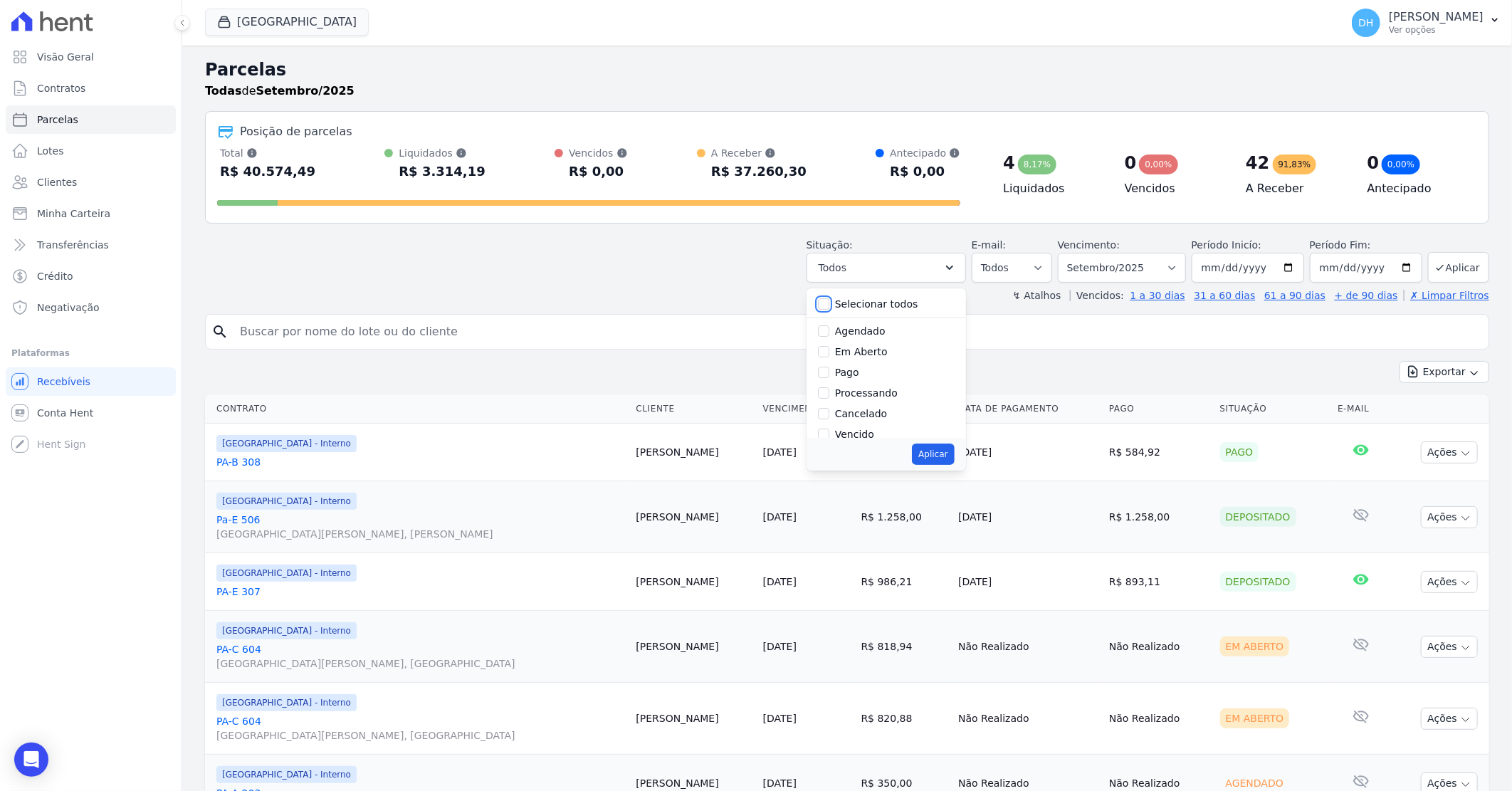
checkbox input "false"
click at [829, 326] on input "Agendado" at bounding box center [823, 331] width 11 height 11
checkbox input "true"
click at [829, 350] on input "Em Aberto" at bounding box center [823, 351] width 11 height 11
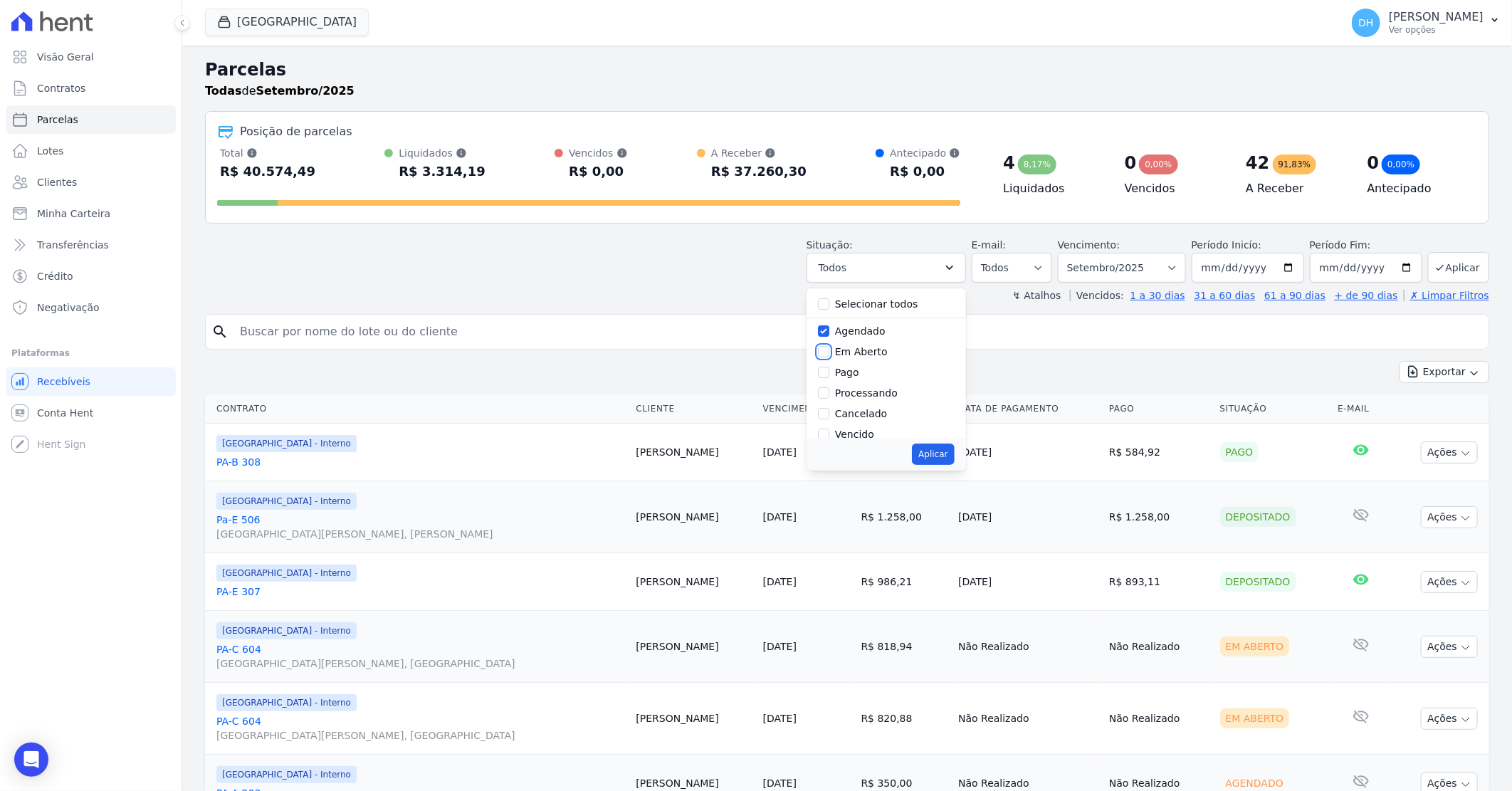
checkbox input "true"
click at [1050, 267] on select "Todos Lido Não-lido" at bounding box center [1012, 268] width 81 height 30
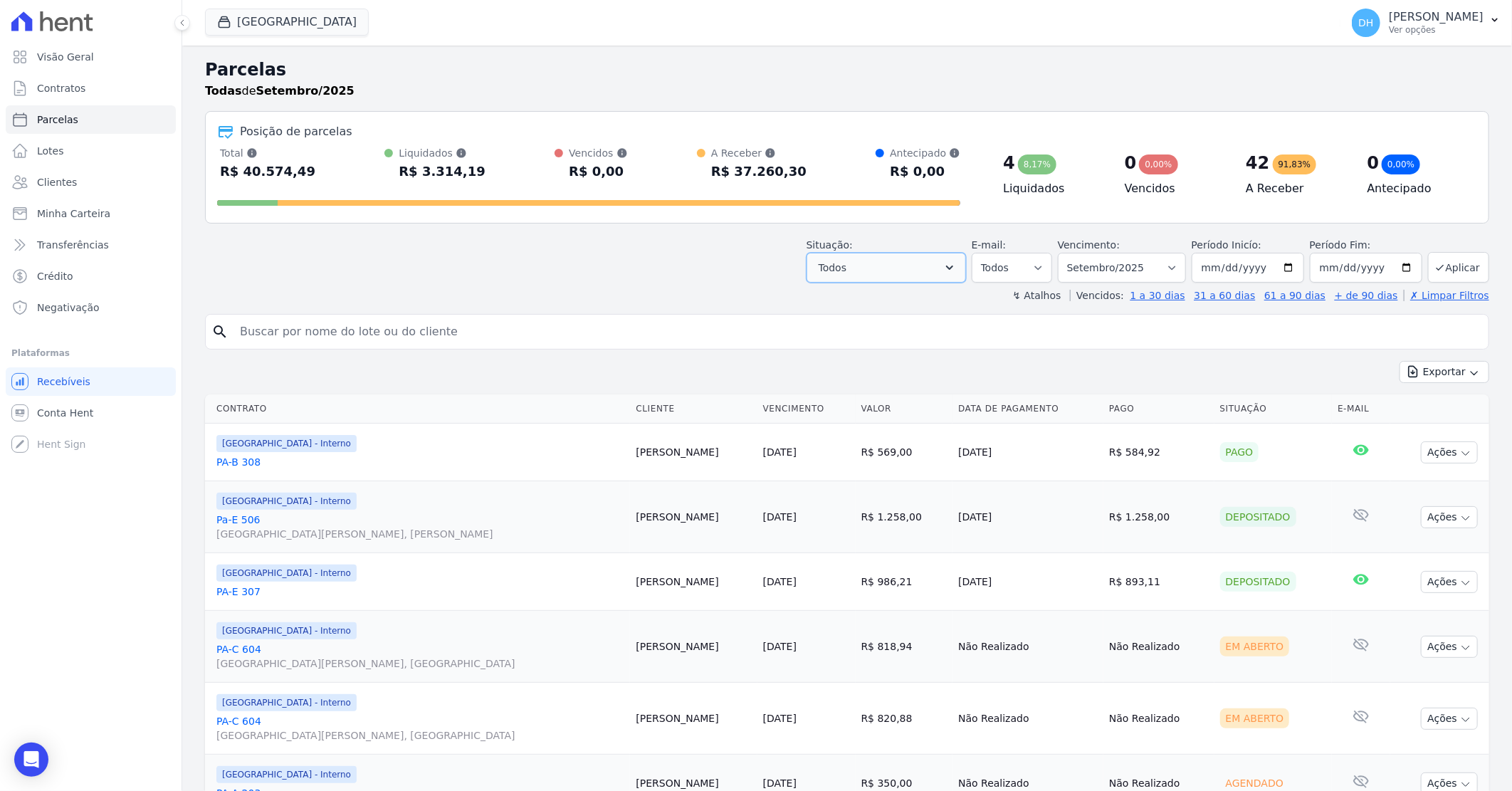
click at [904, 271] on button "Todos" at bounding box center [887, 268] width 160 height 30
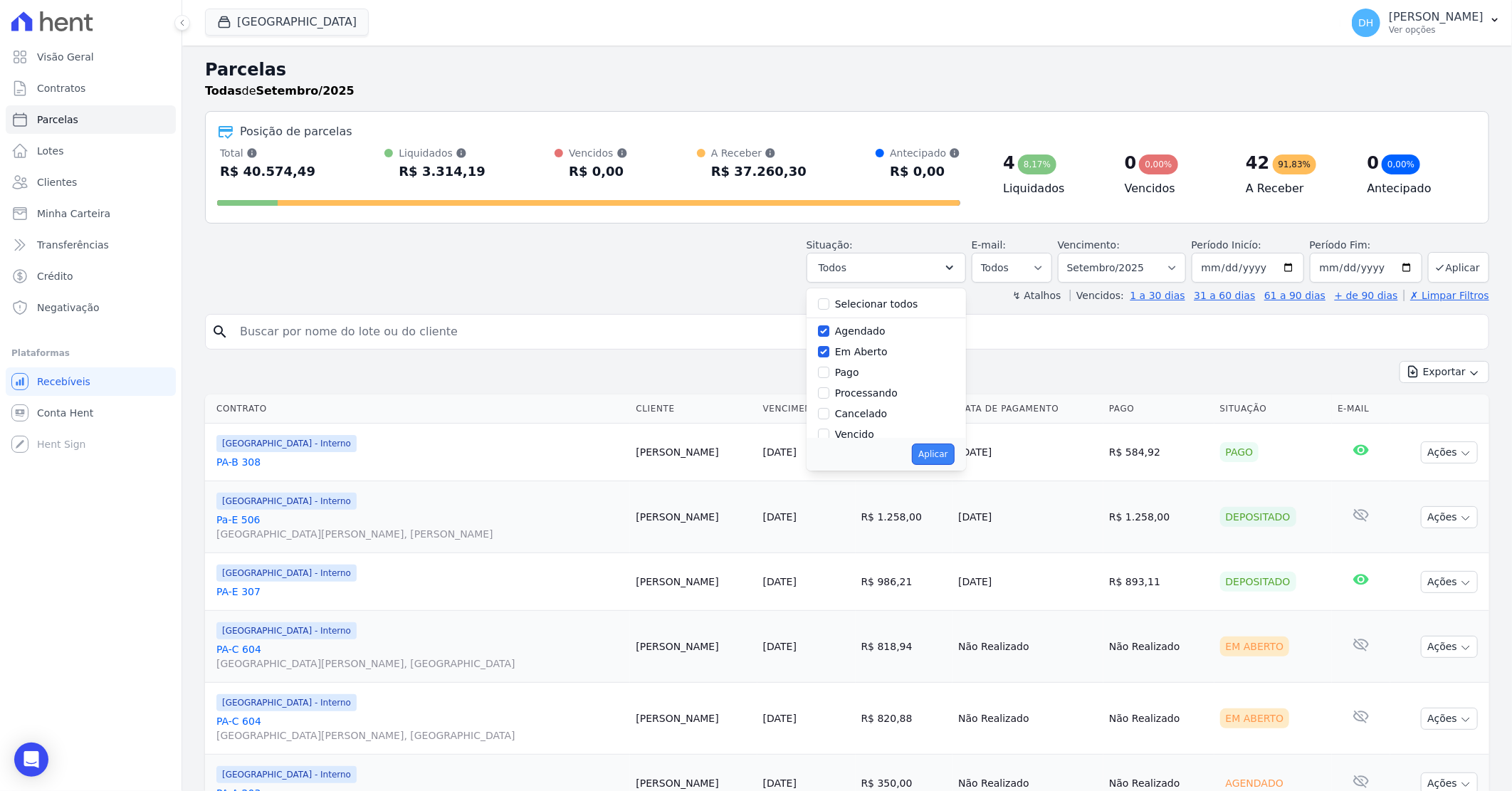
click at [952, 456] on button "Aplicar" at bounding box center [933, 453] width 42 height 21
select select "scheduled"
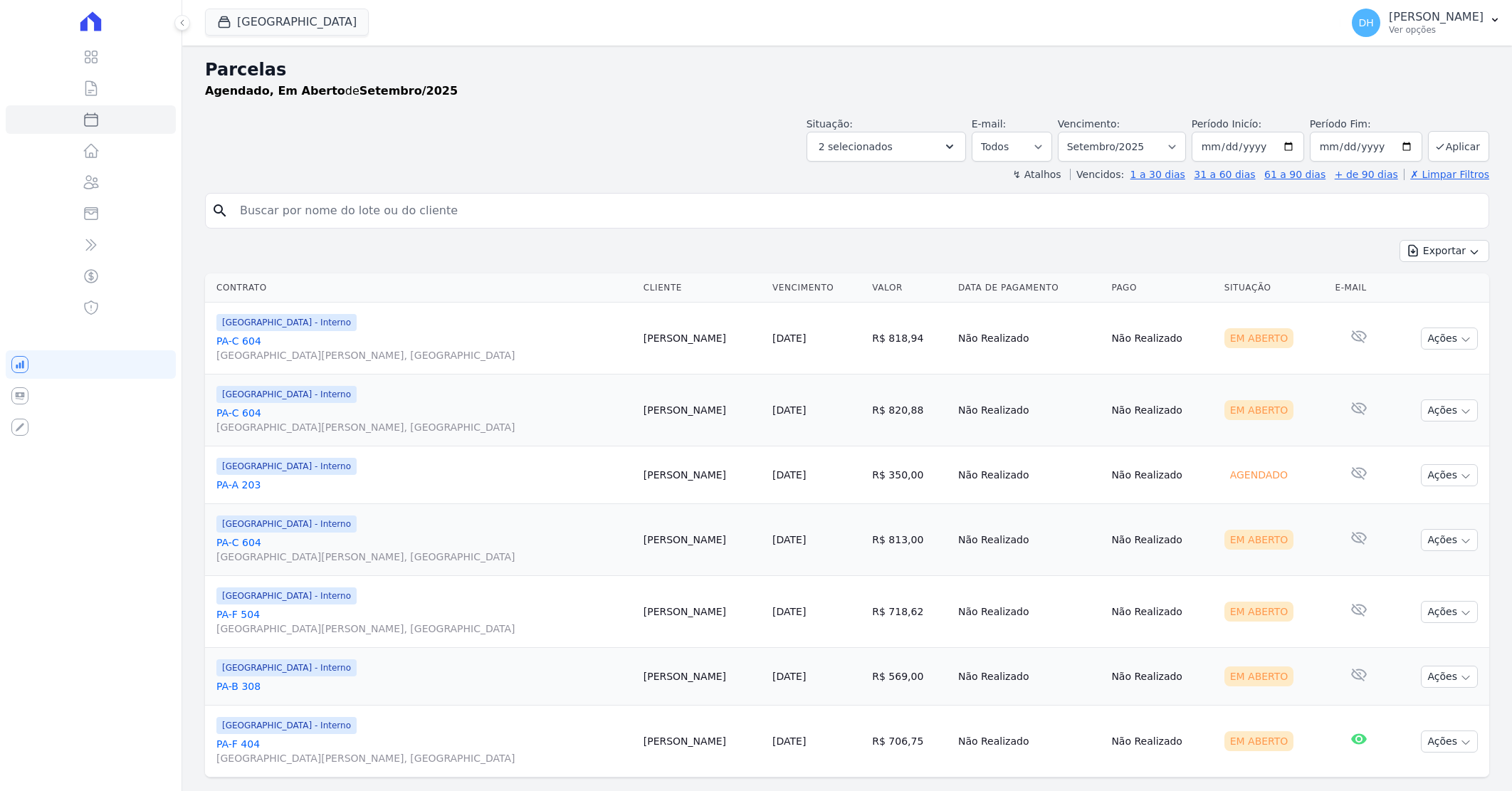
select select
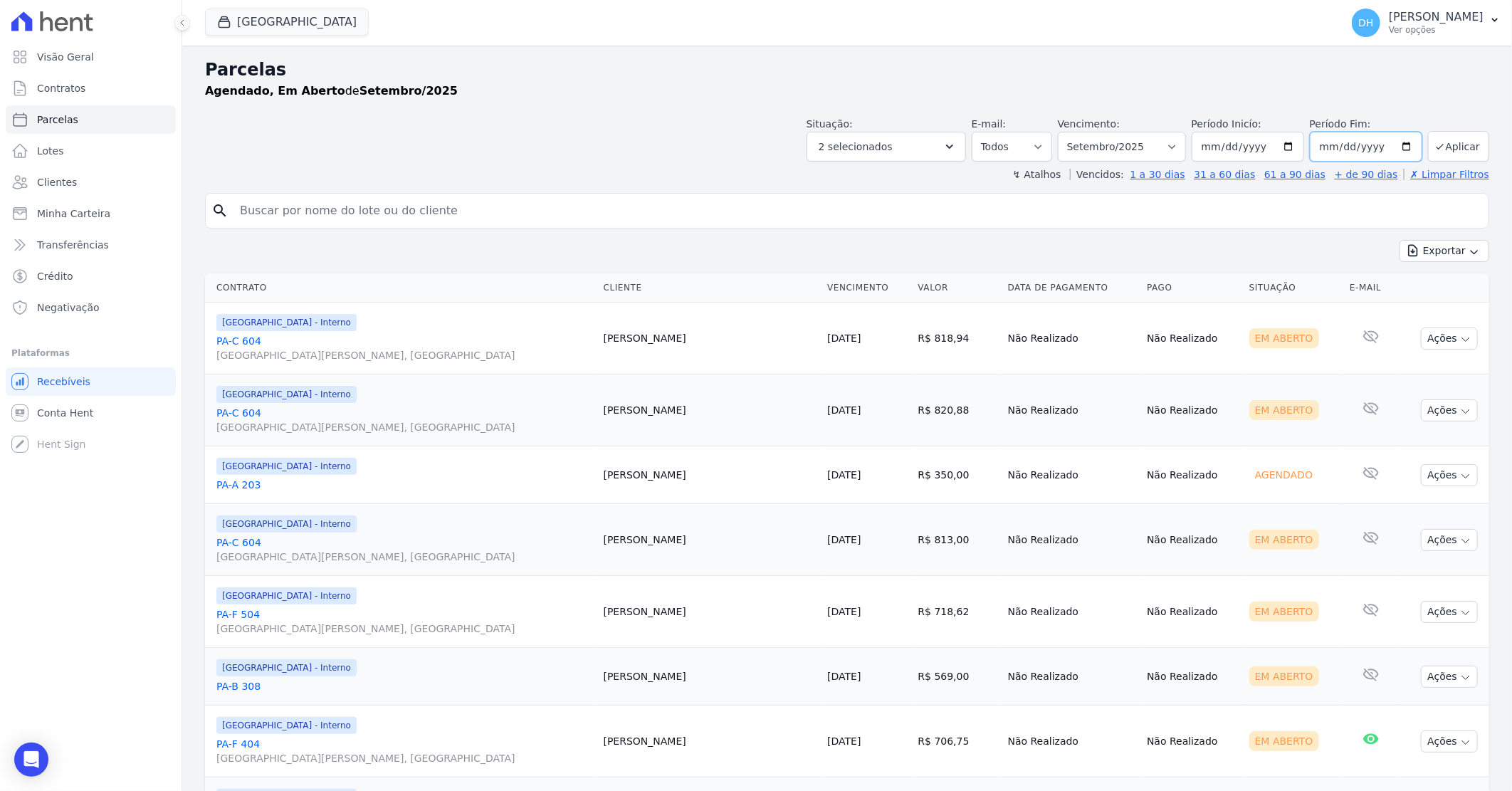
click at [1392, 146] on input "[DATE]" at bounding box center [1365, 147] width 113 height 30
type input "[DATE]"
click at [1450, 148] on button "Aplicar" at bounding box center [1458, 146] width 61 height 31
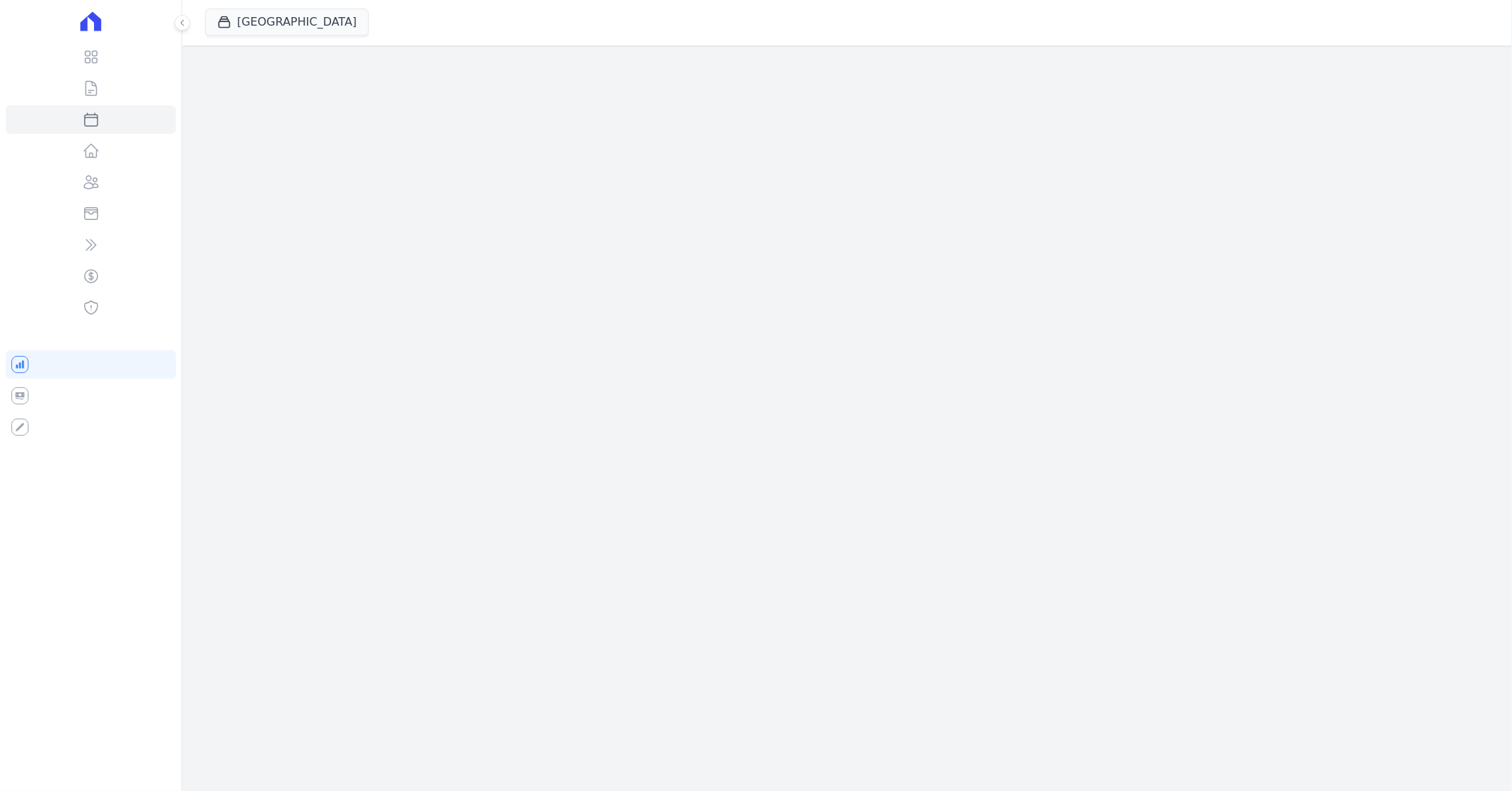
select select
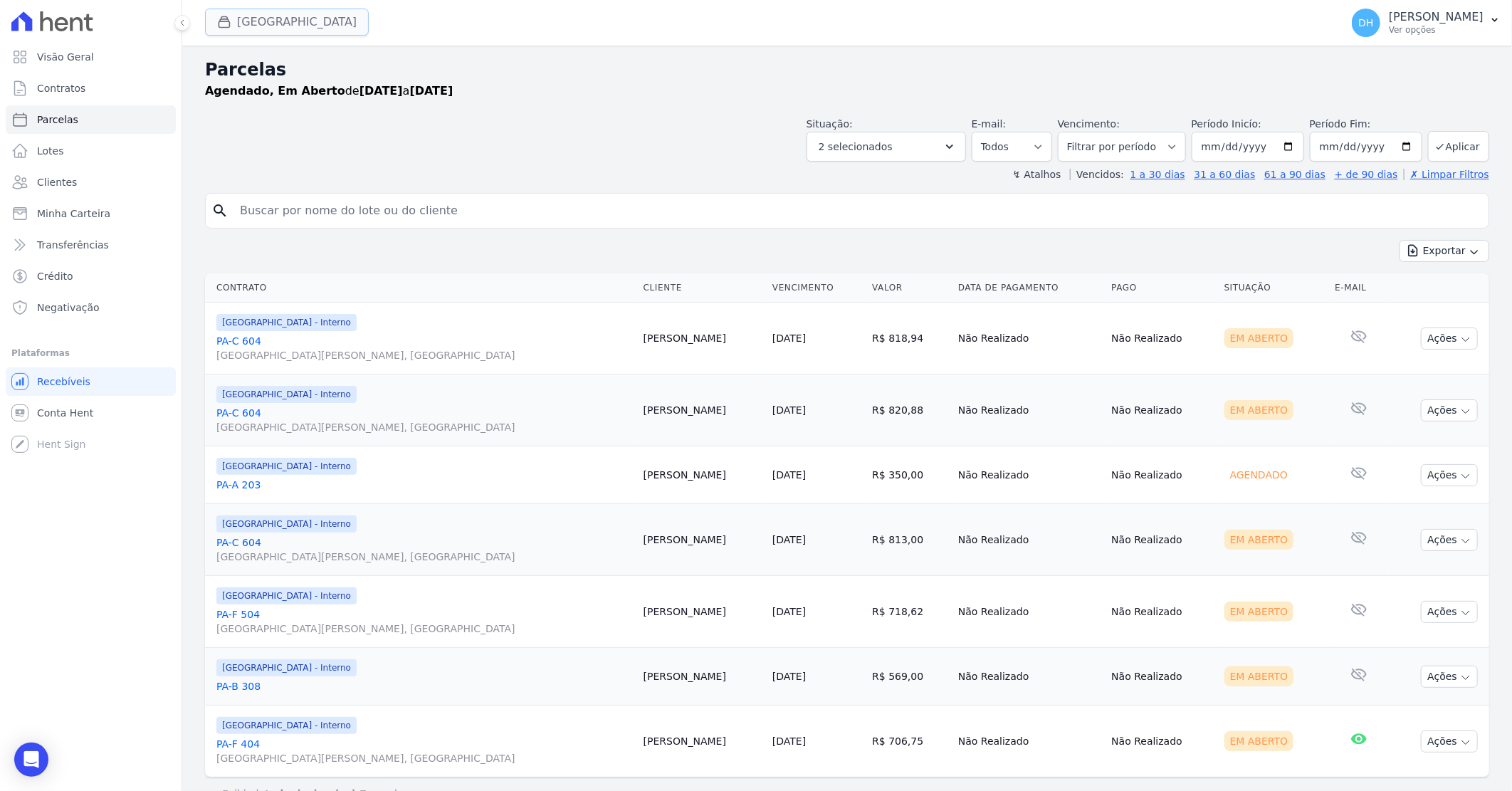
click at [309, 18] on button "[GEOGRAPHIC_DATA]" at bounding box center [287, 22] width 164 height 27
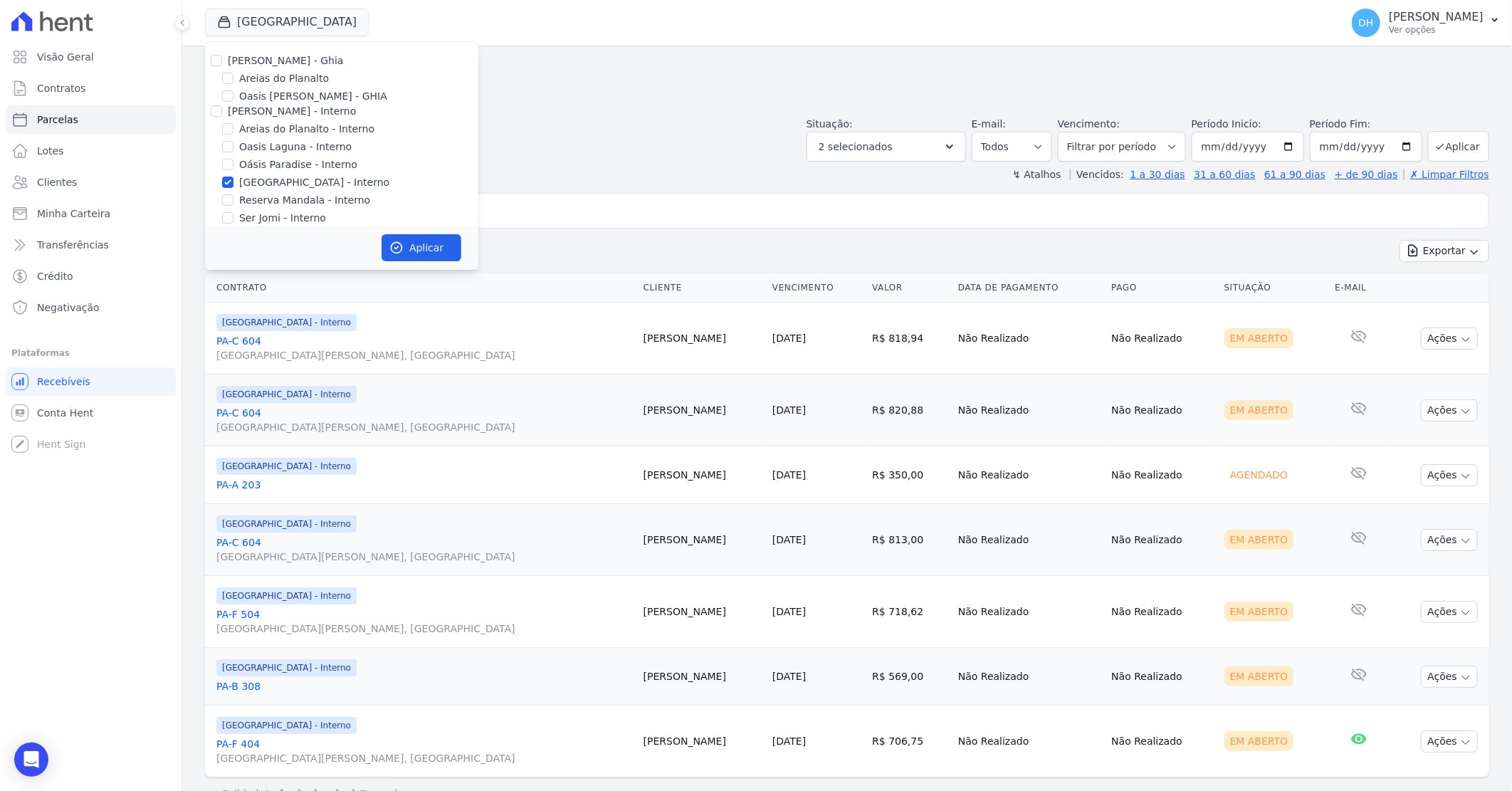
click at [573, 136] on div "Situação: Agendado Em Aberto Pago Processando Cancelado Vencido Transferindo De…" at bounding box center [847, 136] width 1284 height 51
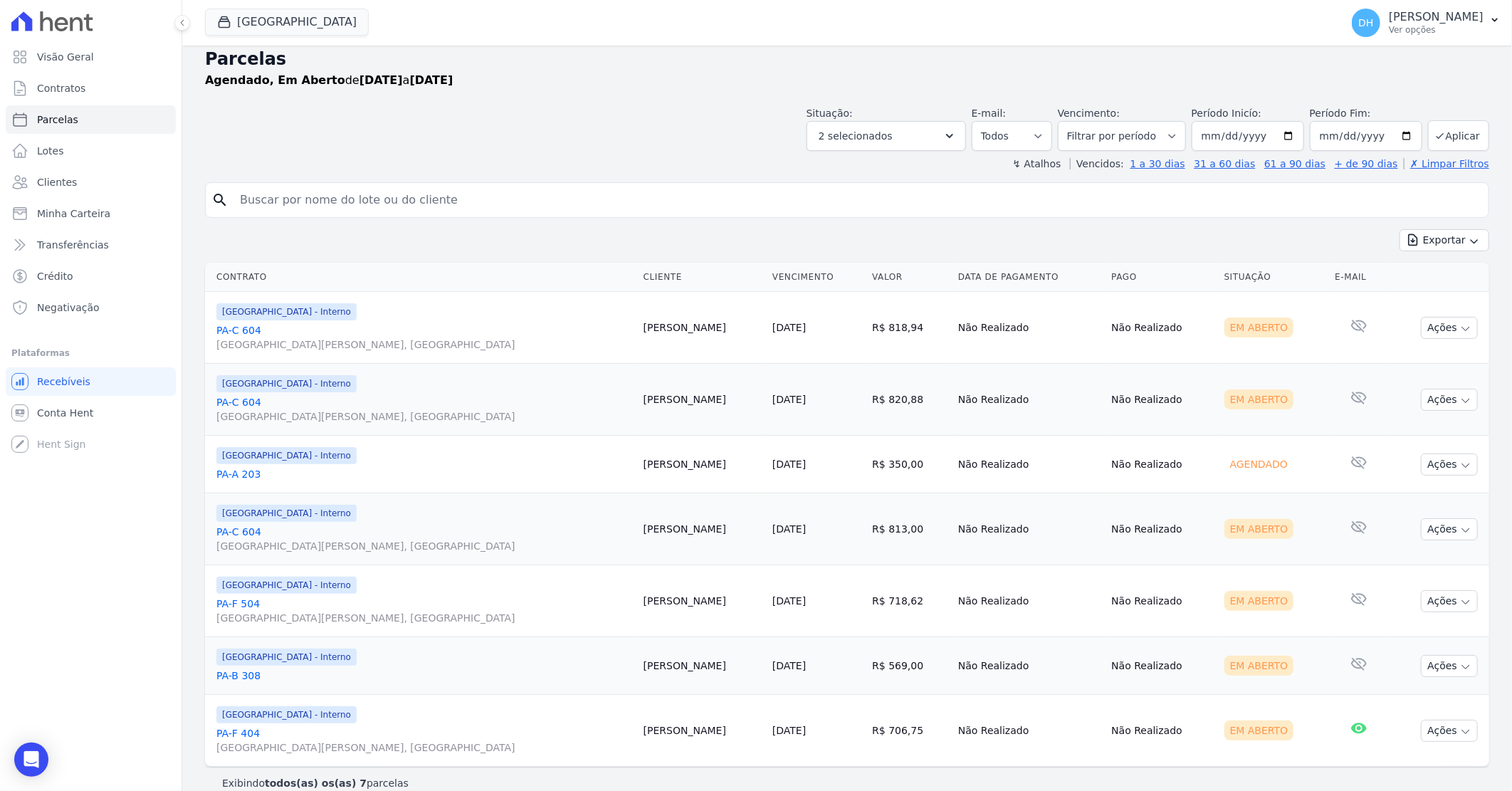
scroll to position [31, 0]
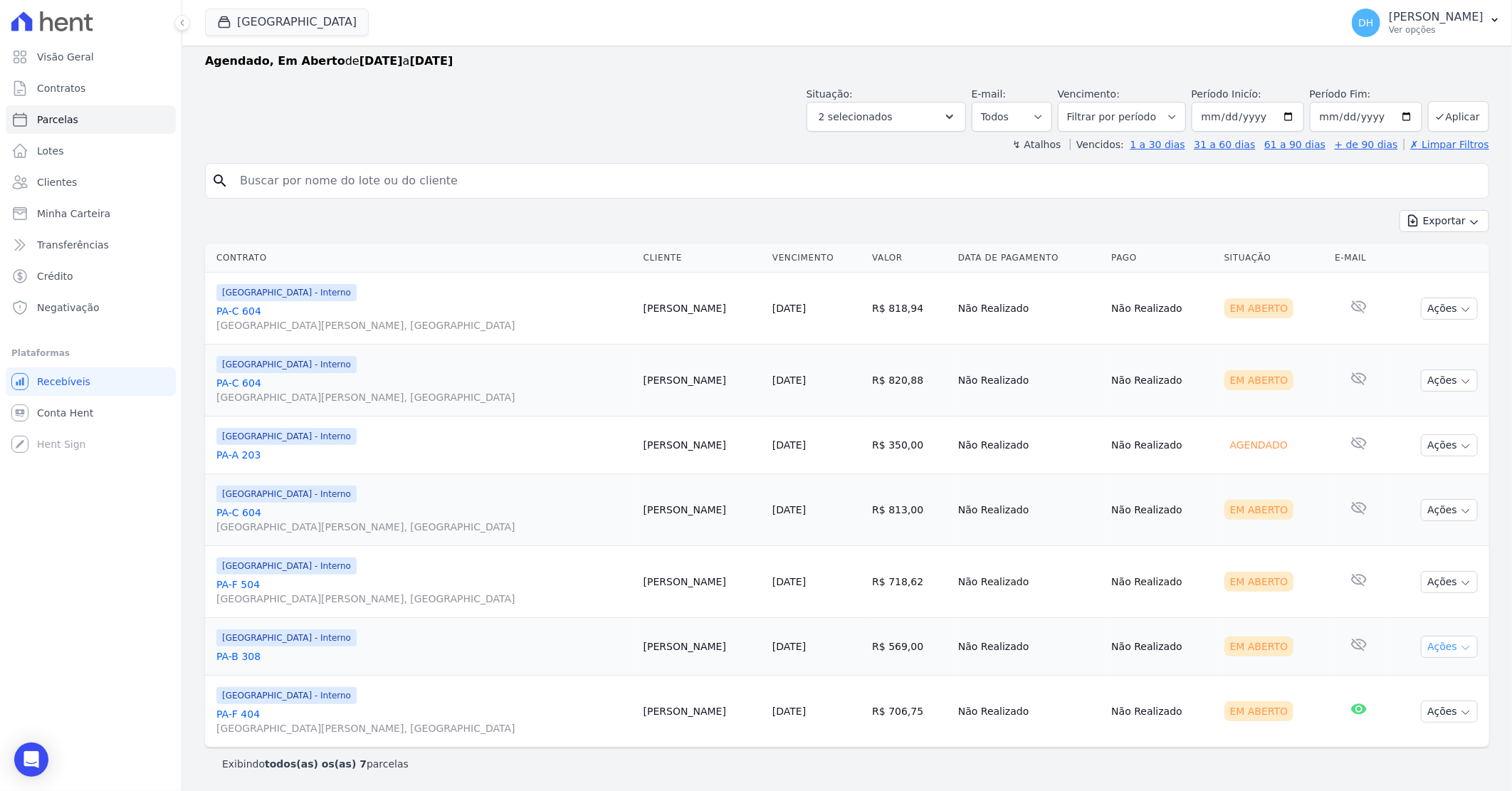
click at [1421, 650] on button "Ações" at bounding box center [1449, 646] width 57 height 22
click at [1385, 735] on link "Enviar whatsapp" at bounding box center [1443, 731] width 137 height 26
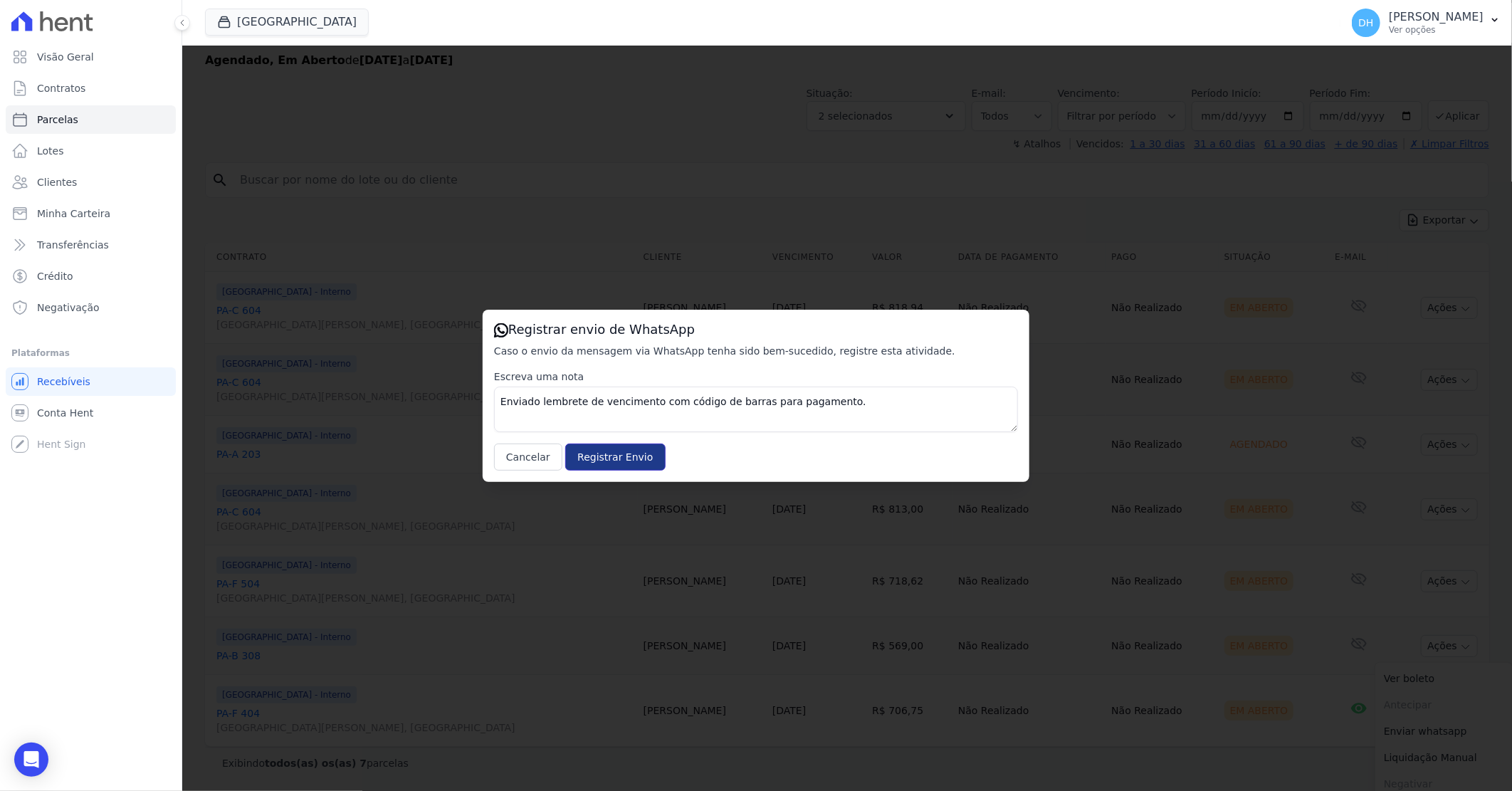
click at [615, 452] on input "Registrar Envio" at bounding box center [615, 456] width 100 height 27
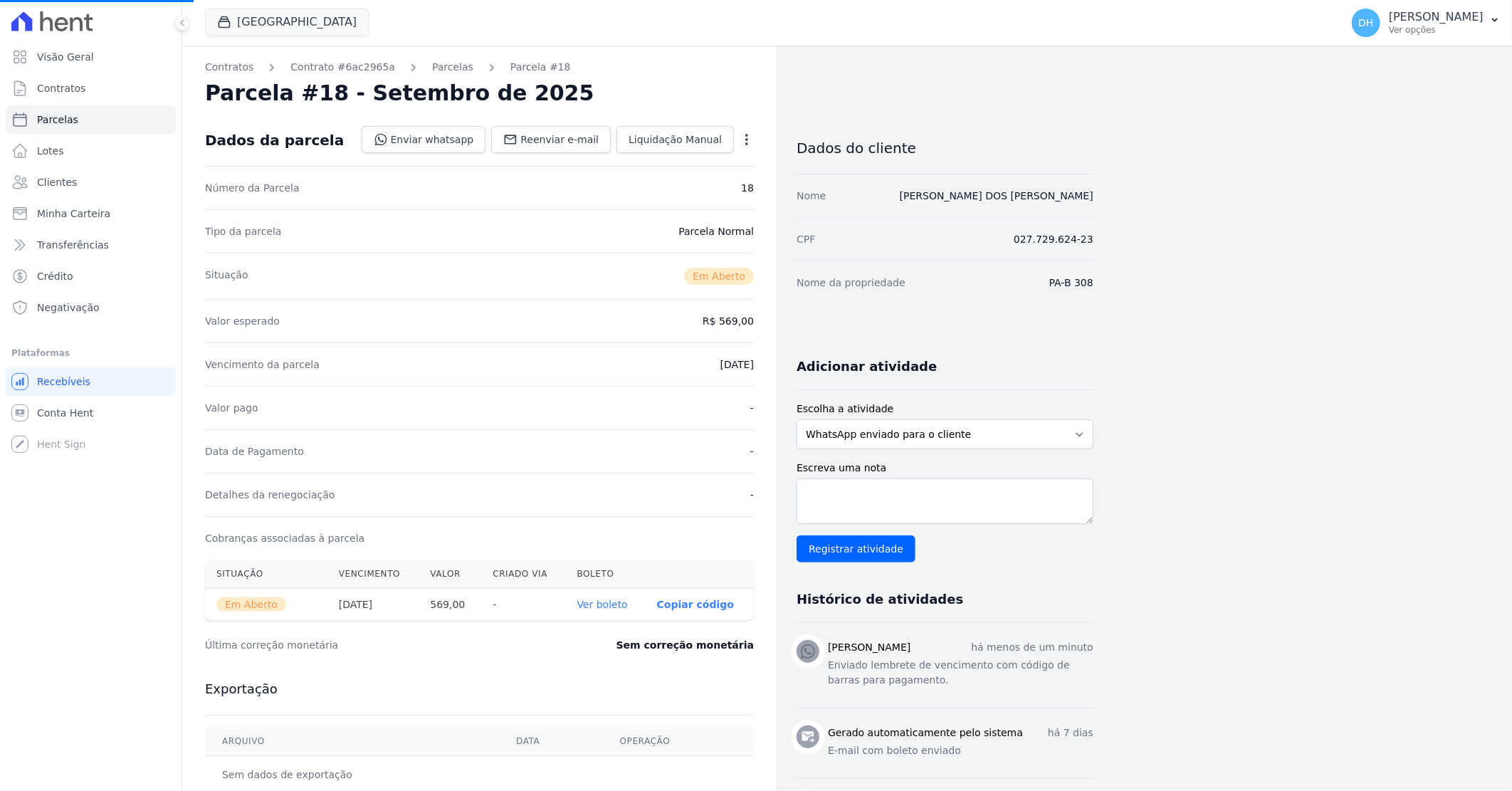
select select
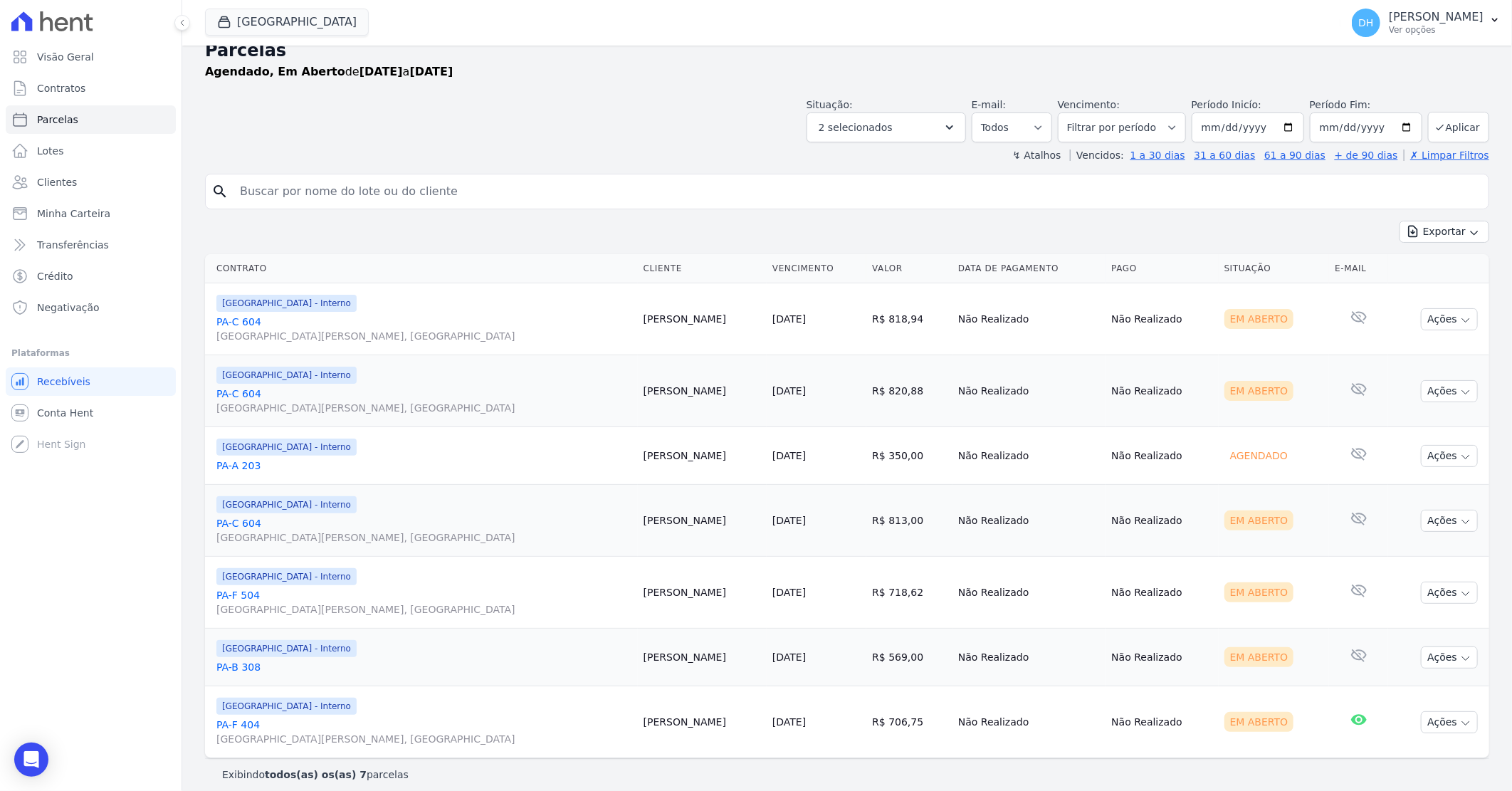
scroll to position [31, 0]
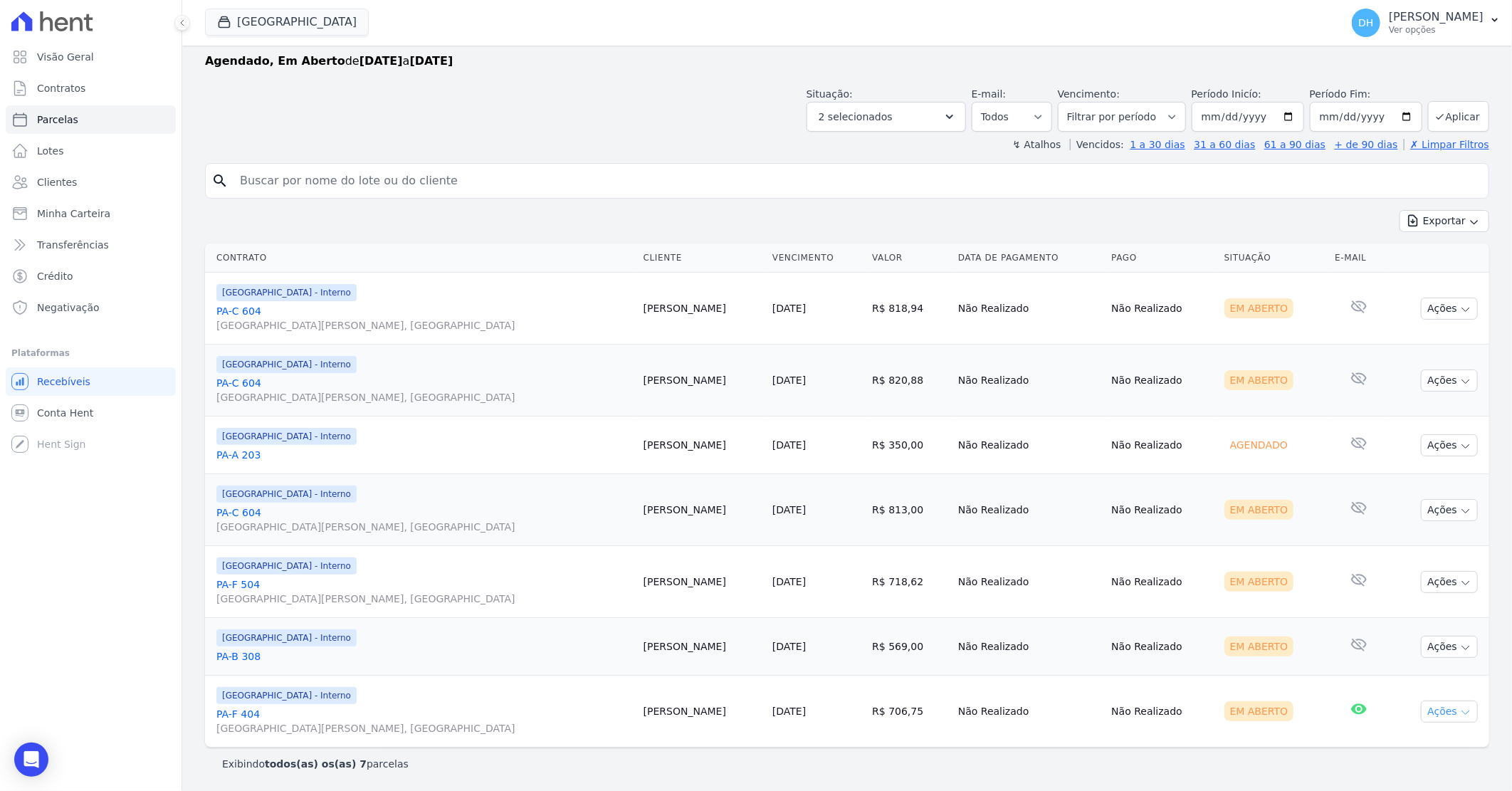
click at [1445, 710] on button "Ações" at bounding box center [1449, 711] width 57 height 22
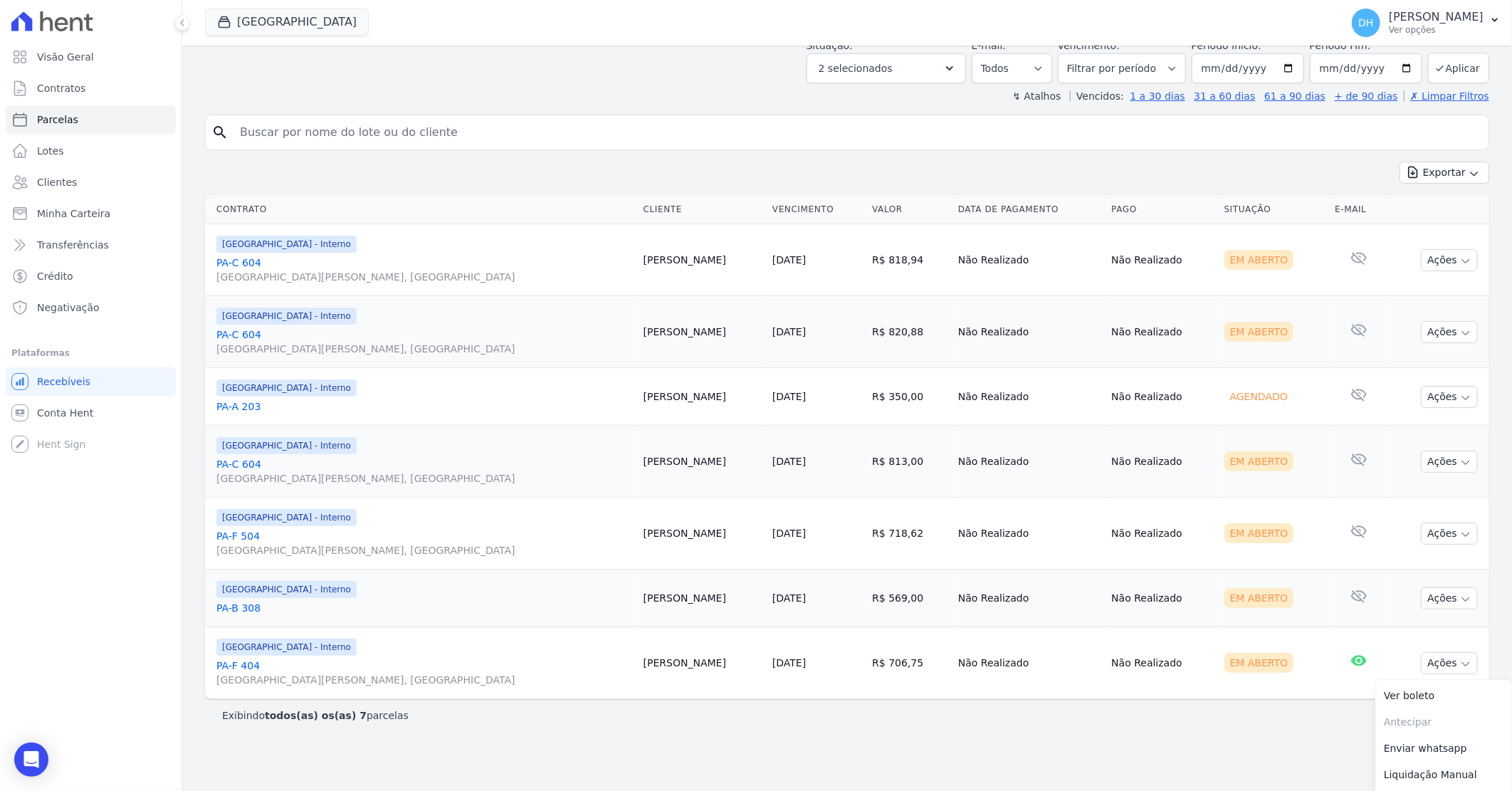
scroll to position [105, 0]
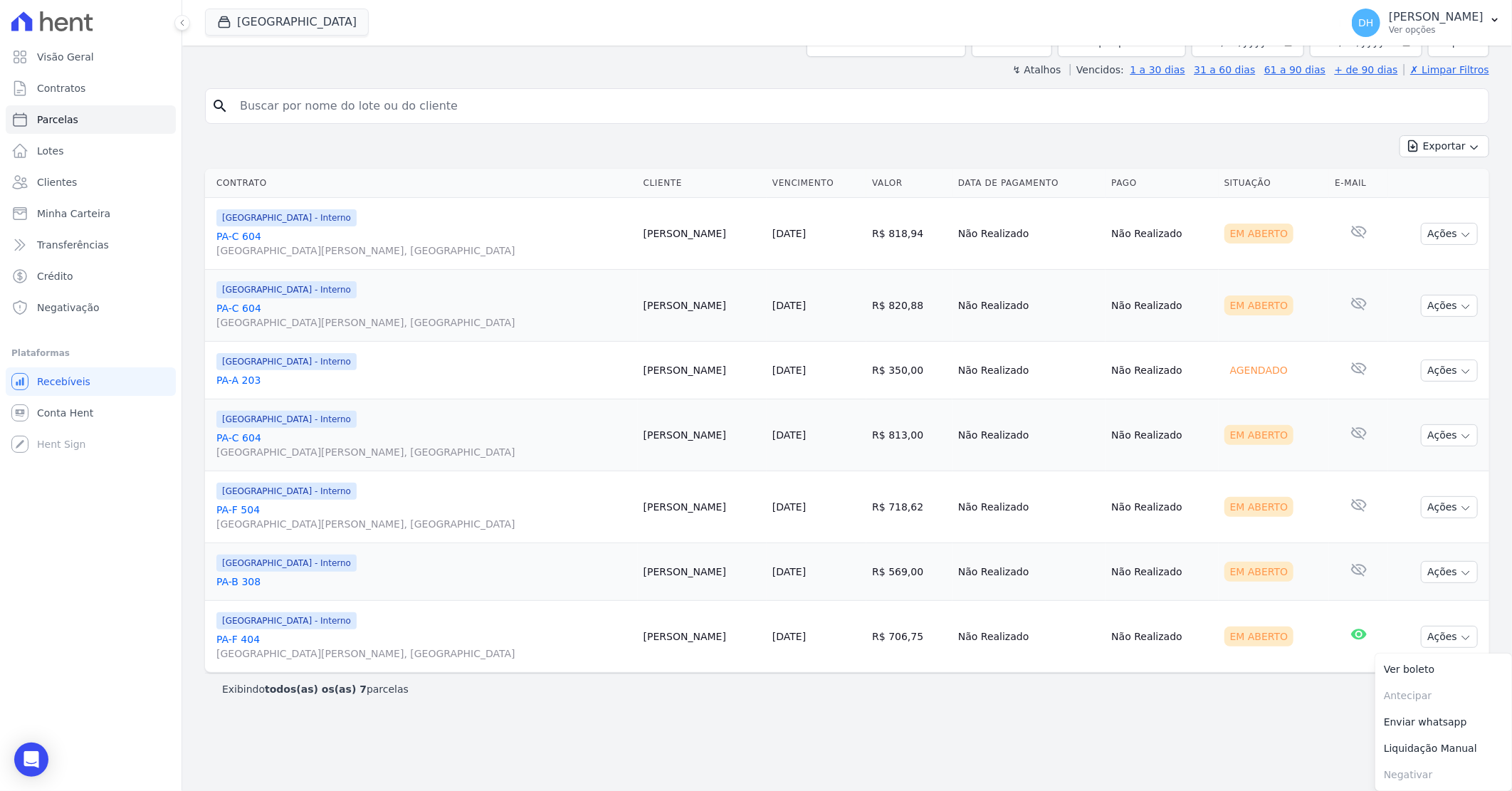
click at [1397, 716] on link "Enviar whatsapp" at bounding box center [1443, 722] width 137 height 26
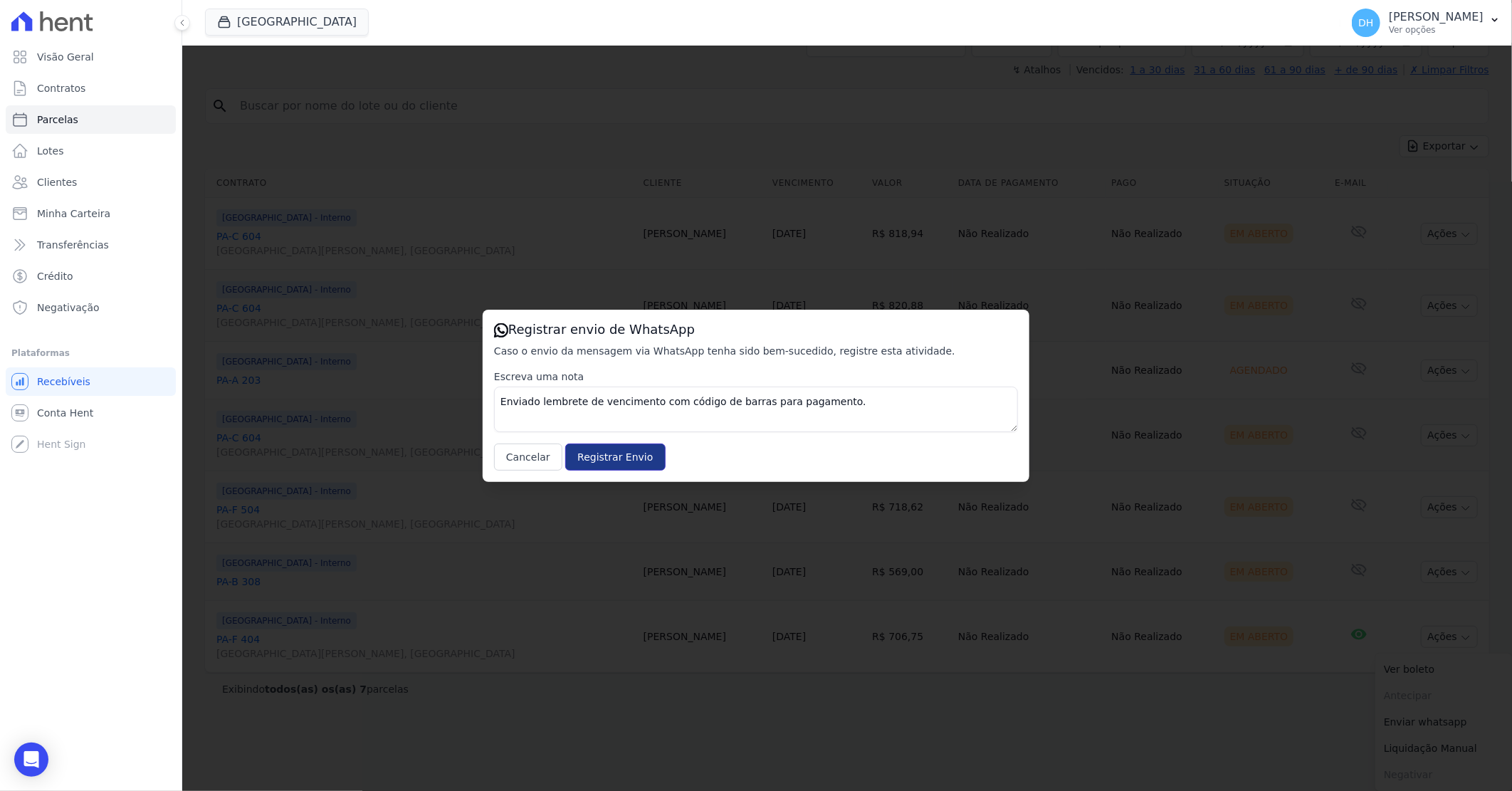
click at [603, 457] on input "Registrar Envio" at bounding box center [615, 456] width 100 height 27
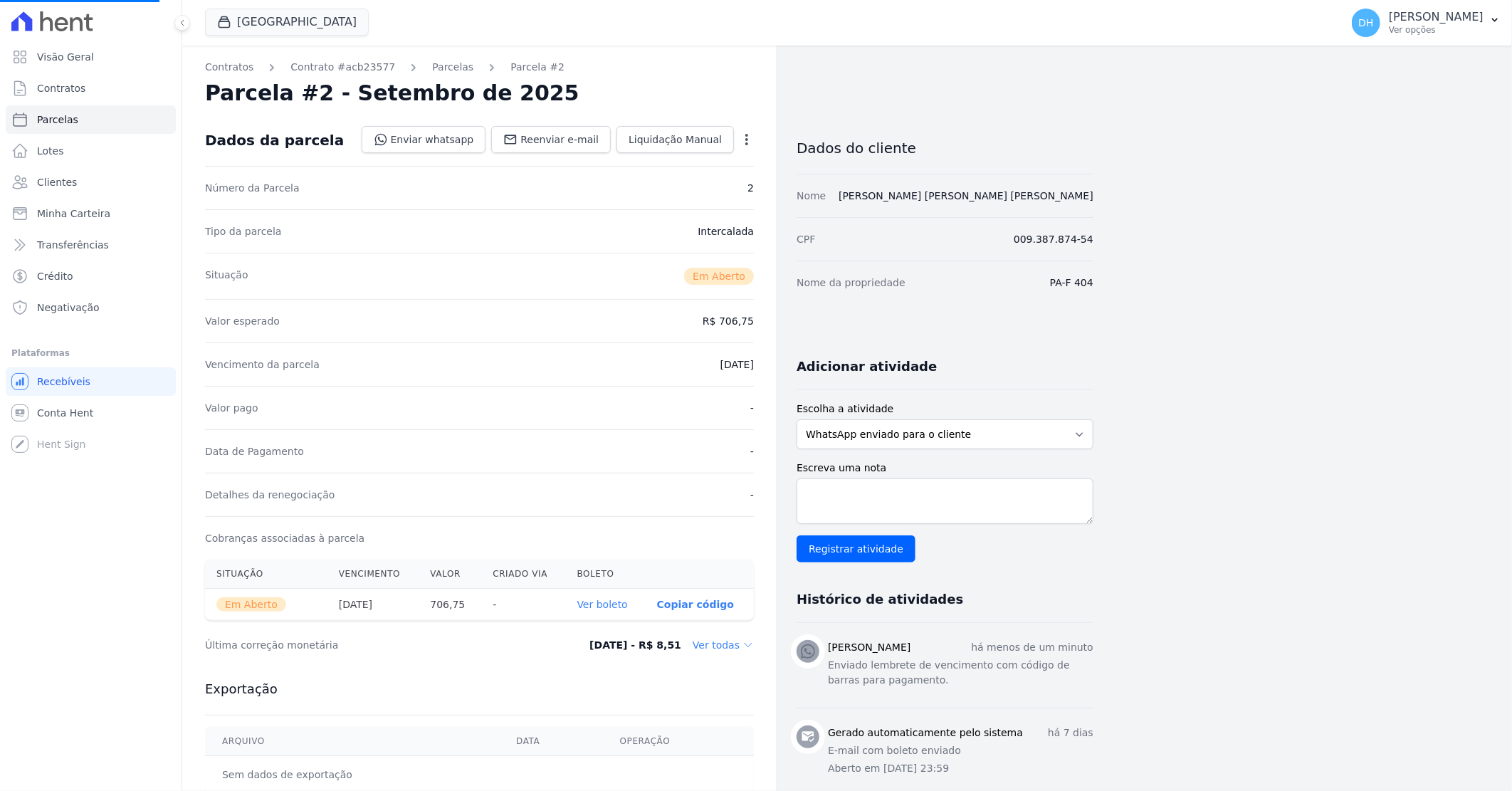
select select
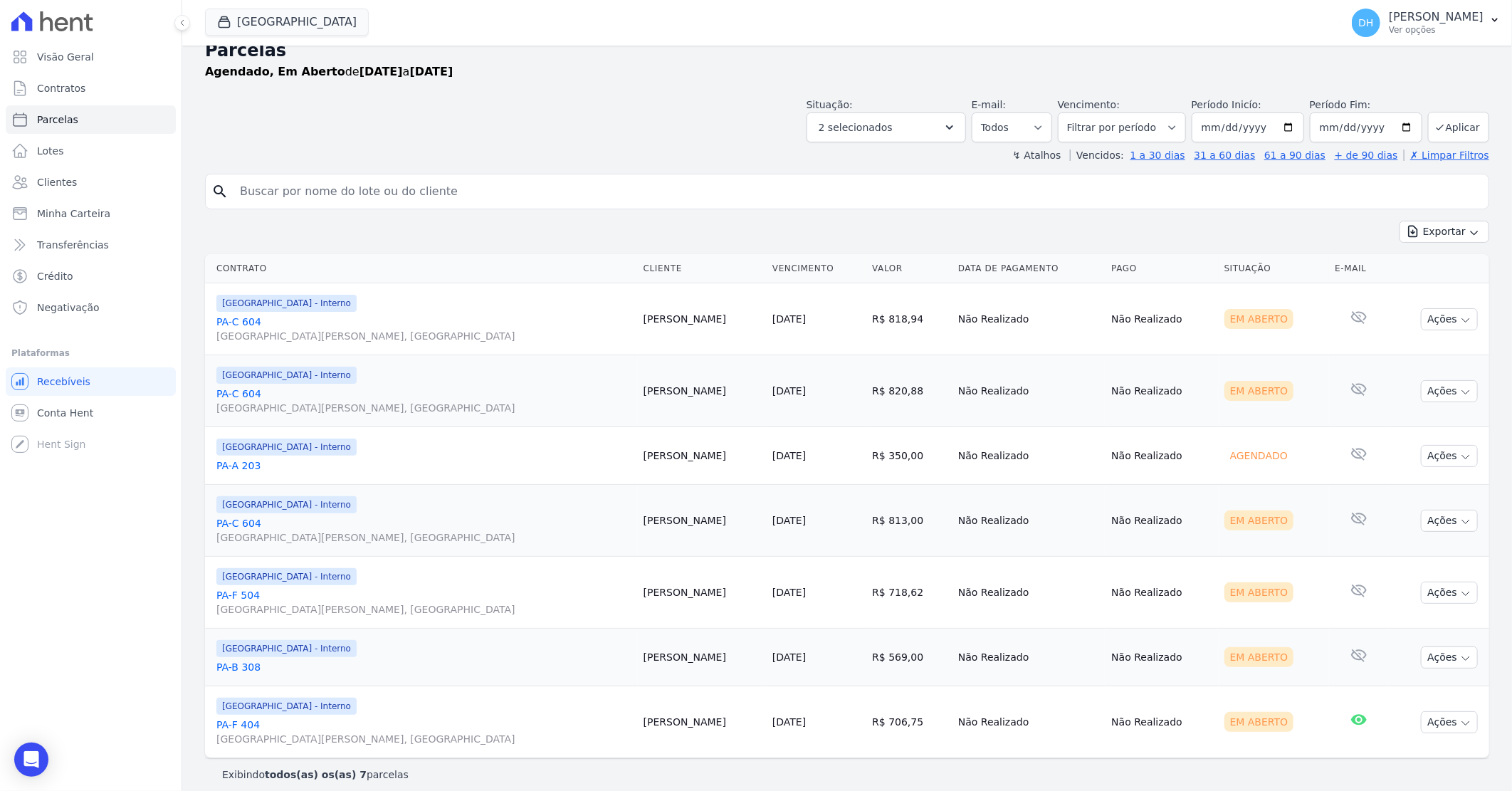
scroll to position [31, 0]
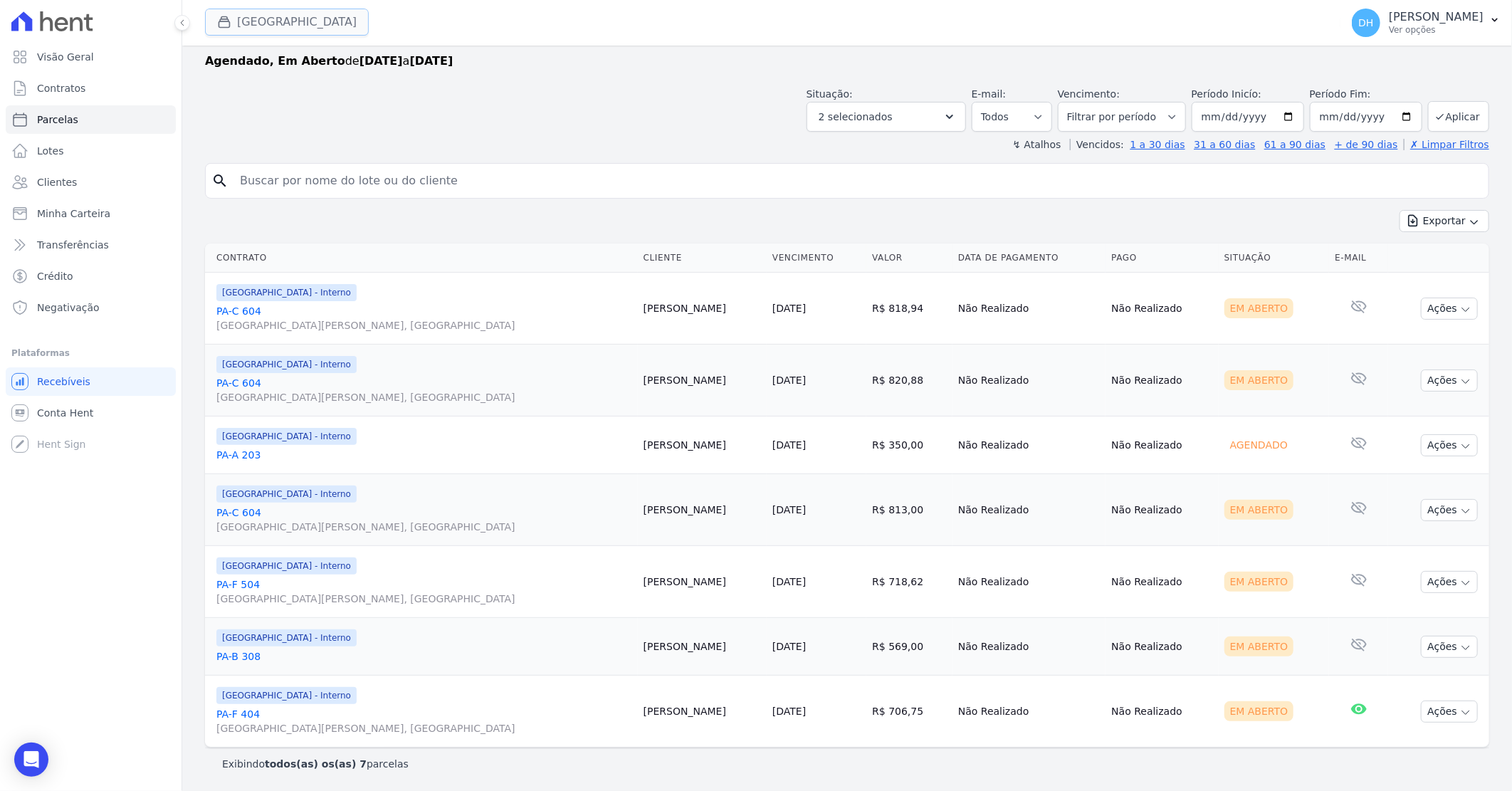
click at [272, 17] on button "[GEOGRAPHIC_DATA]" at bounding box center [287, 22] width 164 height 27
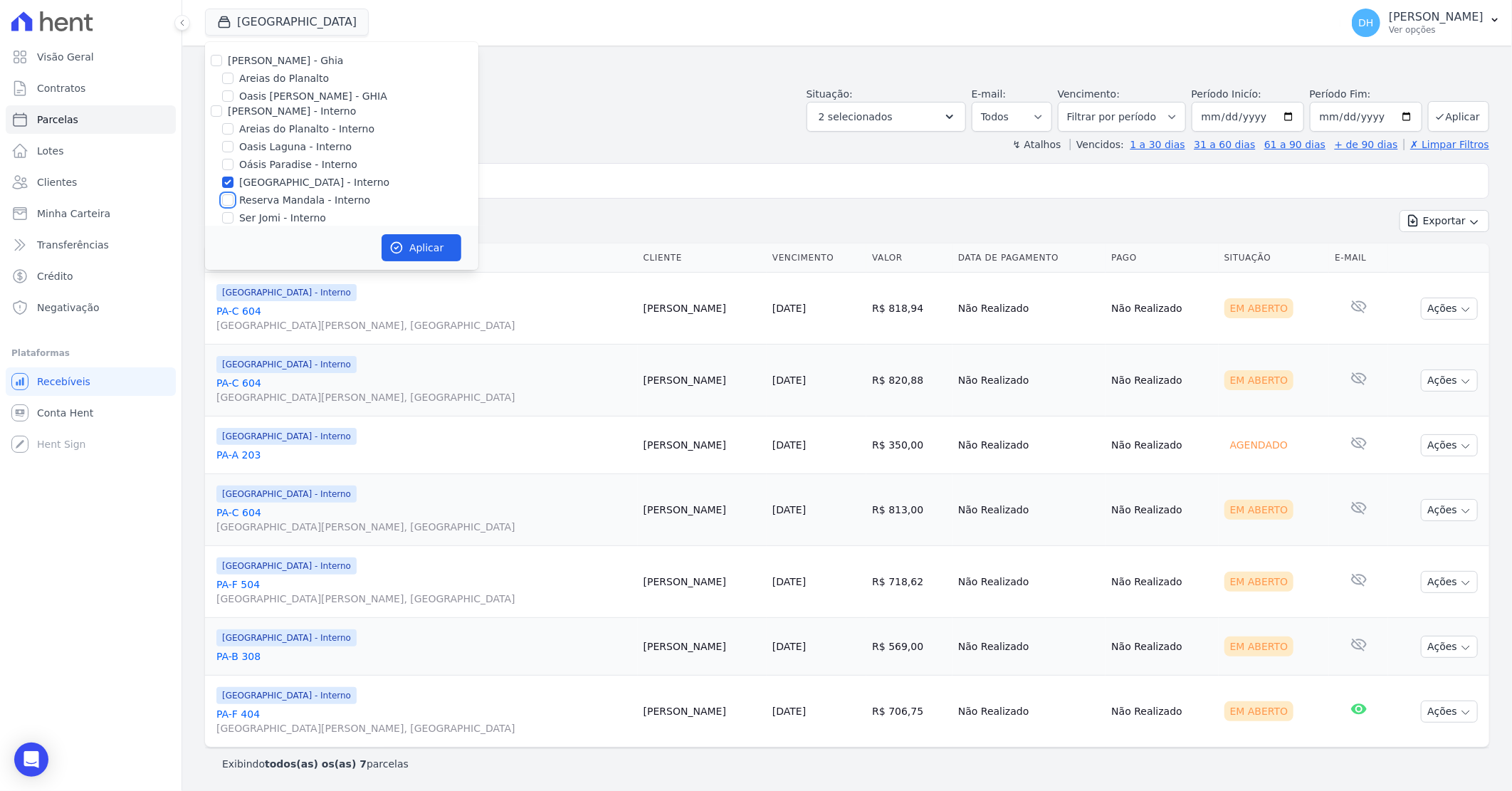
click at [229, 201] on input "Reserva Mandala - Interno" at bounding box center [227, 200] width 11 height 11
checkbox input "true"
click at [227, 180] on input "[GEOGRAPHIC_DATA] - Interno" at bounding box center [227, 182] width 11 height 11
checkbox input "false"
click at [420, 246] on button "Aplicar" at bounding box center [421, 247] width 80 height 27
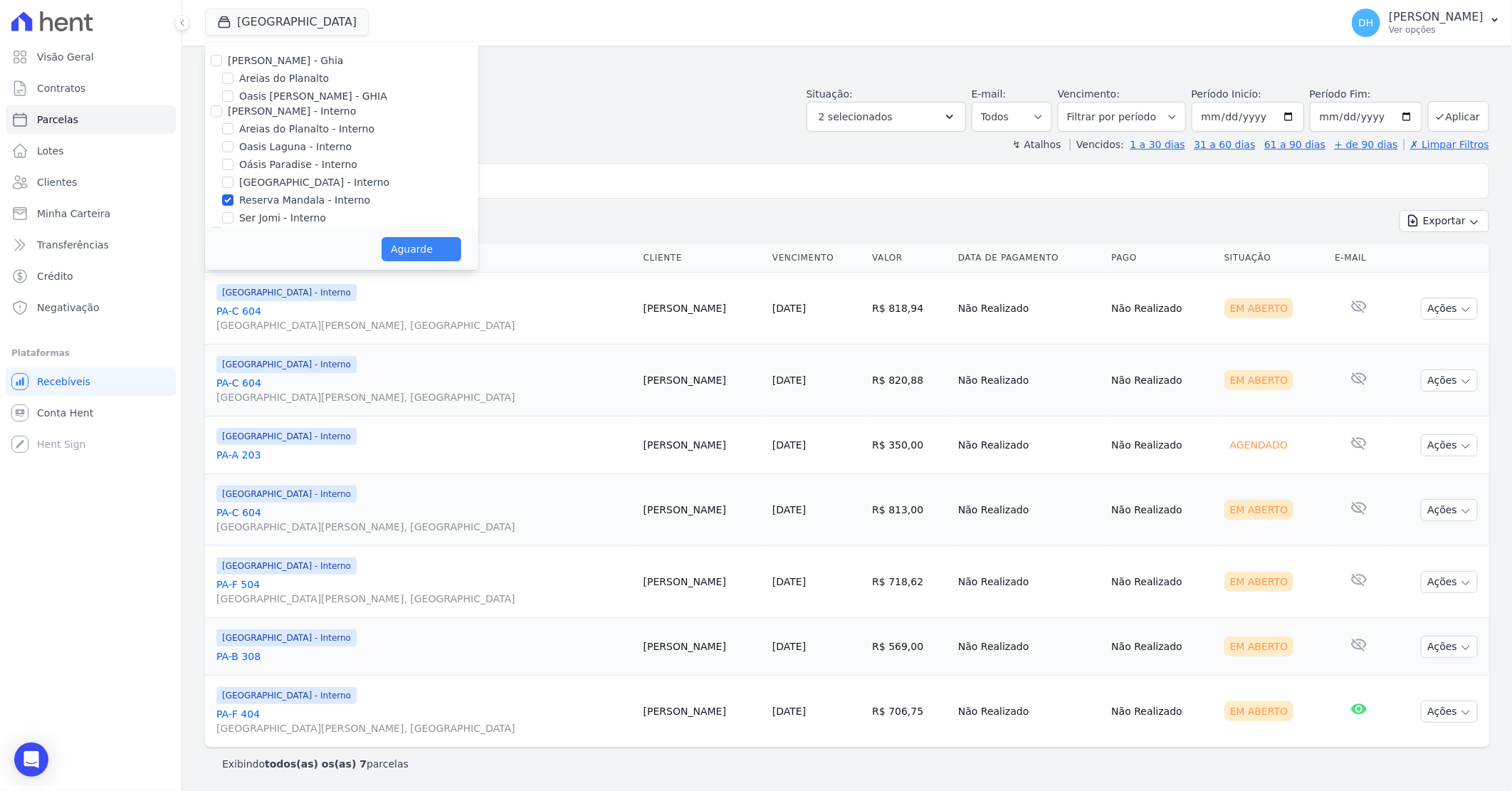
select select
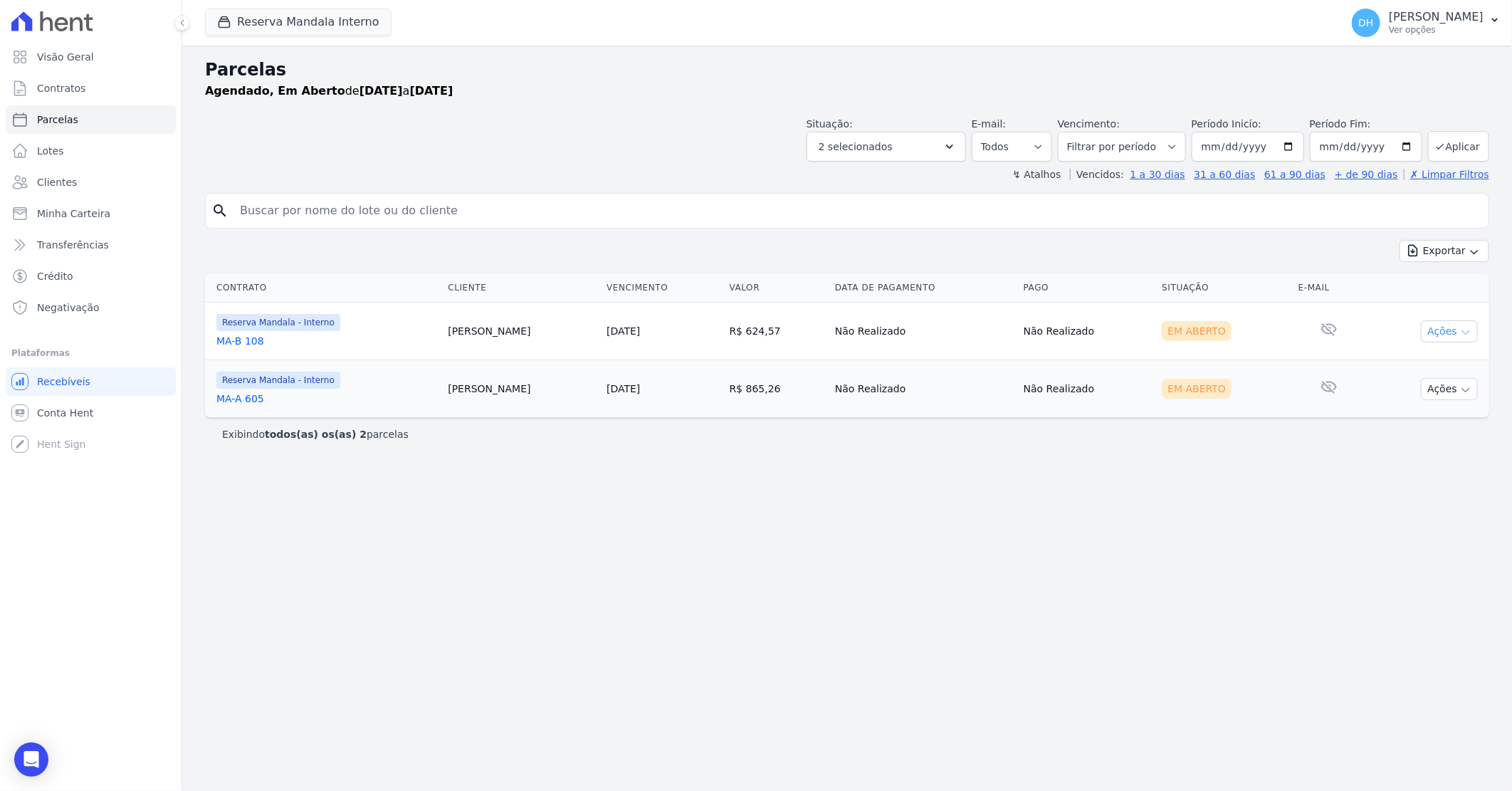
click at [1438, 335] on button "Ações" at bounding box center [1449, 332] width 57 height 22
click at [1420, 417] on link "Enviar whatsapp" at bounding box center [1443, 416] width 137 height 26
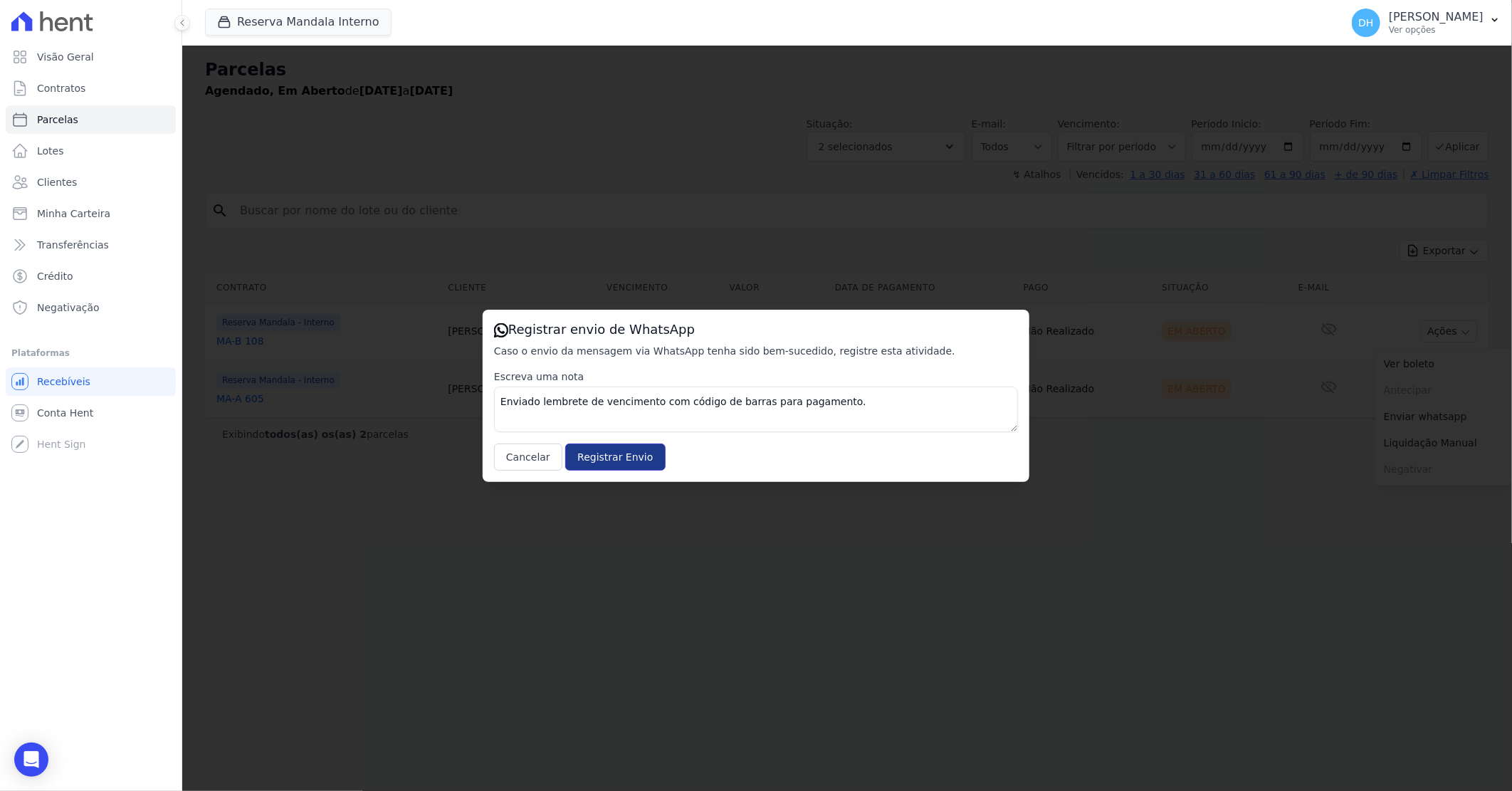
click at [596, 455] on input "Registrar Envio" at bounding box center [615, 456] width 100 height 27
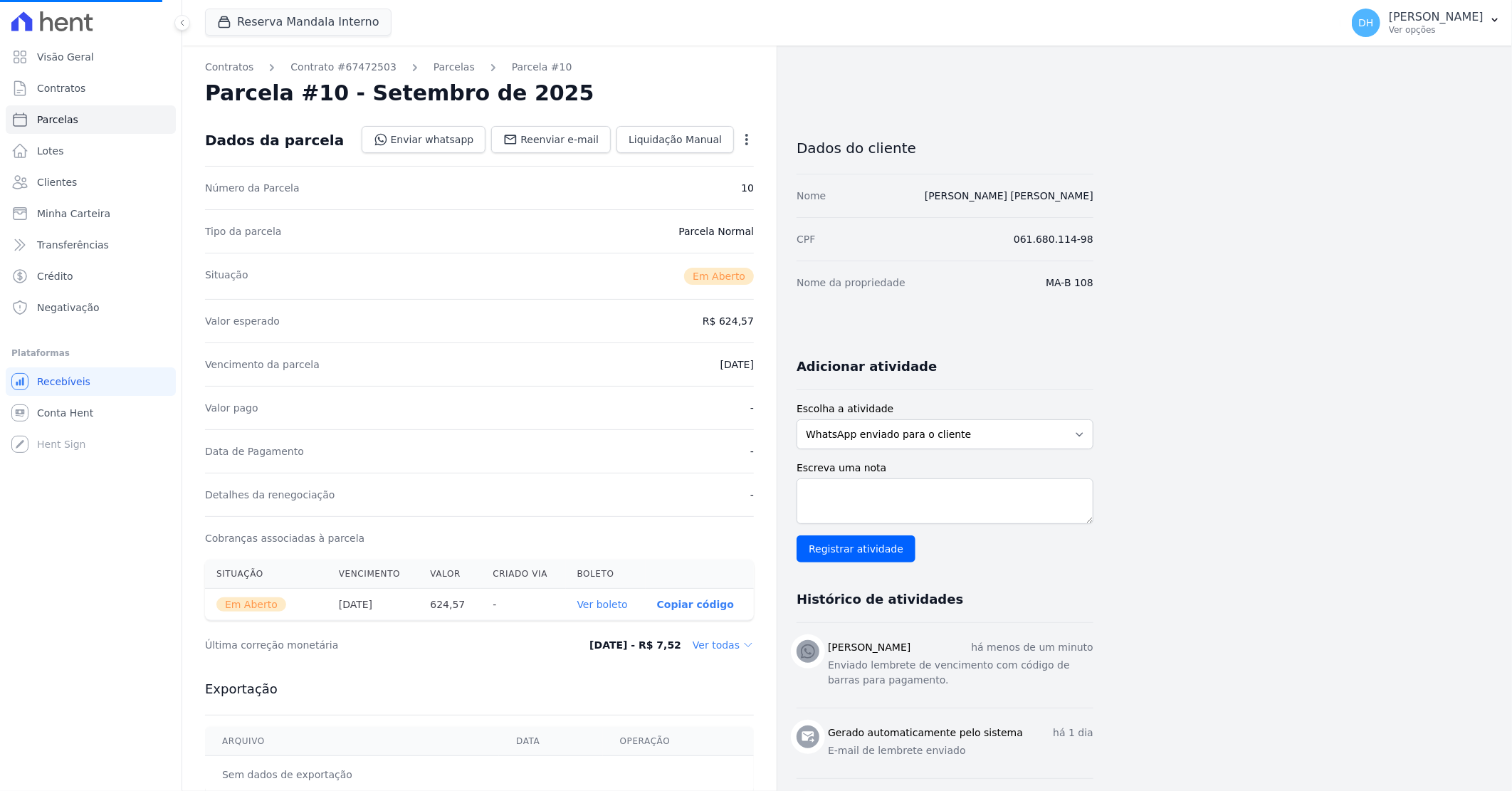
select select
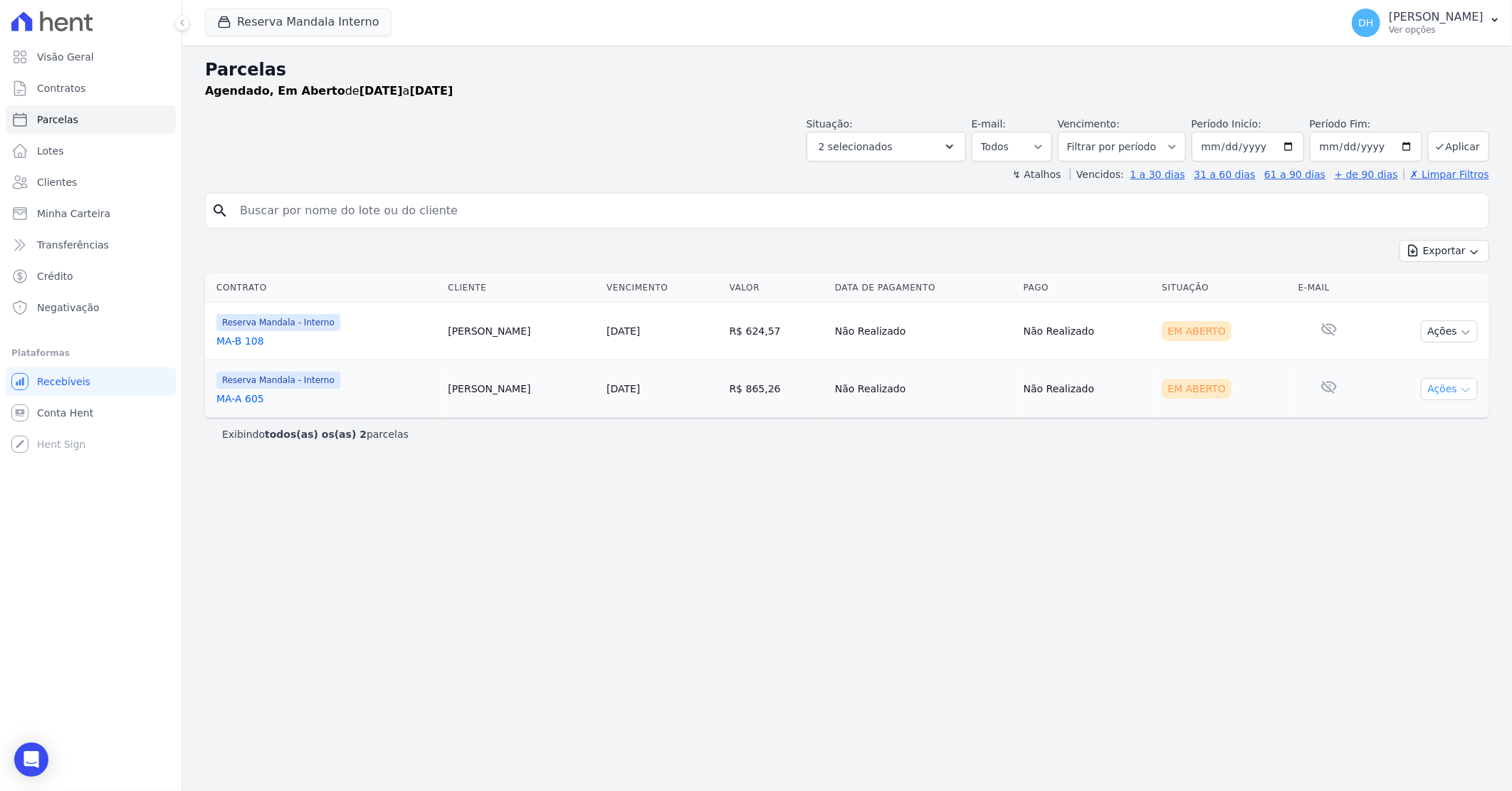
click at [1457, 390] on button "Ações" at bounding box center [1449, 389] width 57 height 22
click at [1419, 475] on link "Enviar whatsapp" at bounding box center [1443, 474] width 137 height 26
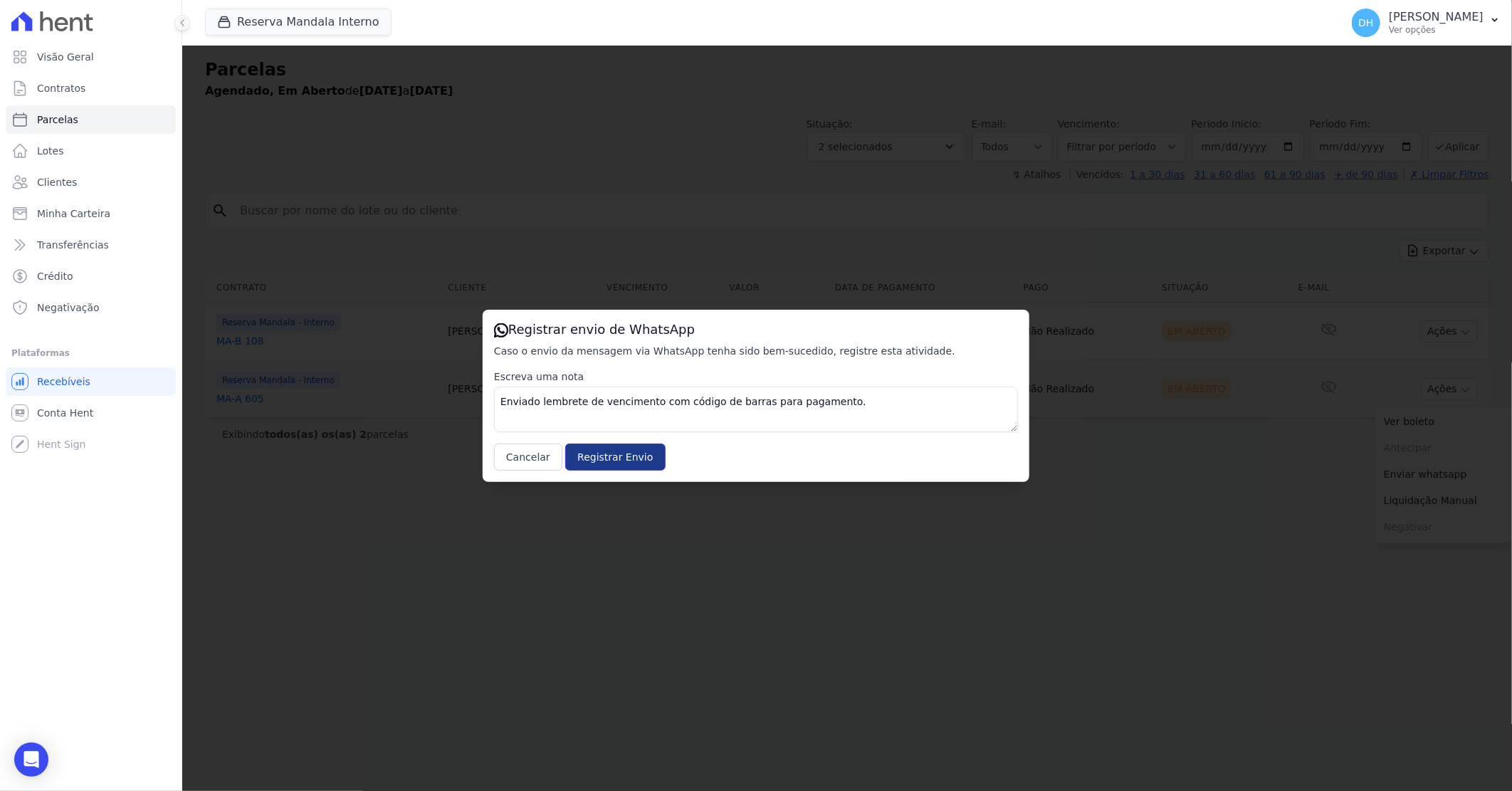
click at [609, 459] on input "Registrar Envio" at bounding box center [615, 456] width 100 height 27
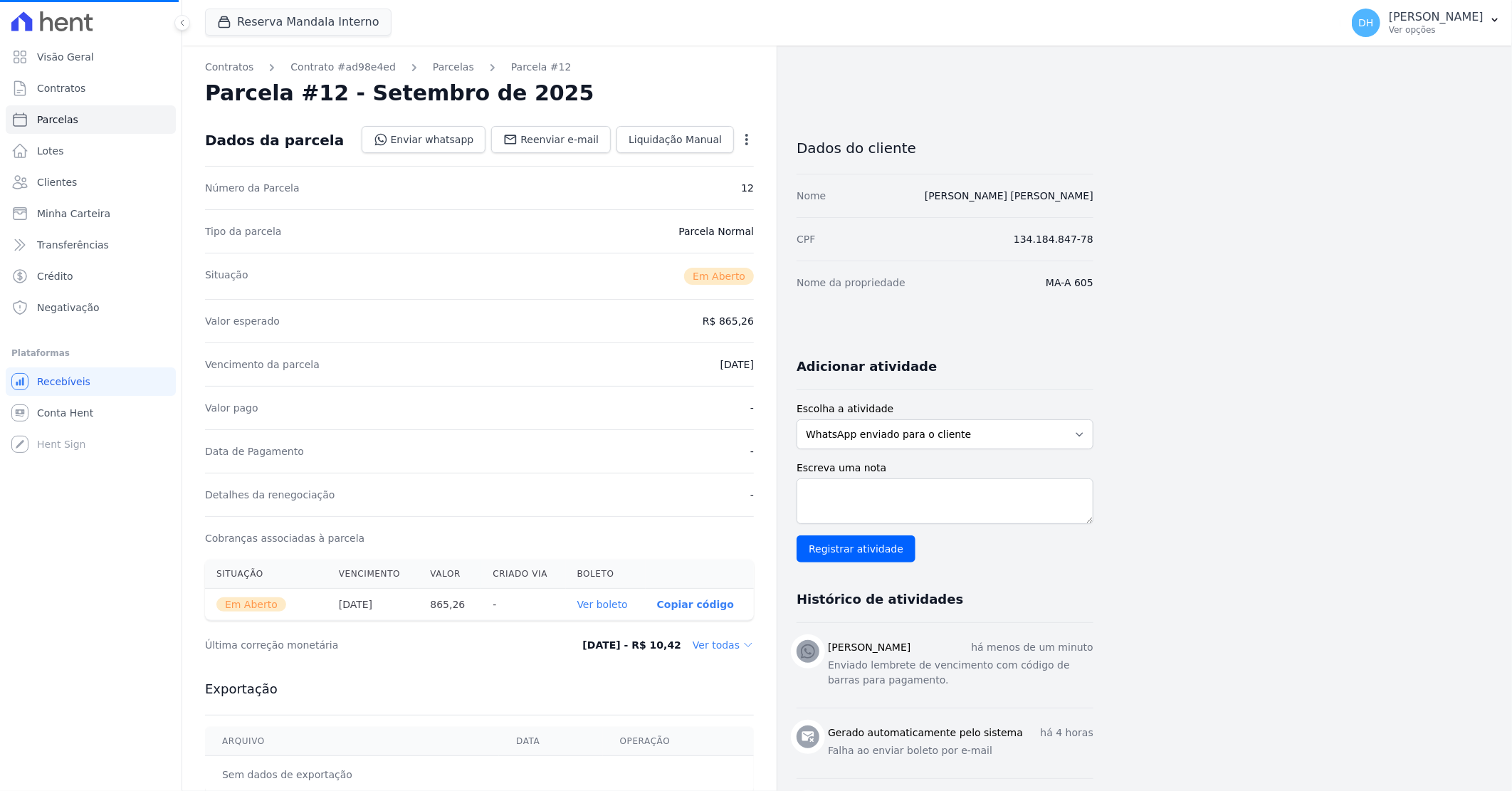
select select
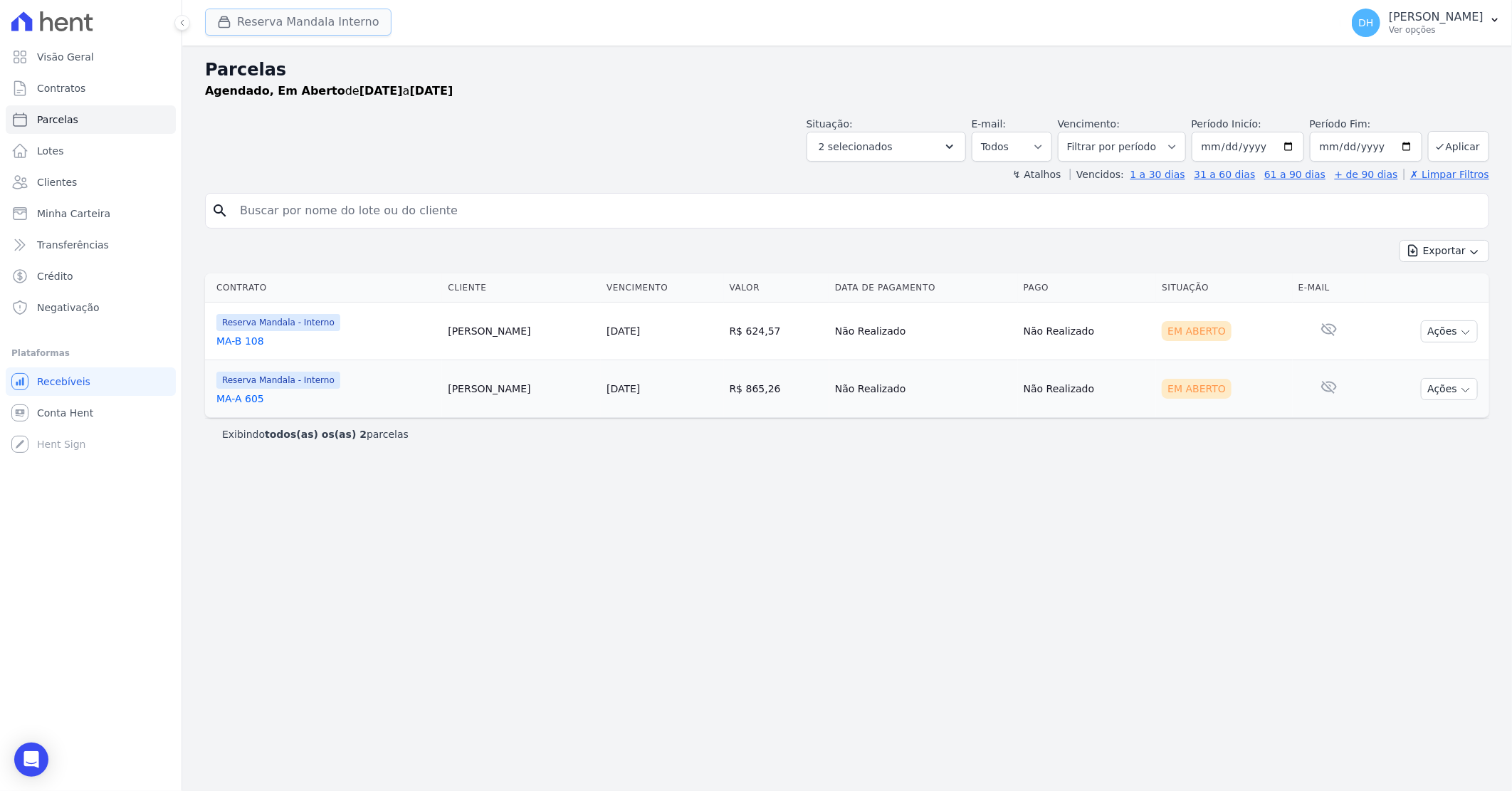
click at [318, 14] on button "Reserva Mandala Interno" at bounding box center [298, 22] width 187 height 27
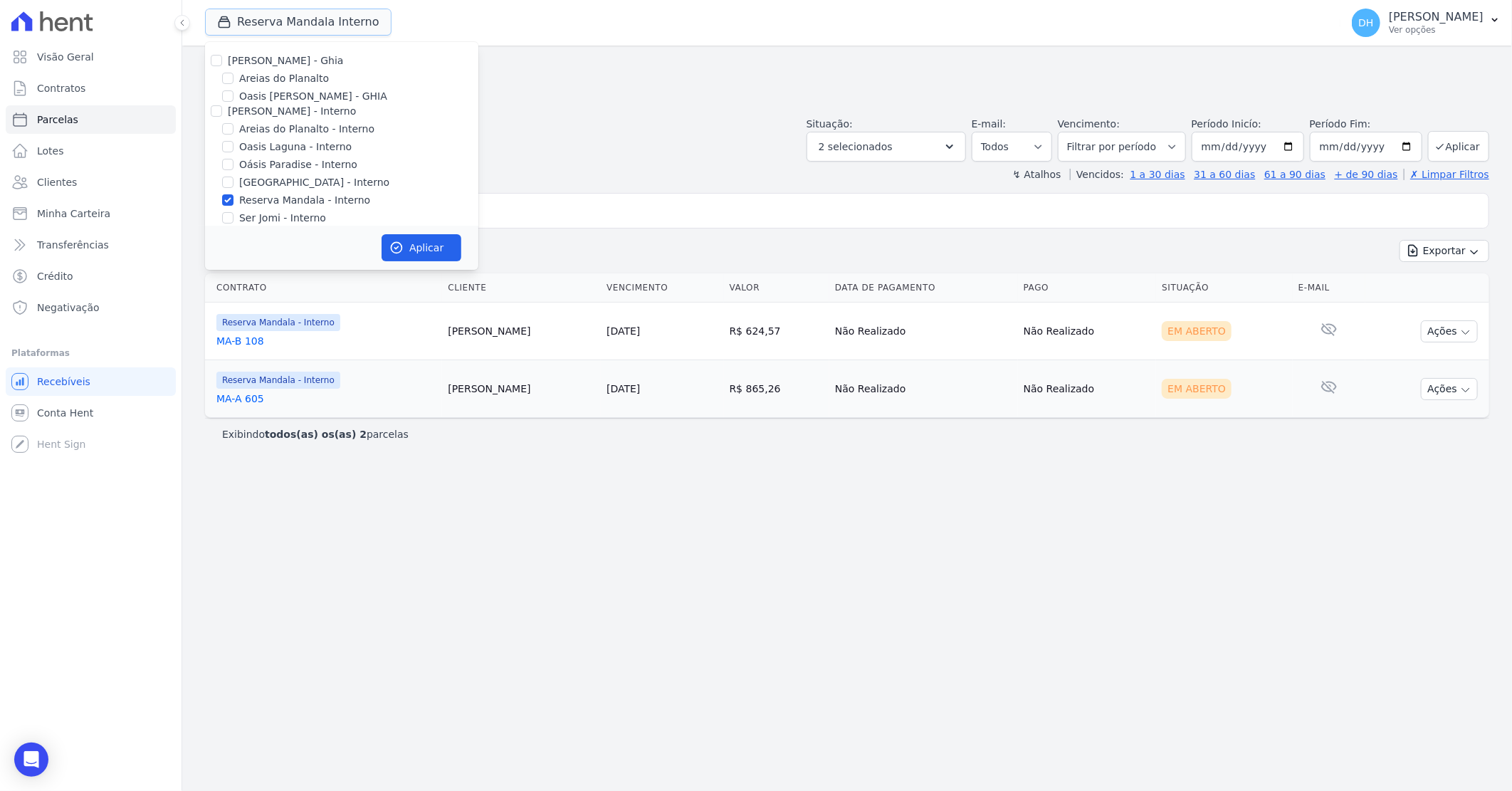
scroll to position [79, 0]
click at [227, 169] on input "Mandala - GRIÑO" at bounding box center [227, 171] width 11 height 11
checkbox input "true"
click at [225, 112] on div "[PERSON_NAME] - Ghia [PERSON_NAME] do Planalto Oasis [PERSON_NAME] - GHIA [PERS…" at bounding box center [342, 147] width 274 height 368
click at [231, 120] on input "Reserva Mandala - Interno" at bounding box center [227, 120] width 11 height 11
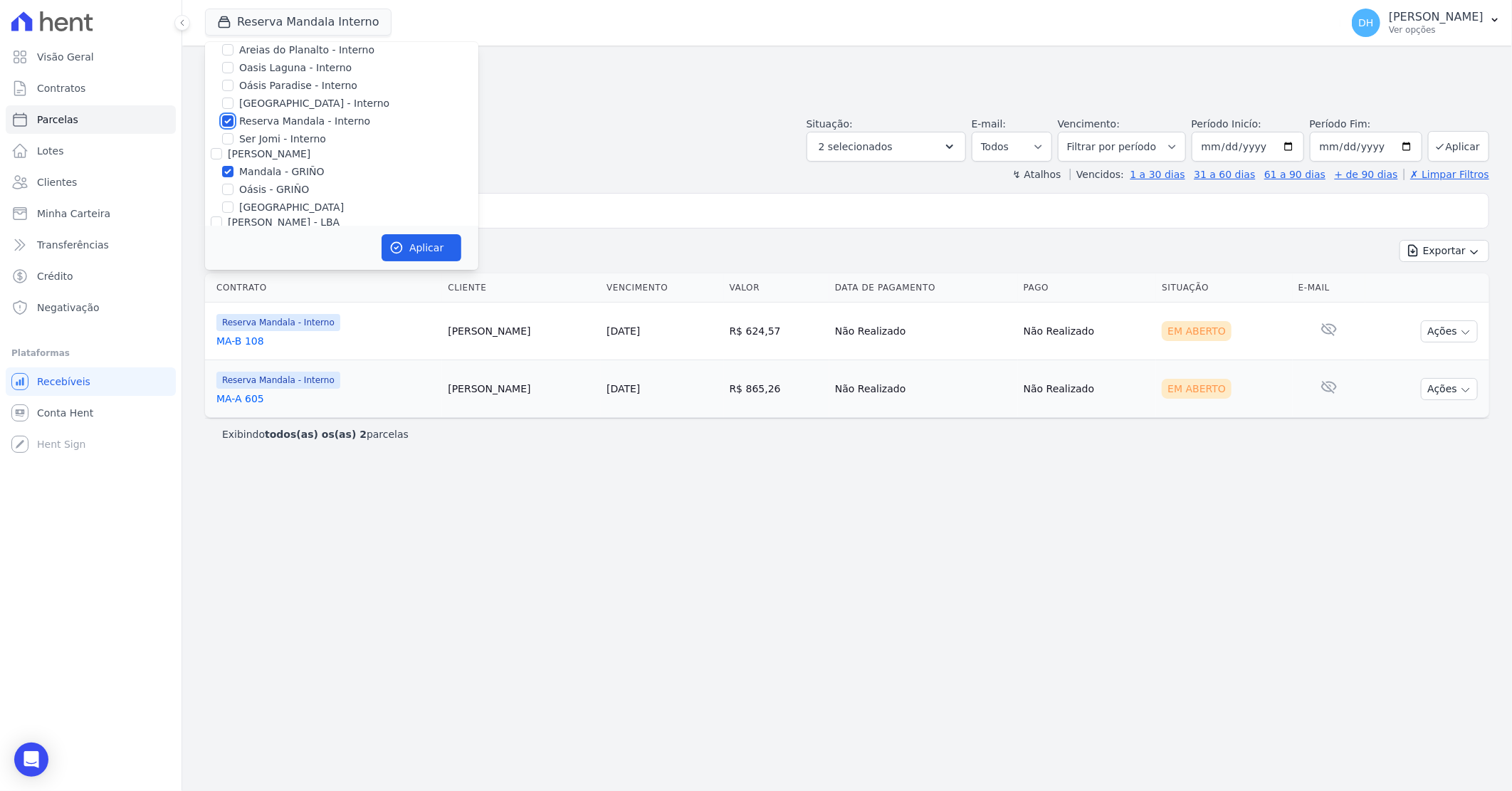
checkbox input "false"
click at [420, 258] on button "Aplicar" at bounding box center [421, 247] width 80 height 27
select select
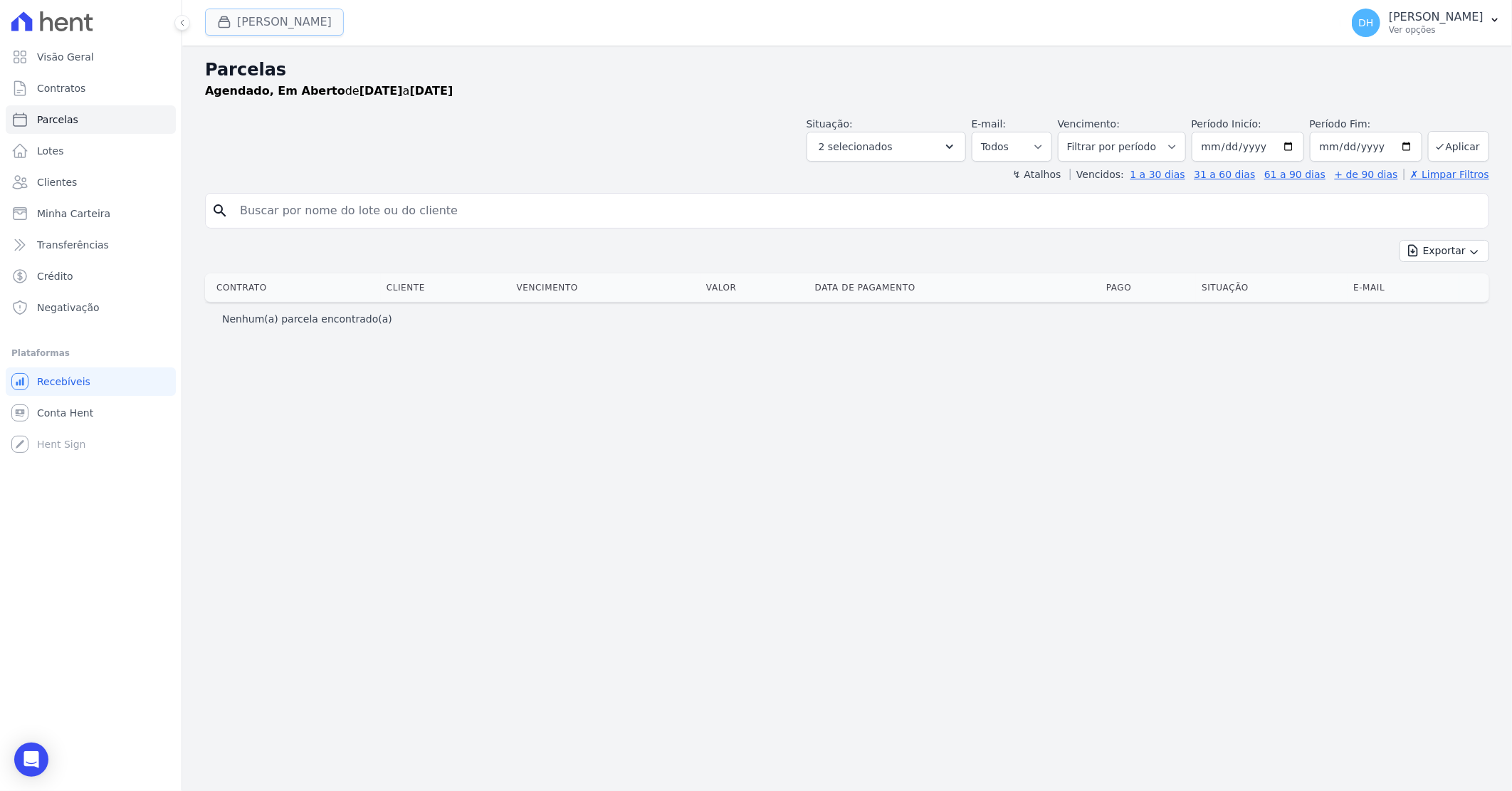
click at [304, 21] on button "[PERSON_NAME]" at bounding box center [274, 22] width 139 height 27
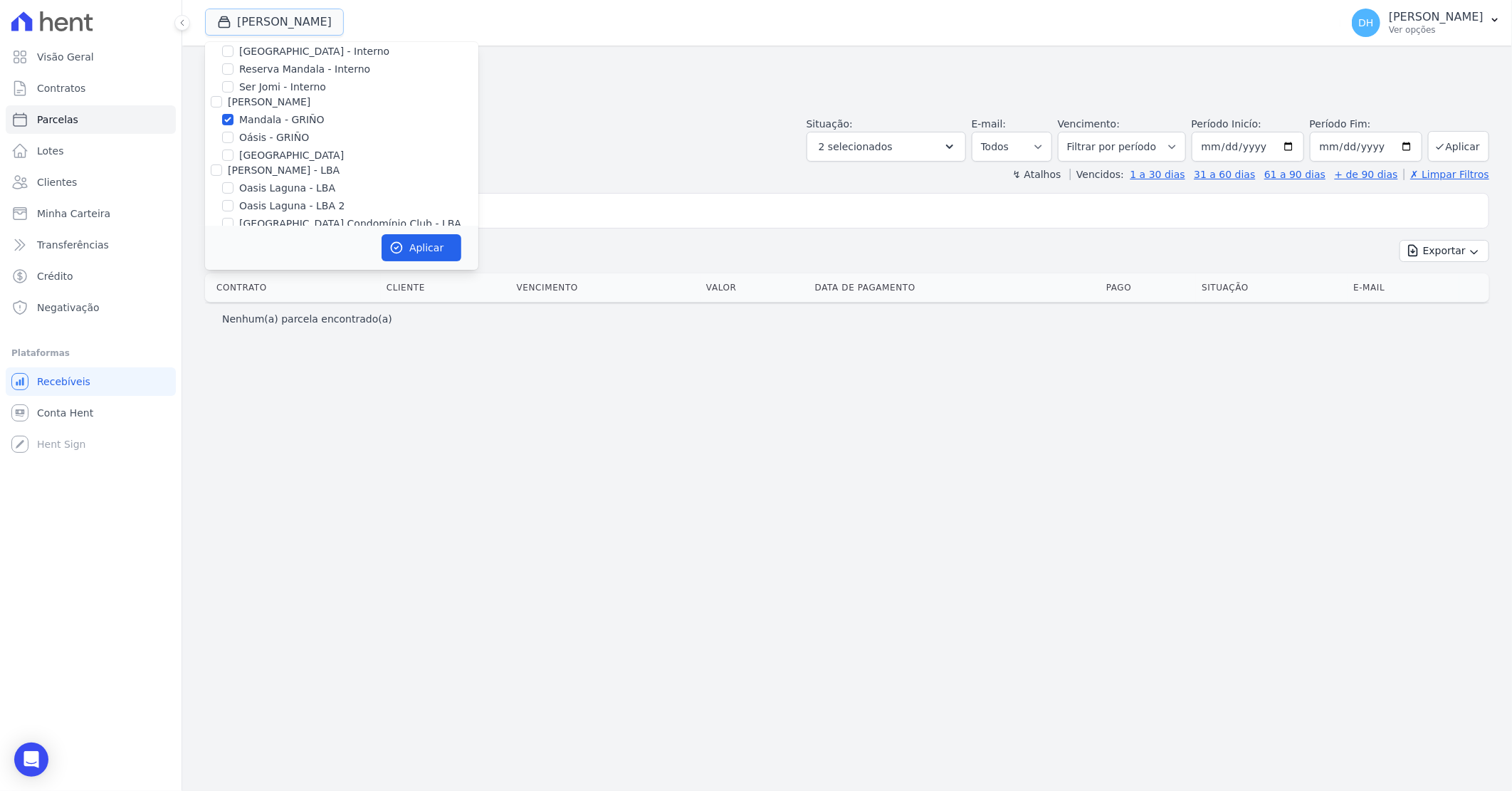
scroll to position [158, 0]
click at [230, 110] on input "Oásis - GRIÑO" at bounding box center [227, 110] width 11 height 11
checkbox input "true"
click at [222, 89] on input "Mandala - GRIÑO" at bounding box center [227, 92] width 11 height 11
checkbox input "false"
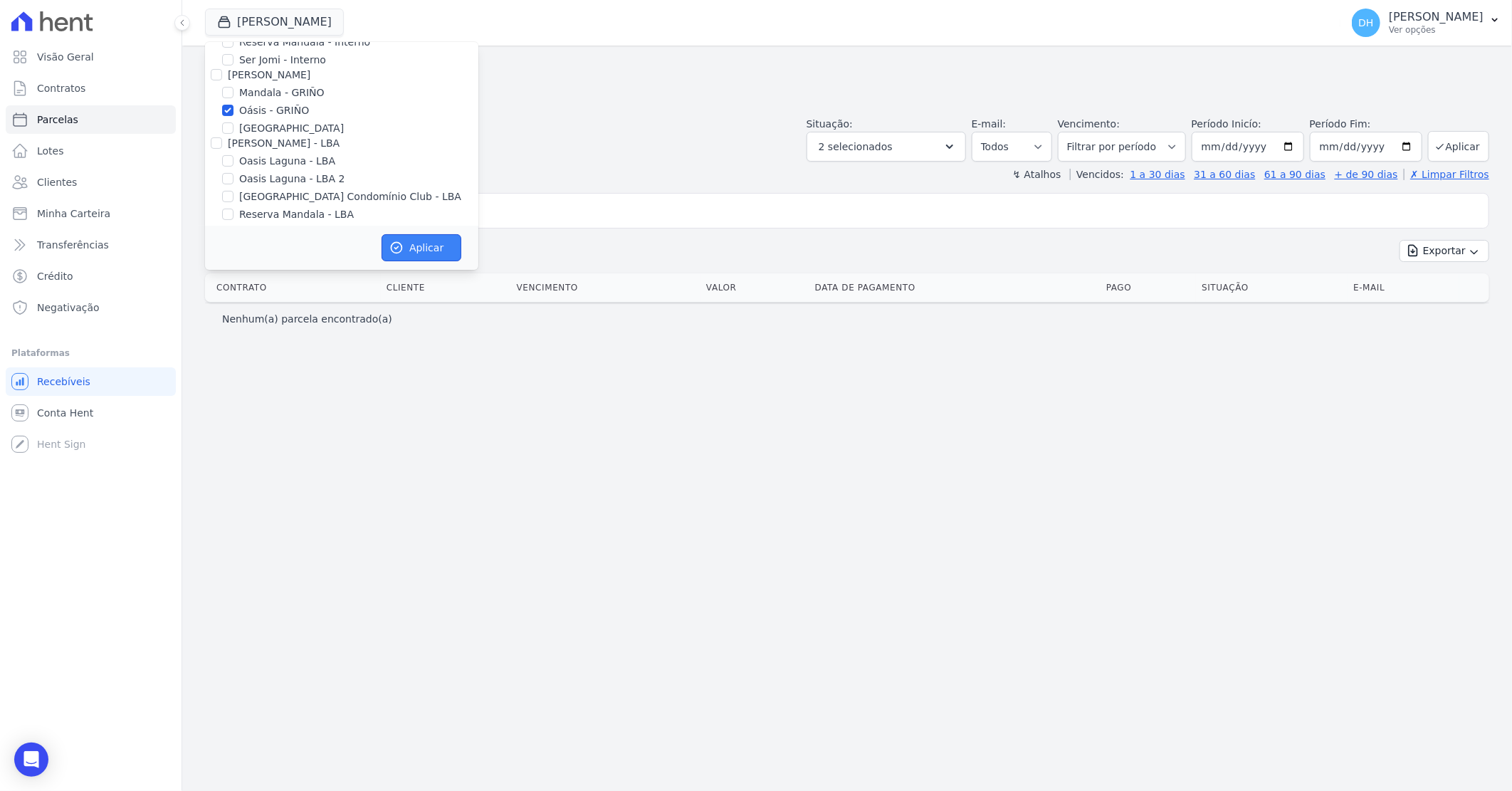
click at [422, 237] on button "Aplicar" at bounding box center [421, 247] width 80 height 27
select select
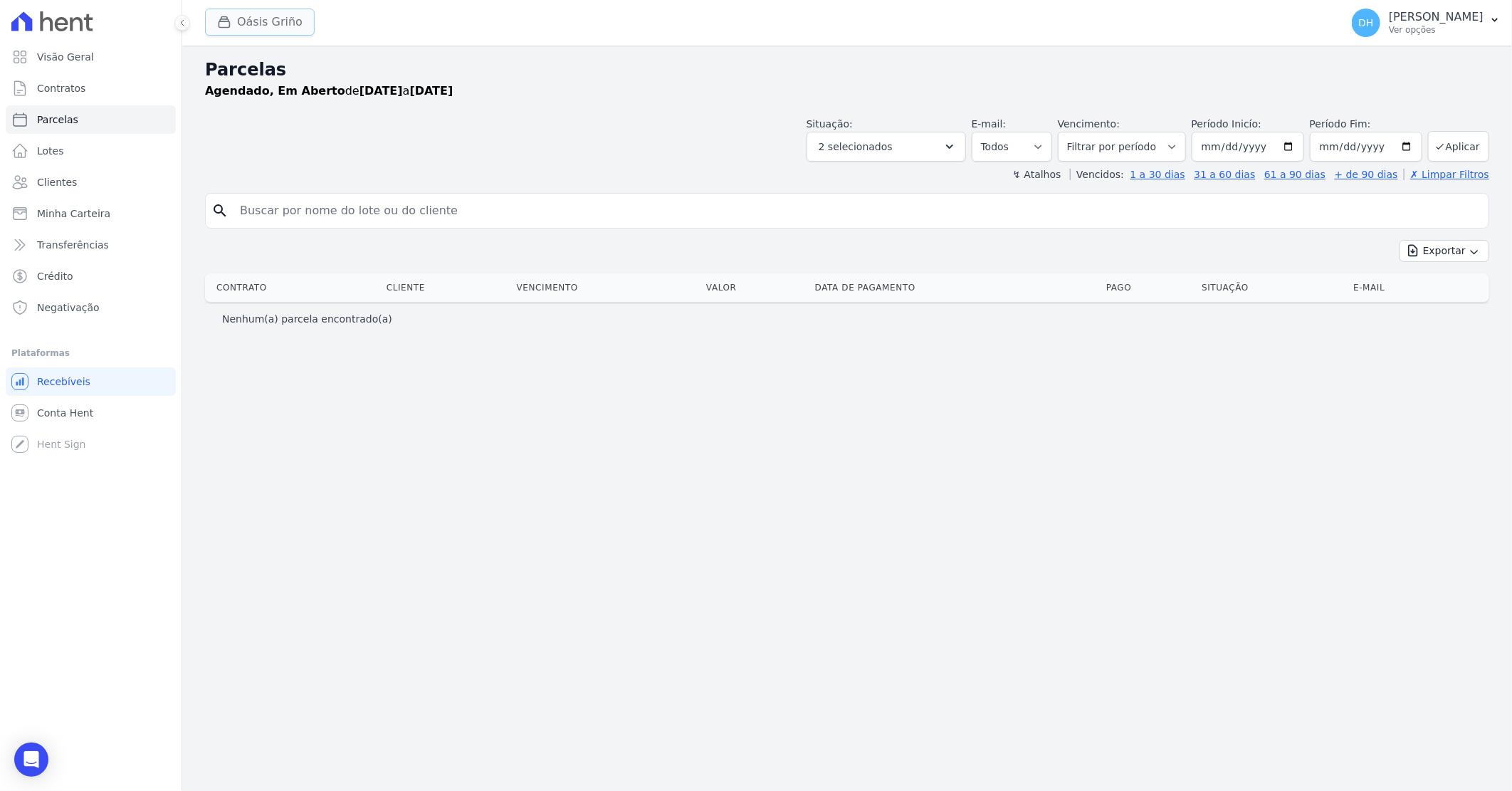
click at [255, 11] on button "Oásis Griño" at bounding box center [260, 22] width 110 height 27
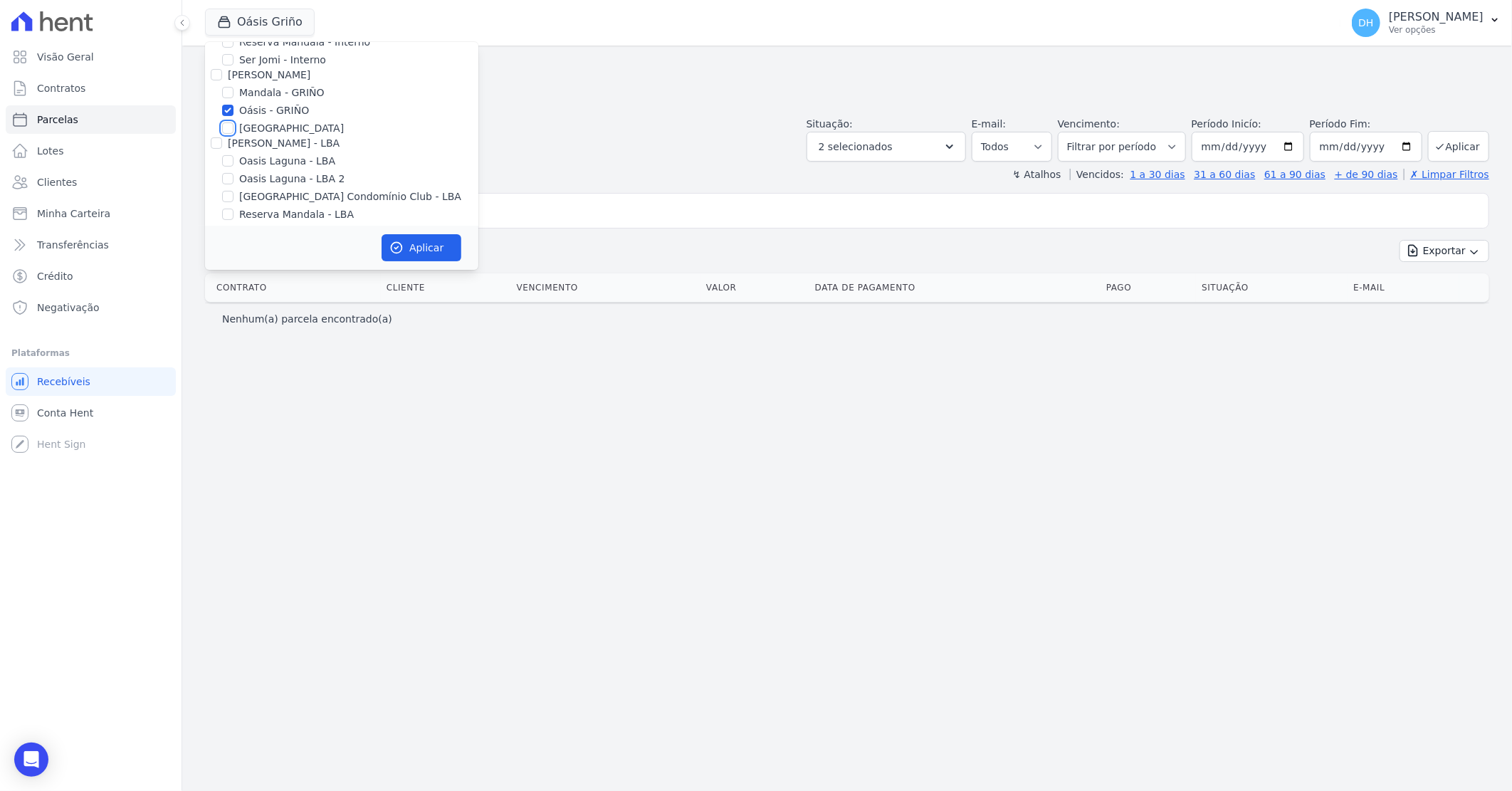
click at [229, 129] on input "[GEOGRAPHIC_DATA]" at bounding box center [227, 128] width 11 height 11
checkbox input "true"
click at [229, 105] on input "Oásis - GRIÑO" at bounding box center [227, 110] width 11 height 11
checkbox input "false"
click at [431, 243] on button "Aplicar" at bounding box center [421, 247] width 80 height 27
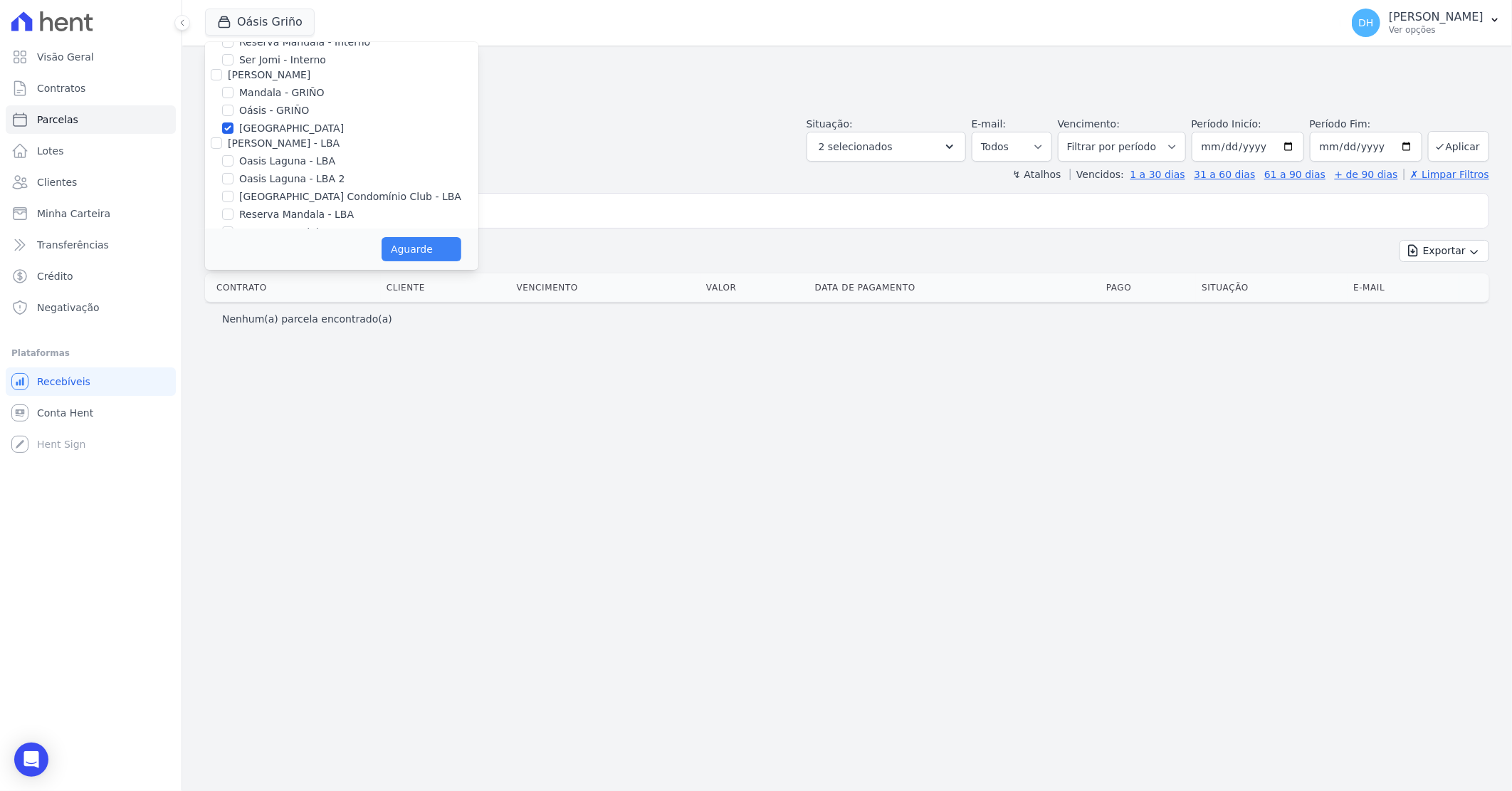
select select
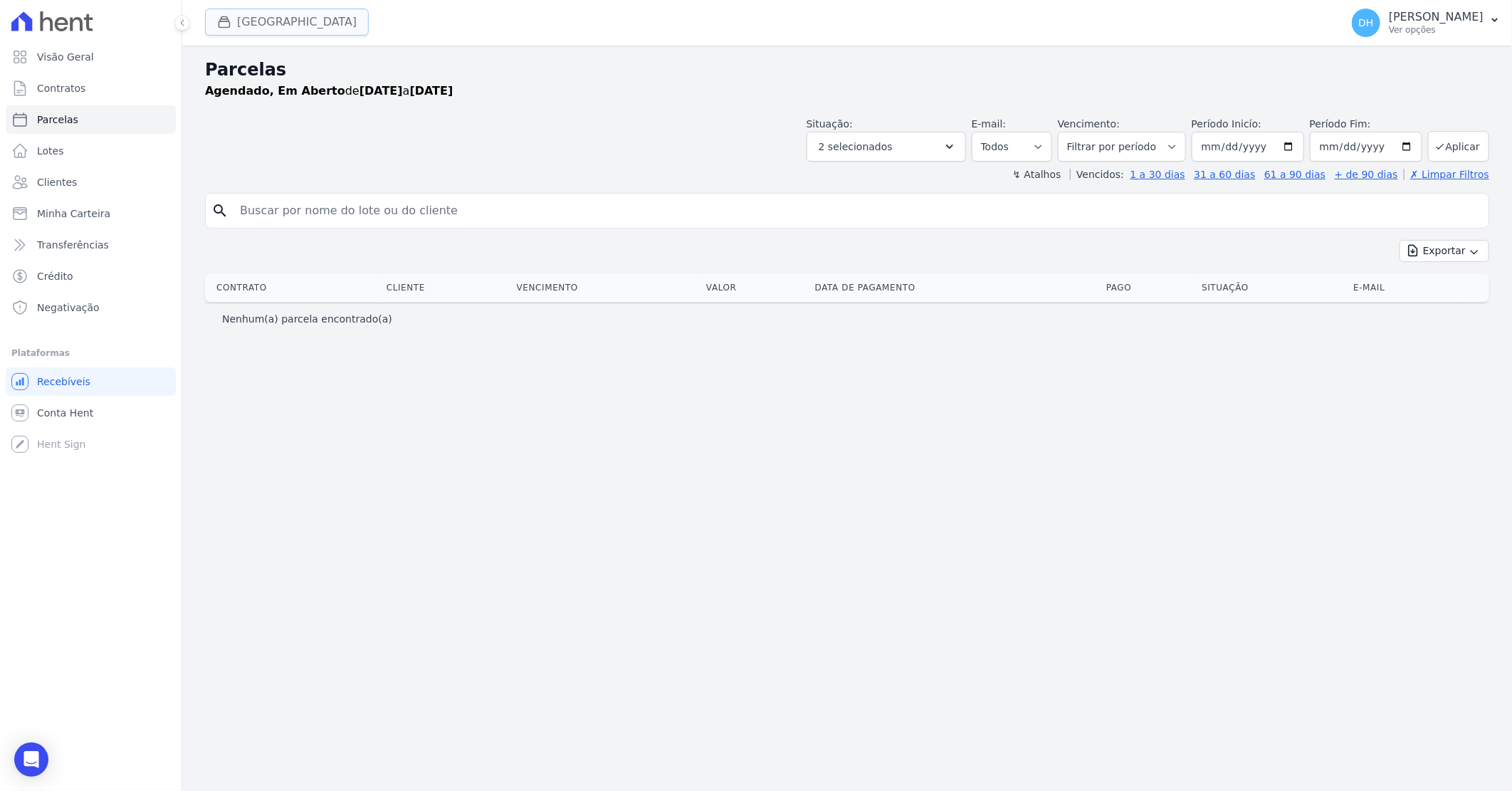
click at [282, 13] on button "[GEOGRAPHIC_DATA]" at bounding box center [287, 22] width 164 height 27
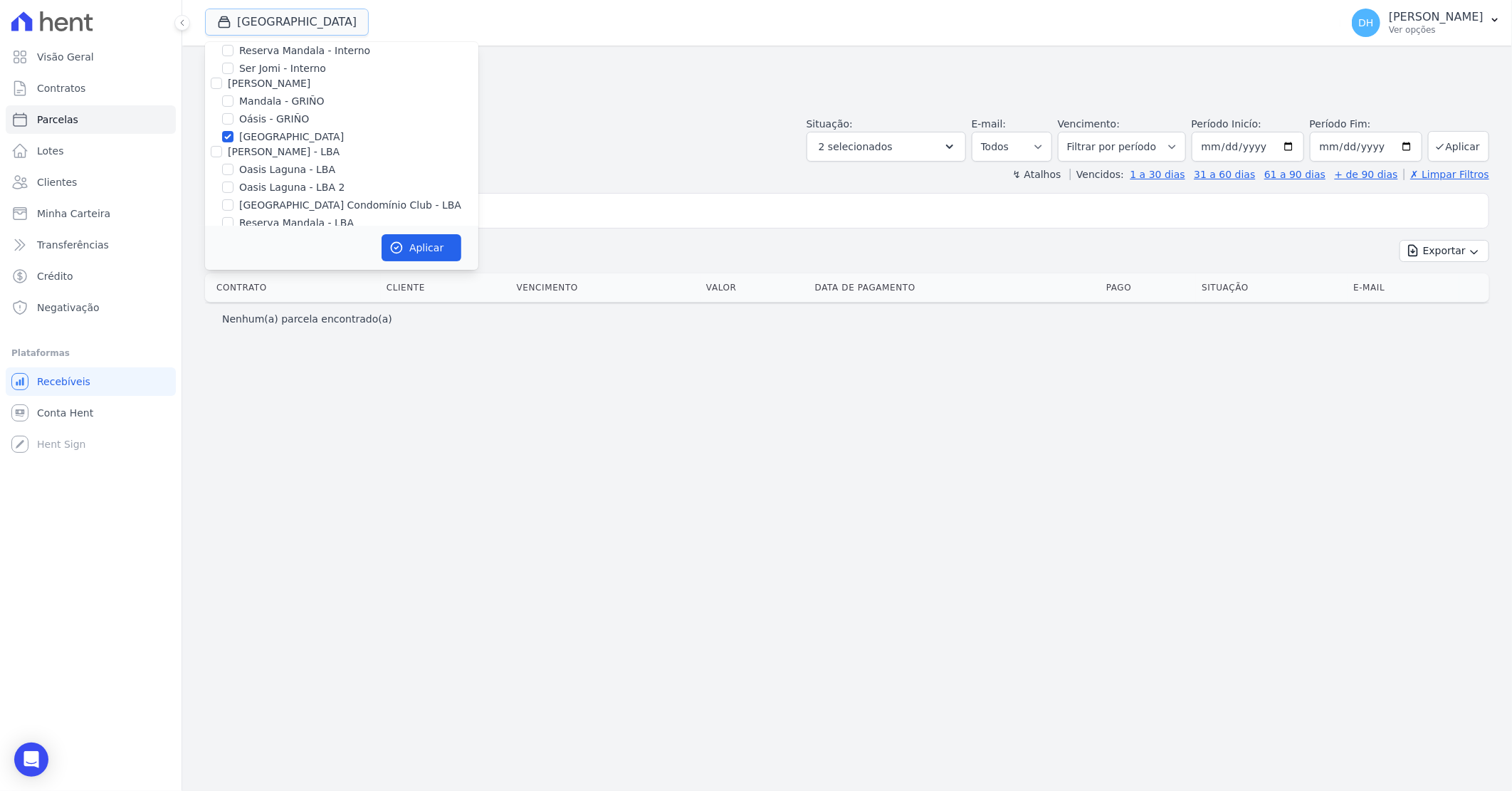
scroll to position [183, 0]
click at [223, 133] on input "Oasis Laguna - LBA" at bounding box center [227, 135] width 11 height 11
checkbox input "true"
click at [228, 100] on input "[GEOGRAPHIC_DATA]" at bounding box center [227, 103] width 11 height 11
checkbox input "false"
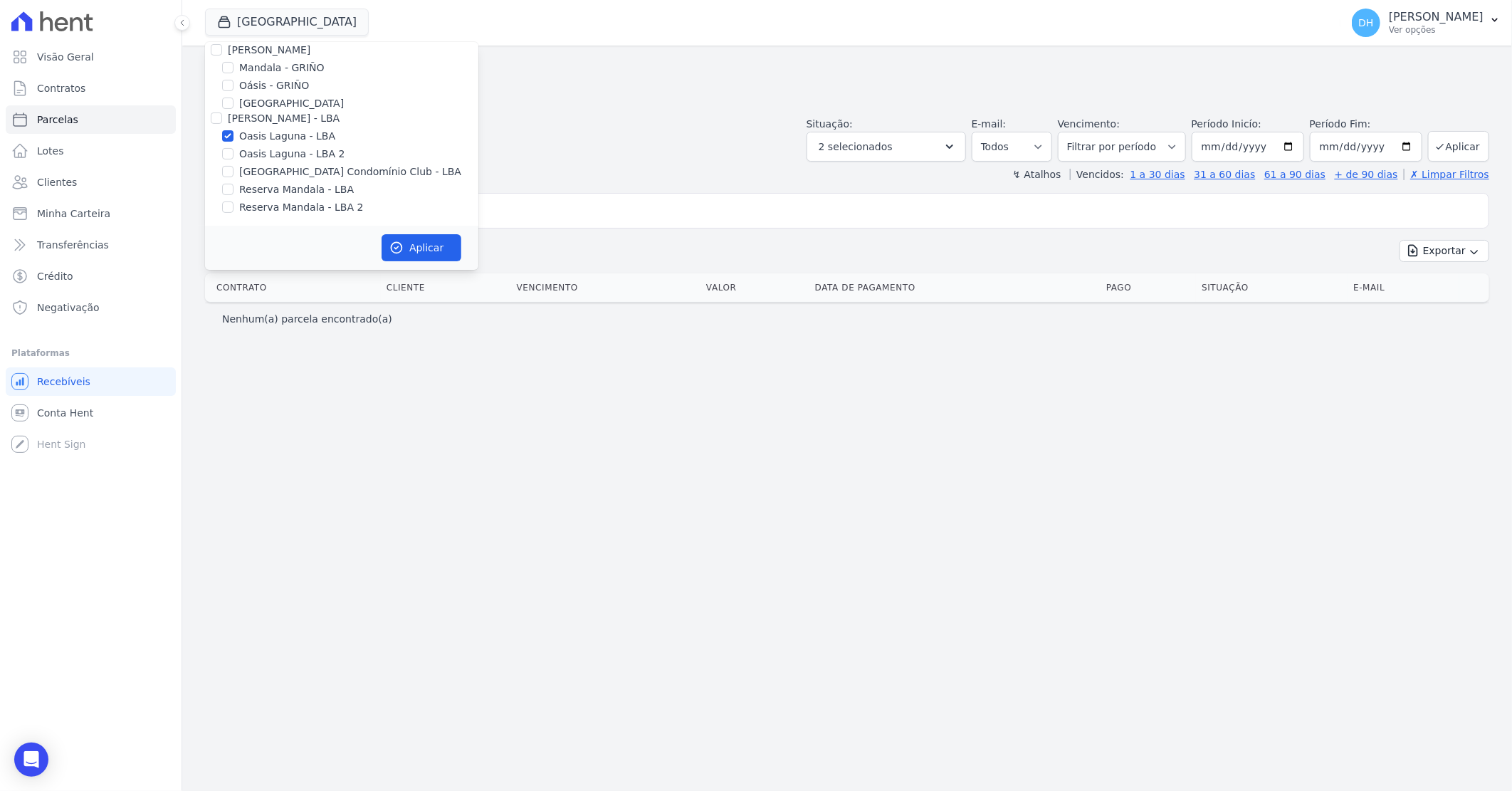
click at [236, 155] on div "Oasis Laguna - LBA 2" at bounding box center [342, 154] width 274 height 15
click at [226, 150] on input "Oasis Laguna - LBA 2" at bounding box center [227, 153] width 11 height 11
checkbox input "true"
click at [396, 241] on icon "button" at bounding box center [396, 248] width 14 height 14
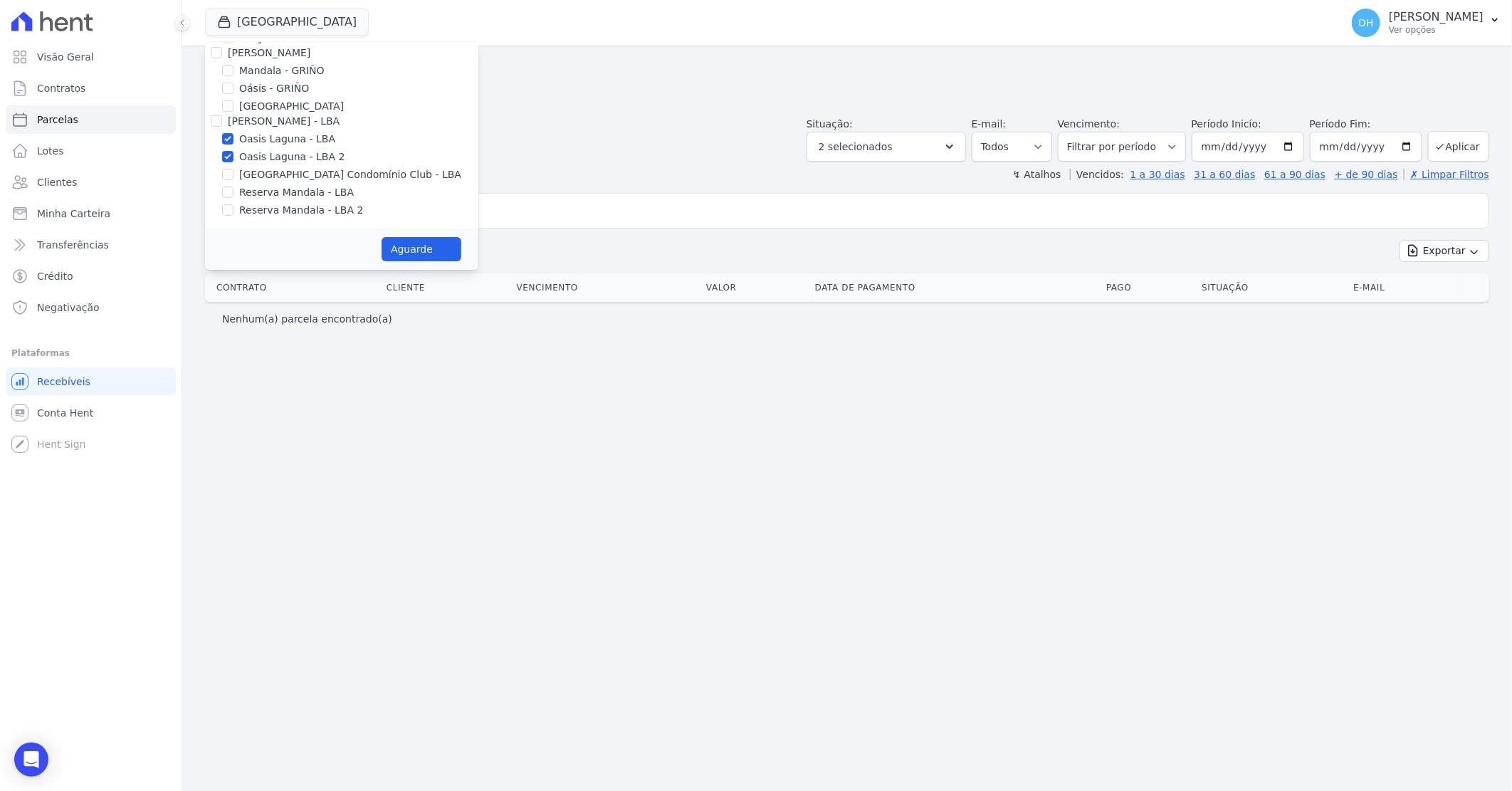
select select
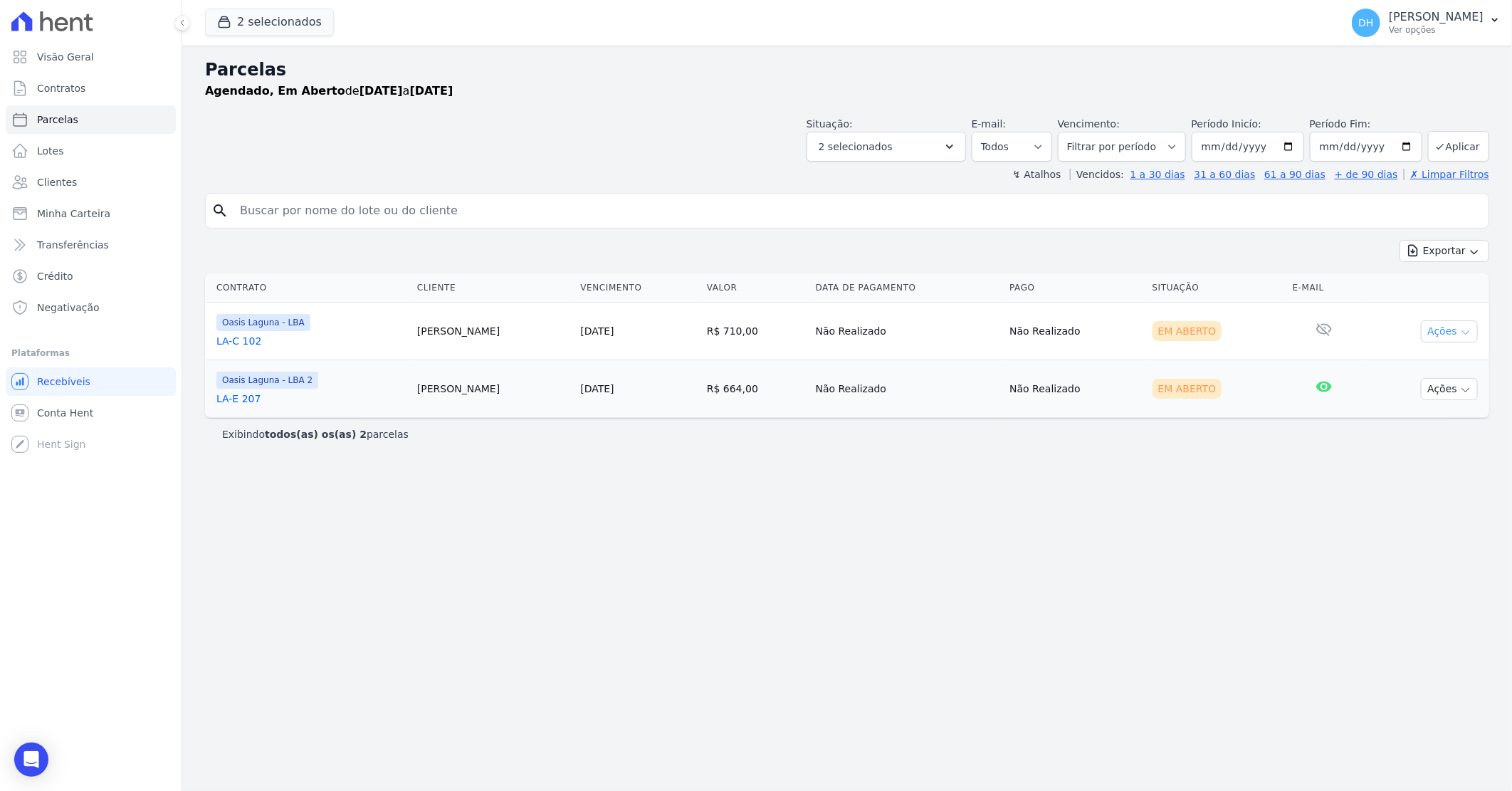
click at [1433, 339] on button "Ações" at bounding box center [1449, 332] width 57 height 22
click at [1400, 414] on link "Enviar whatsapp" at bounding box center [1443, 416] width 137 height 26
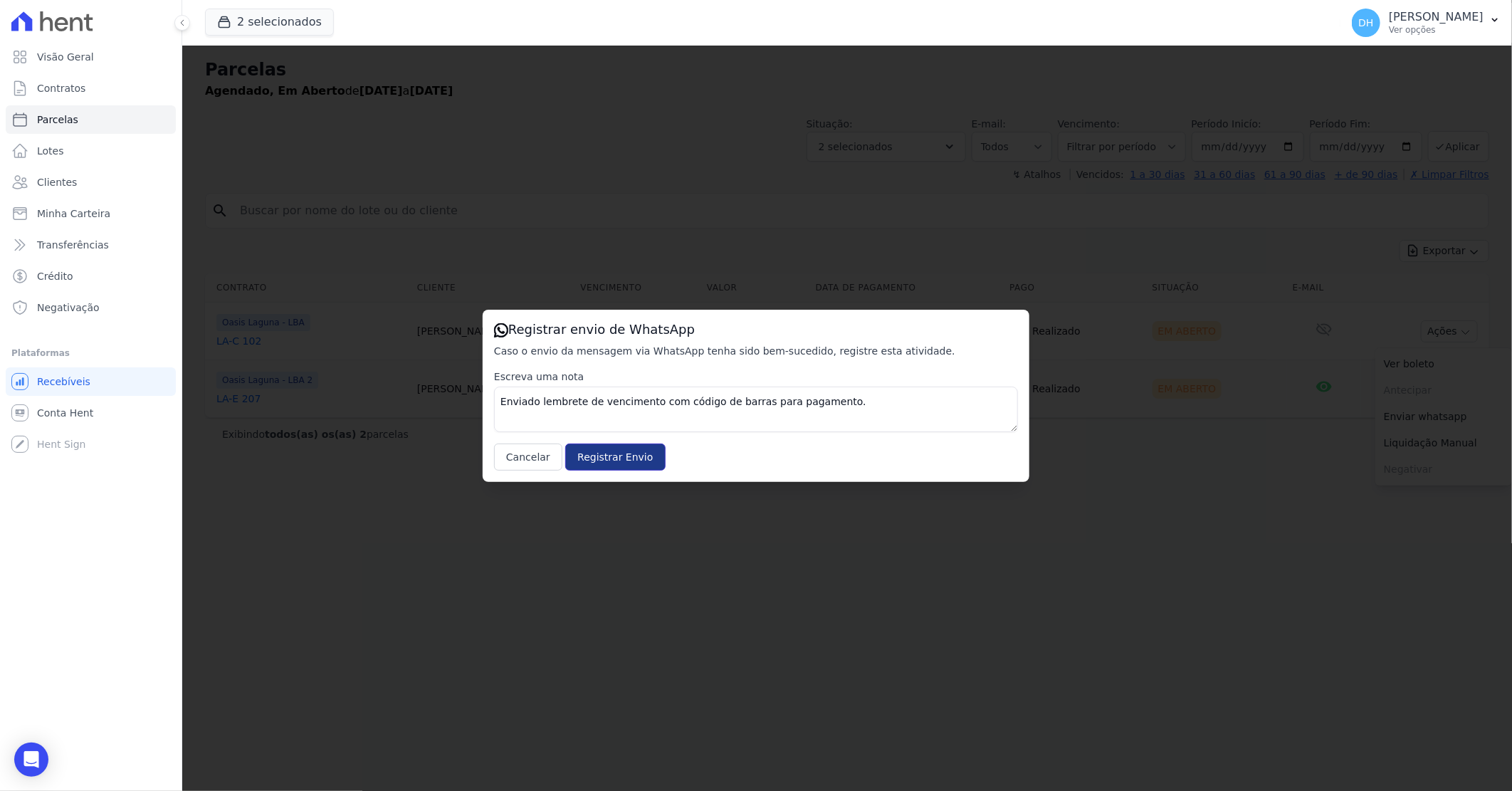
click at [629, 457] on input "Registrar Envio" at bounding box center [615, 456] width 100 height 27
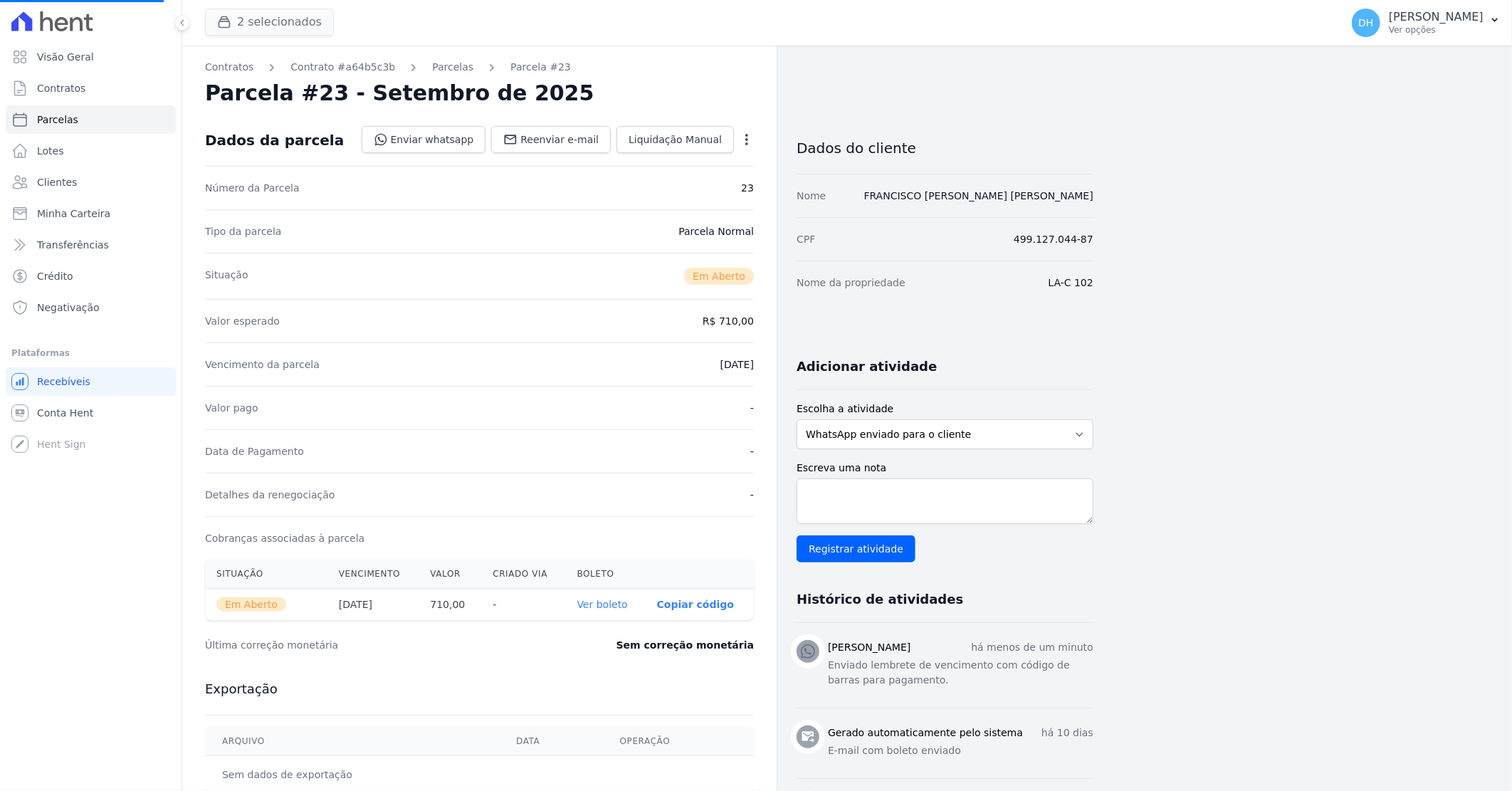
select select
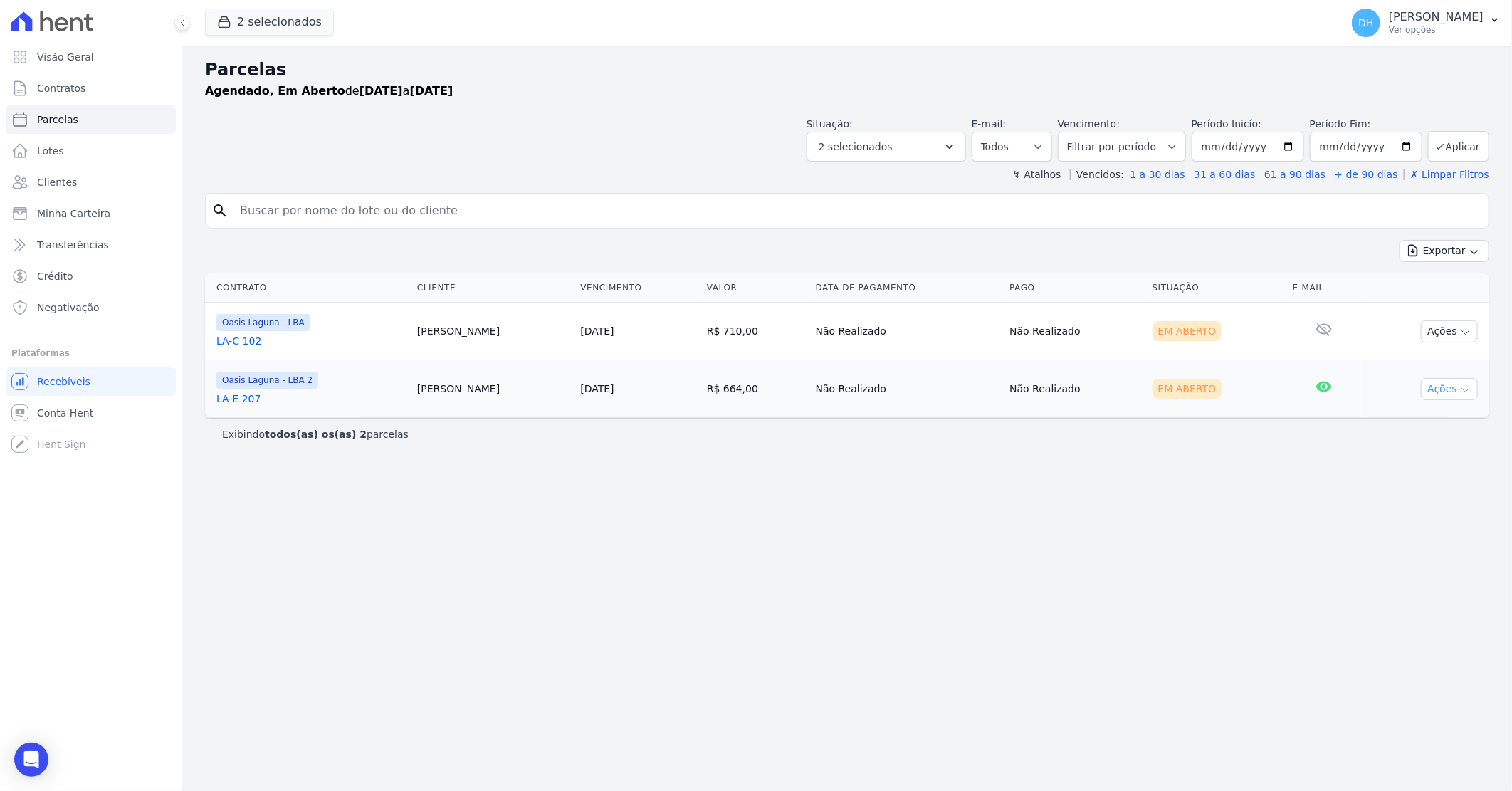
click at [1441, 390] on button "Ações" at bounding box center [1449, 389] width 57 height 22
click at [1410, 471] on link "Enviar whatsapp" at bounding box center [1443, 474] width 137 height 26
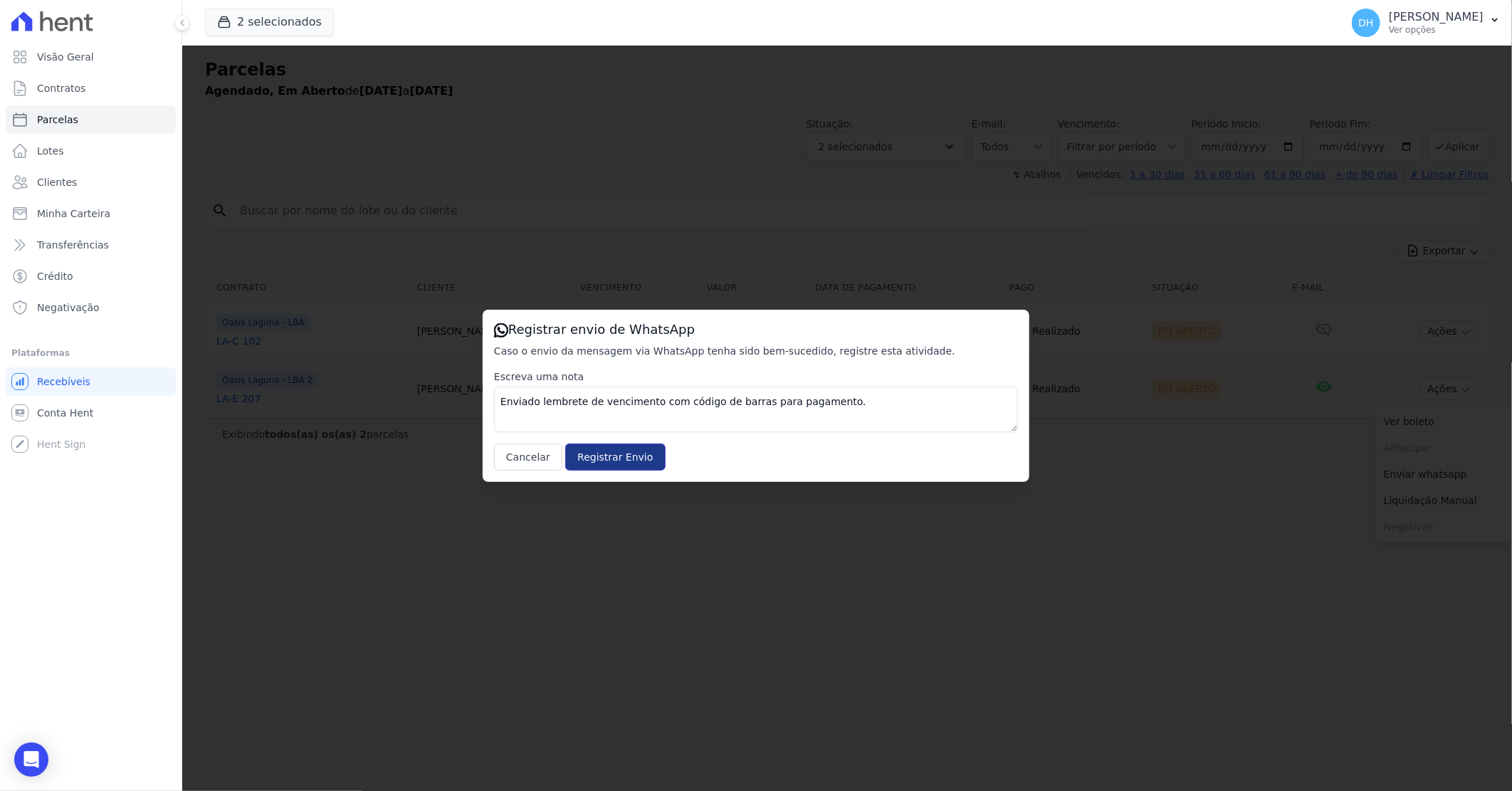
click at [609, 456] on input "Registrar Envio" at bounding box center [615, 456] width 100 height 27
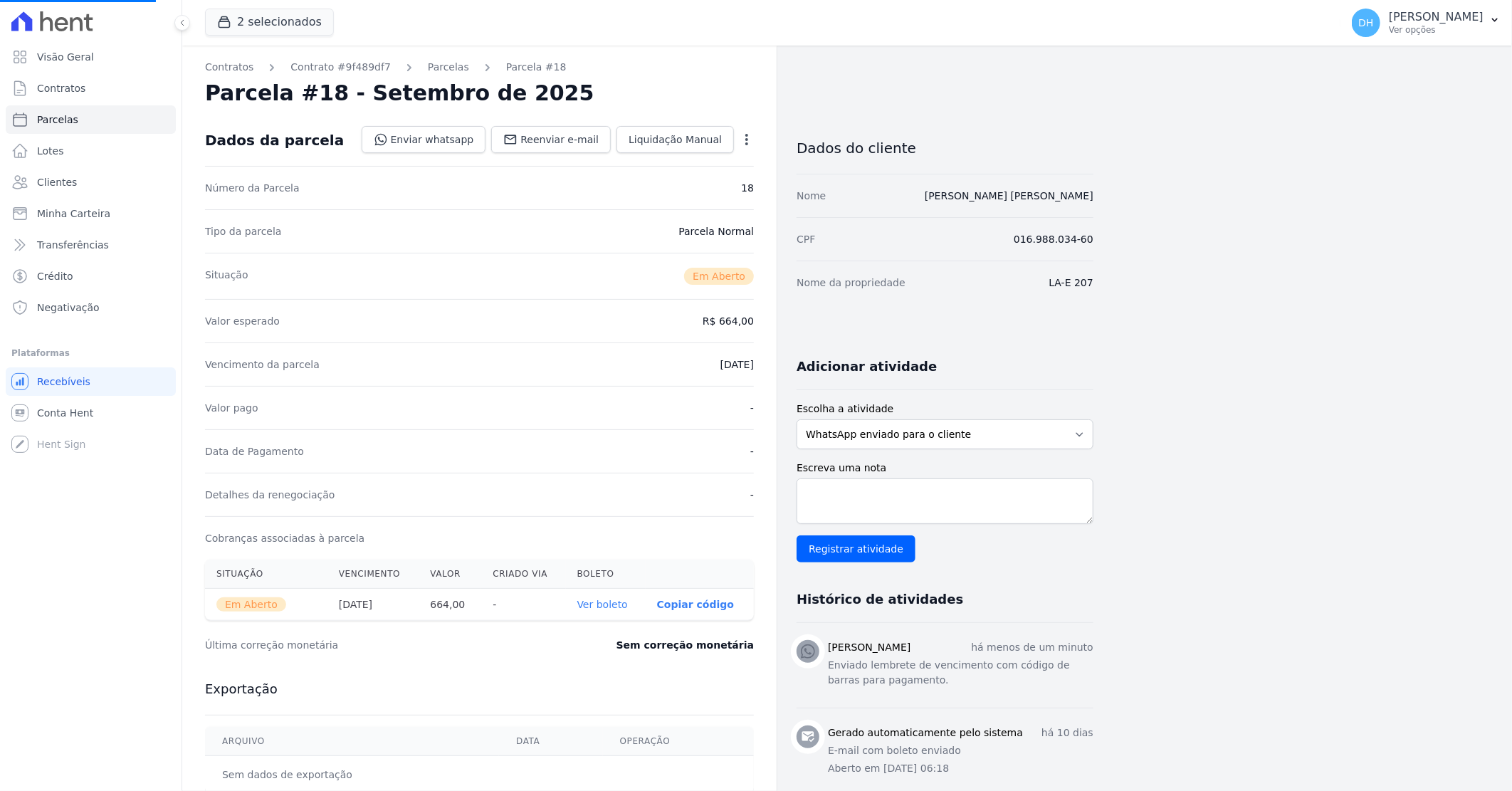
select select
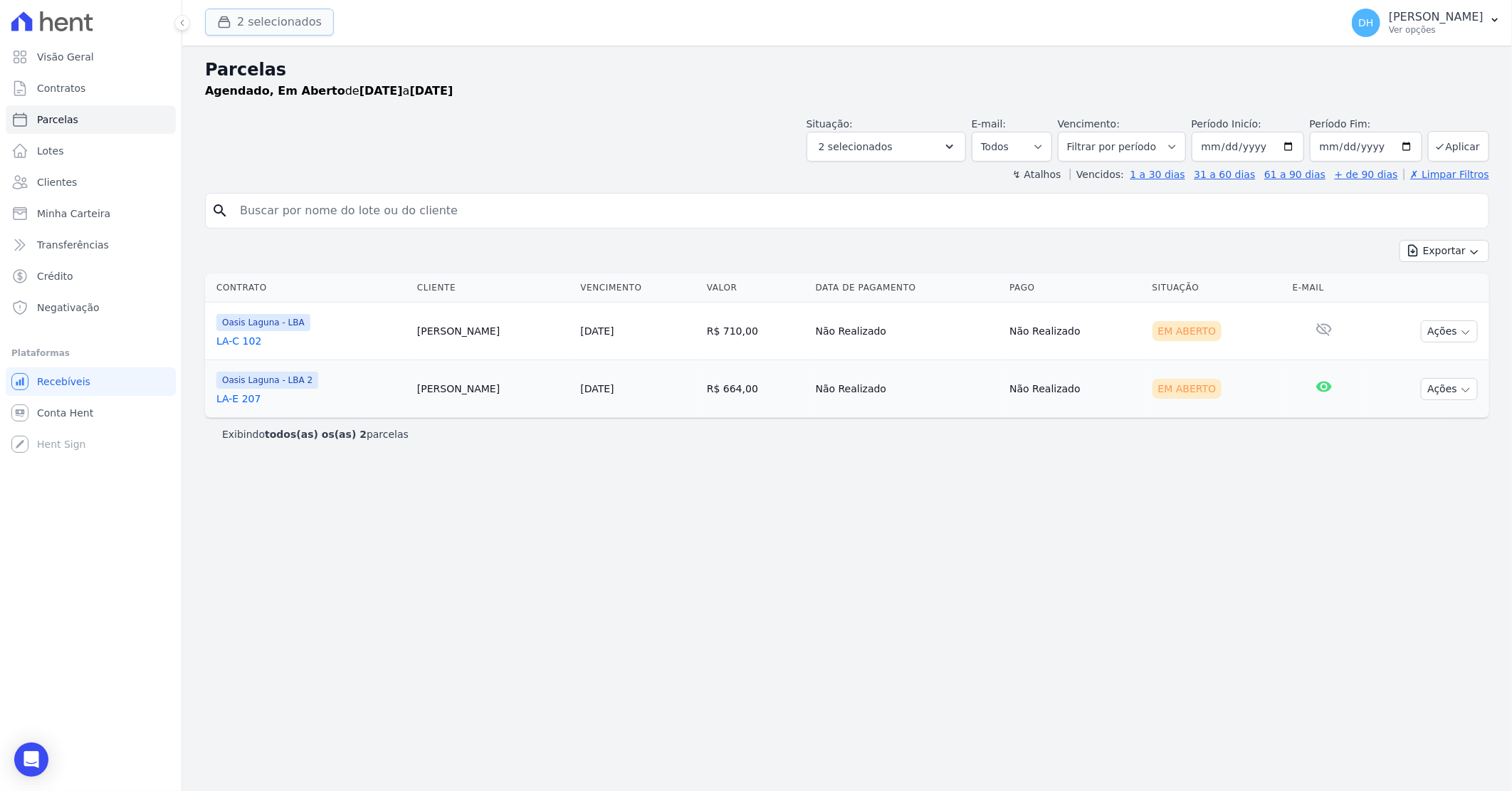
click at [250, 24] on button "2 selecionados" at bounding box center [269, 22] width 129 height 27
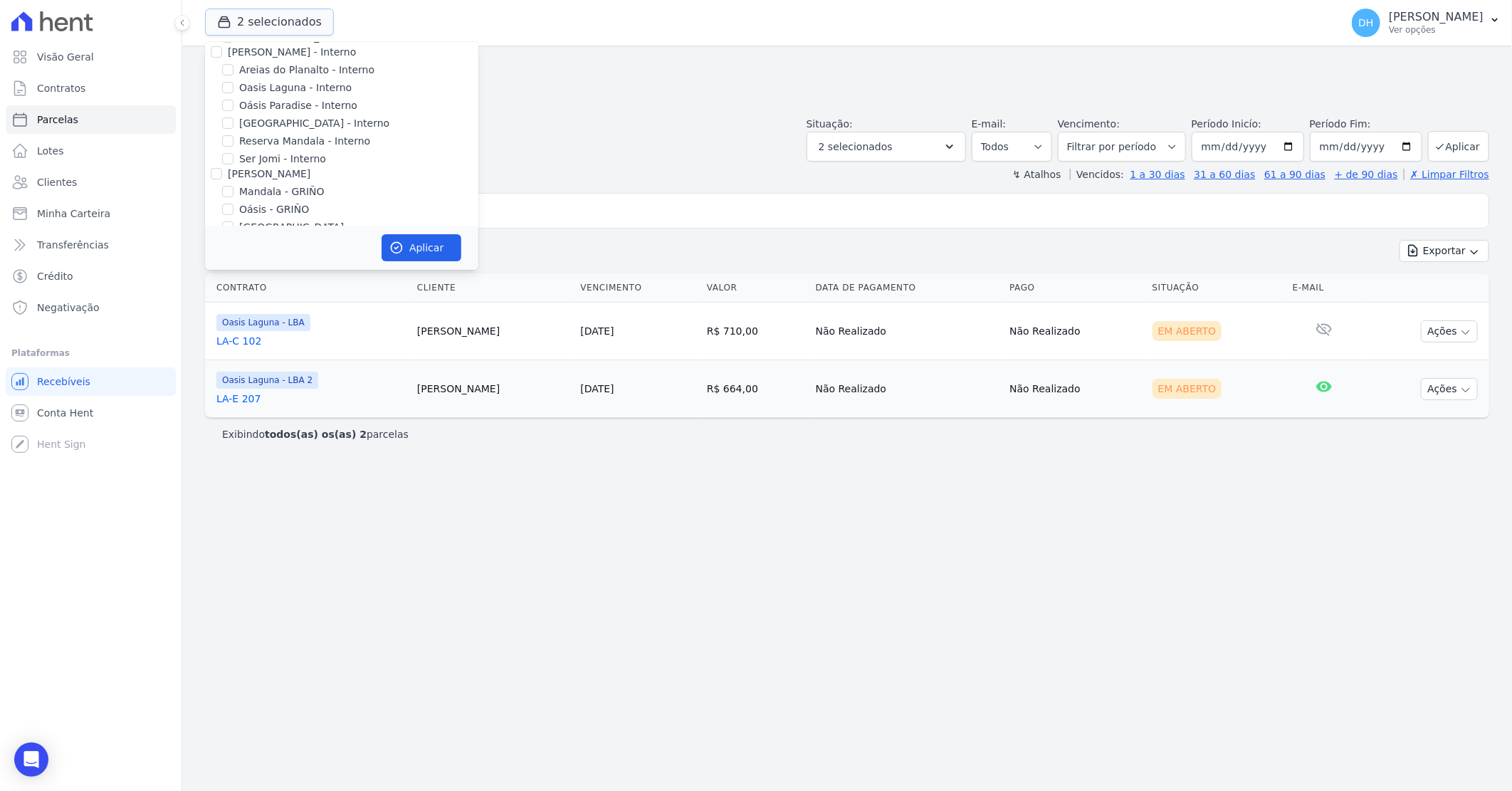
scroll to position [183, 0]
click at [232, 172] on input "[GEOGRAPHIC_DATA] Condomínio Club - LBA" at bounding box center [227, 171] width 11 height 11
checkbox input "true"
click at [227, 154] on input "Oasis Laguna - LBA 2" at bounding box center [227, 153] width 11 height 11
checkbox input "false"
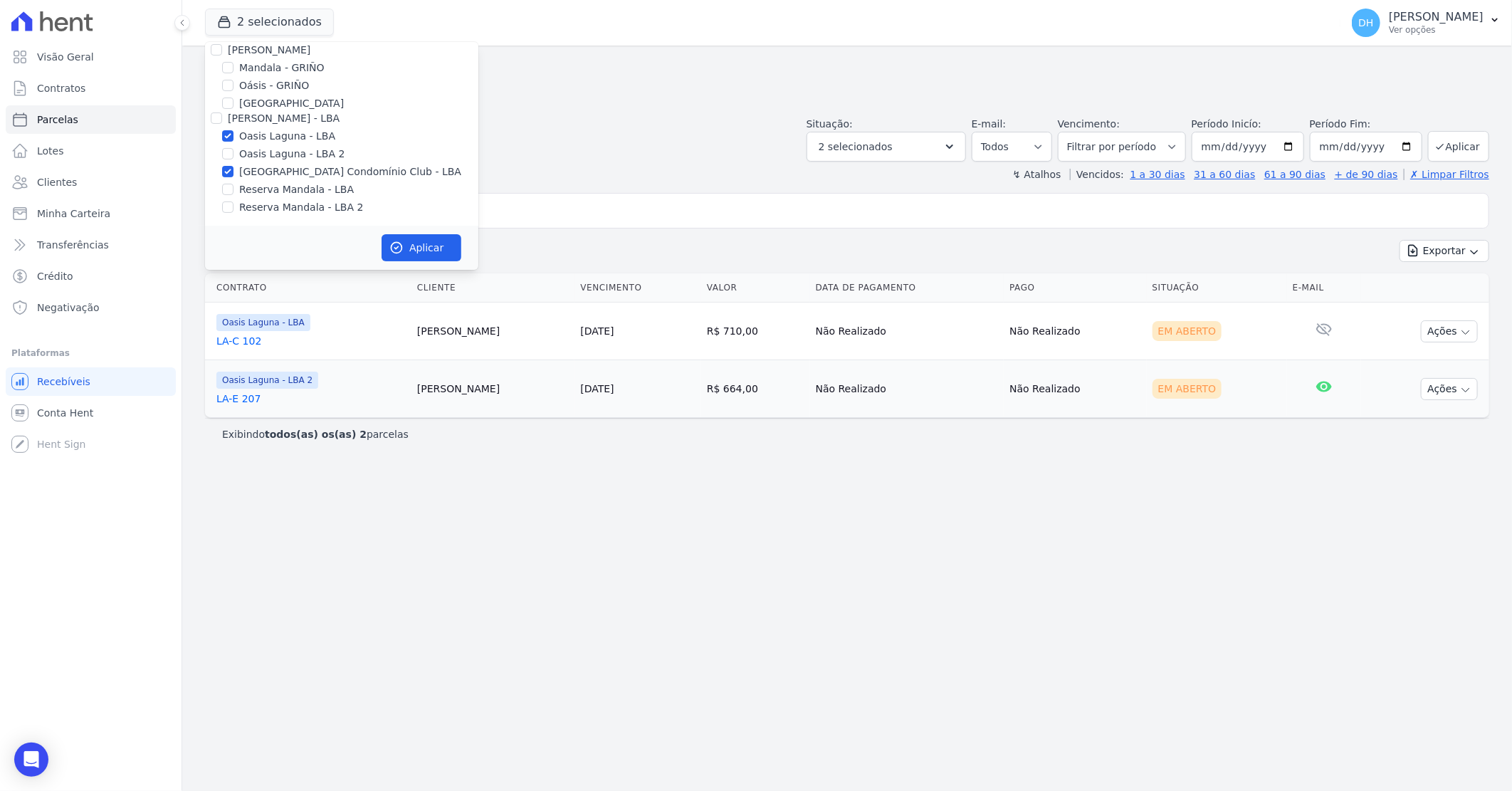
click at [231, 140] on div at bounding box center [227, 136] width 11 height 14
click at [232, 136] on input "Oasis Laguna - LBA" at bounding box center [227, 135] width 11 height 11
checkbox input "false"
click at [429, 255] on button "Aplicar" at bounding box center [421, 247] width 80 height 27
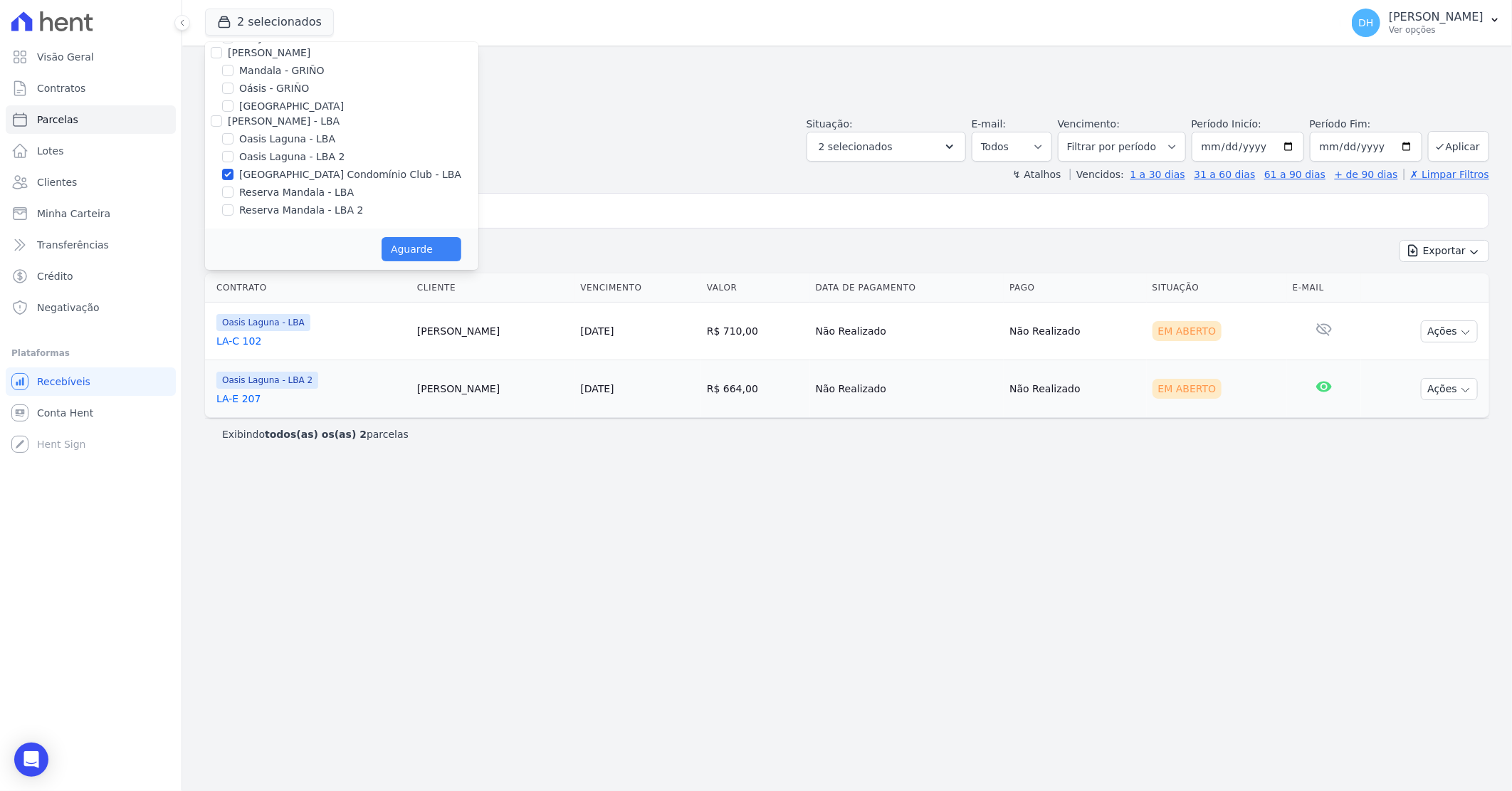
select select
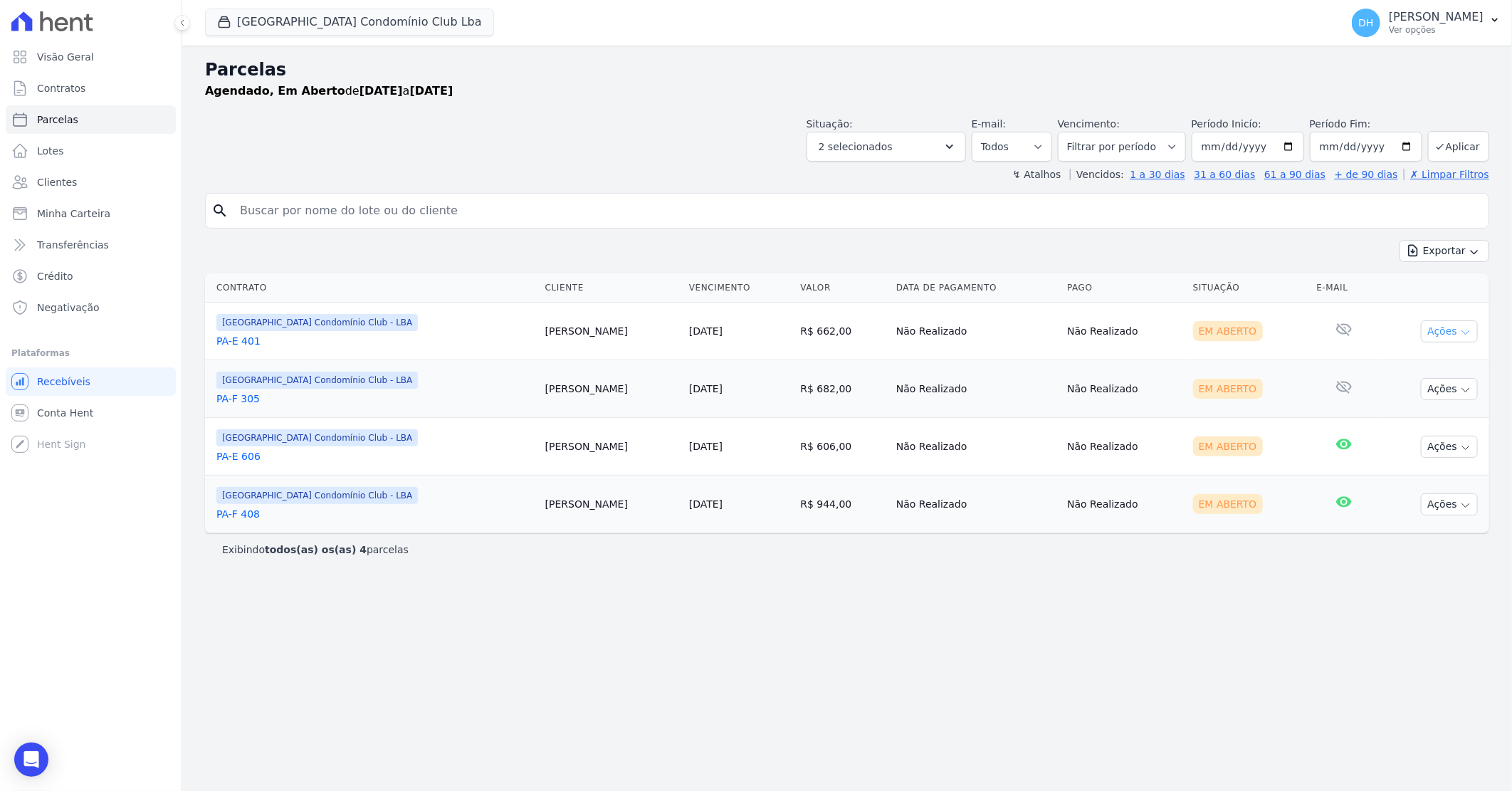
click at [1442, 336] on button "Ações" at bounding box center [1449, 332] width 57 height 22
click at [1411, 413] on link "Enviar whatsapp" at bounding box center [1443, 416] width 137 height 26
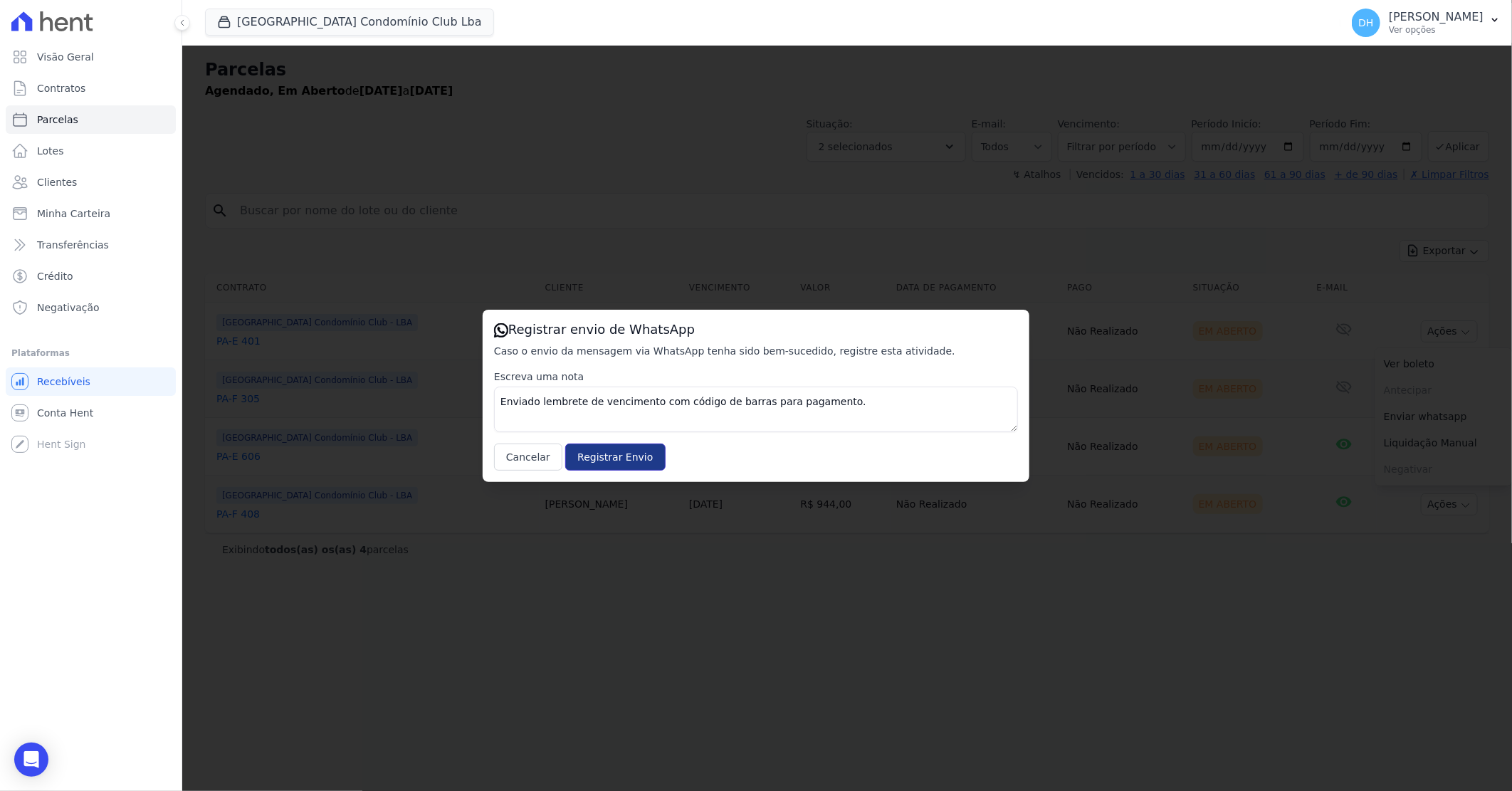
click at [623, 459] on input "Registrar Envio" at bounding box center [615, 456] width 100 height 27
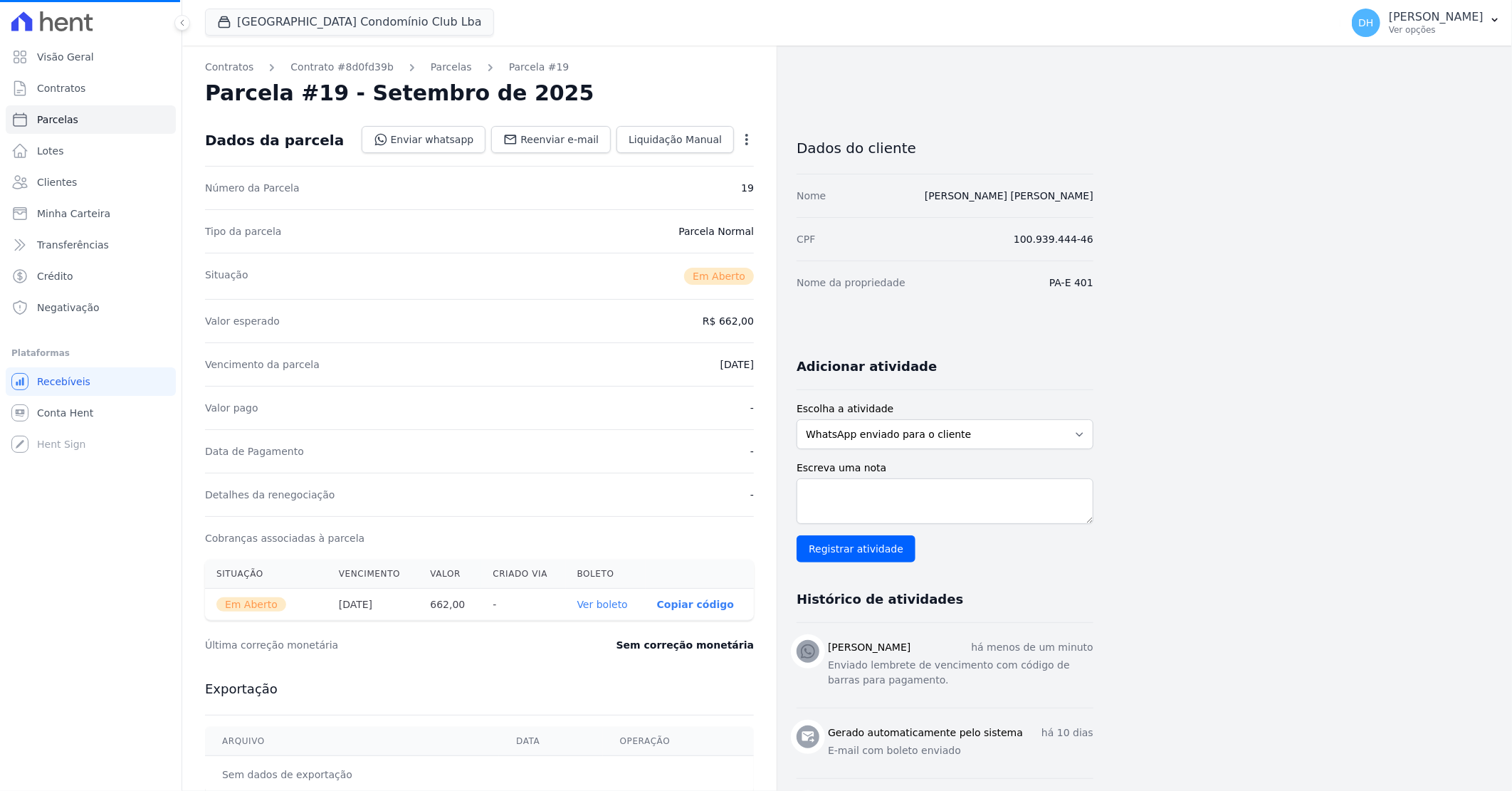
select select
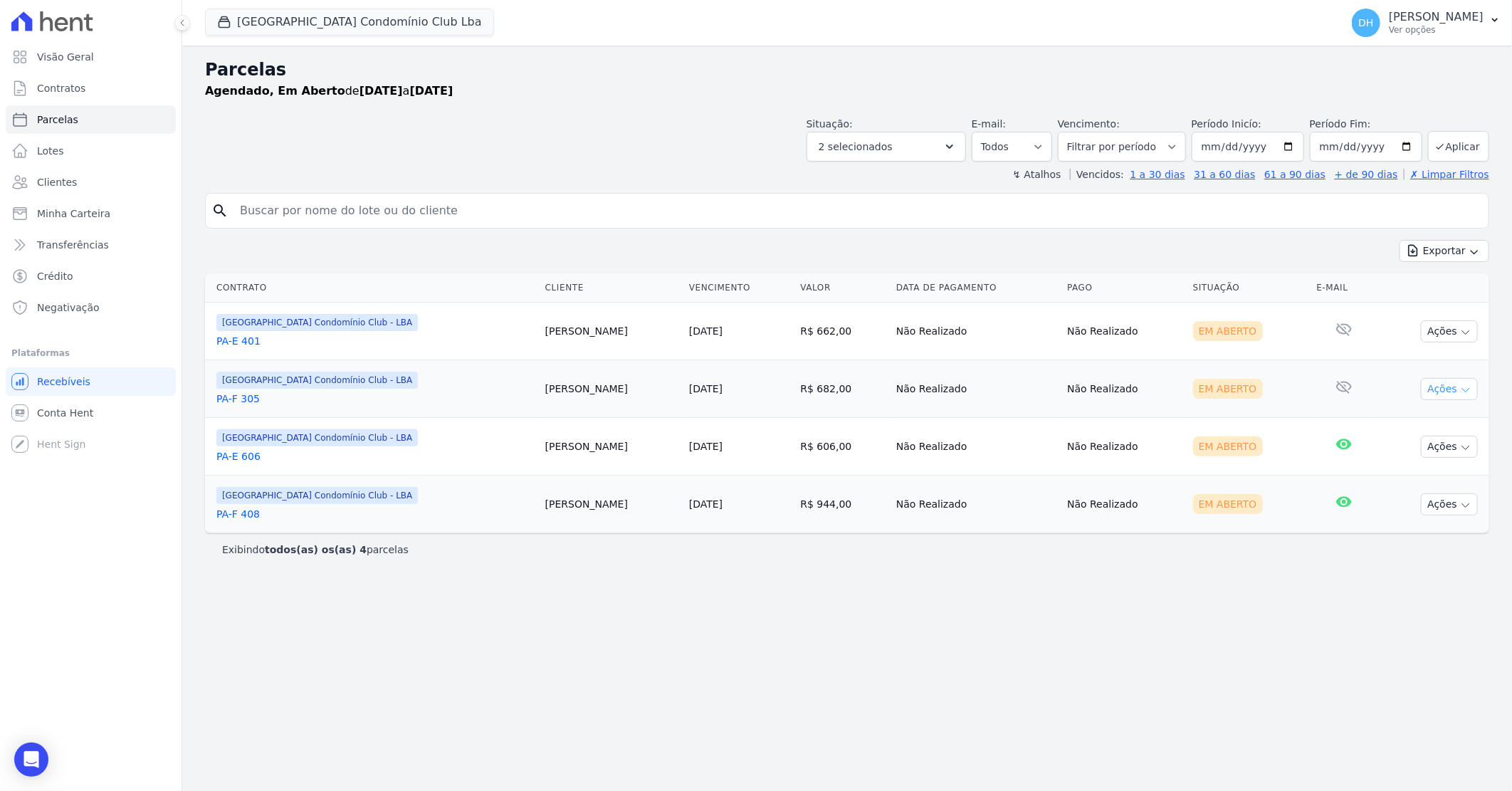
click at [1465, 393] on icon "button" at bounding box center [1465, 390] width 11 height 11
click at [1412, 472] on link "Enviar whatsapp" at bounding box center [1443, 474] width 137 height 26
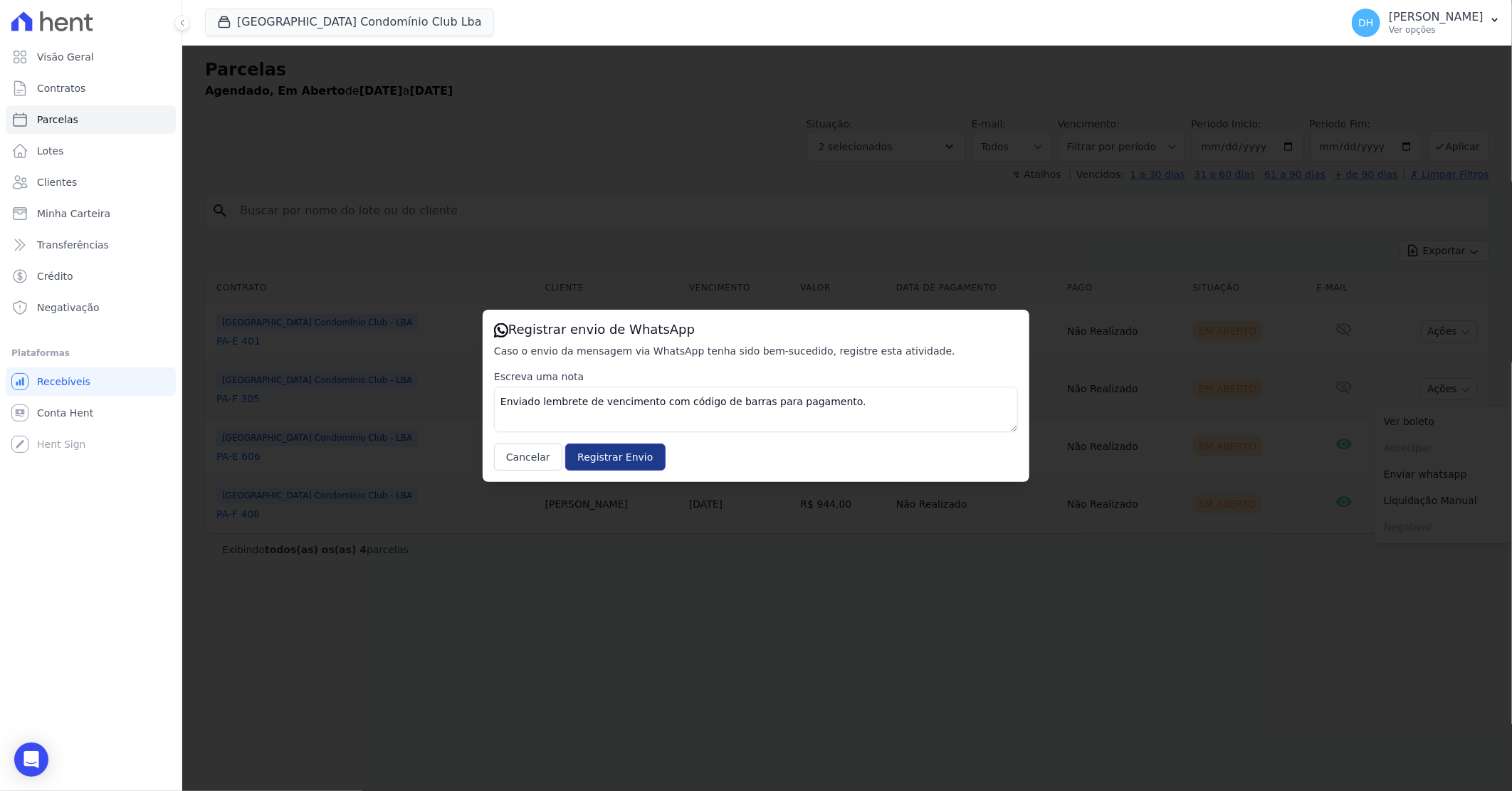
click at [614, 456] on input "Registrar Envio" at bounding box center [615, 456] width 100 height 27
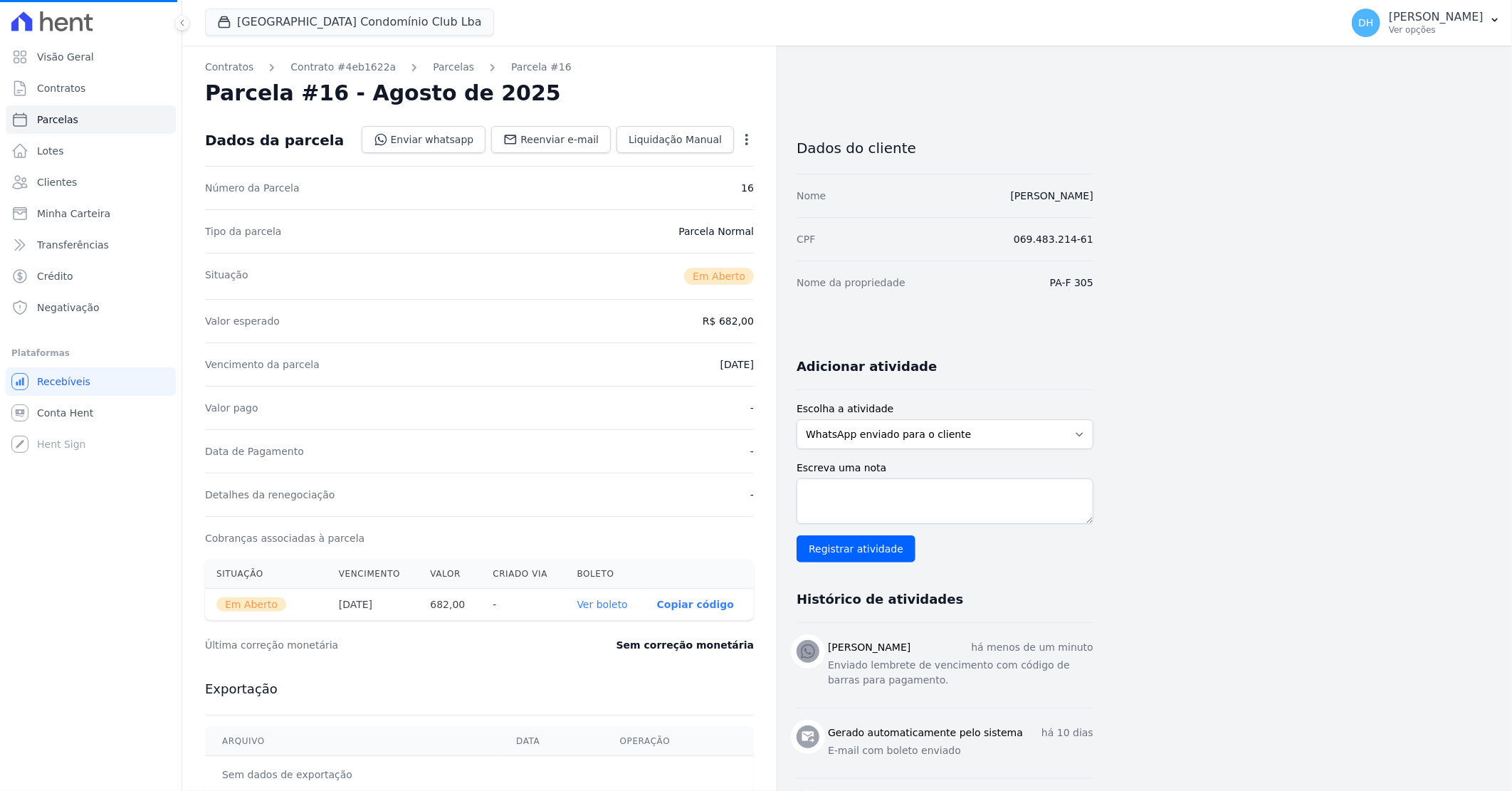
select select
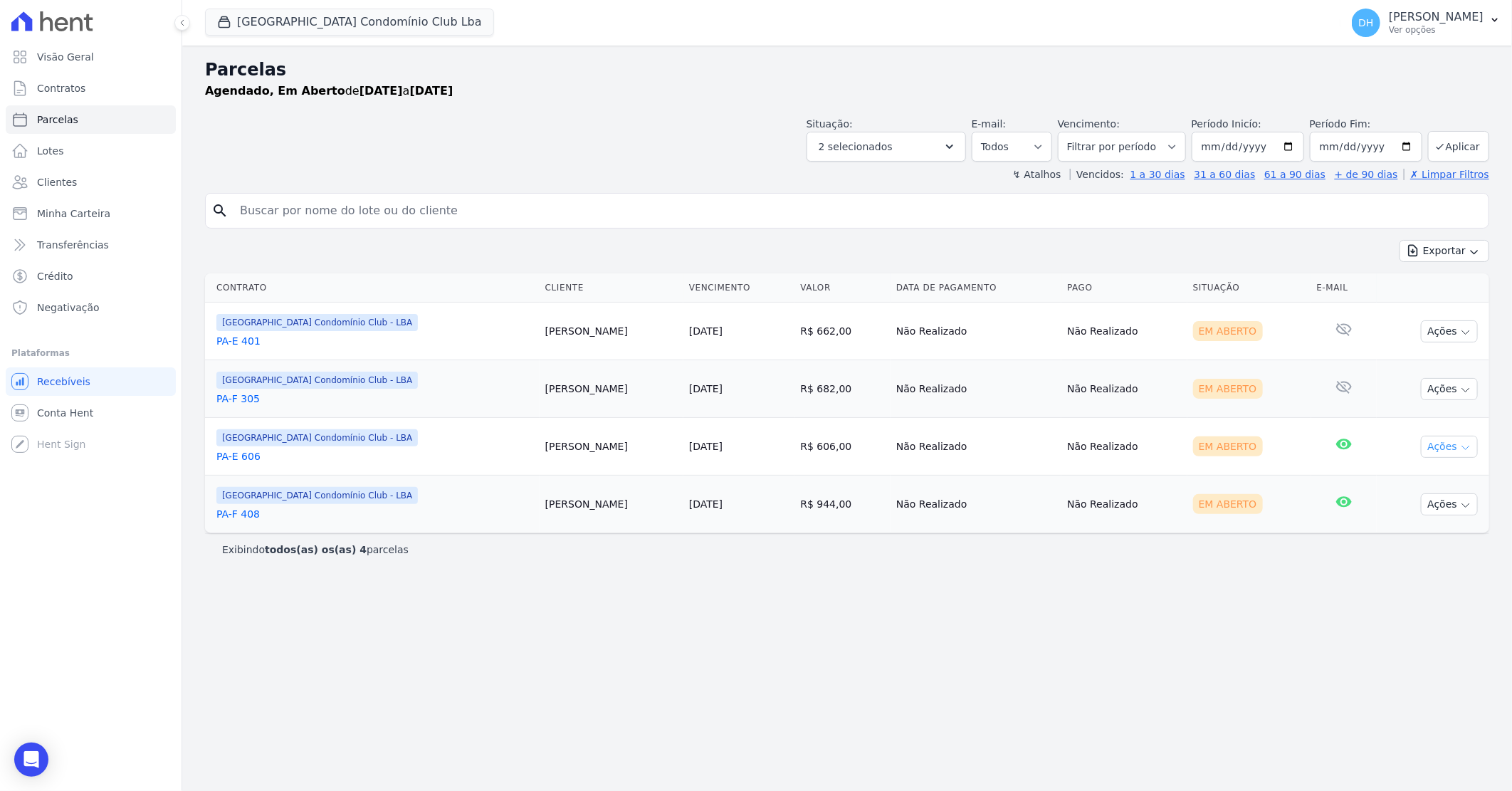
click at [1471, 445] on button "Ações" at bounding box center [1449, 446] width 57 height 22
click at [1404, 535] on link "Enviar whatsapp" at bounding box center [1443, 532] width 137 height 26
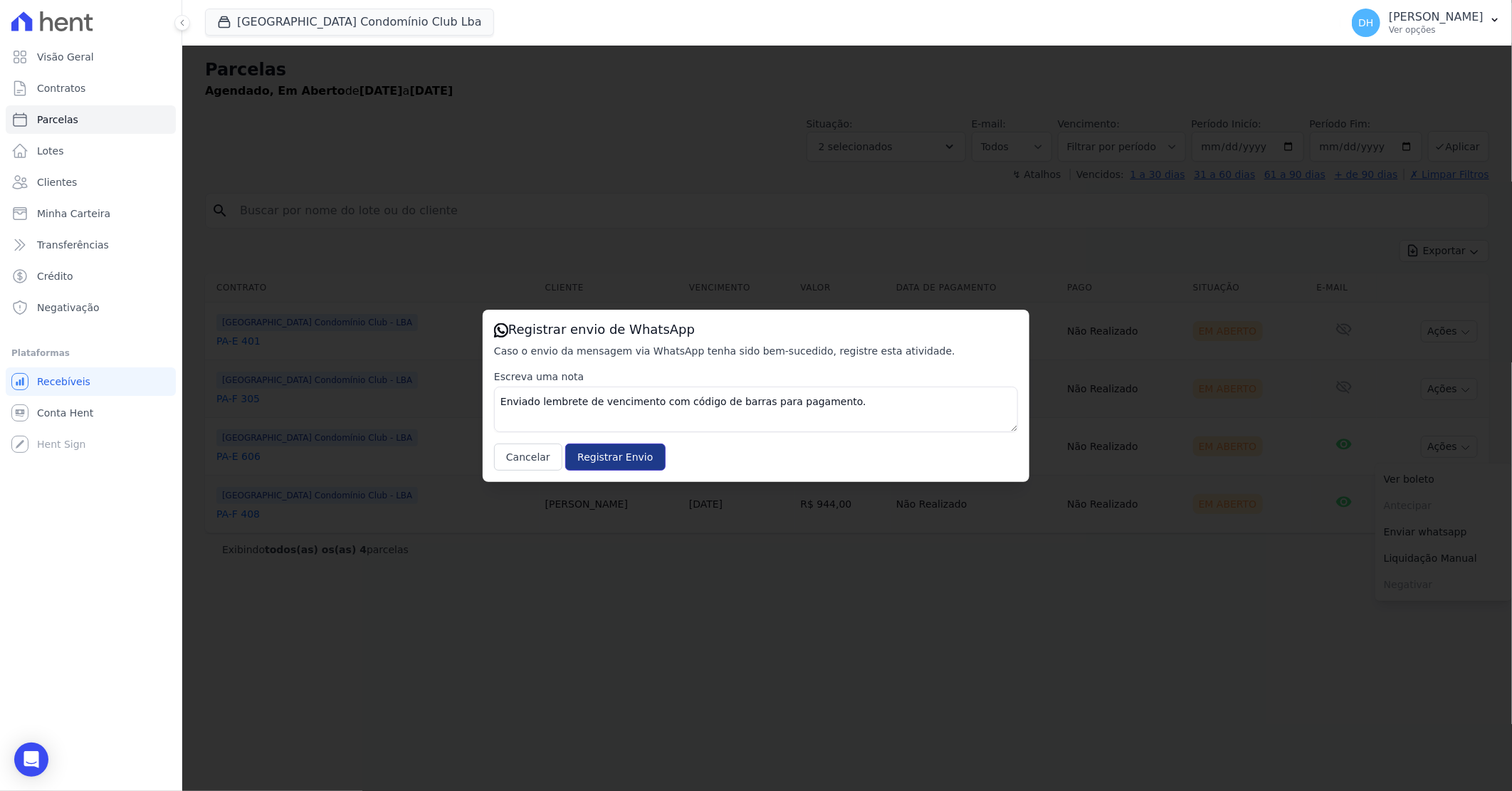
click at [598, 459] on input "Registrar Envio" at bounding box center [615, 456] width 100 height 27
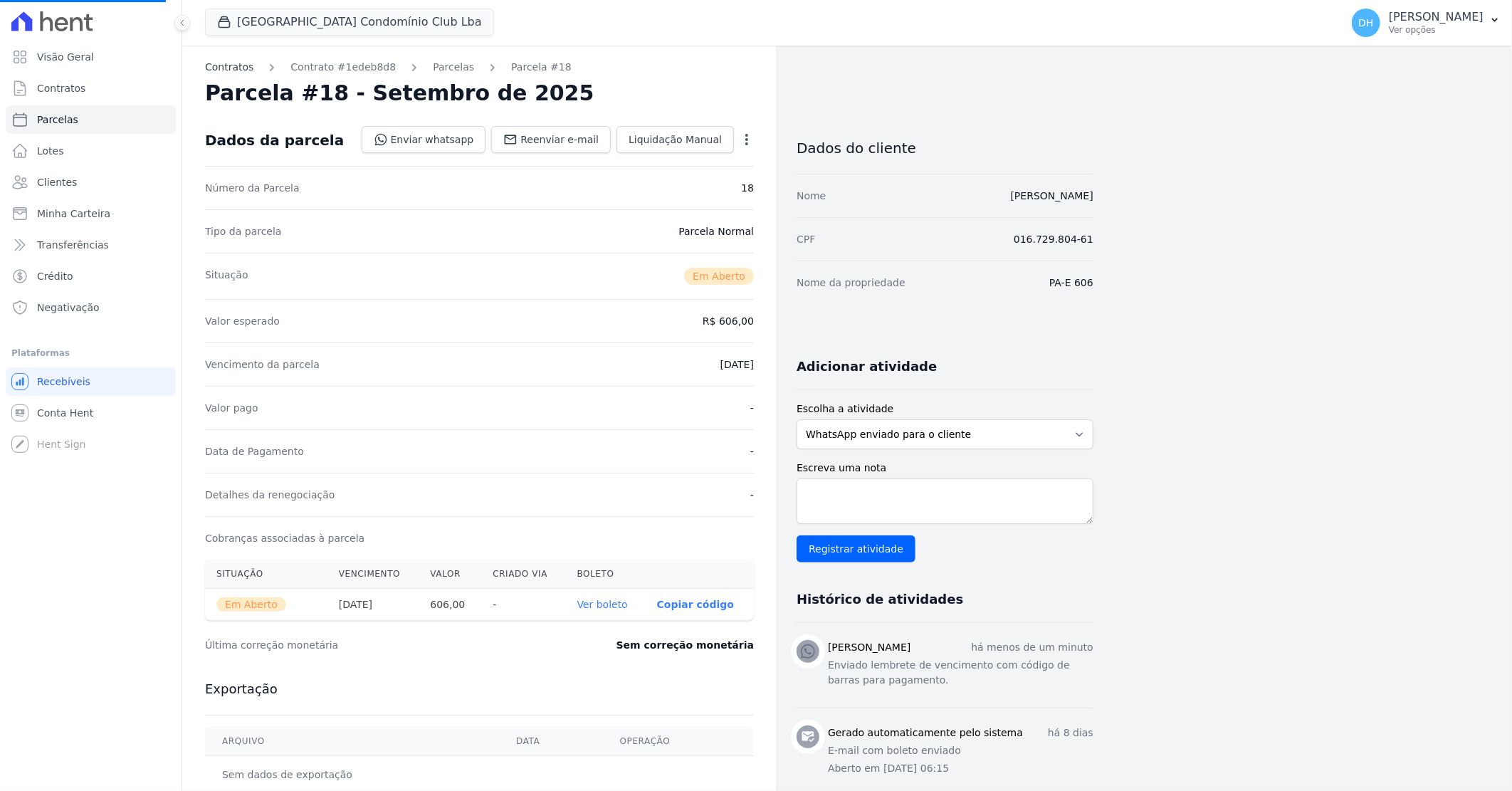
select select
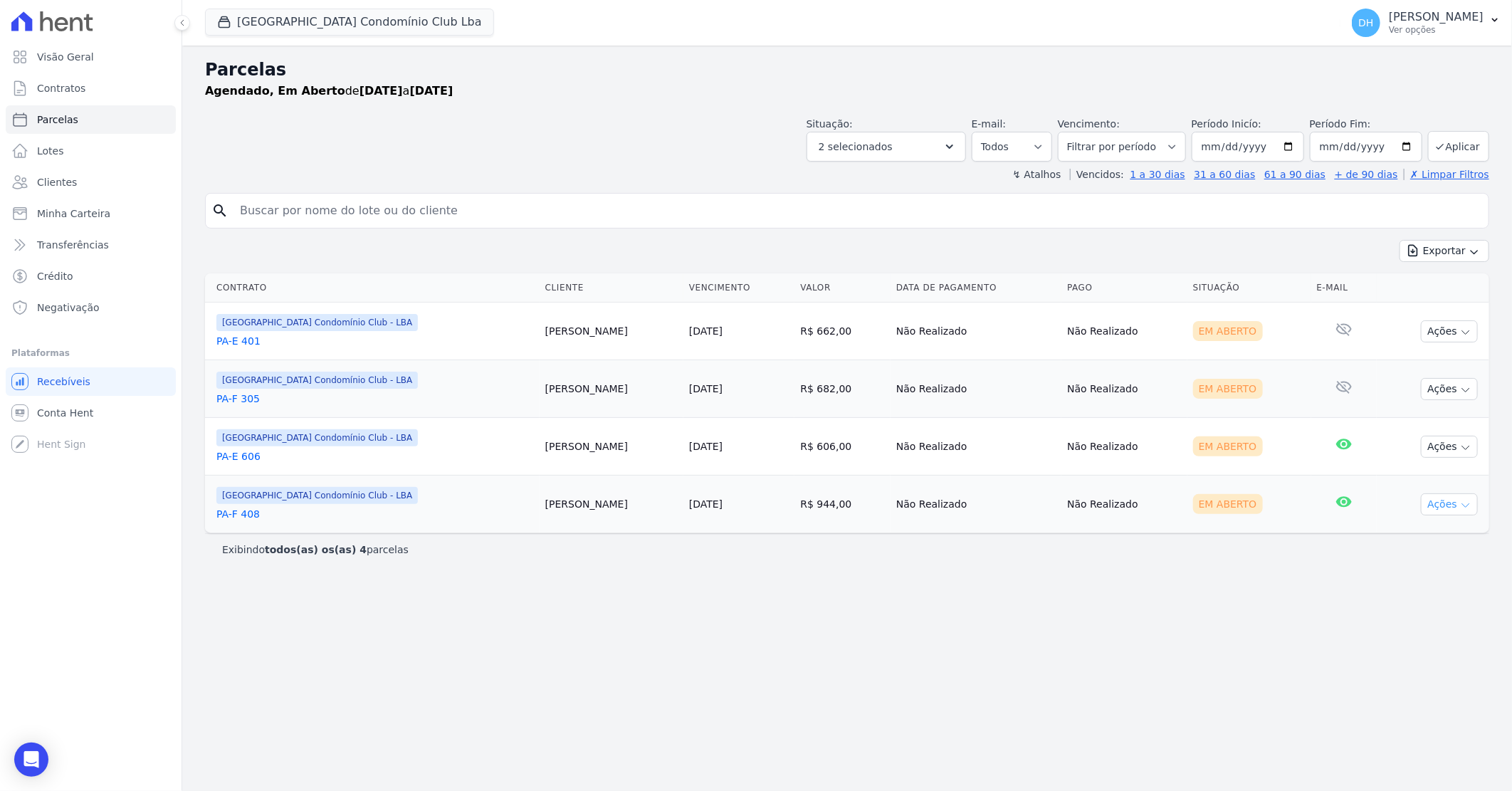
click at [1453, 507] on button "Ações" at bounding box center [1449, 504] width 57 height 22
click at [1436, 587] on link "Enviar whatsapp" at bounding box center [1443, 589] width 137 height 26
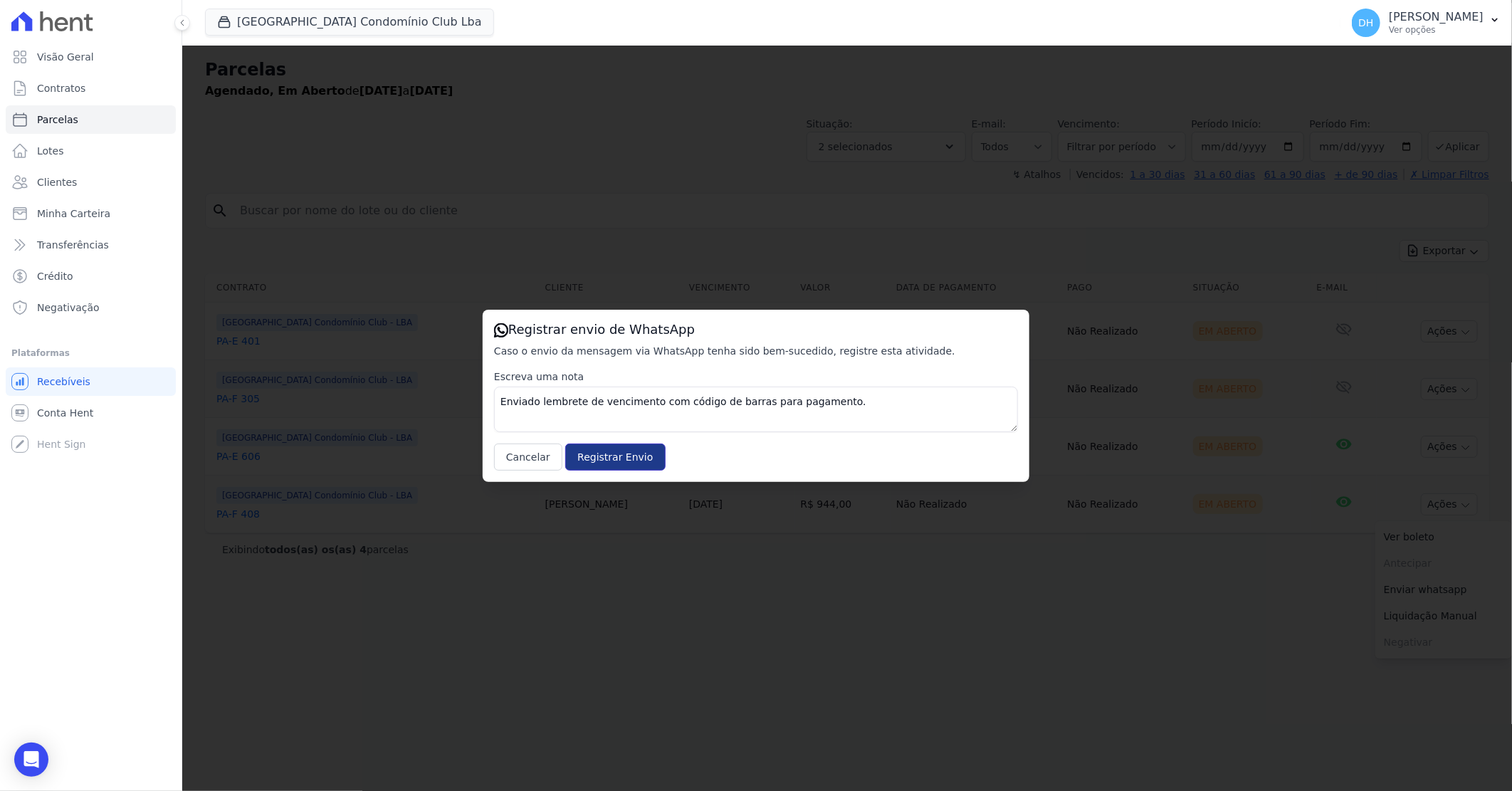
click at [605, 445] on input "Registrar Envio" at bounding box center [615, 456] width 100 height 27
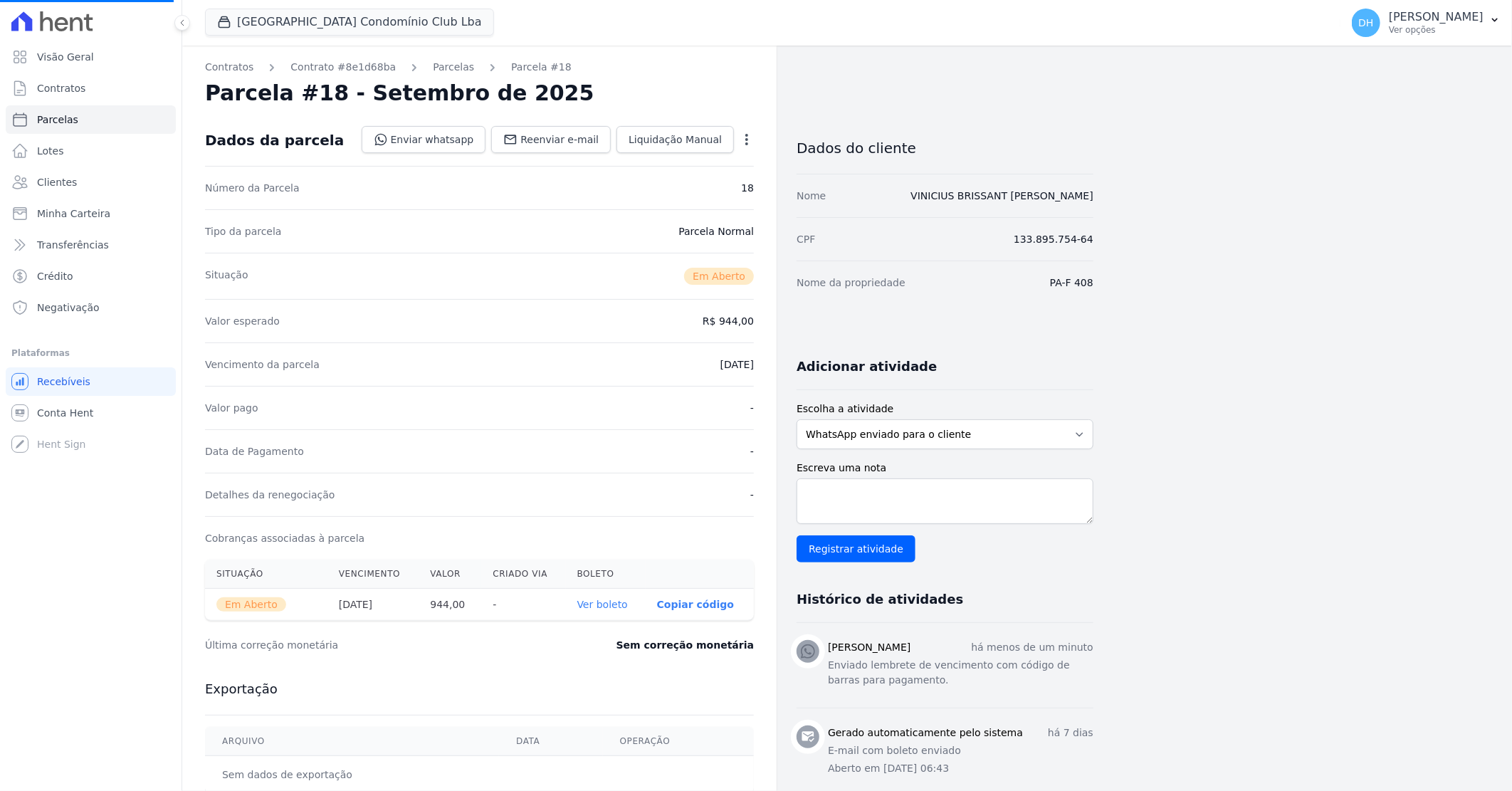
select select
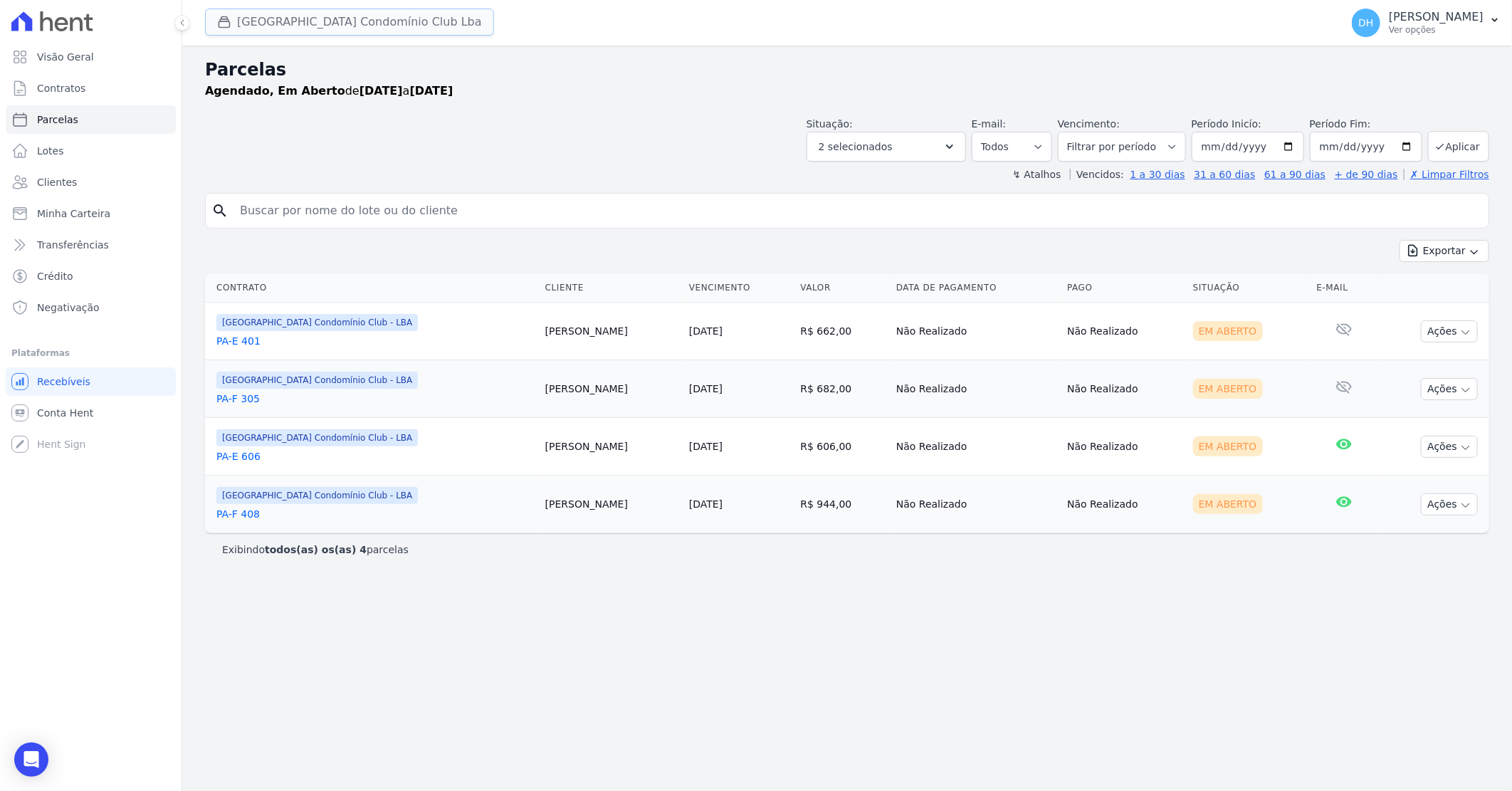
click at [300, 26] on button "[GEOGRAPHIC_DATA] Condomínio Club Lba" at bounding box center [349, 22] width 289 height 27
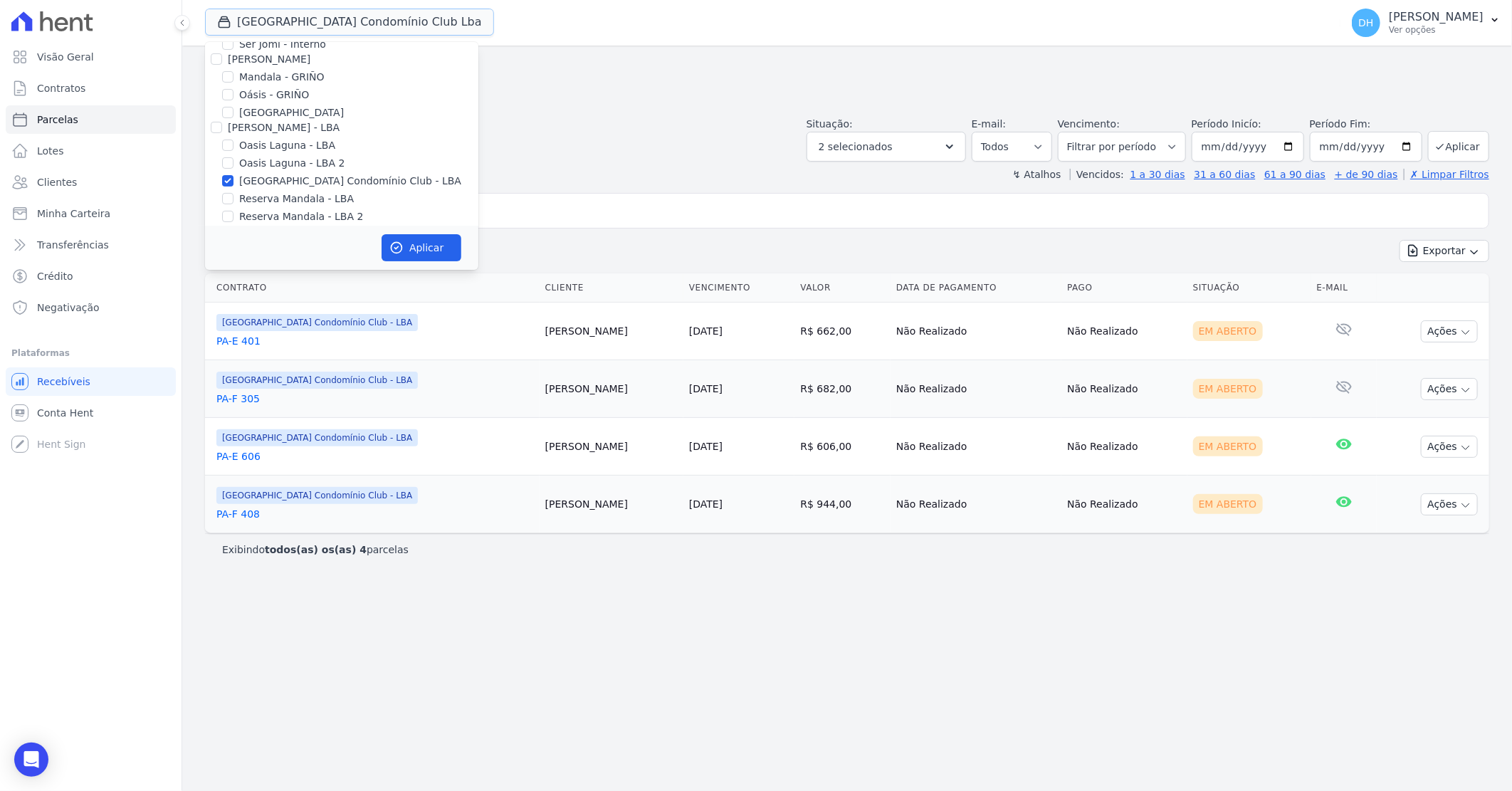
scroll to position [183, 0]
click at [229, 189] on input "Reserva Mandala - LBA" at bounding box center [227, 189] width 11 height 11
checkbox input "true"
click at [230, 205] on input "Reserva Mandala - LBA 2" at bounding box center [227, 207] width 11 height 11
checkbox input "true"
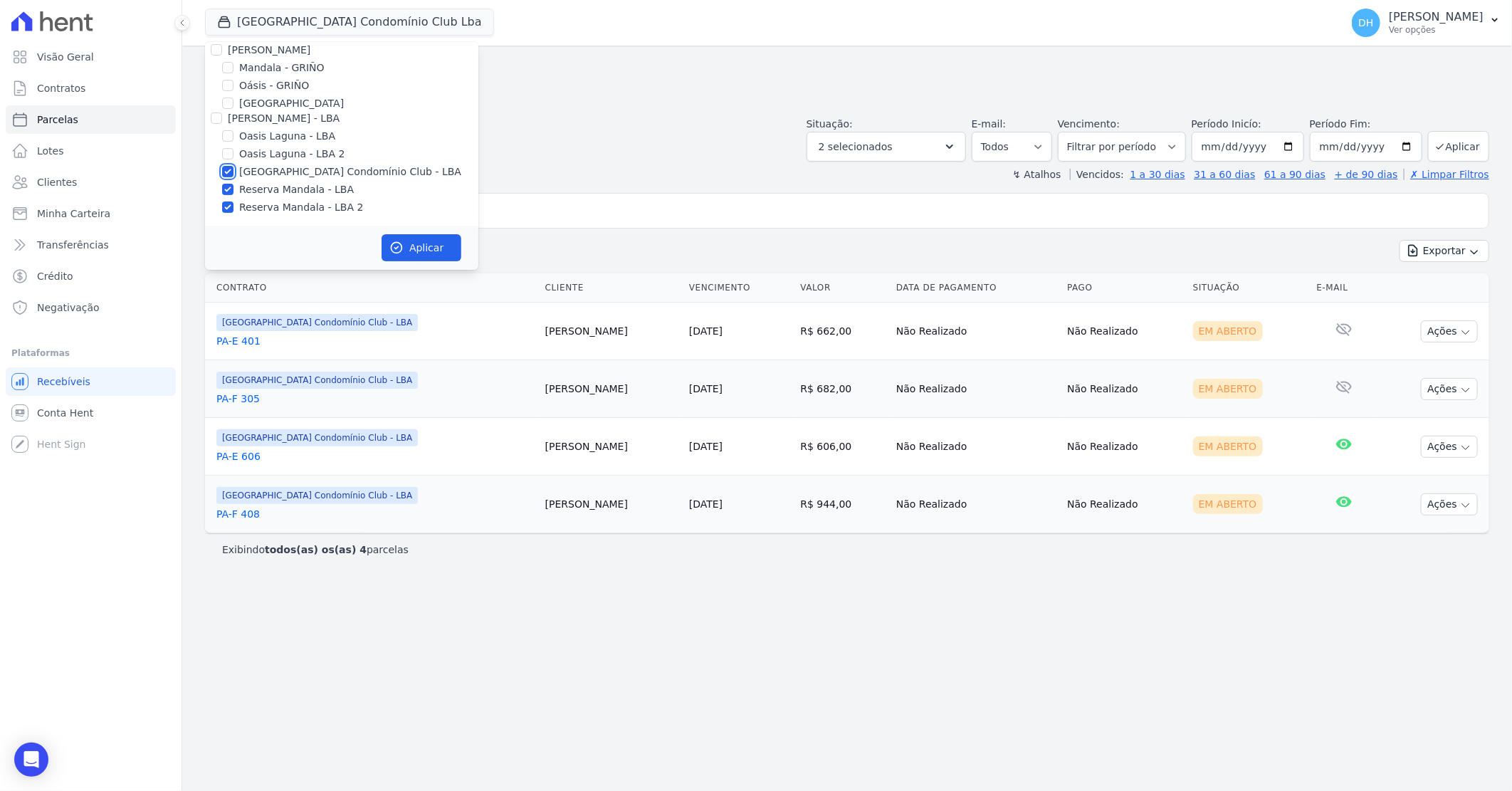
click at [227, 171] on input "[GEOGRAPHIC_DATA] Condomínio Club - LBA" at bounding box center [227, 171] width 11 height 11
checkbox input "false"
click at [442, 244] on button "Aplicar" at bounding box center [421, 247] width 80 height 27
select select
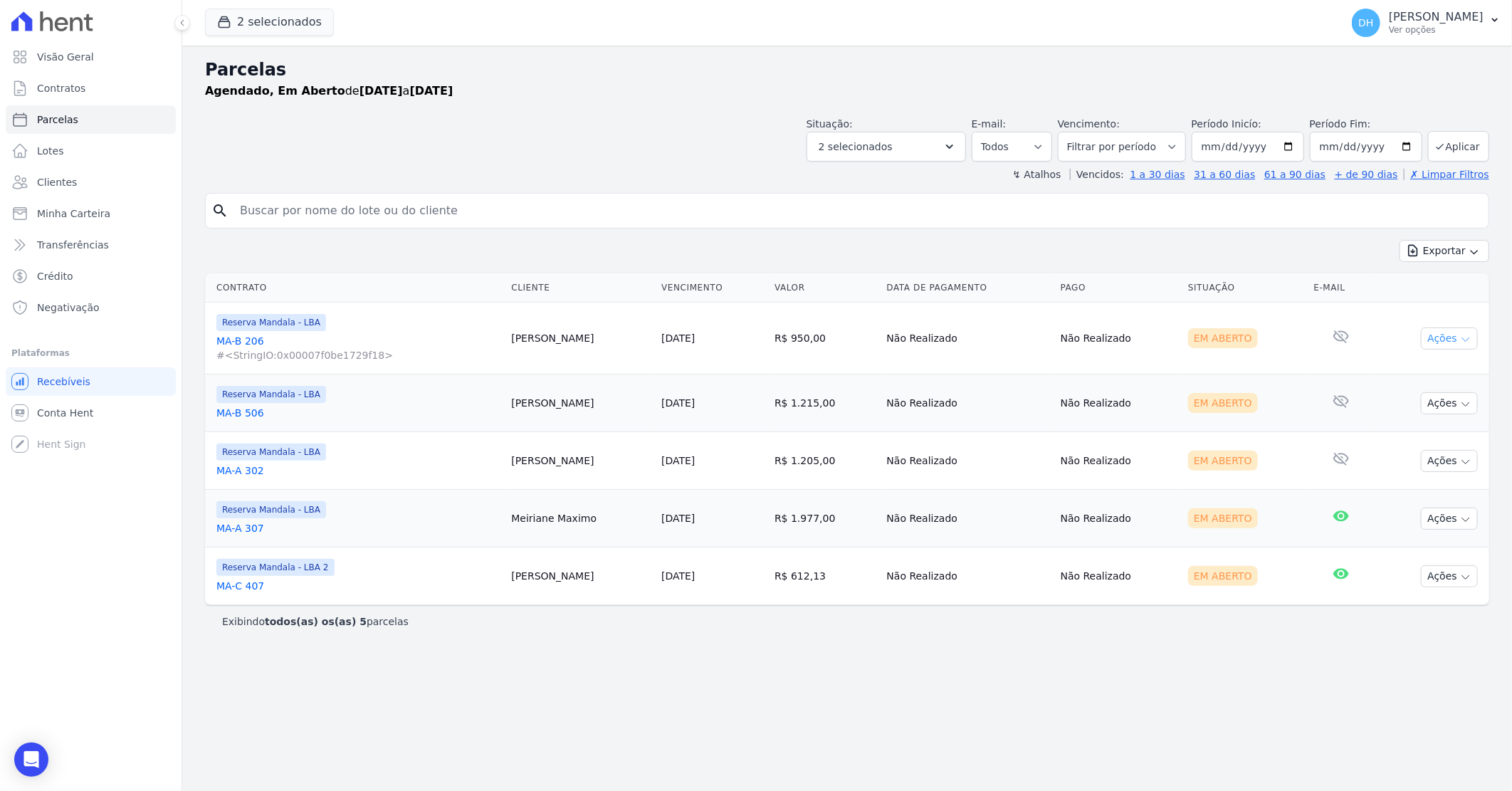
click at [1450, 342] on button "Ações" at bounding box center [1449, 339] width 57 height 22
click at [1401, 417] on link "Enviar whatsapp" at bounding box center [1443, 423] width 137 height 26
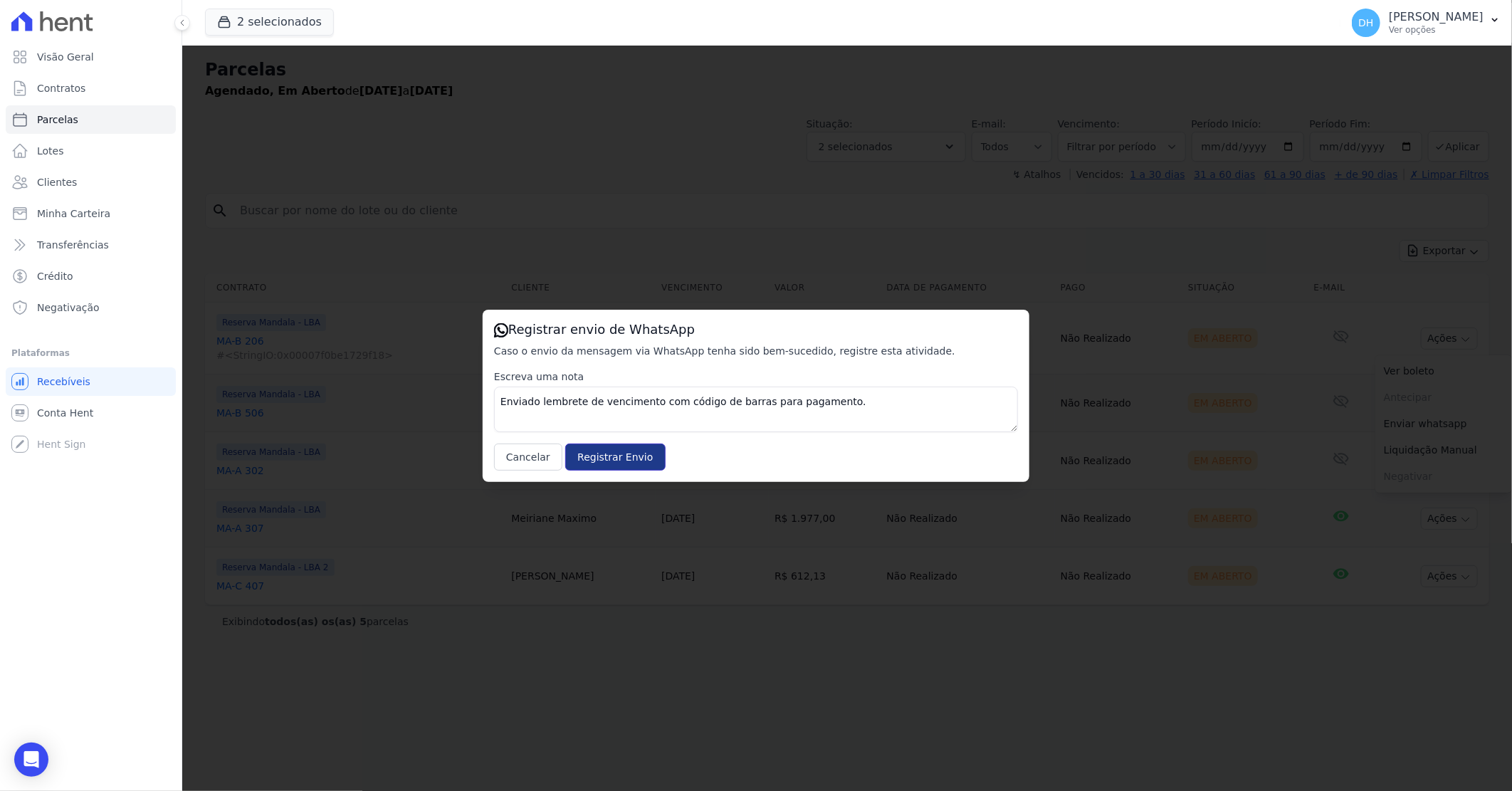
click at [639, 457] on input "Registrar Envio" at bounding box center [615, 456] width 100 height 27
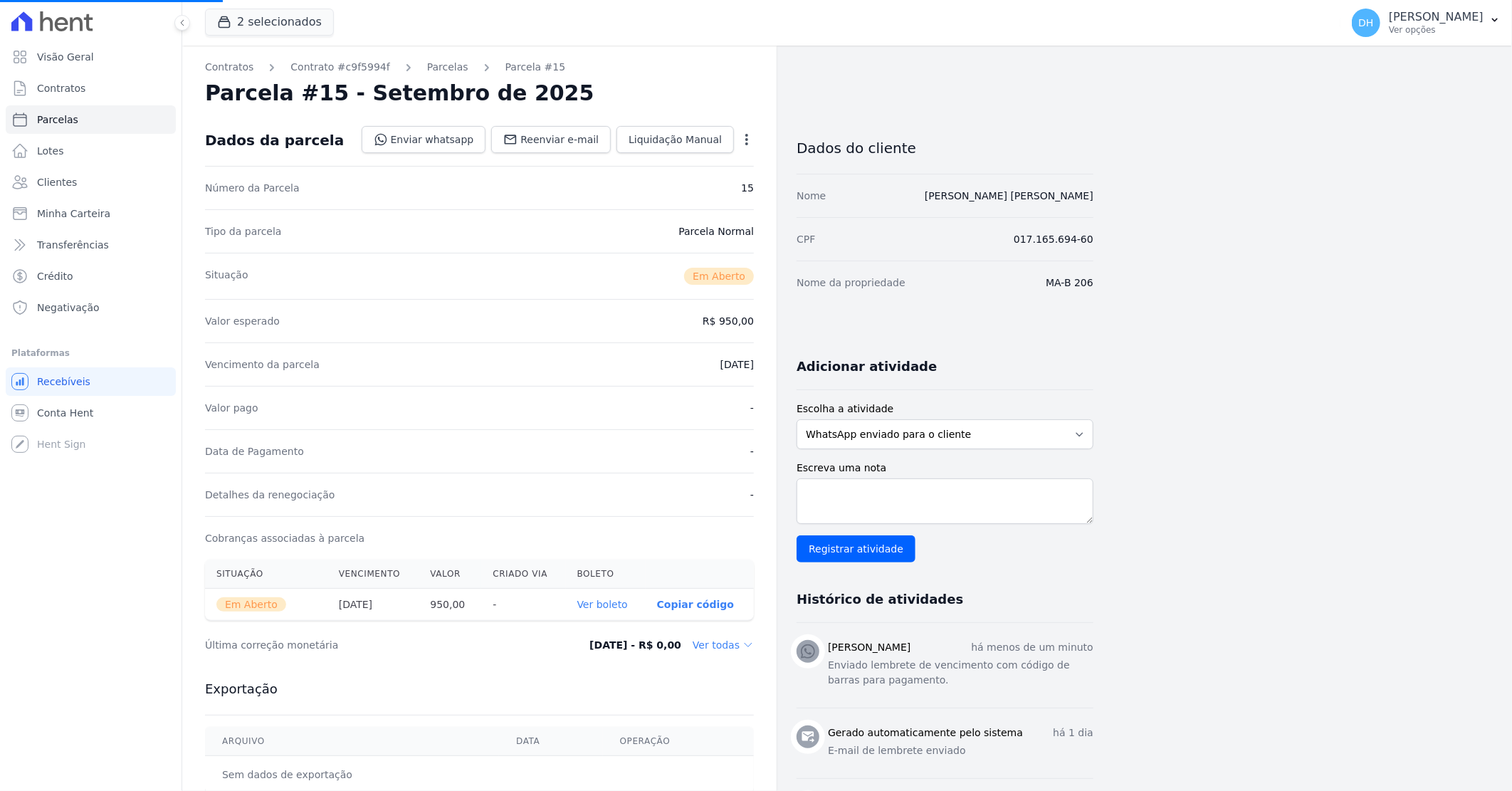
select select
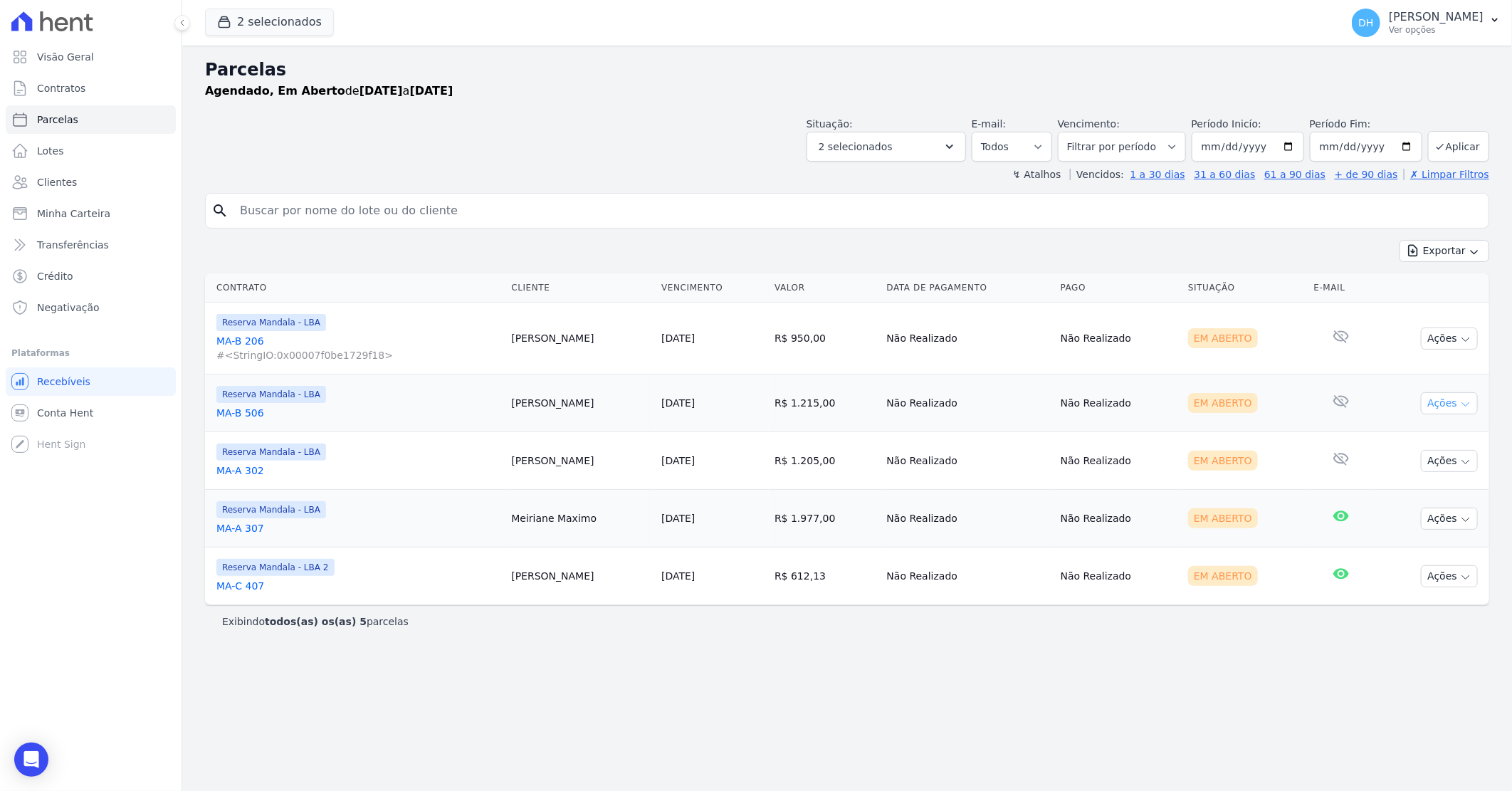
click at [1456, 400] on button "Ações" at bounding box center [1449, 403] width 57 height 22
click at [1418, 489] on link "Enviar whatsapp" at bounding box center [1443, 488] width 137 height 26
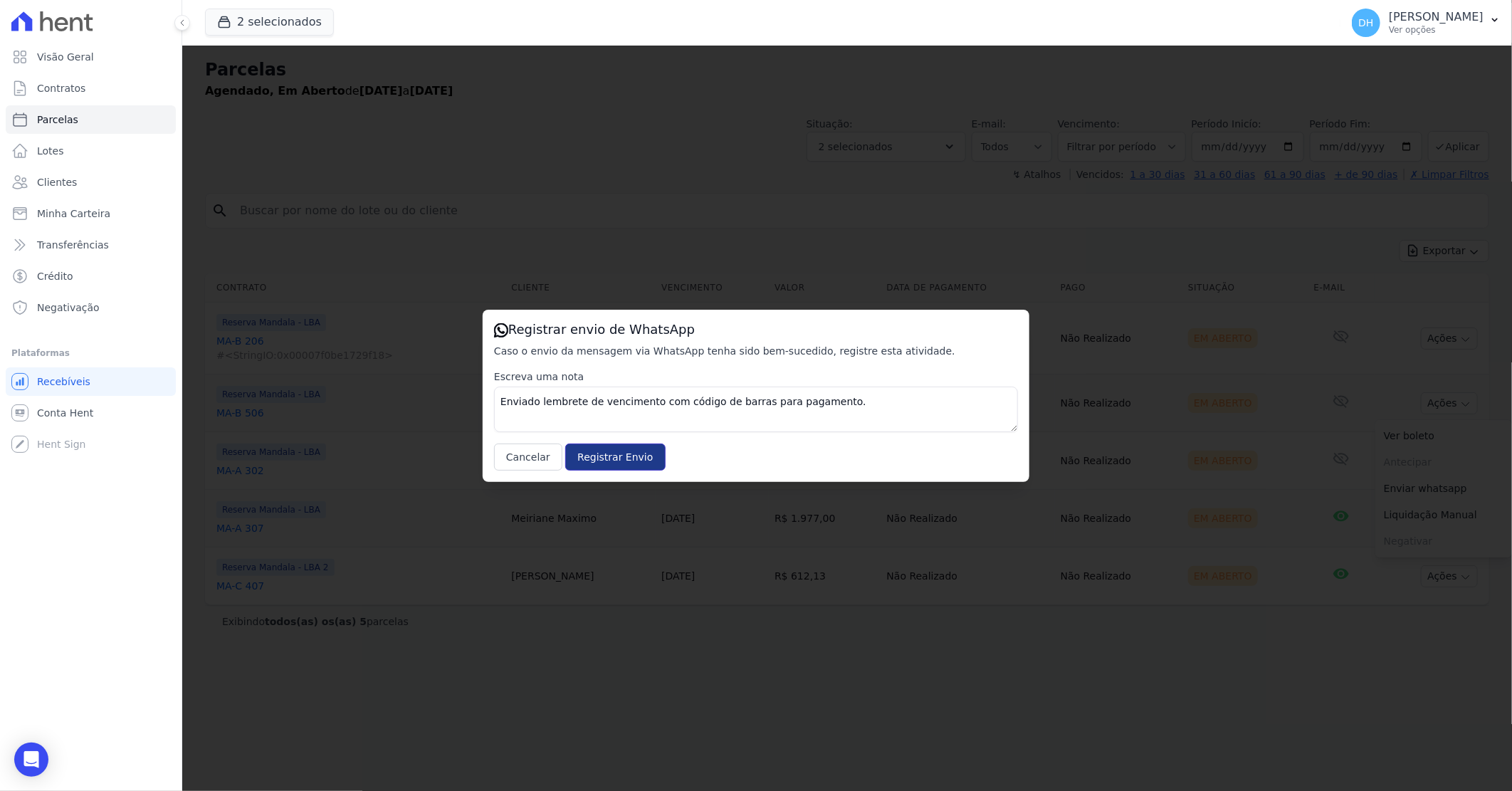
click at [608, 454] on input "Registrar Envio" at bounding box center [615, 456] width 100 height 27
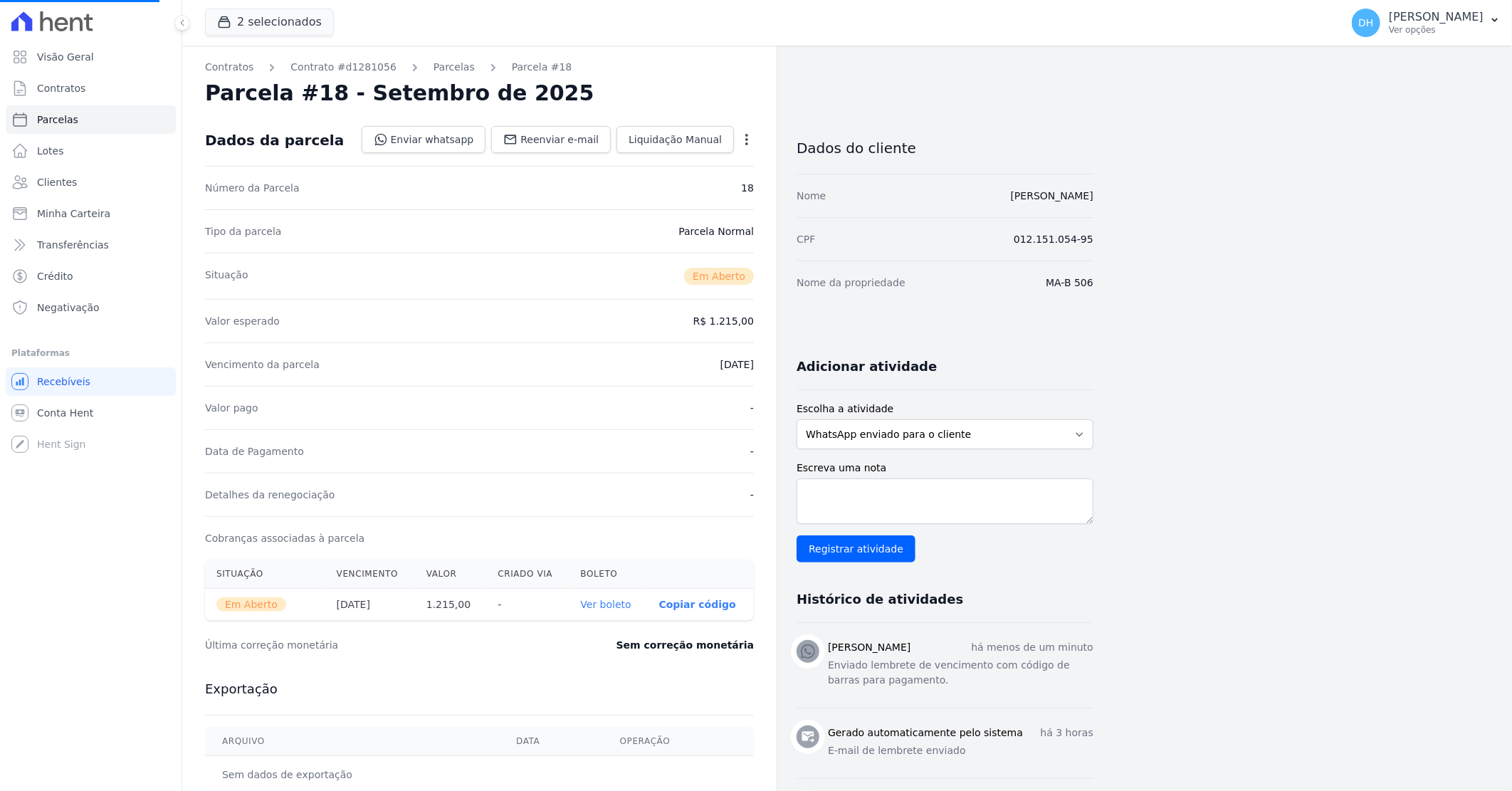
select select
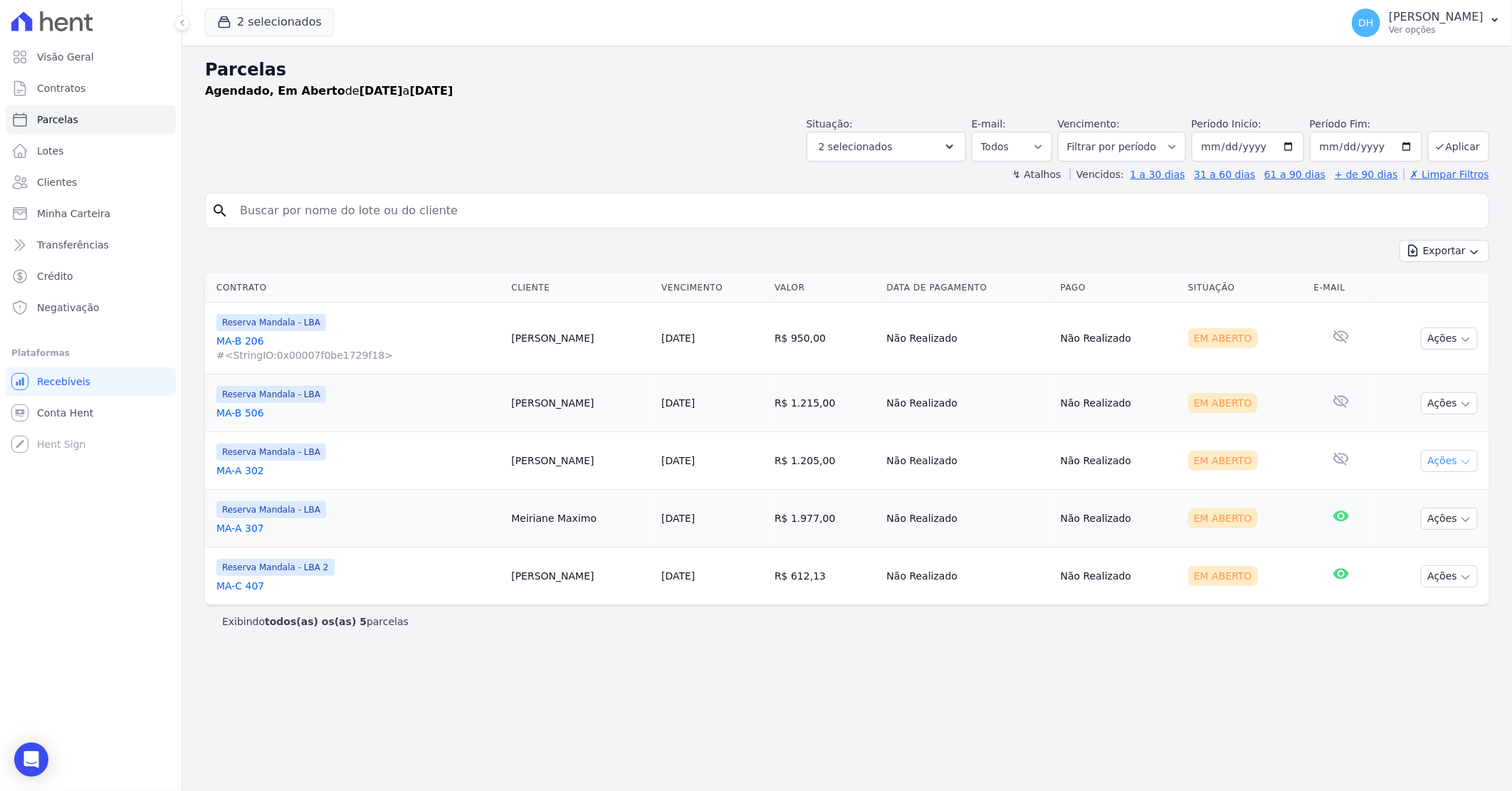
click at [1451, 459] on button "Ações" at bounding box center [1449, 460] width 57 height 22
click at [1417, 538] on link "Enviar whatsapp" at bounding box center [1443, 546] width 137 height 26
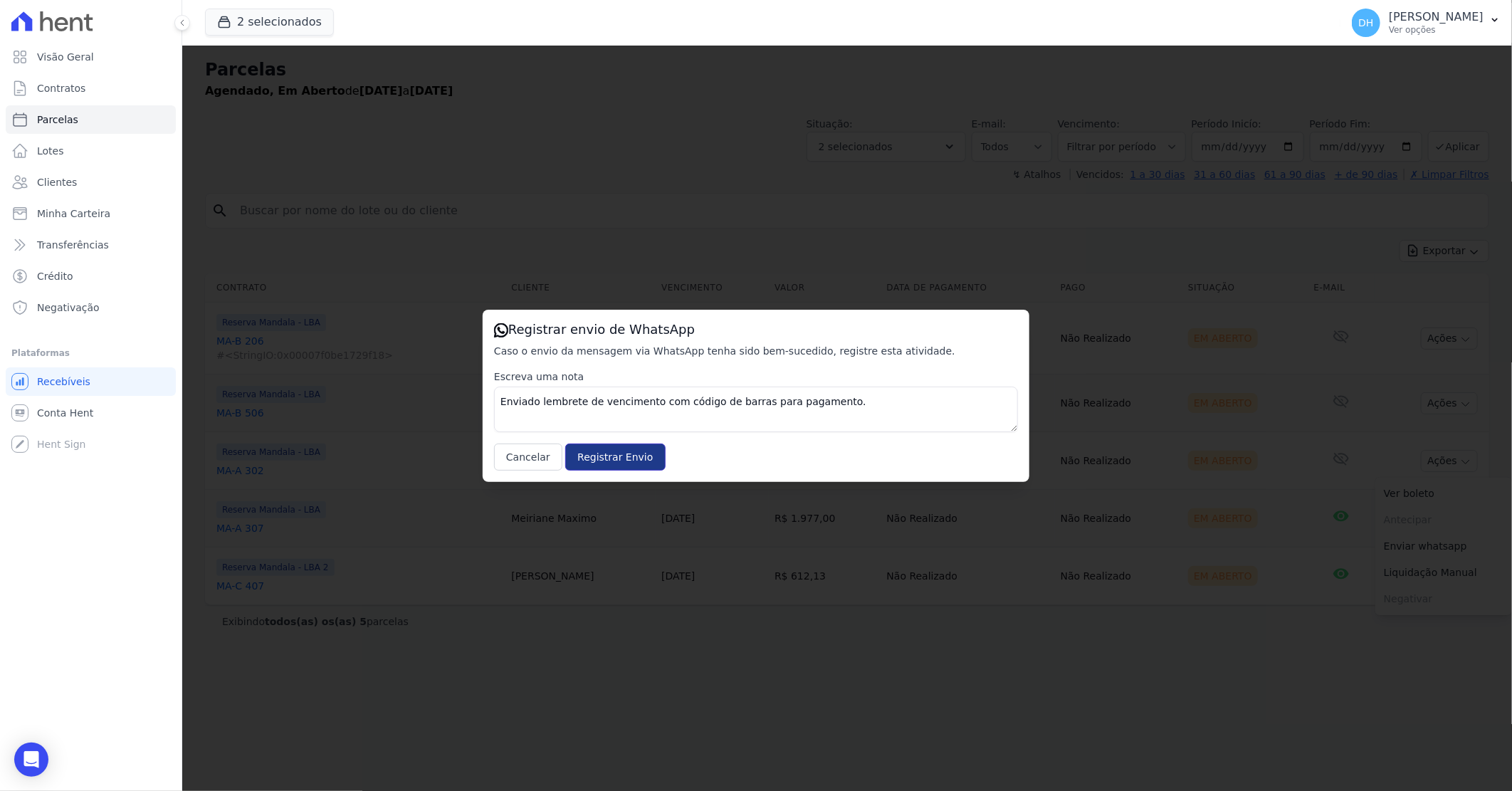
click at [600, 456] on input "Registrar Envio" at bounding box center [615, 456] width 100 height 27
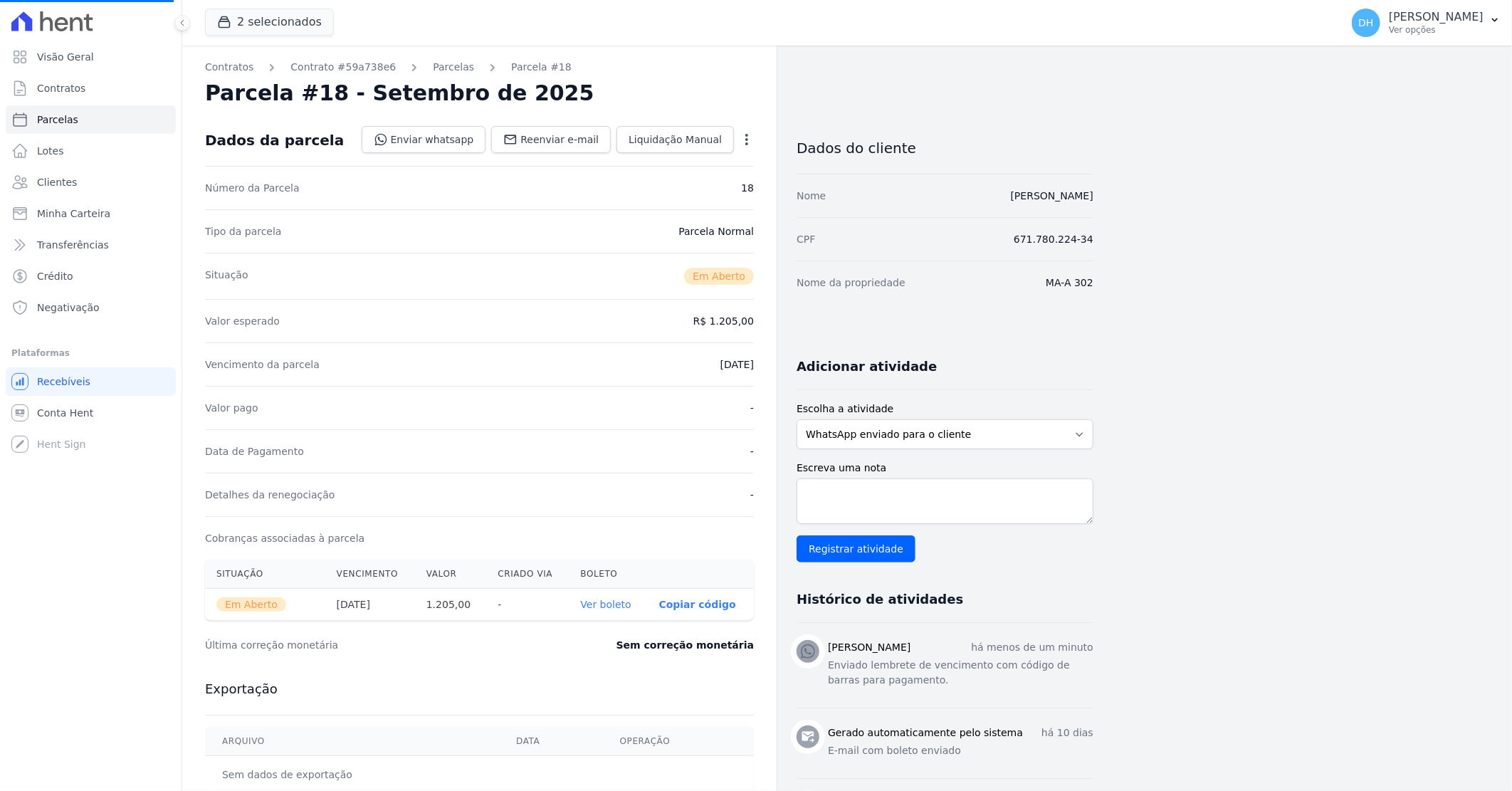
select select
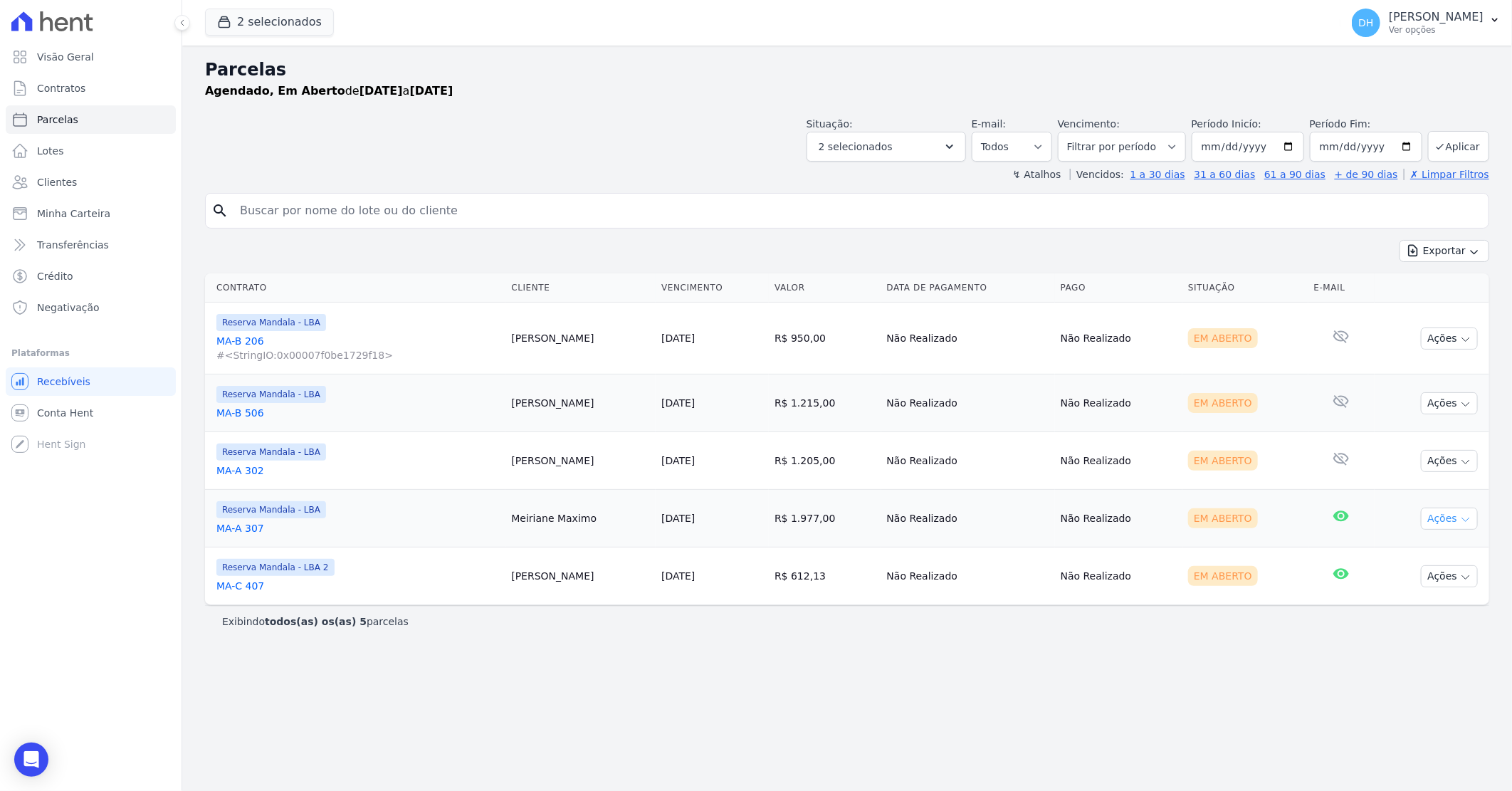
click at [1462, 514] on icon "button" at bounding box center [1465, 519] width 11 height 11
click at [1421, 601] on link "Enviar whatsapp" at bounding box center [1443, 604] width 137 height 26
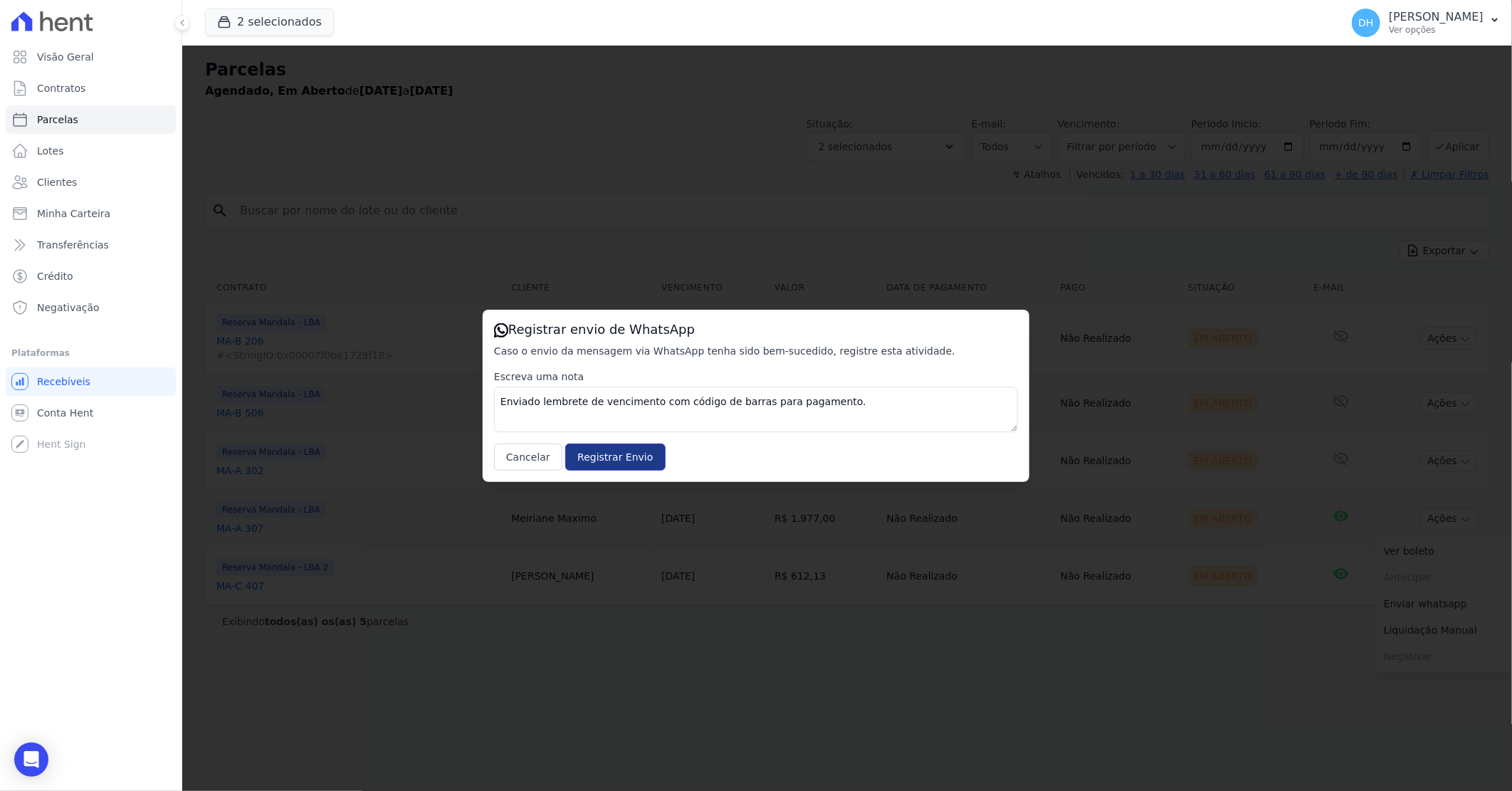
click at [626, 462] on input "Registrar Envio" at bounding box center [615, 456] width 100 height 27
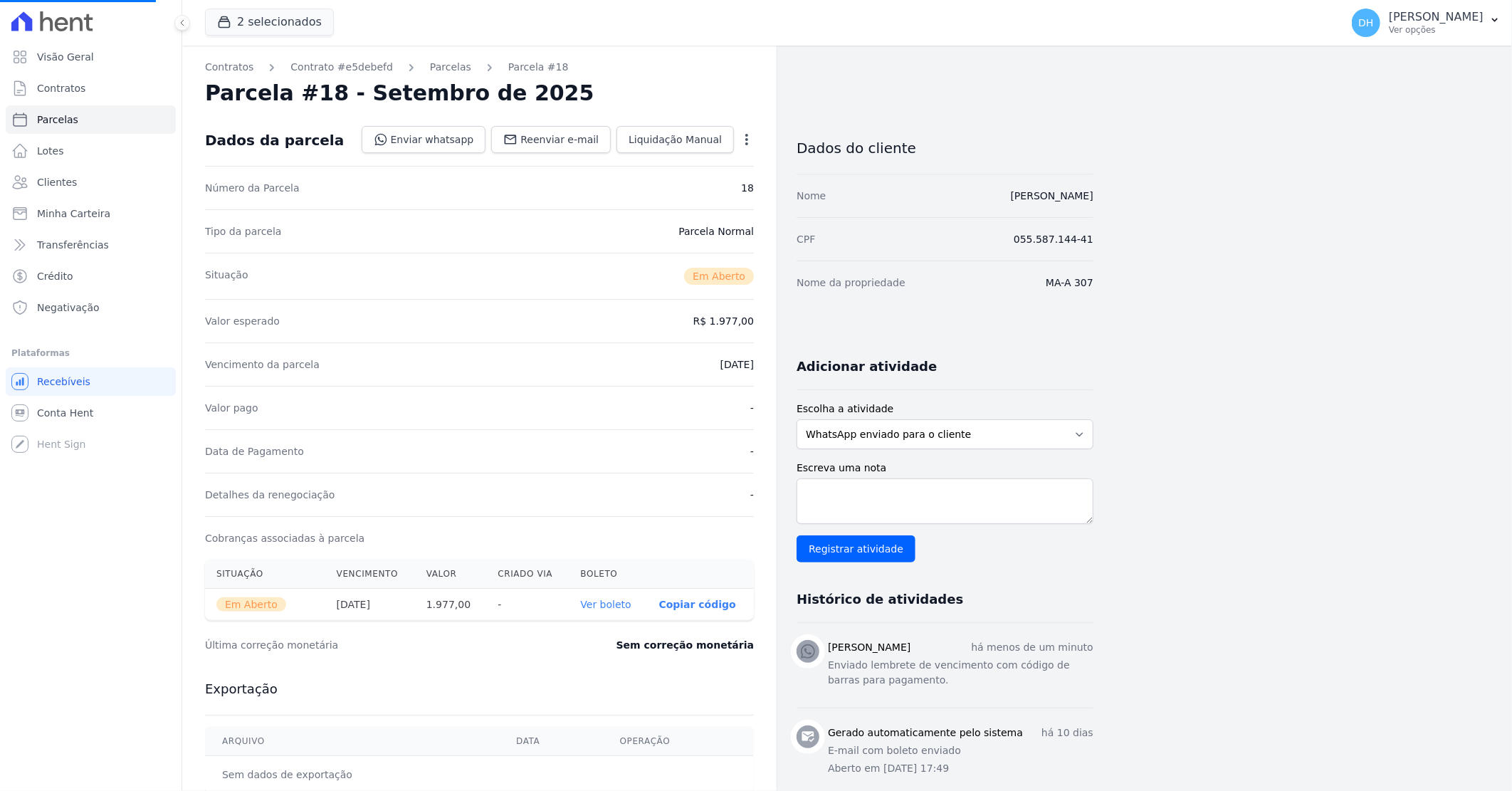
select select
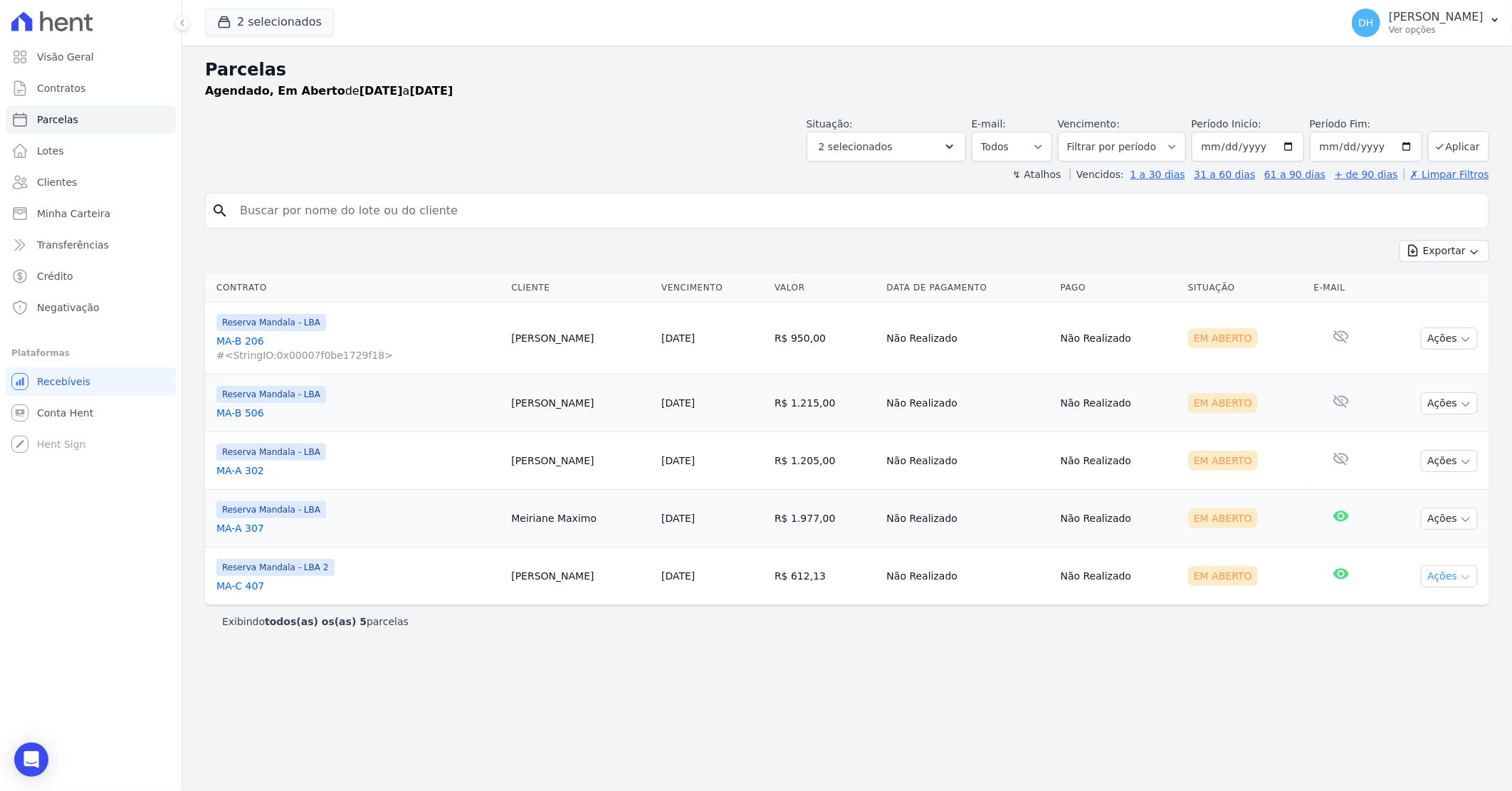
click at [1469, 571] on icon "button" at bounding box center [1465, 576] width 11 height 11
click at [1459, 662] on link "Enviar whatsapp" at bounding box center [1443, 661] width 137 height 26
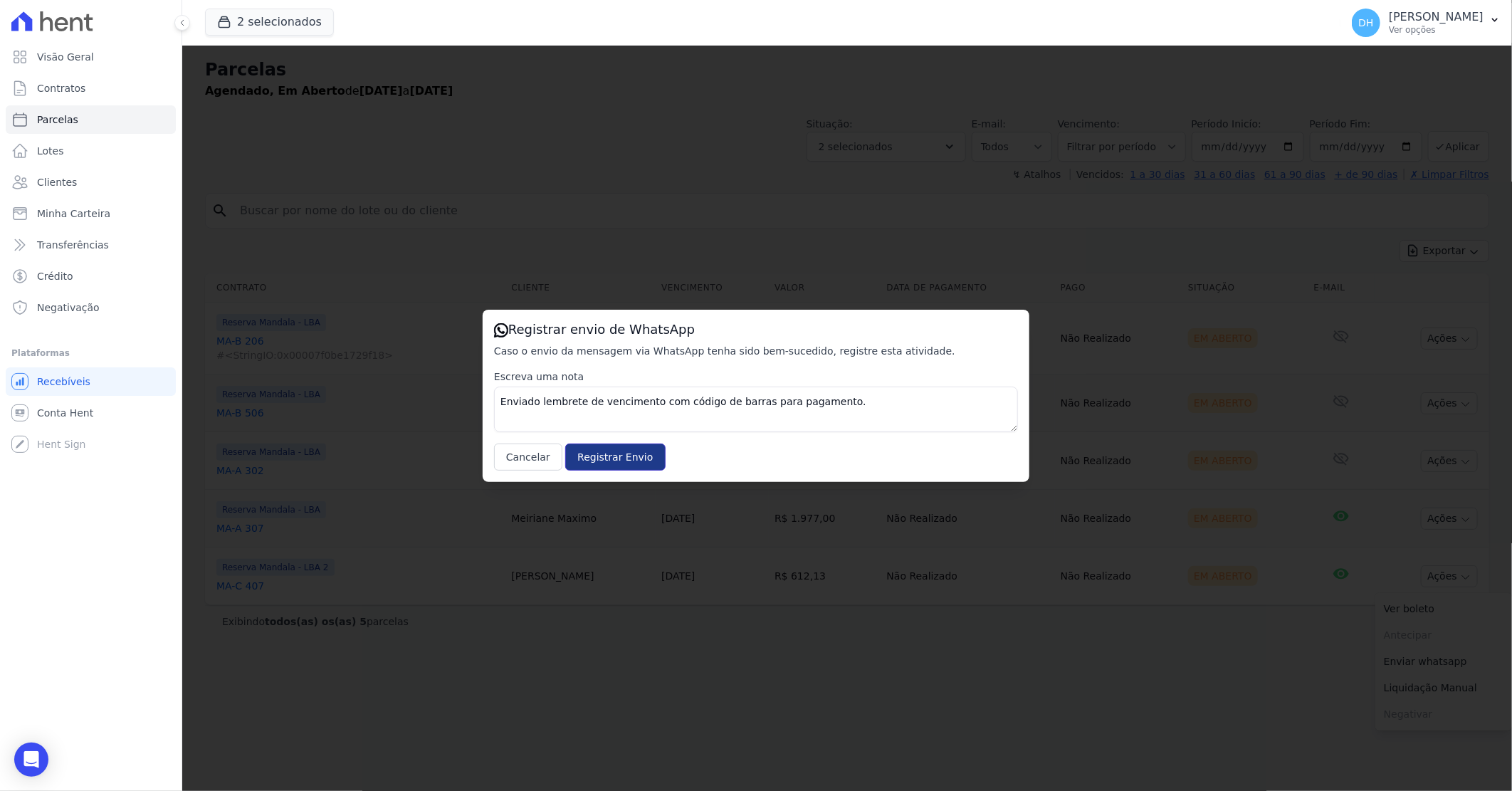
click at [635, 457] on input "Registrar Envio" at bounding box center [615, 456] width 100 height 27
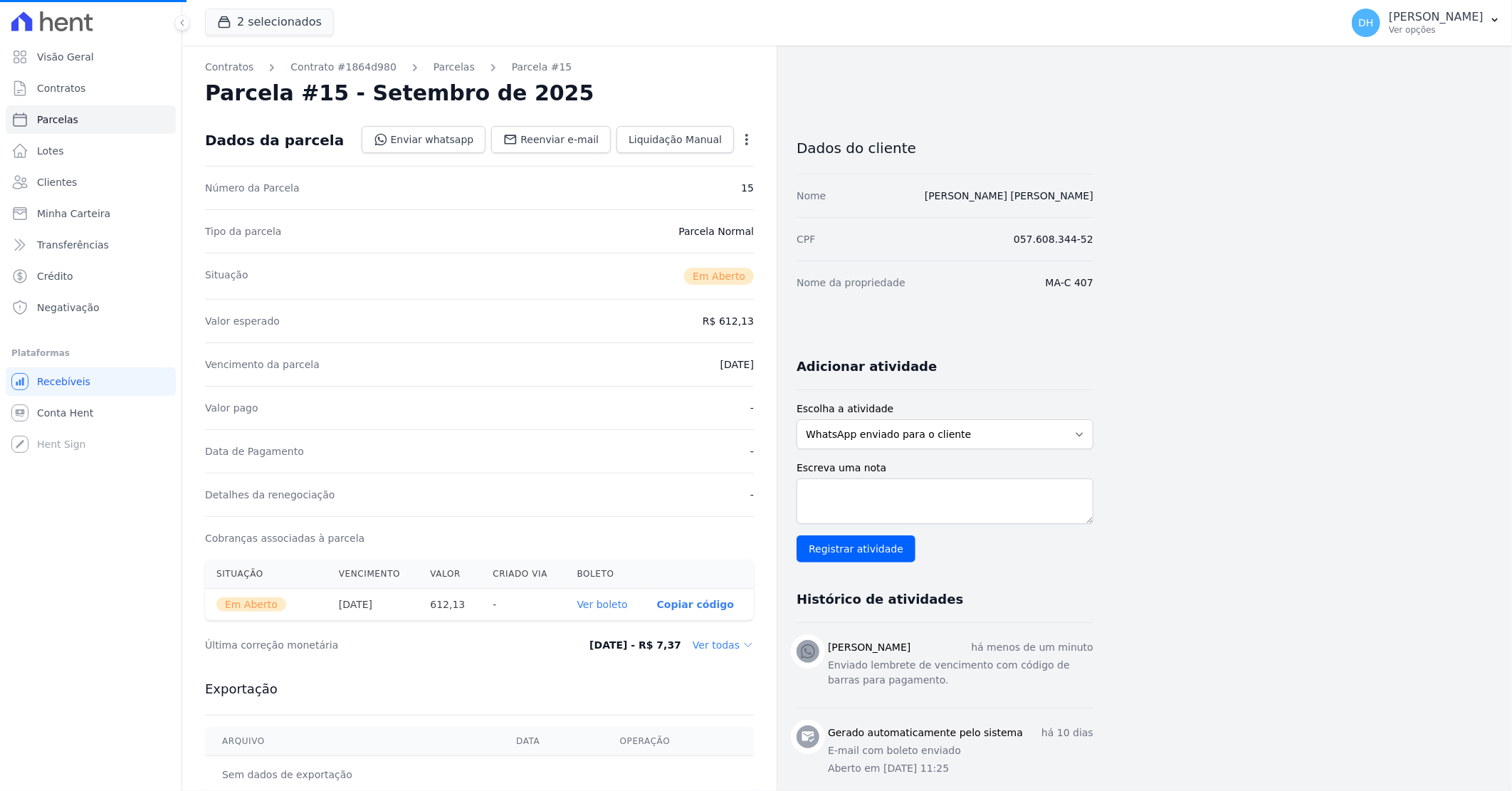
select select
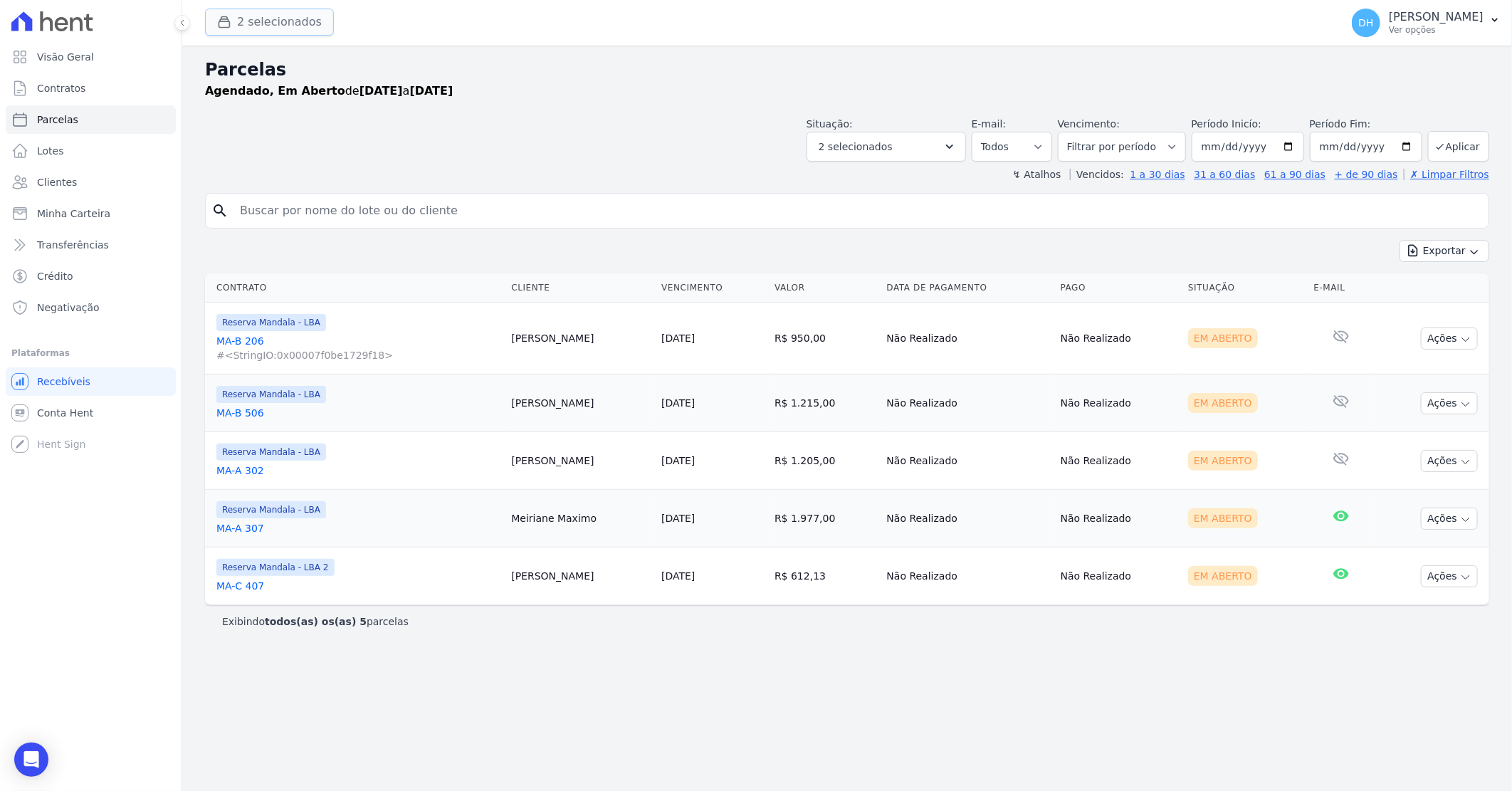
click at [248, 21] on button "2 selecionados" at bounding box center [269, 22] width 129 height 27
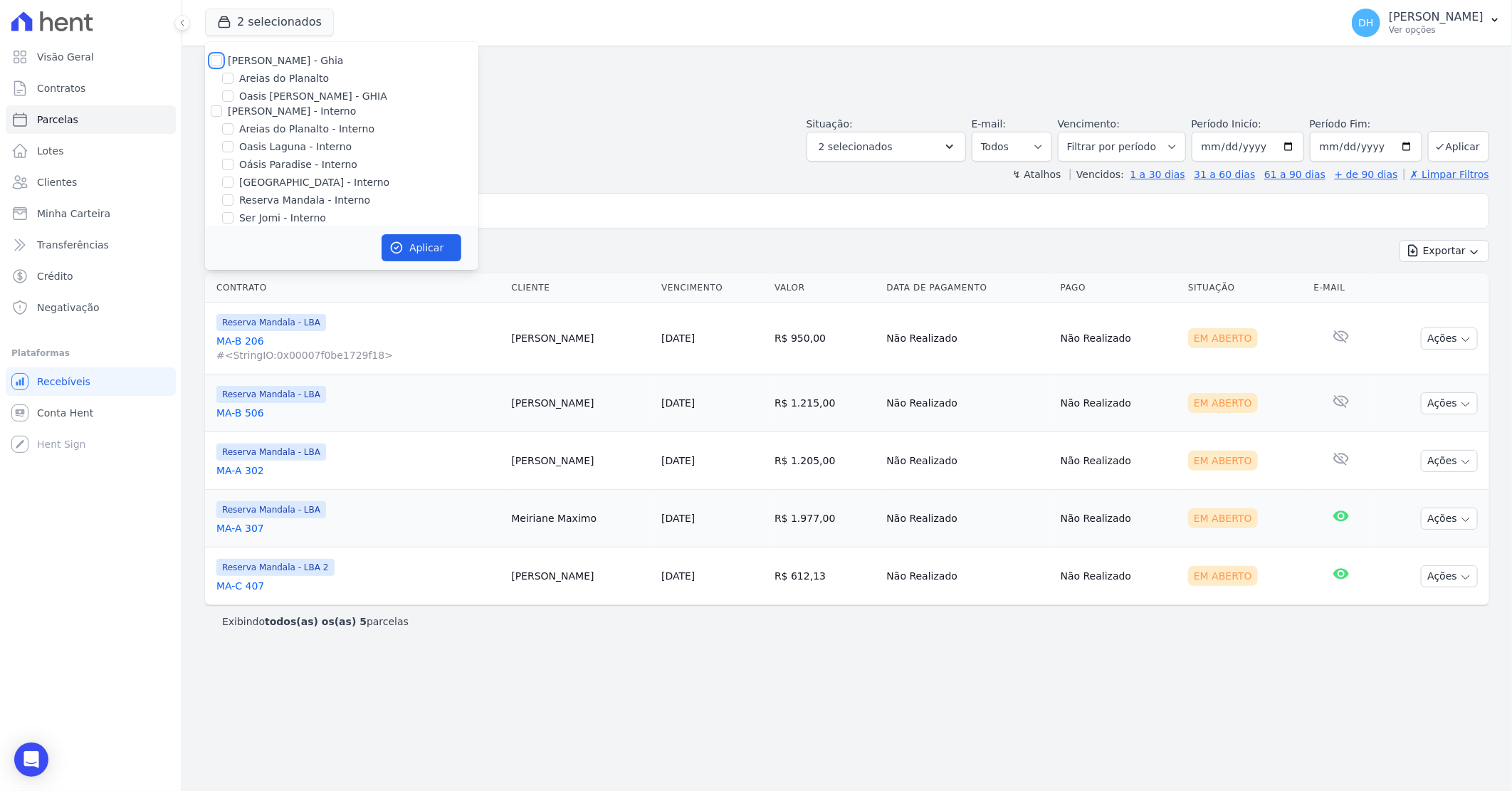
click at [212, 61] on input "[PERSON_NAME] - Ghia" at bounding box center [216, 60] width 11 height 11
checkbox input "true"
click at [216, 105] on input "[PERSON_NAME] - Interno" at bounding box center [216, 110] width 11 height 11
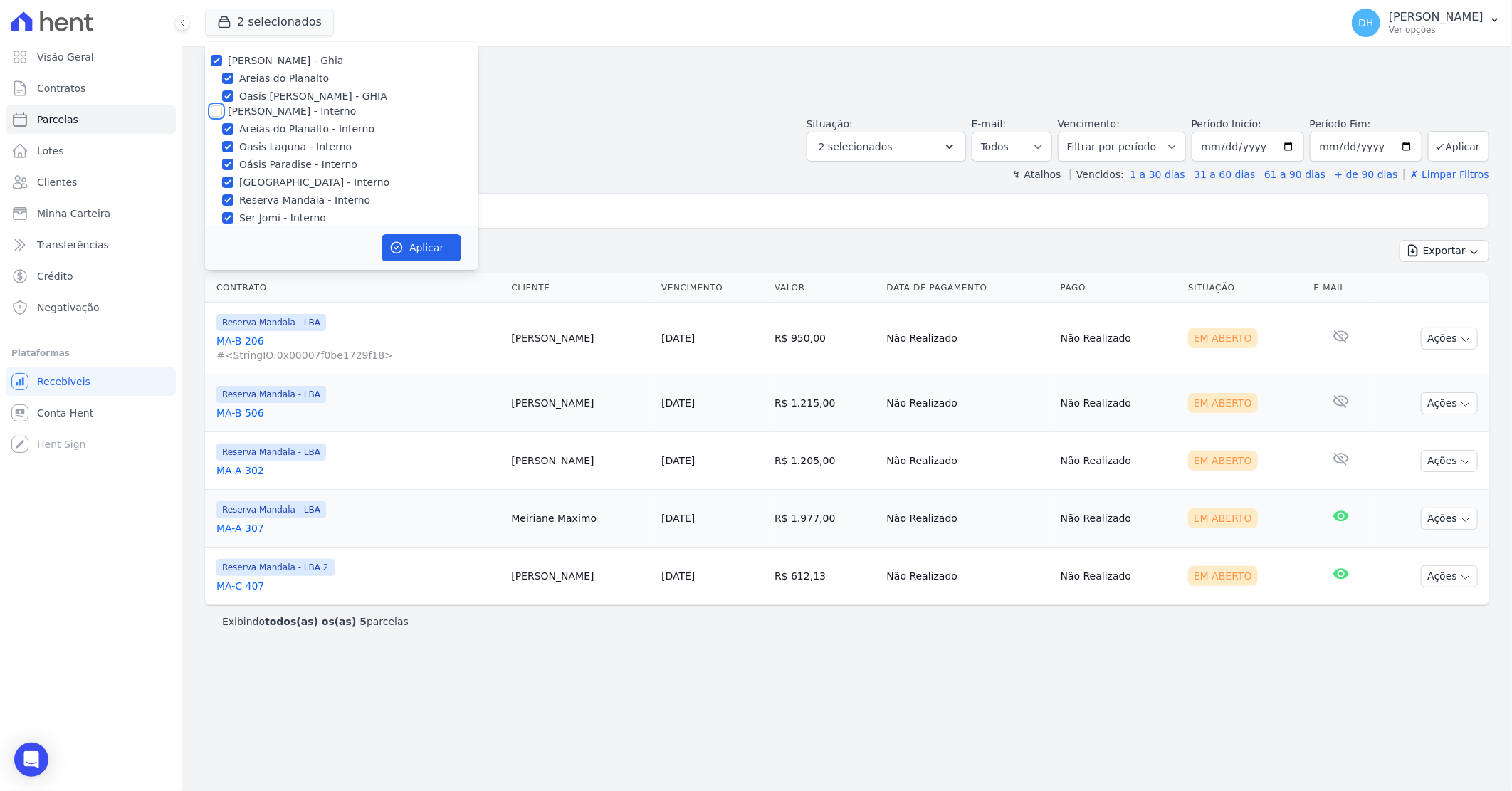
checkbox input "true"
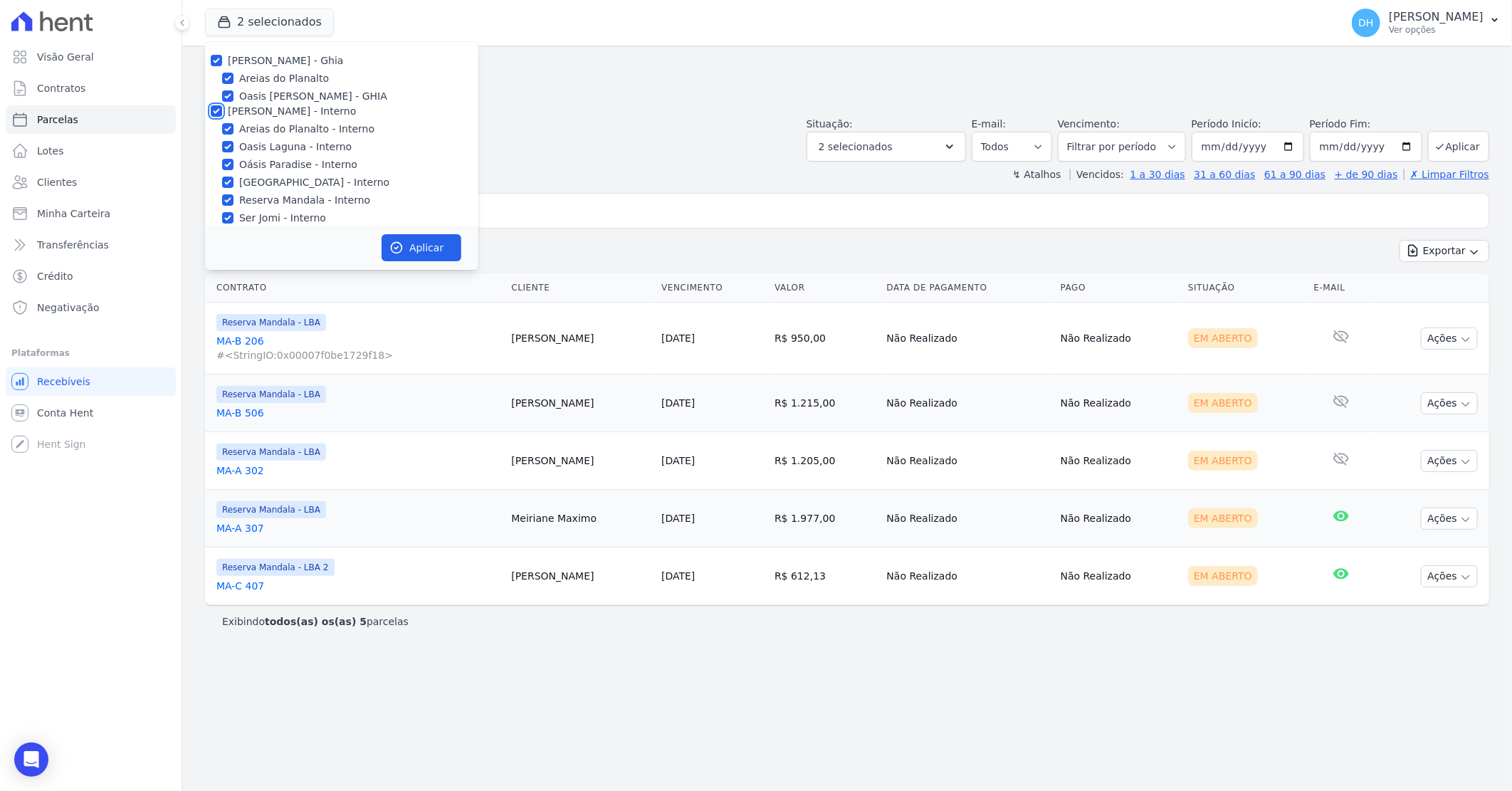
checkbox input "true"
click at [219, 154] on input "[PERSON_NAME]" at bounding box center [216, 153] width 11 height 11
checkbox input "true"
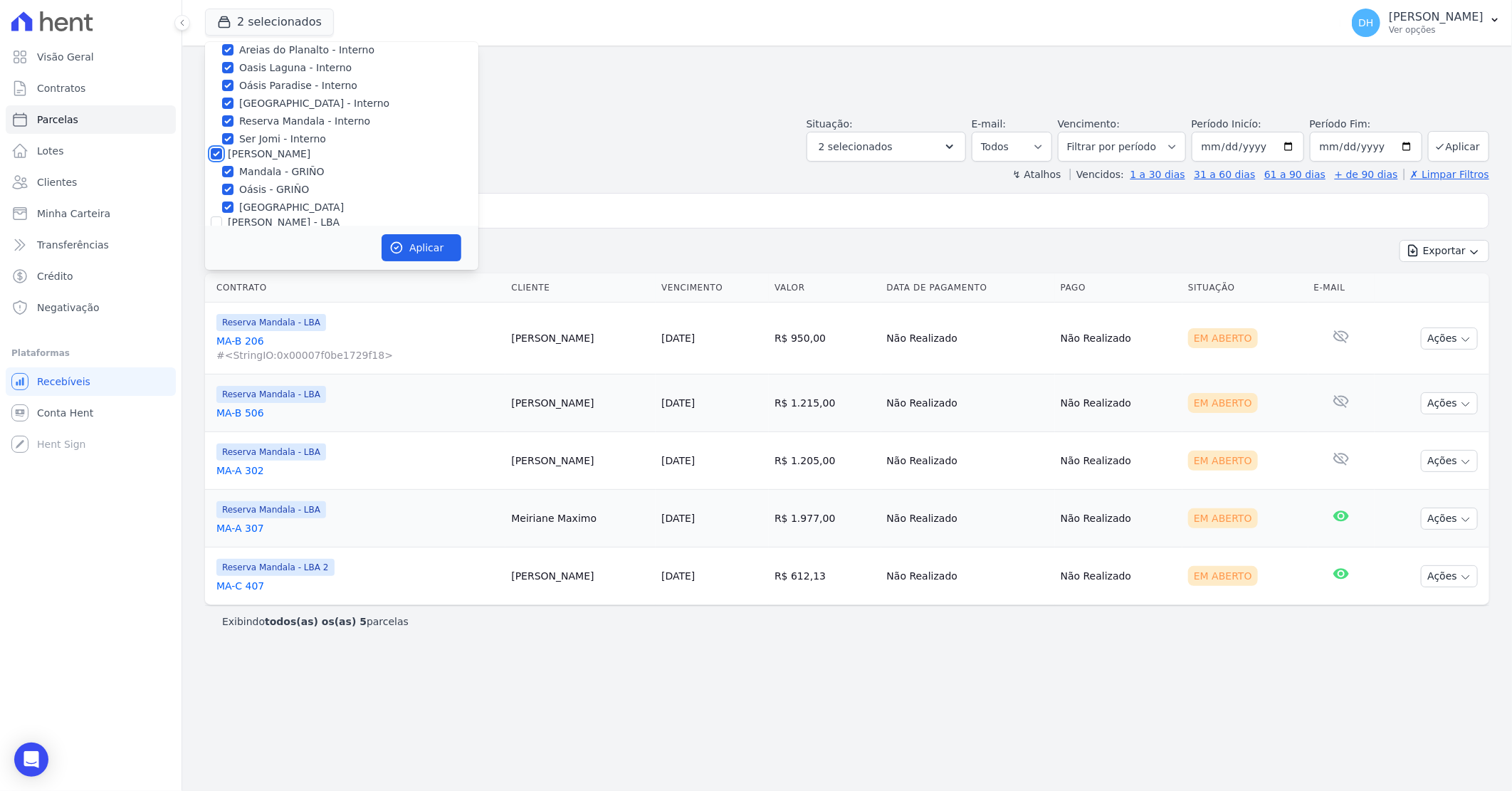
checkbox input "true"
click at [216, 145] on input "[PERSON_NAME] - LBA" at bounding box center [216, 143] width 11 height 11
checkbox input "true"
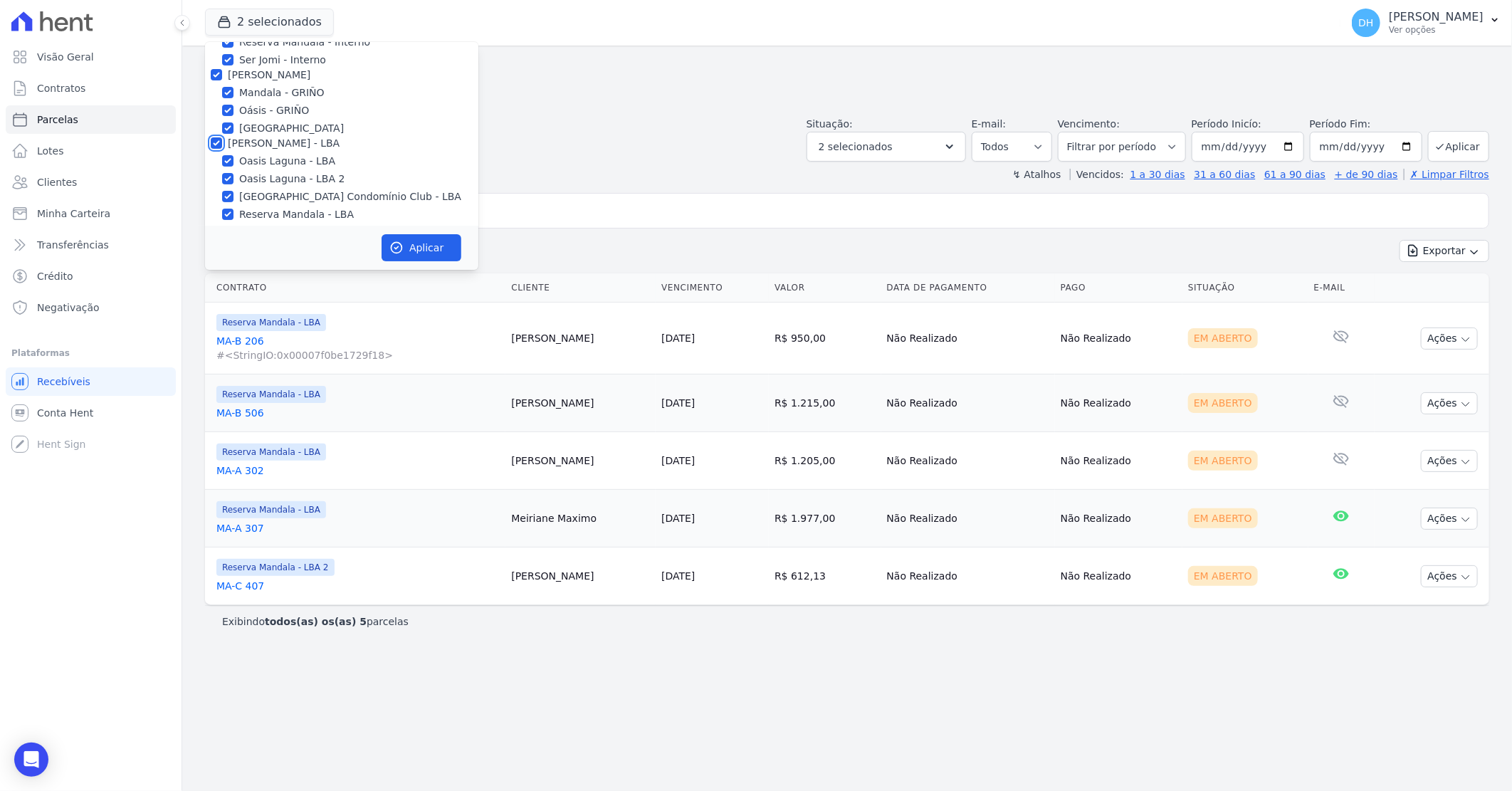
checkbox input "true"
click at [407, 246] on button "Aplicar" at bounding box center [421, 247] width 80 height 27
click at [69, 181] on span "Clientes" at bounding box center [57, 182] width 40 height 14
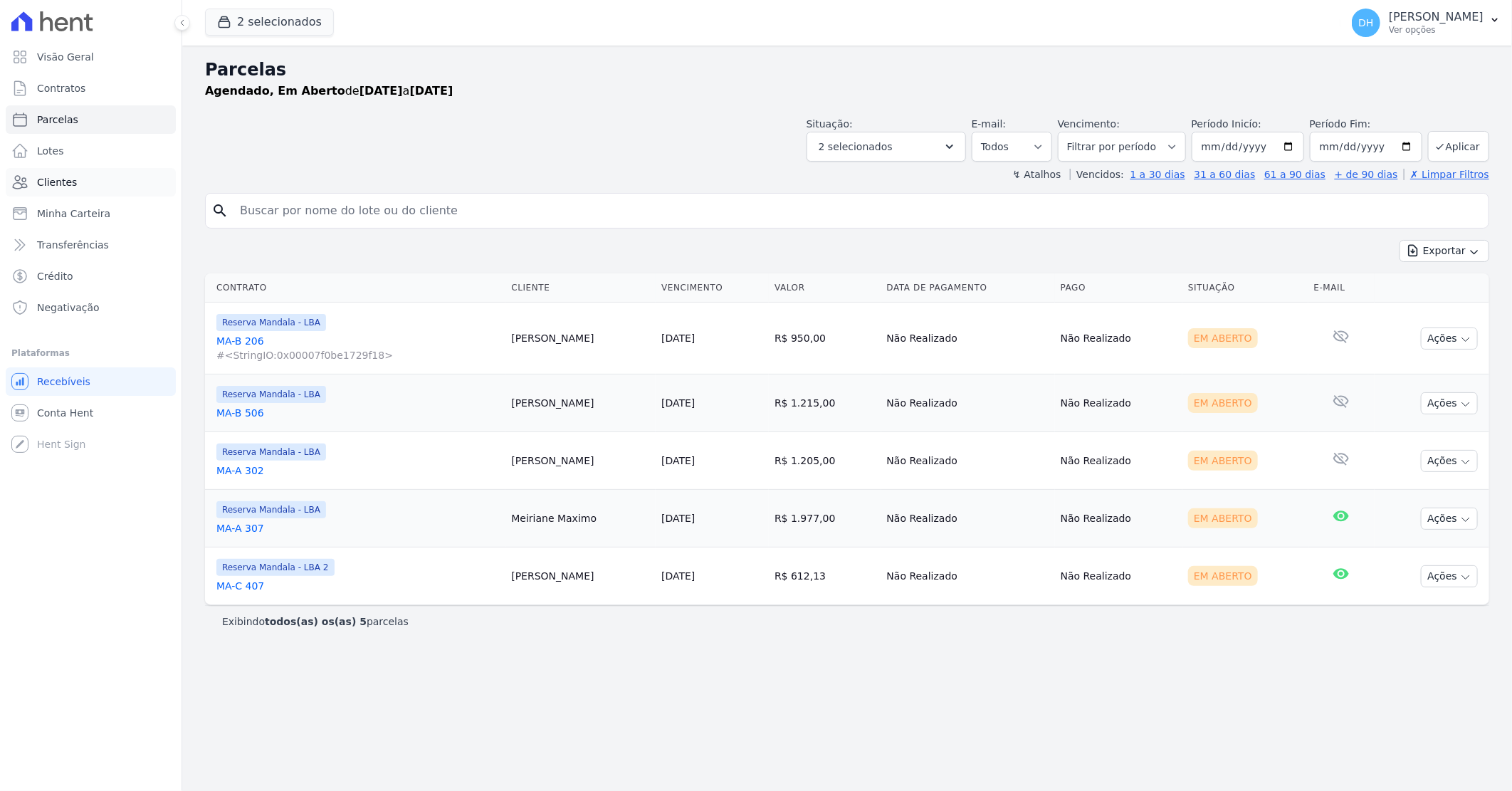
select select
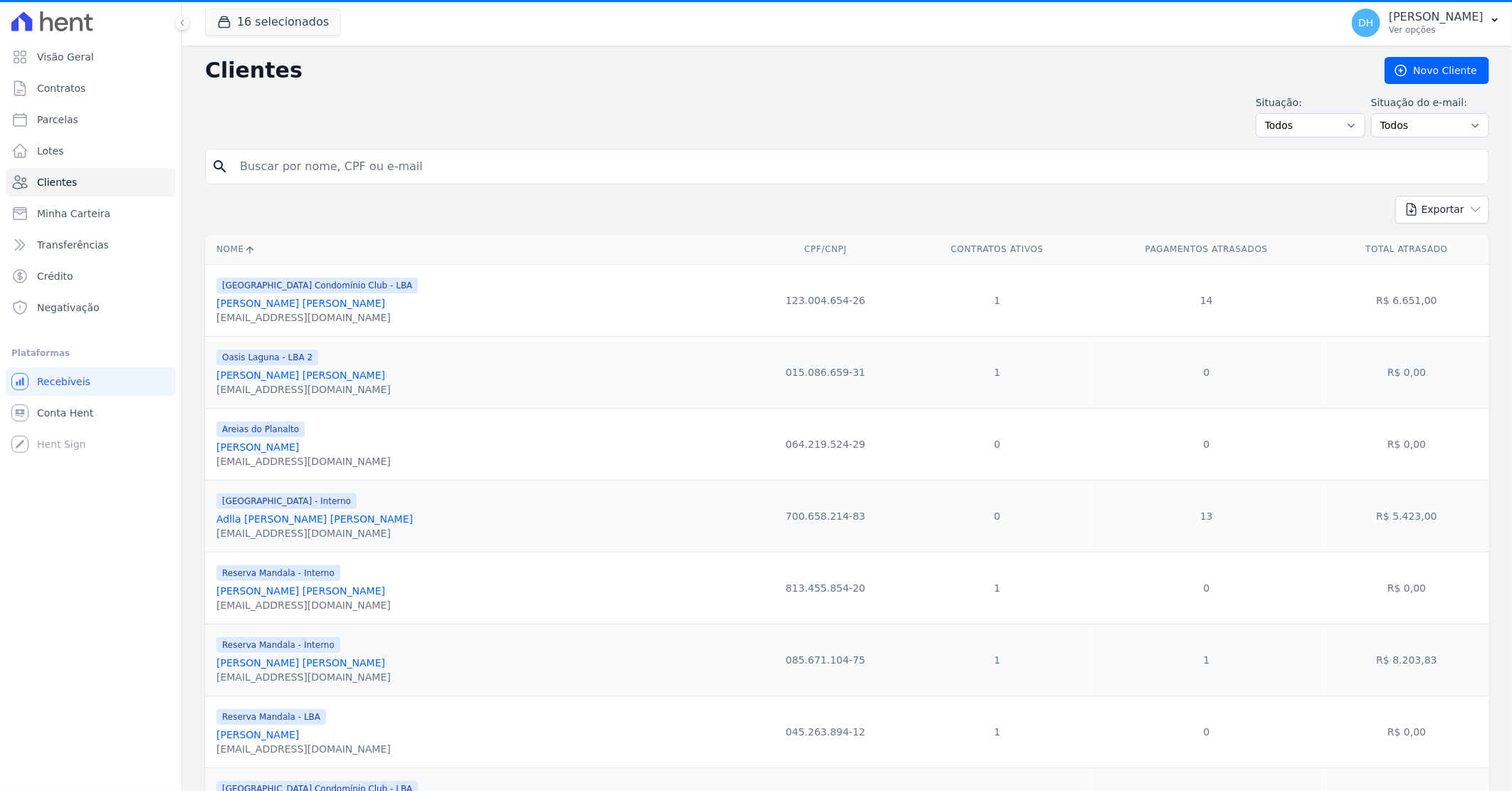
click at [255, 174] on input "search" at bounding box center [857, 167] width 1251 height 29
type input "edivan"
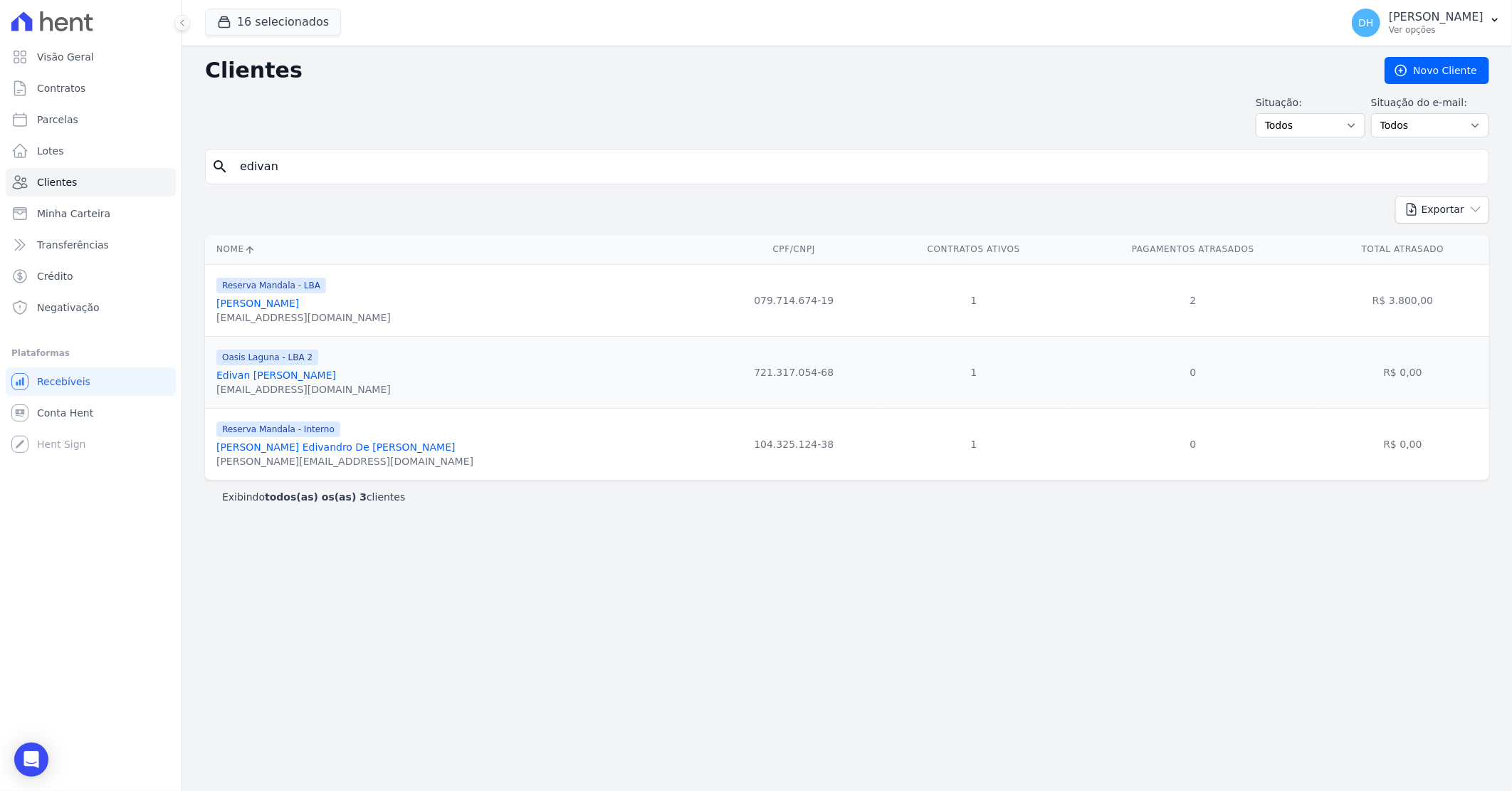
click at [293, 379] on link "Edivan [PERSON_NAME]" at bounding box center [277, 375] width 120 height 11
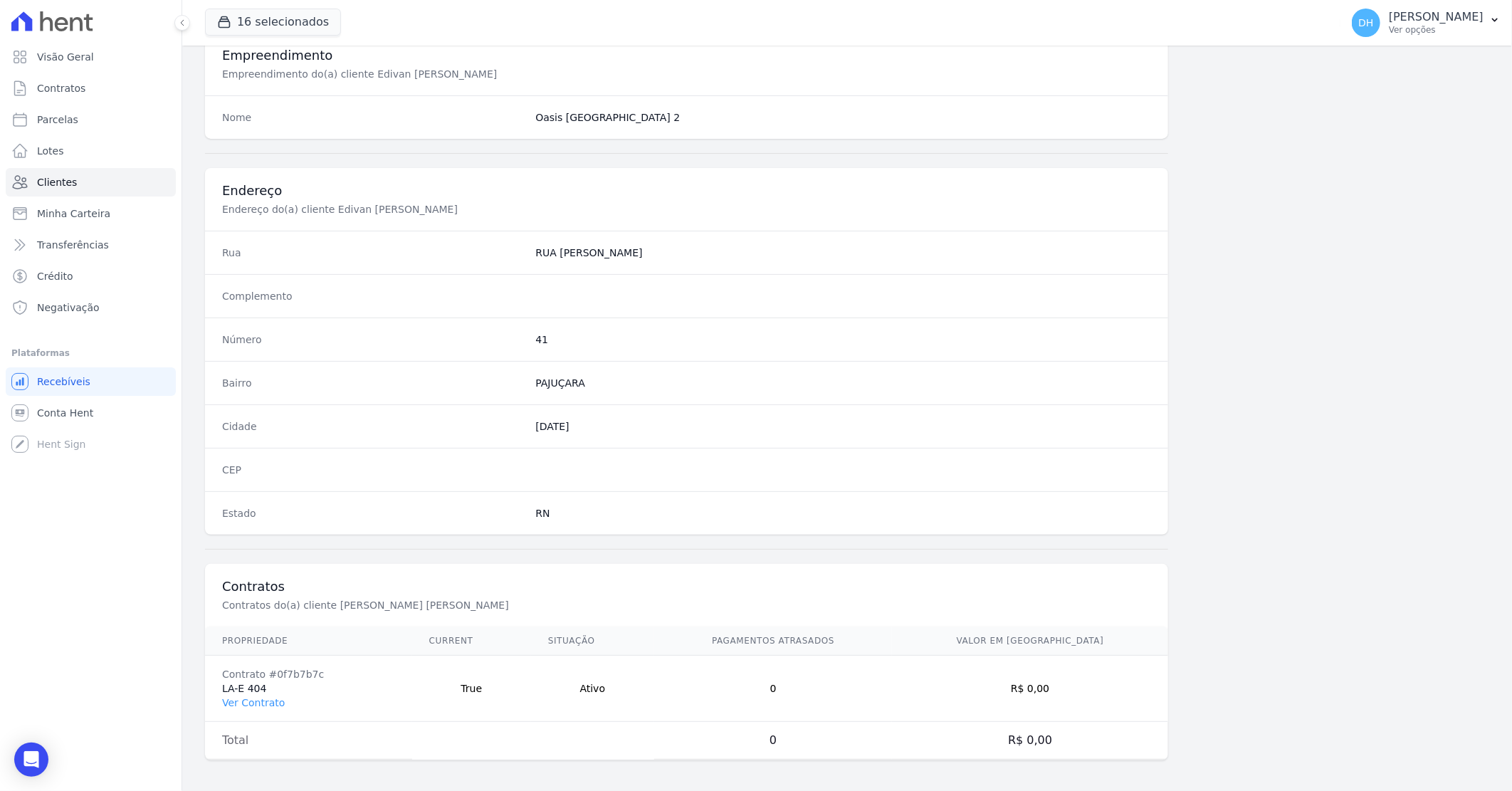
scroll to position [543, 0]
click at [264, 693] on link "Ver Contrato" at bounding box center [253, 698] width 63 height 11
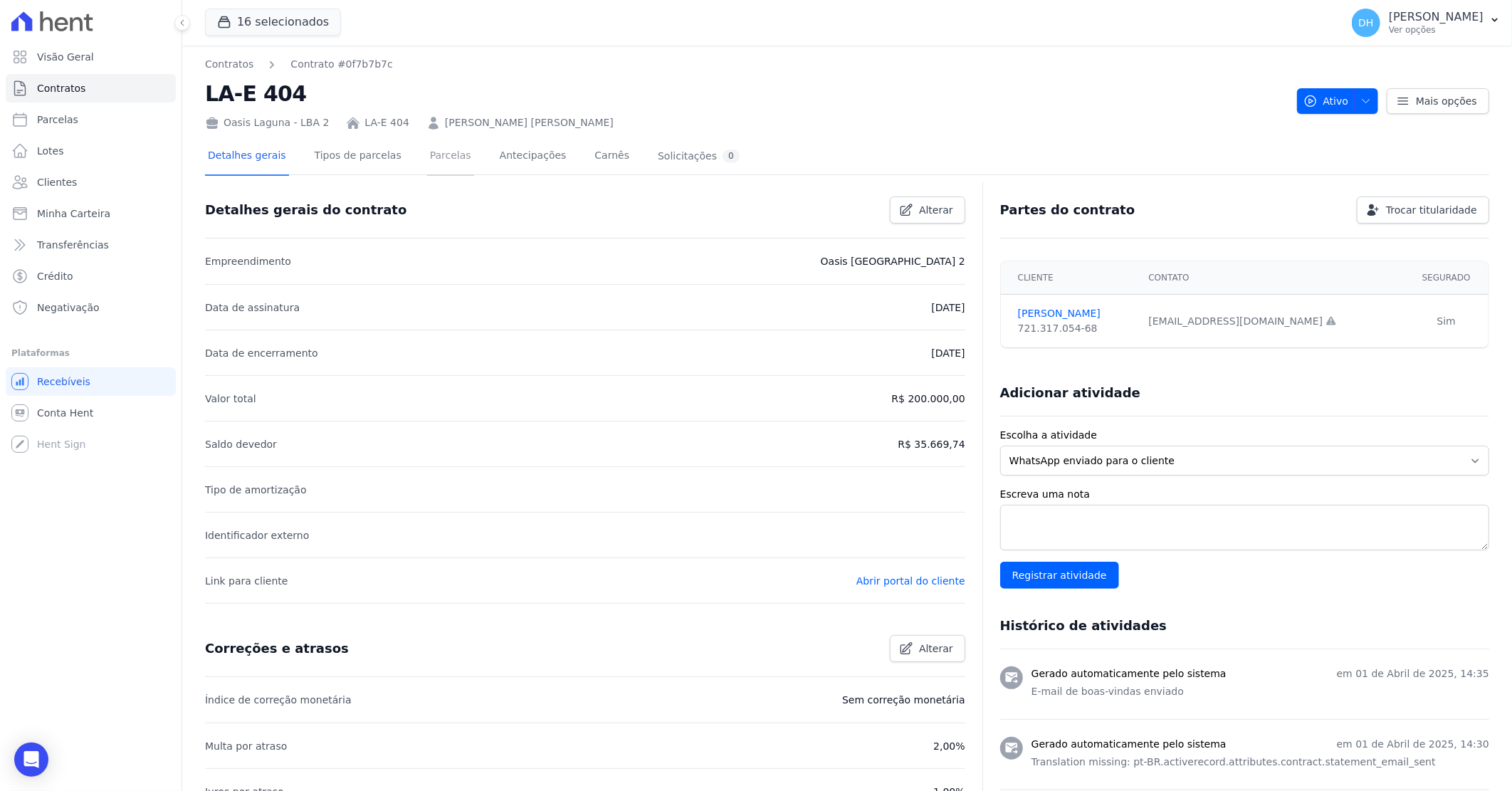
click at [427, 163] on link "Parcelas" at bounding box center [450, 157] width 47 height 38
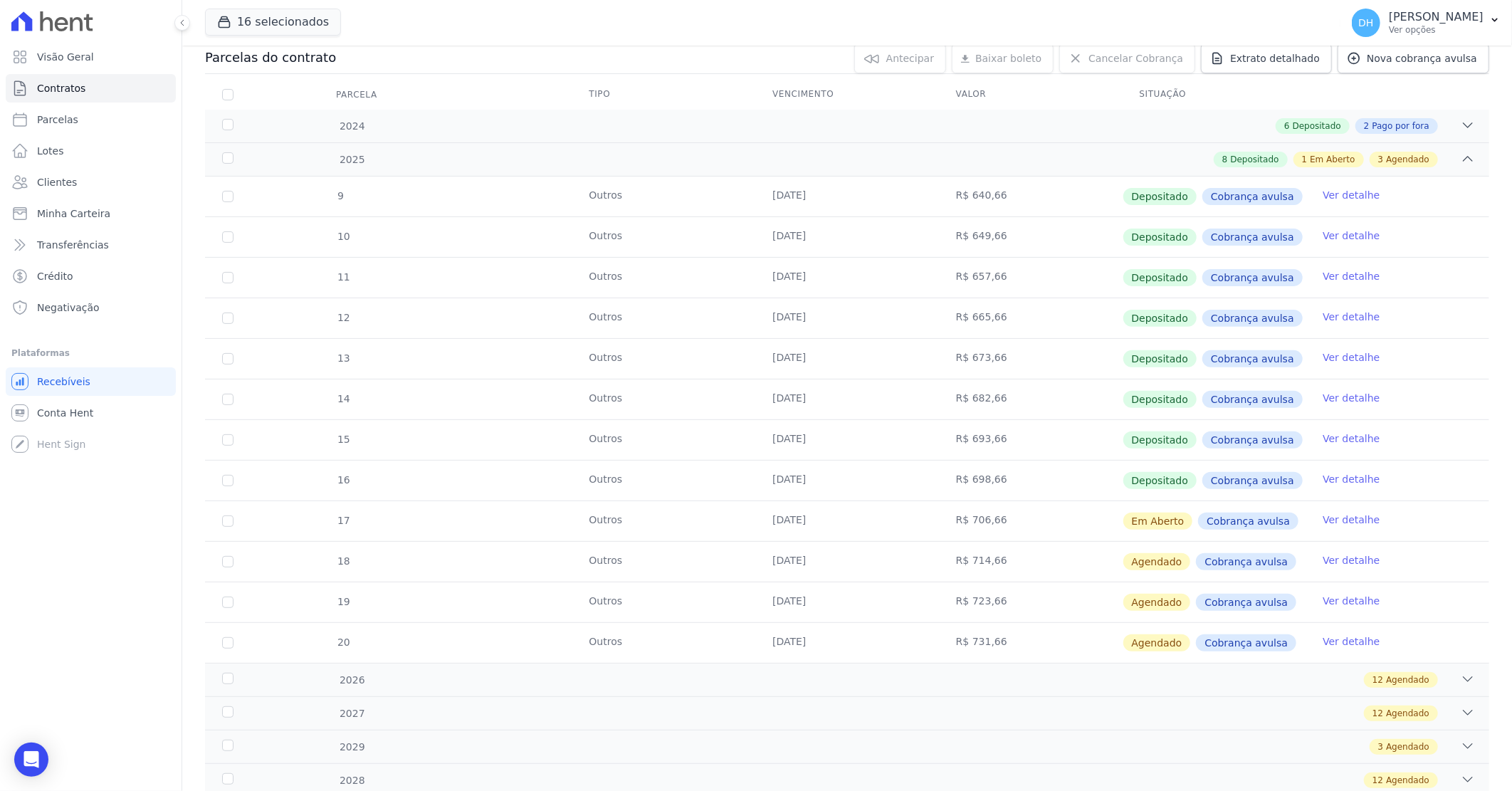
scroll to position [158, 0]
click at [1347, 516] on link "Ver detalhe" at bounding box center [1350, 518] width 57 height 14
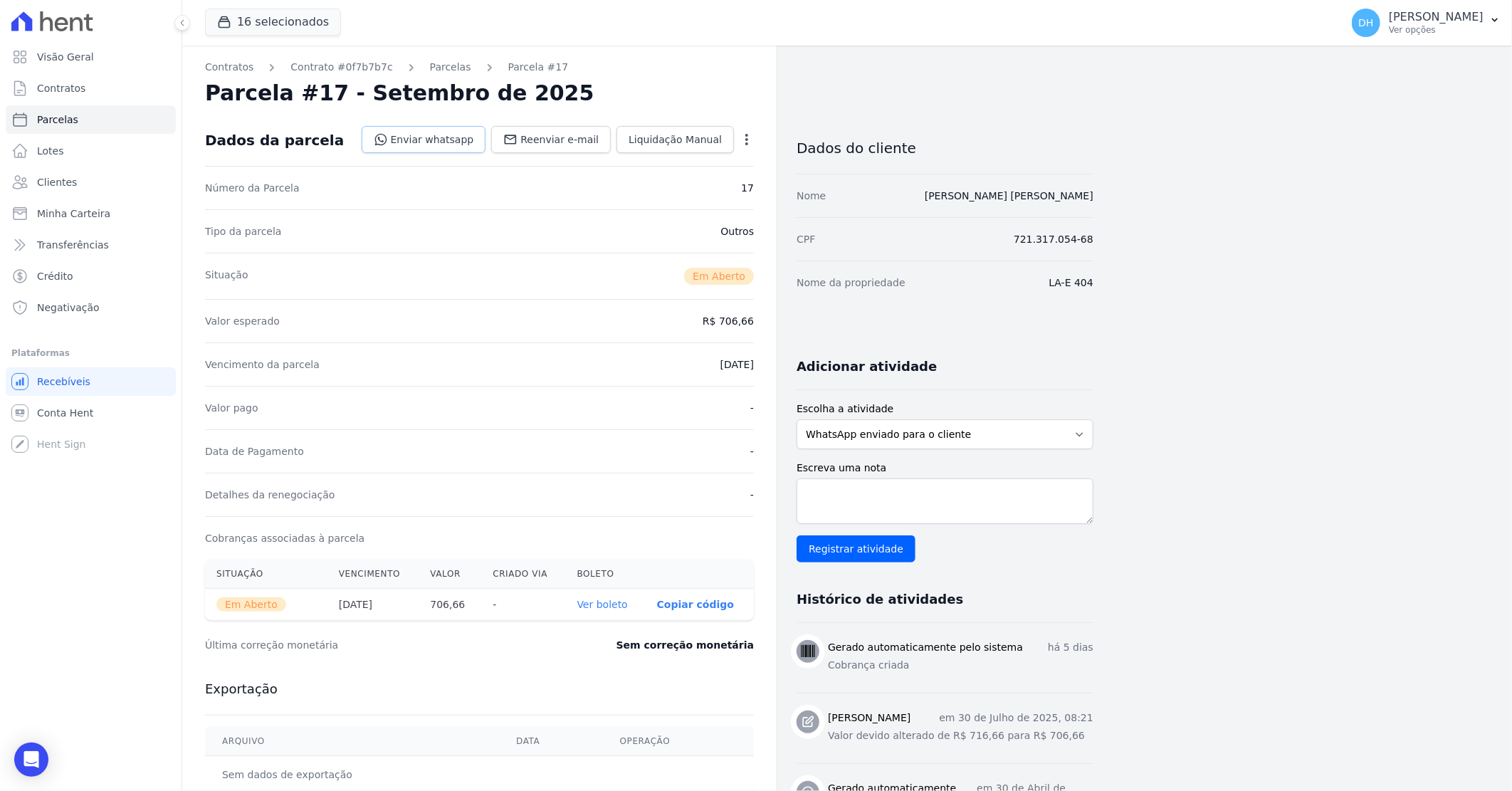
click at [437, 138] on link "Enviar whatsapp" at bounding box center [423, 139] width 125 height 27
